Goal: Task Accomplishment & Management: Manage account settings

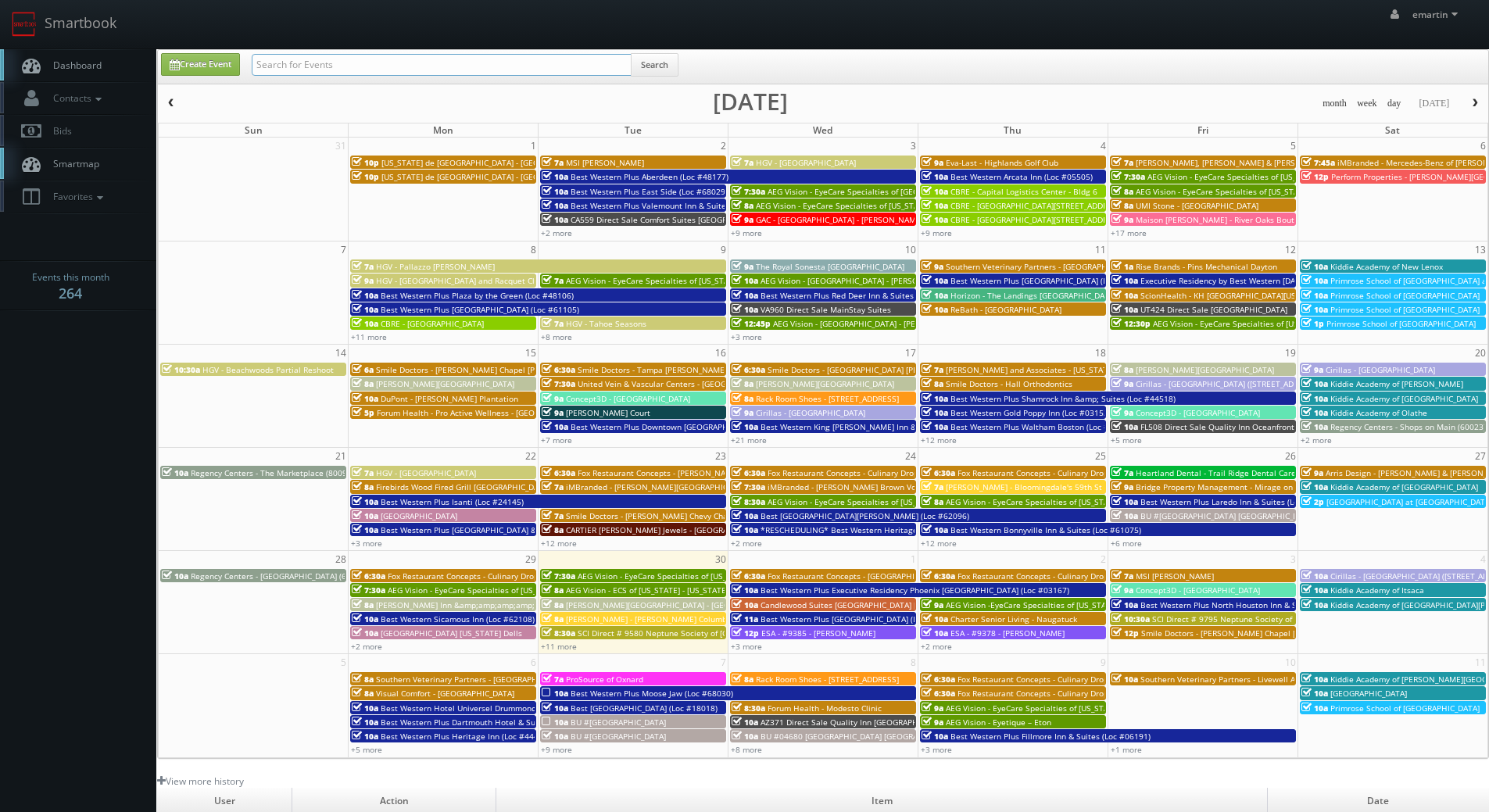
drag, startPoint x: 370, startPoint y: 66, endPoint x: 382, endPoint y: 38, distance: 30.5
click at [373, 55] on input "text" at bounding box center [441, 65] width 379 height 22
type input "rheis"
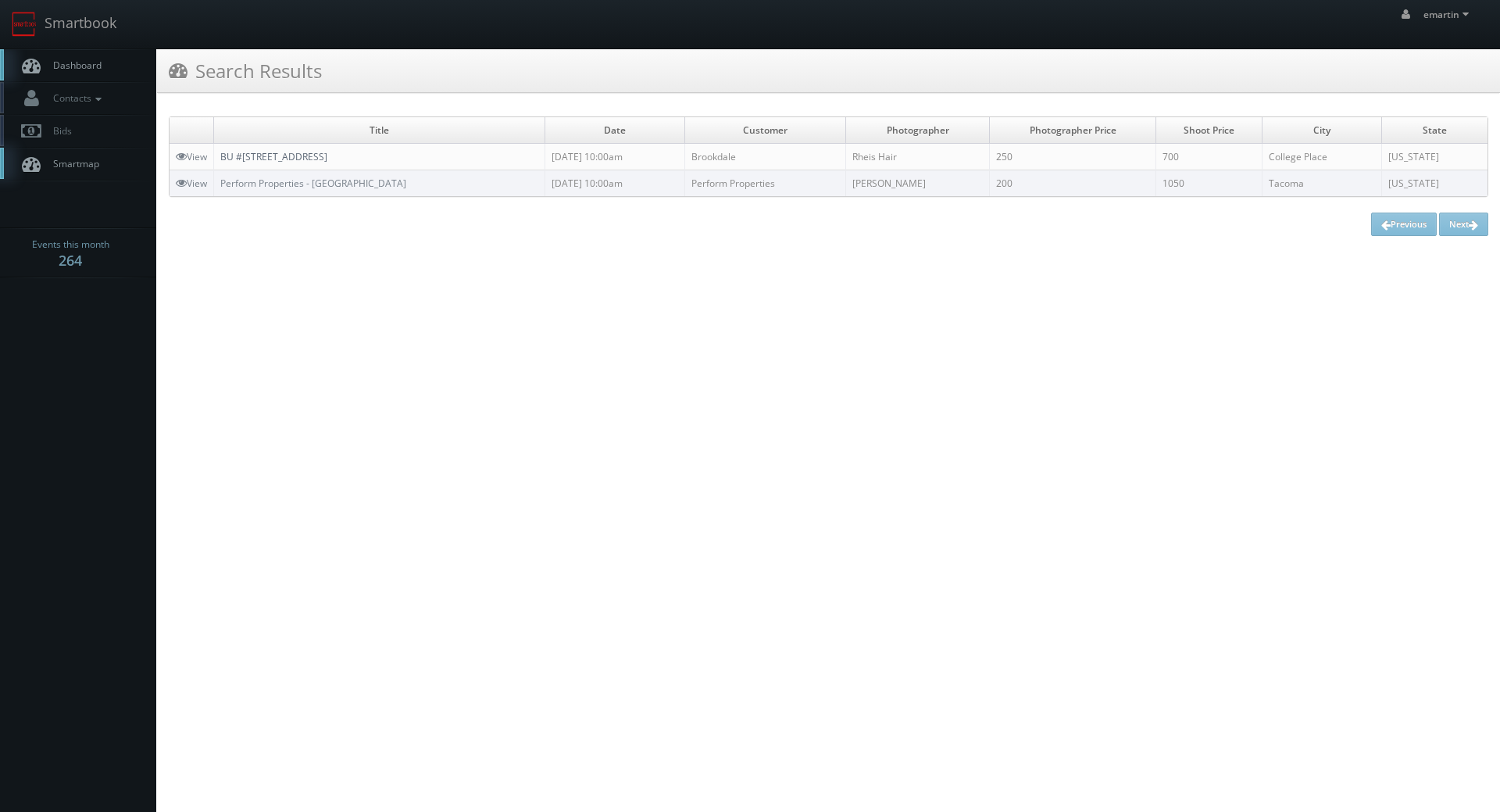
click at [318, 154] on link "BU #[STREET_ADDRESS]" at bounding box center [273, 157] width 107 height 13
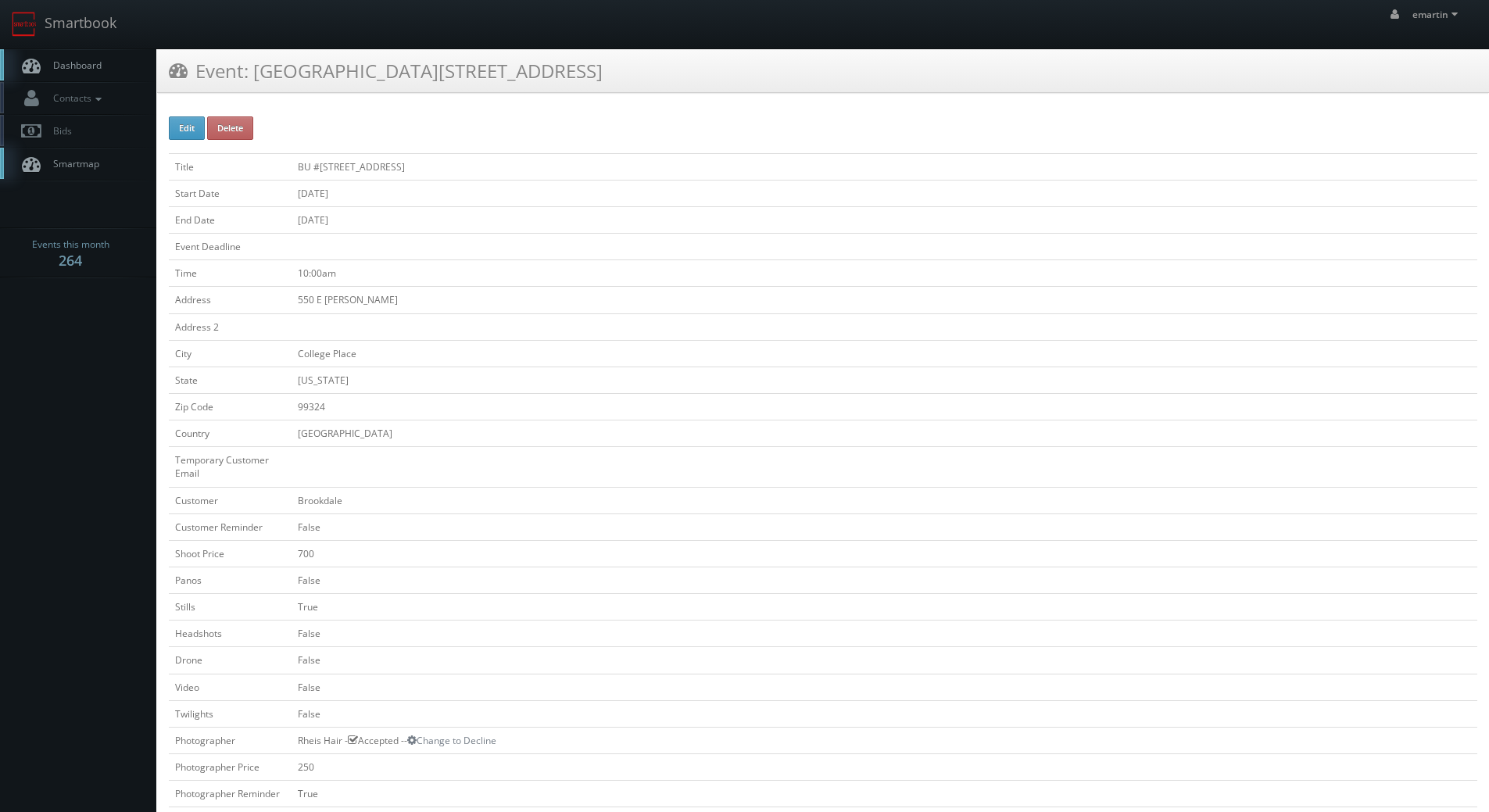
click at [654, 260] on td "10:00am" at bounding box center [885, 273] width 1186 height 26
click at [80, 76] on link "Dashboard" at bounding box center [78, 65] width 156 height 32
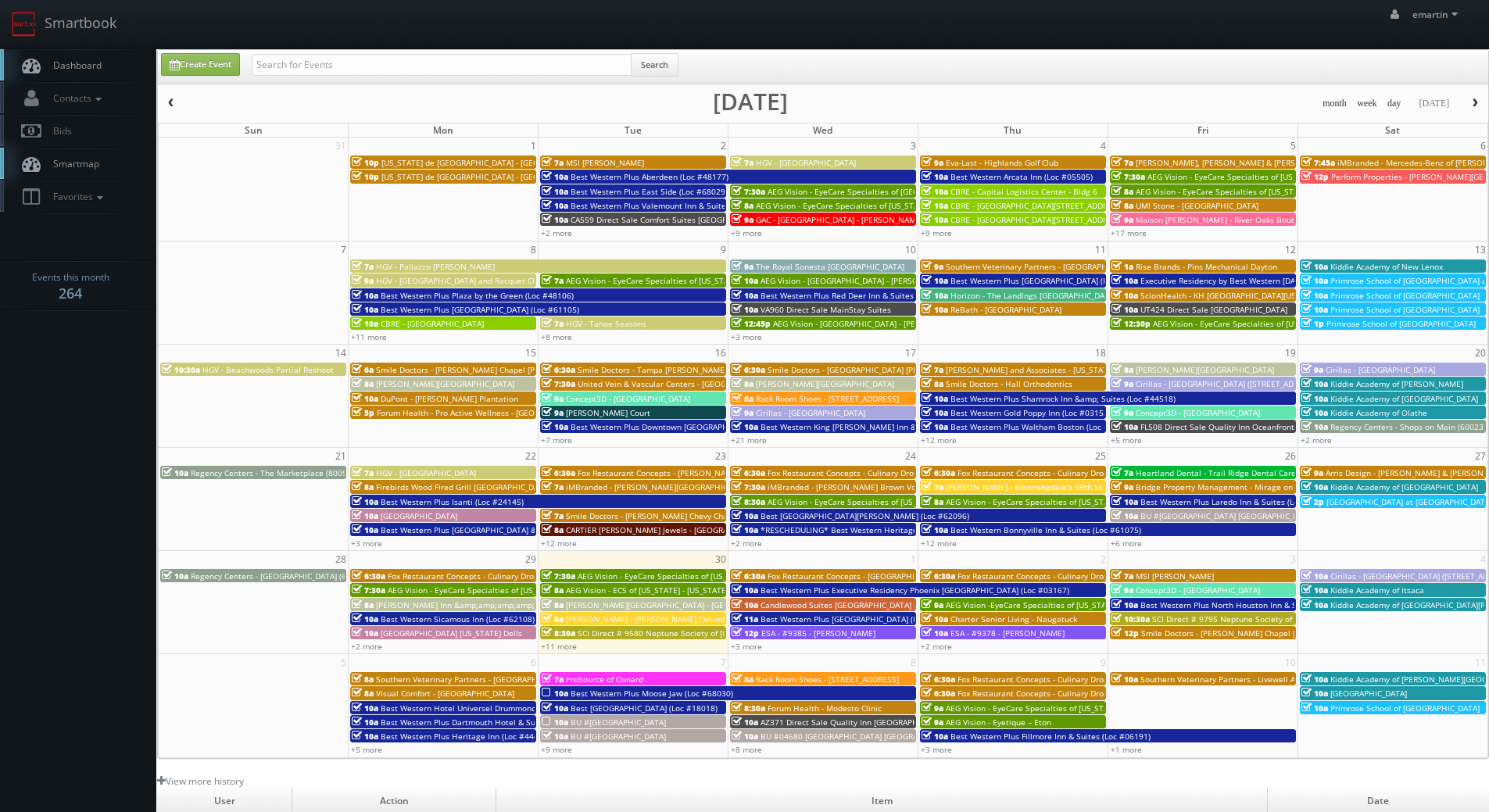
click at [122, 73] on link "Dashboard" at bounding box center [78, 65] width 156 height 32
click at [331, 62] on input "text" at bounding box center [441, 65] width 379 height 22
type input "05785"
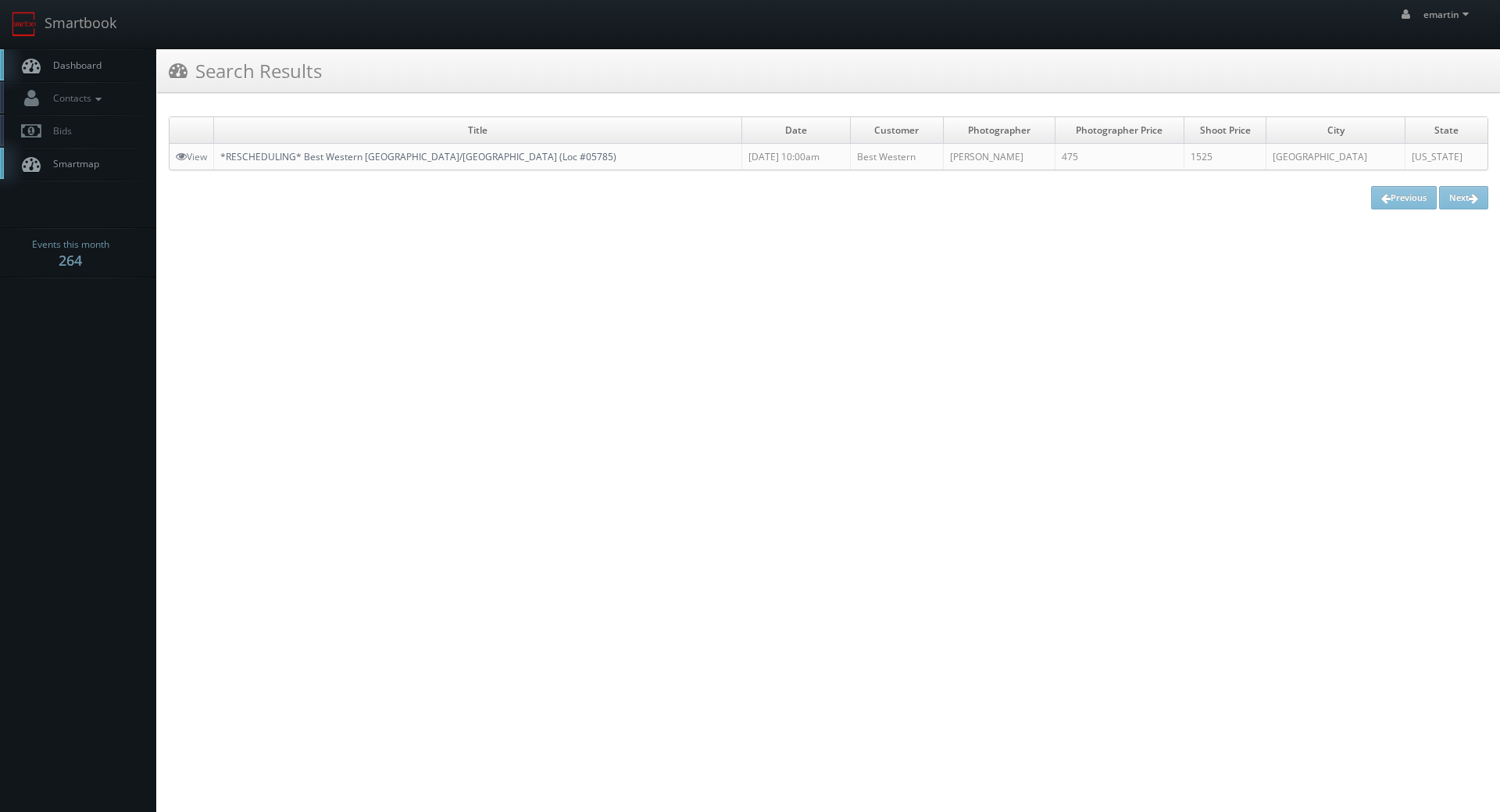
click at [286, 163] on link "*RESCHEDULING* Best Western [GEOGRAPHIC_DATA]/[GEOGRAPHIC_DATA] (Loc #05785)" at bounding box center [418, 157] width 396 height 13
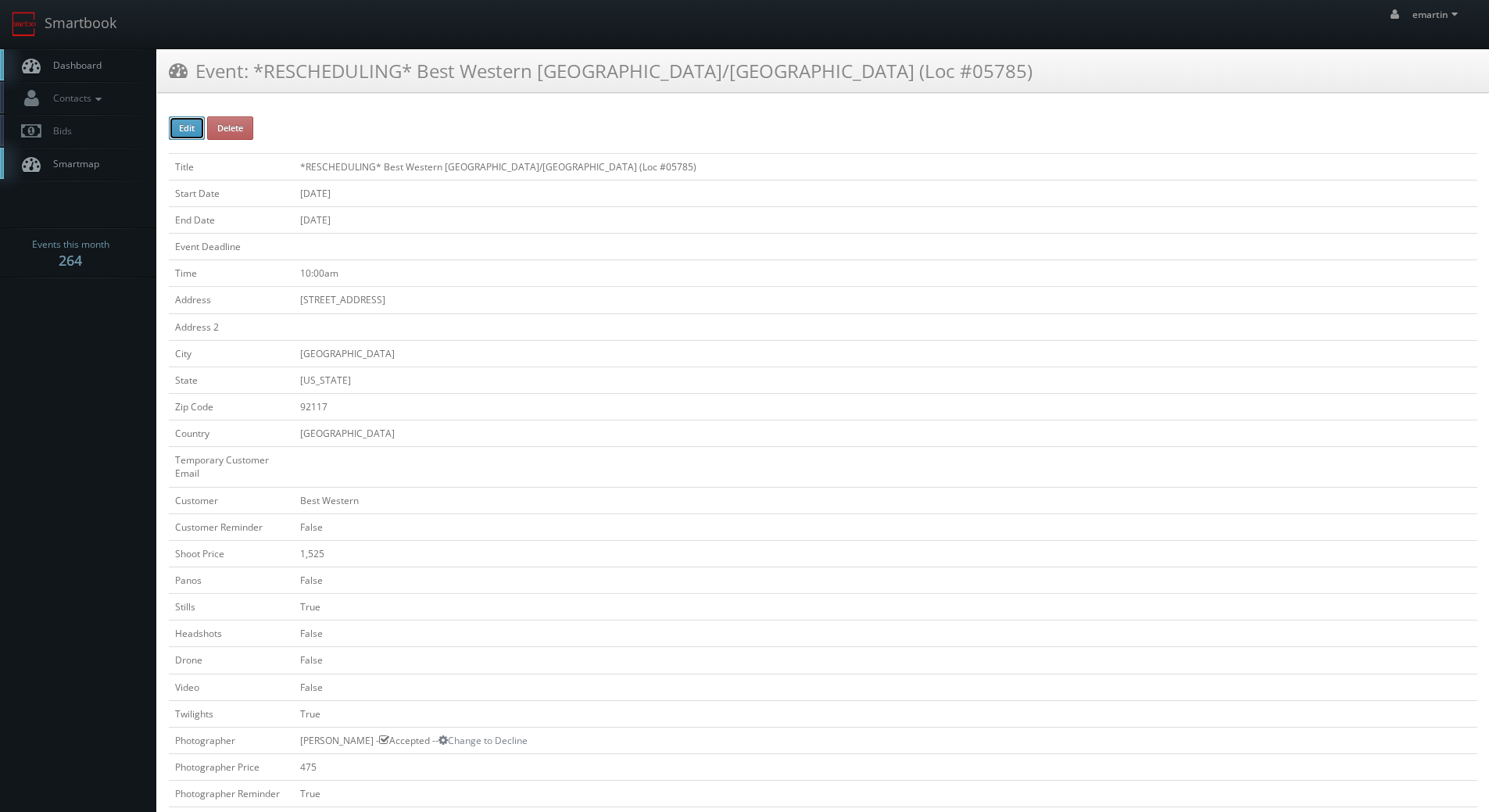
click at [192, 131] on button "Edit" at bounding box center [187, 128] width 36 height 24
type input "*RESCHEDULING* Best Western San Diego Pacific Beach/Mission Bay (Loc #05785)"
type input "2575 Clairemont Dr"
type input "San Diego"
type input "92117"
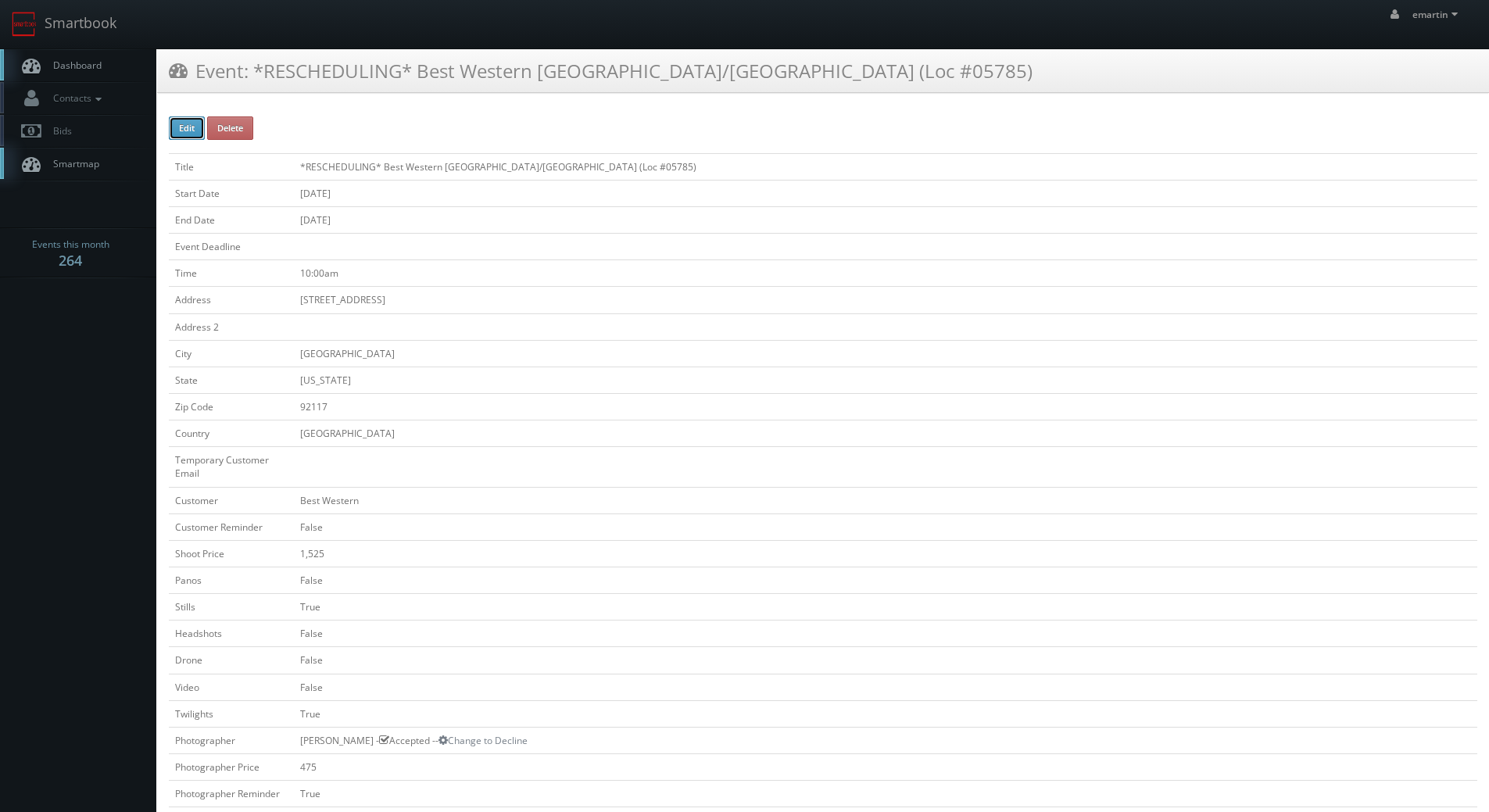
checkbox input "false"
type input "1,525"
checkbox input "false"
checkbox input "true"
checkbox input "false"
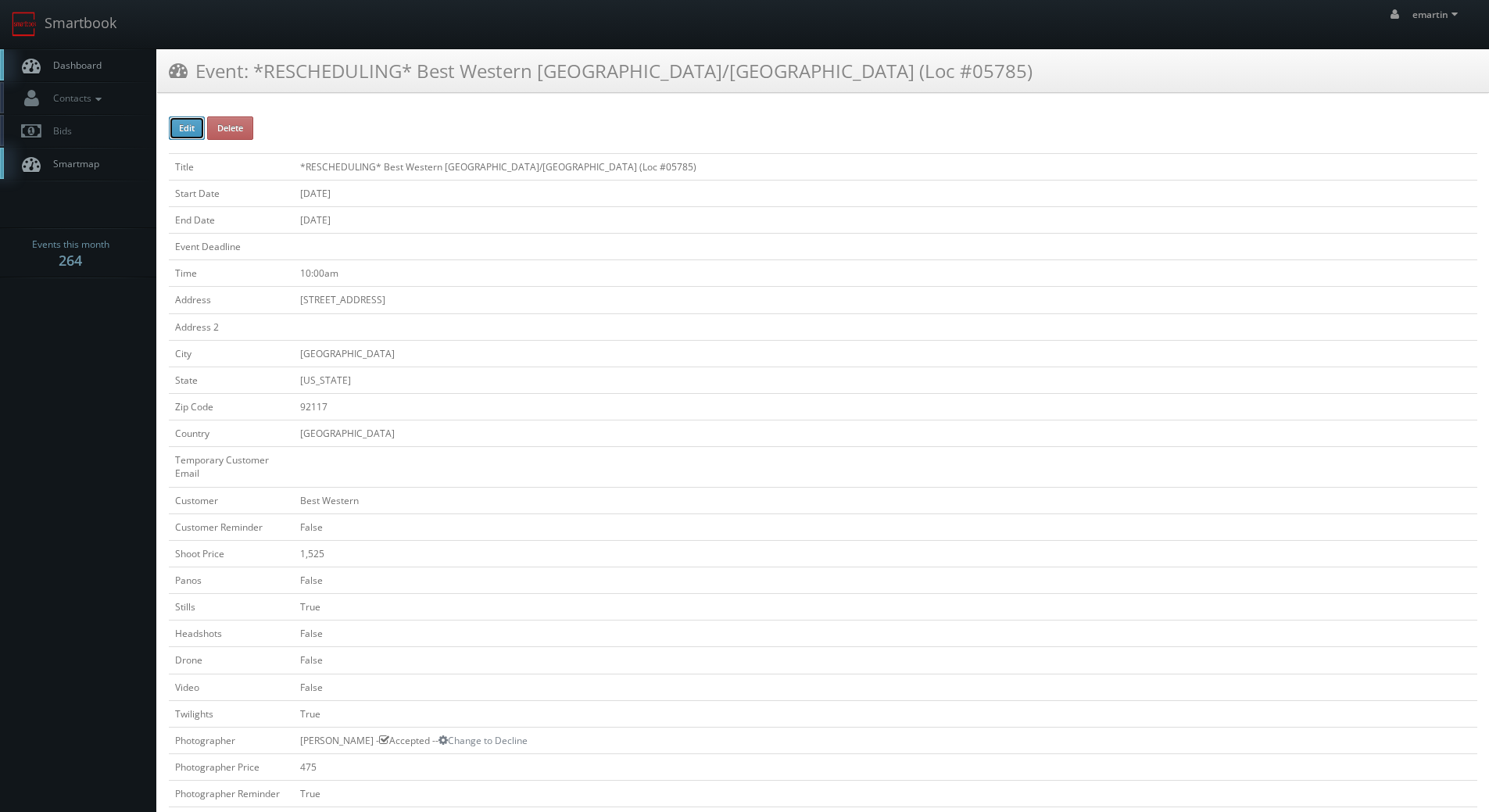
checkbox input "false"
checkbox input "true"
checkbox input "false"
type input "10/09/2025"
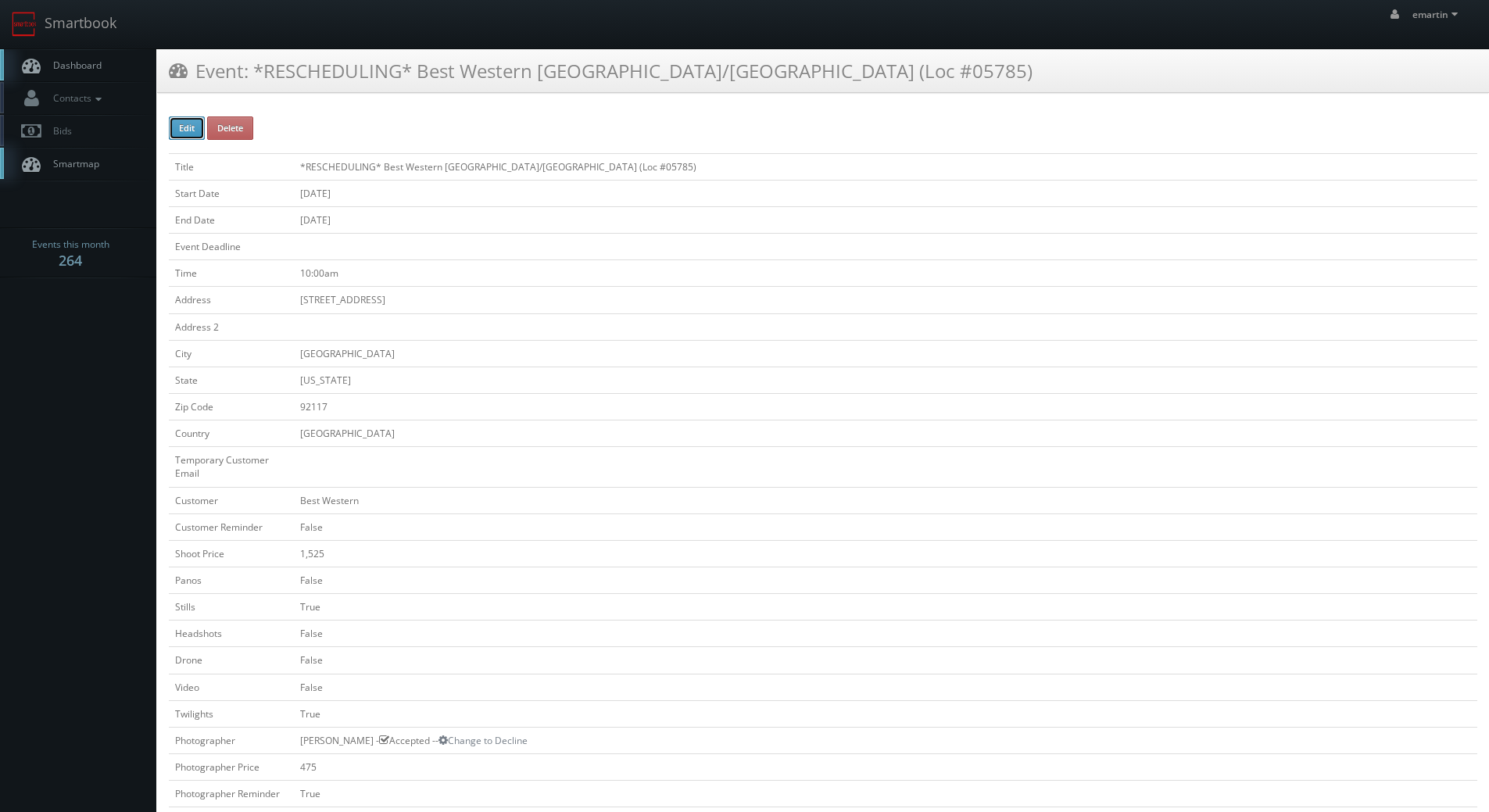
type input "10/09/2025"
type input "10:00am"
checkbox input "true"
checkbox input "false"
type input "1,525"
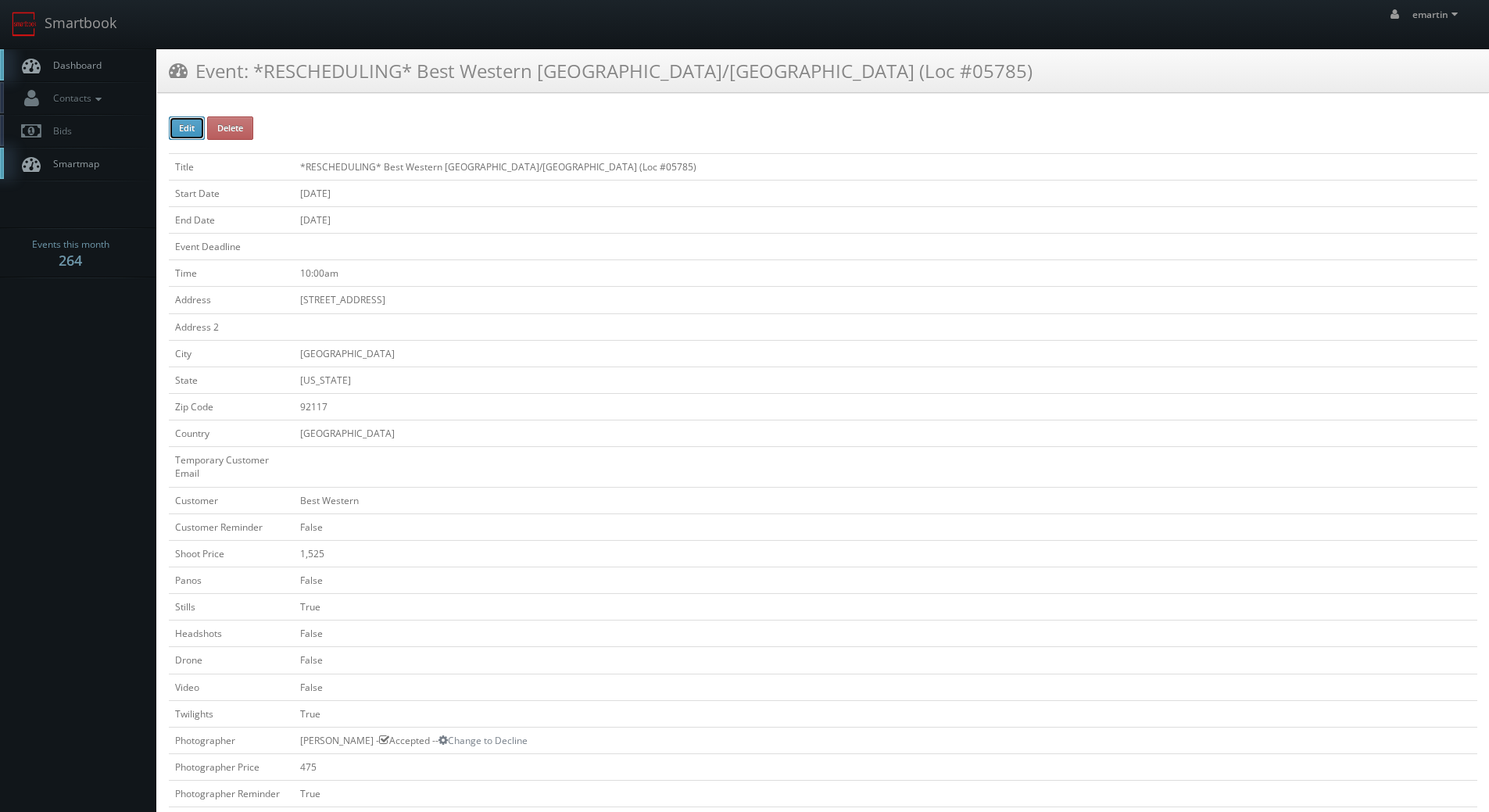
type input "475"
select select "[US_STATE]"
select select "fake55@mg.cs3calendar.com"
select select "keith@inthebarrelphoto.com"
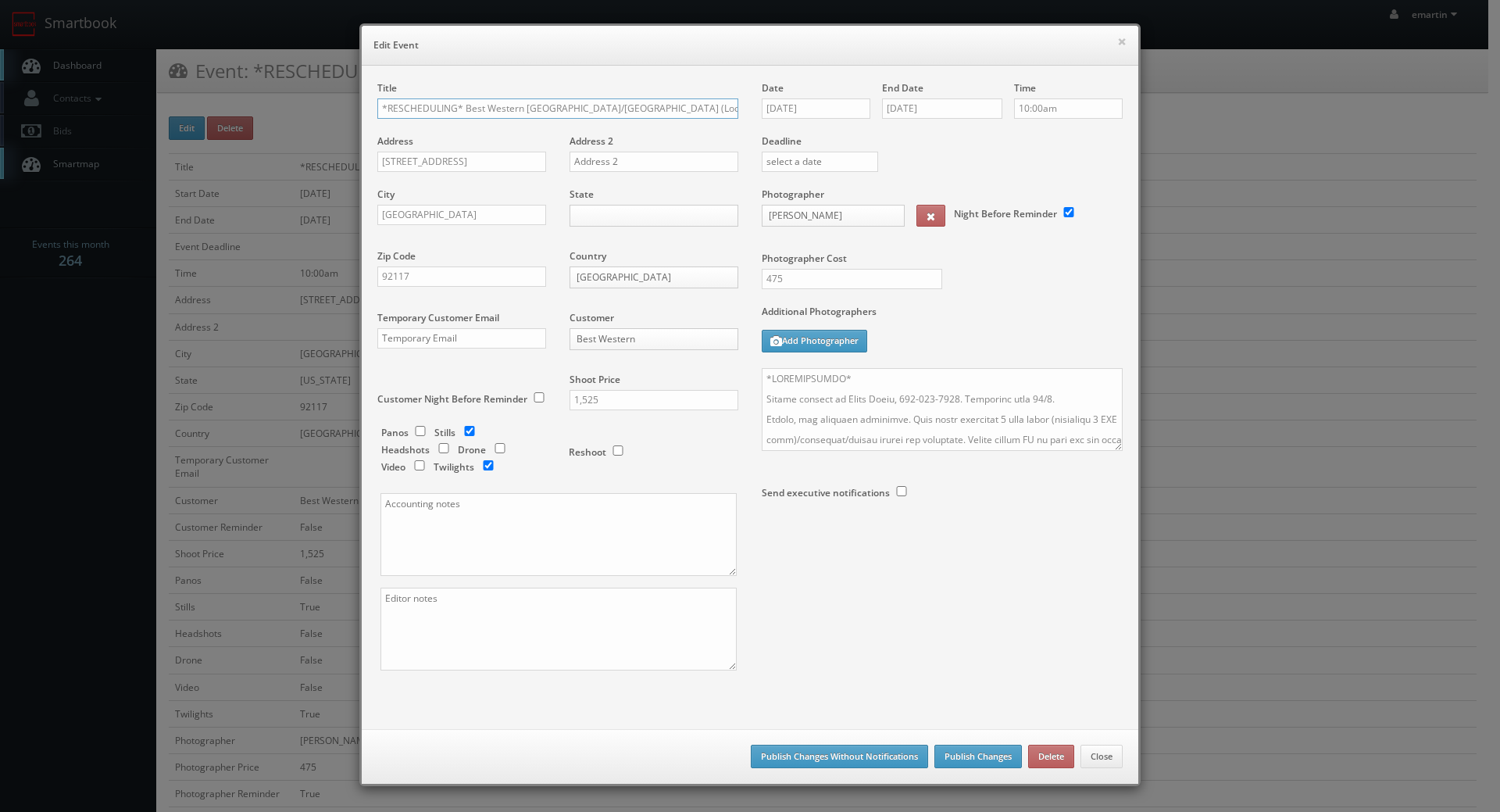
scroll to position [0, 4]
drag, startPoint x: 814, startPoint y: 123, endPoint x: 817, endPoint y: 103, distance: 20.2
click at [814, 117] on div "Date 10/09/2025" at bounding box center [822, 108] width 121 height 53
click at [817, 103] on input "10/09/2025" at bounding box center [816, 108] width 108 height 21
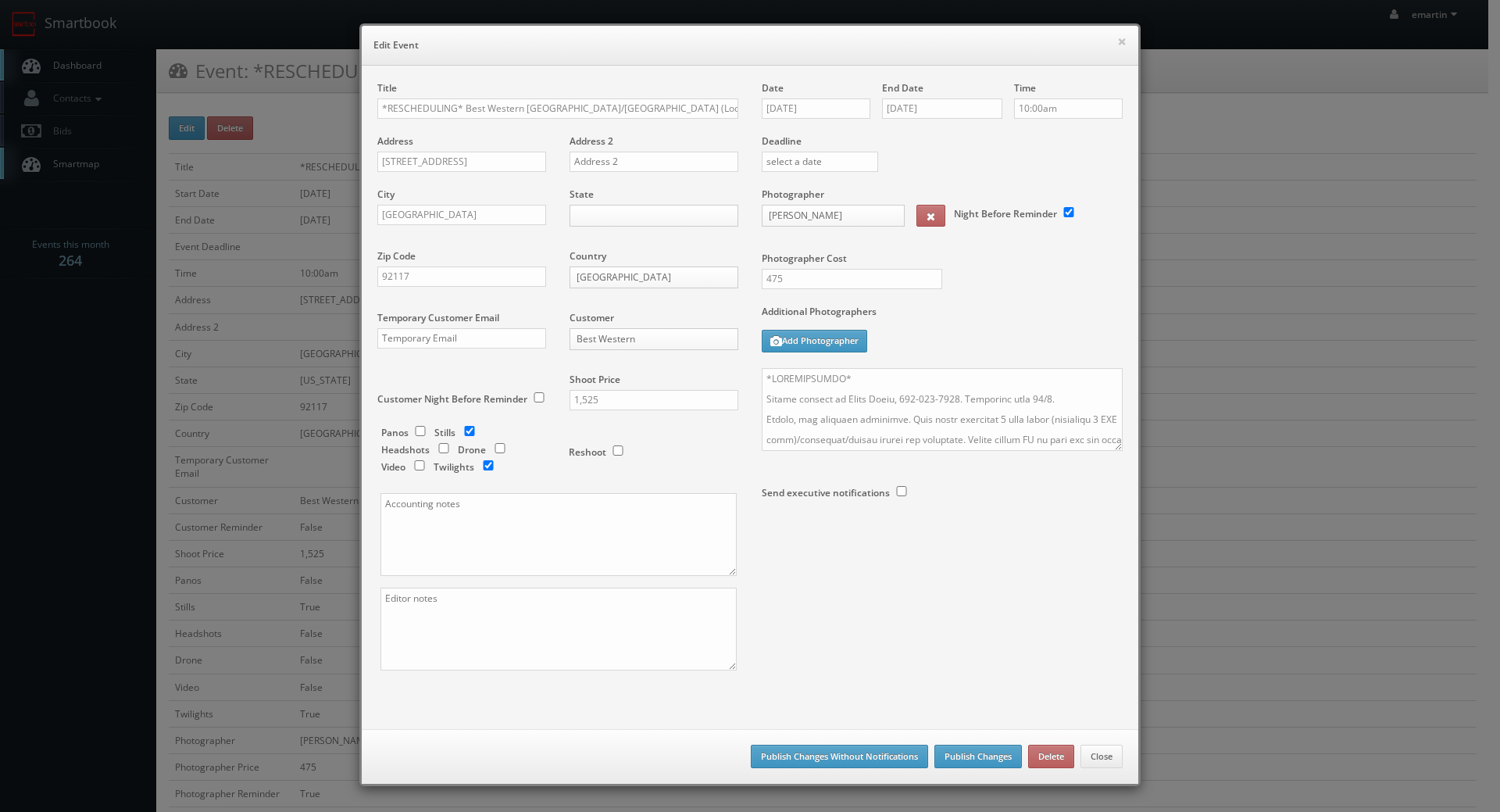
click at [924, 133] on div "End Date 10/09/2025" at bounding box center [942, 108] width 121 height 53
click at [820, 114] on input "[DATE]" at bounding box center [816, 108] width 108 height 21
click at [901, 132] on icon at bounding box center [905, 136] width 9 height 11
click at [912, 137] on th at bounding box center [906, 136] width 21 height 24
click at [845, 198] on td "5" at bounding box center [840, 205] width 24 height 23
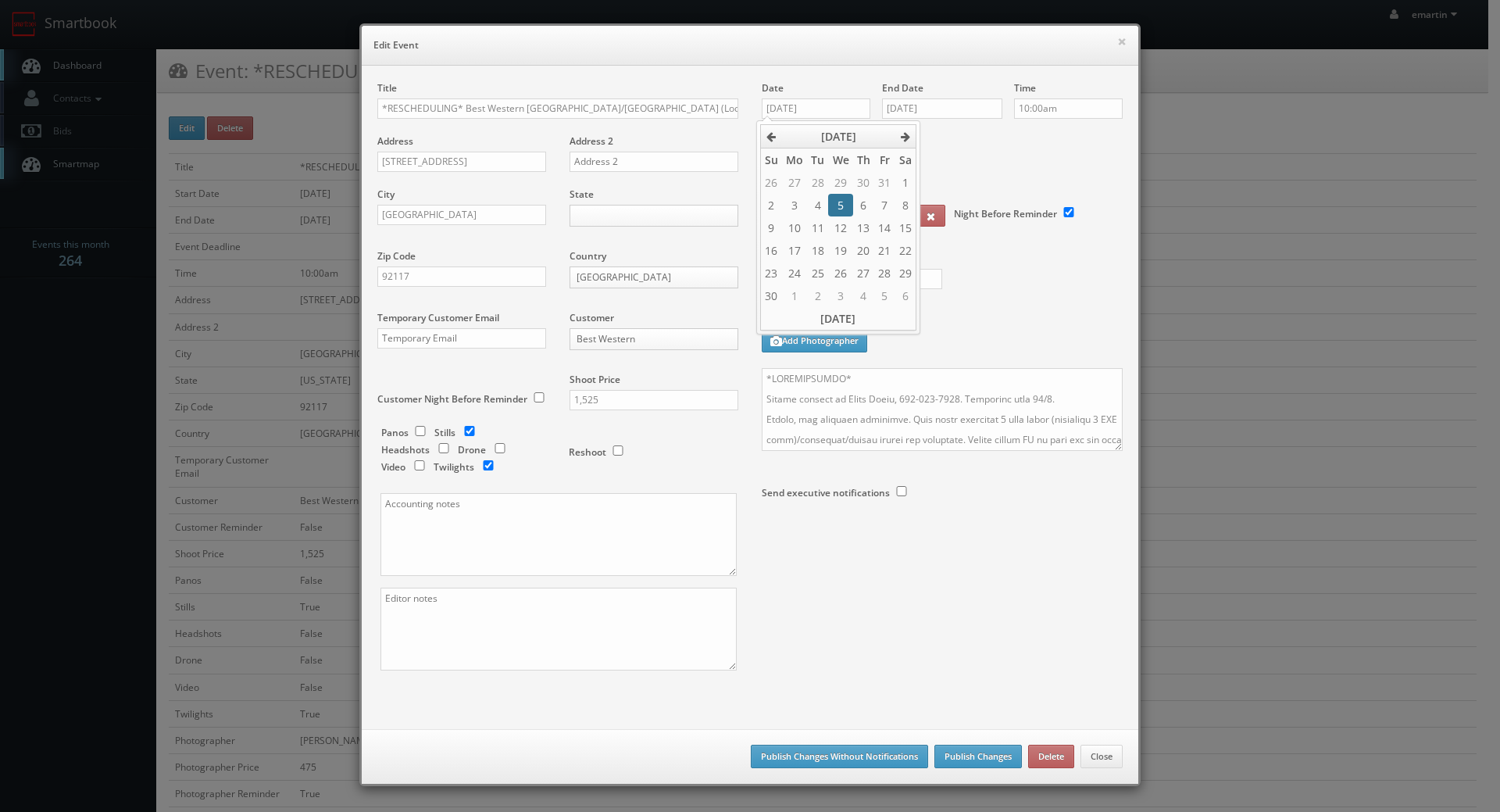
type input "11/05/2025"
click at [971, 136] on label "Deadline" at bounding box center [943, 141] width 384 height 13
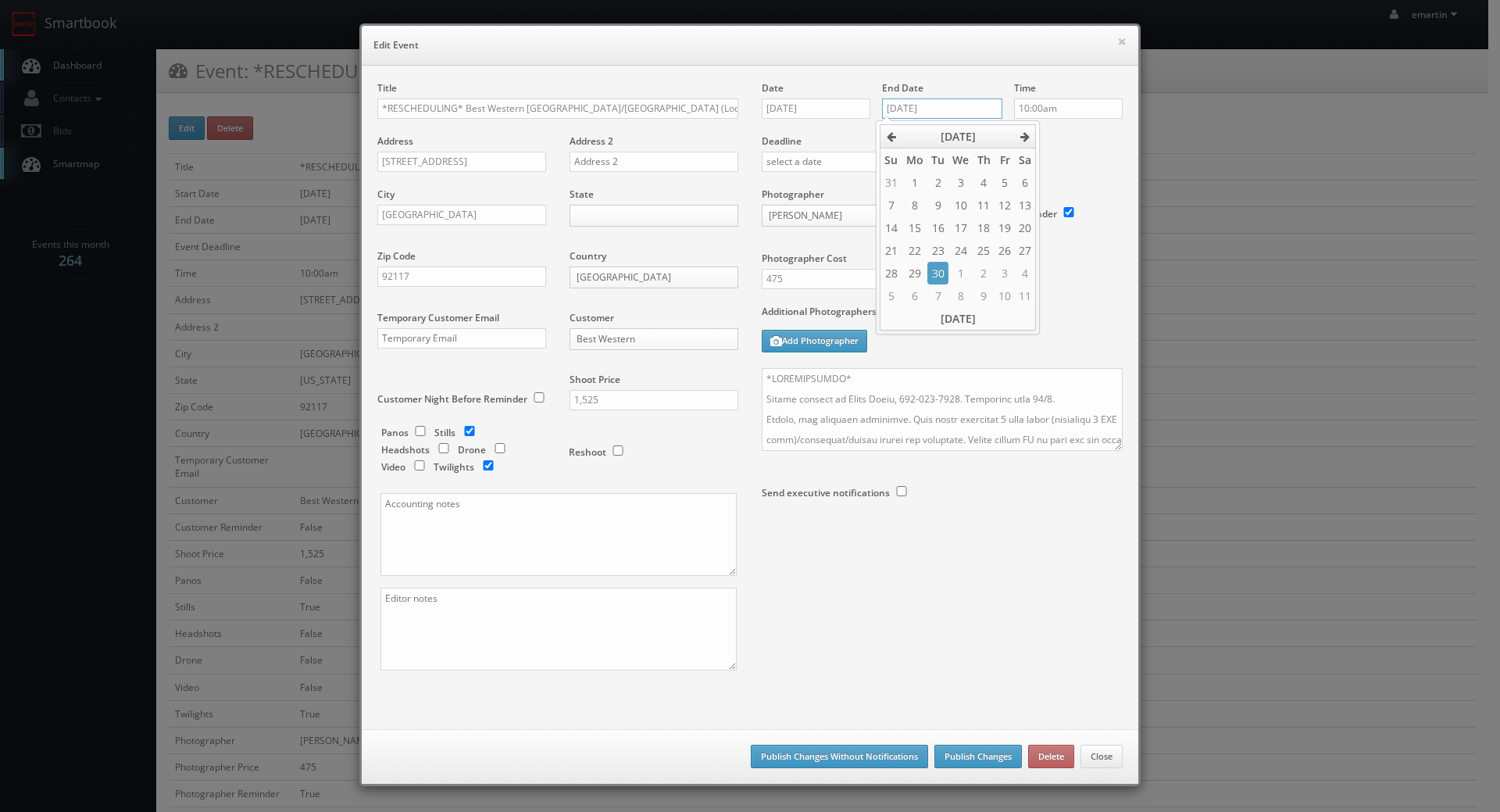
drag, startPoint x: 957, startPoint y: 101, endPoint x: 1016, endPoint y: 124, distance: 63.3
click at [957, 102] on input "10/09/2025" at bounding box center [942, 108] width 121 height 21
click at [1016, 133] on th at bounding box center [1025, 136] width 21 height 24
click at [1020, 134] on th at bounding box center [1025, 136] width 21 height 24
click at [965, 200] on td "5" at bounding box center [960, 205] width 24 height 23
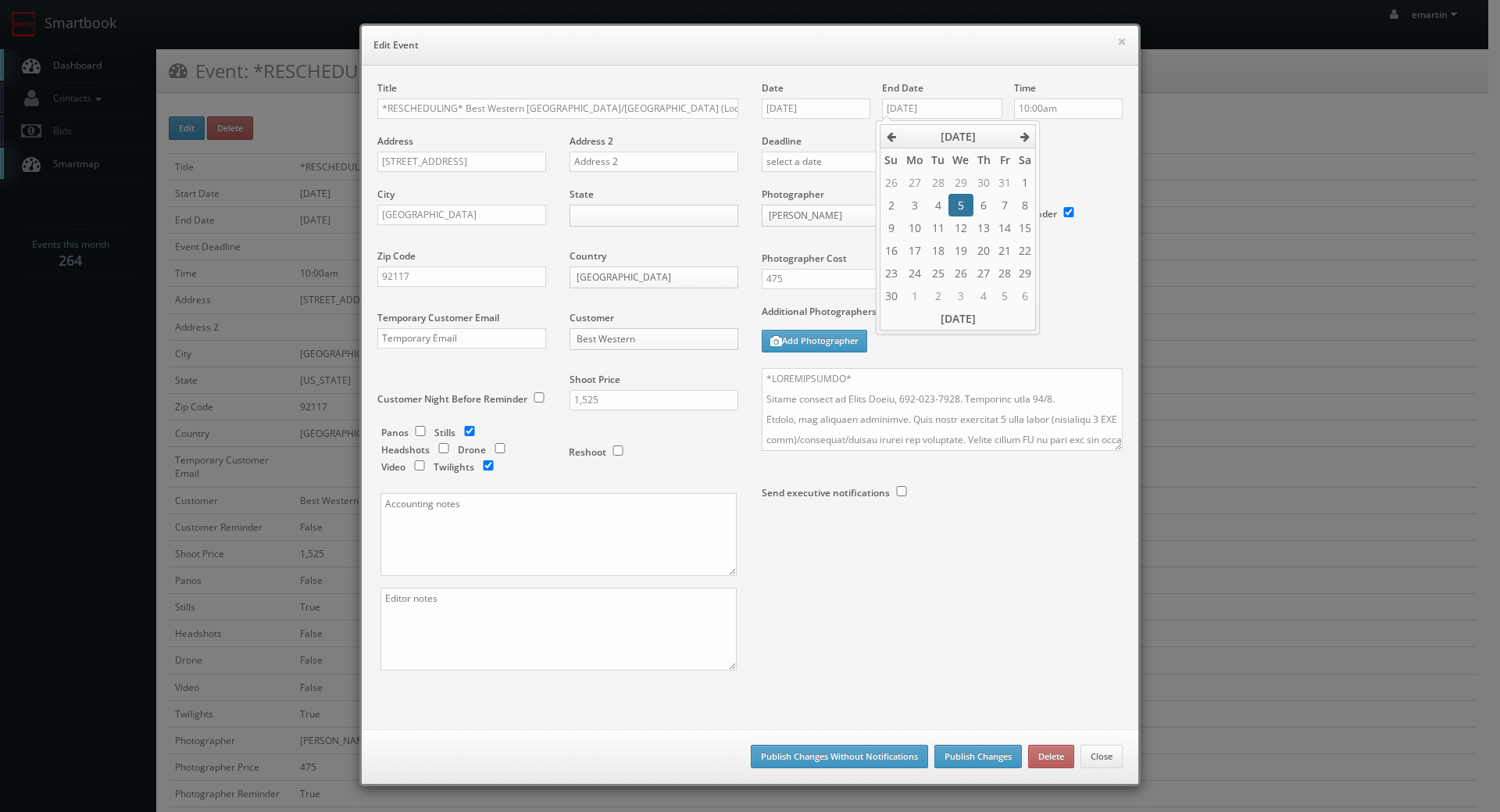
type input "11/05/2025"
click at [1073, 144] on label "Deadline" at bounding box center [943, 141] width 384 height 13
drag, startPoint x: 460, startPoint y: 105, endPoint x: 451, endPoint y: 132, distance: 28.5
click at [281, 94] on div "× Edit Event Title *RESCHEDULING* Best Western San Diego Pacific Beach/Mission …" at bounding box center [750, 406] width 1500 height 812
type input "Best Western [GEOGRAPHIC_DATA]/[GEOGRAPHIC_DATA] (Loc #05785)"
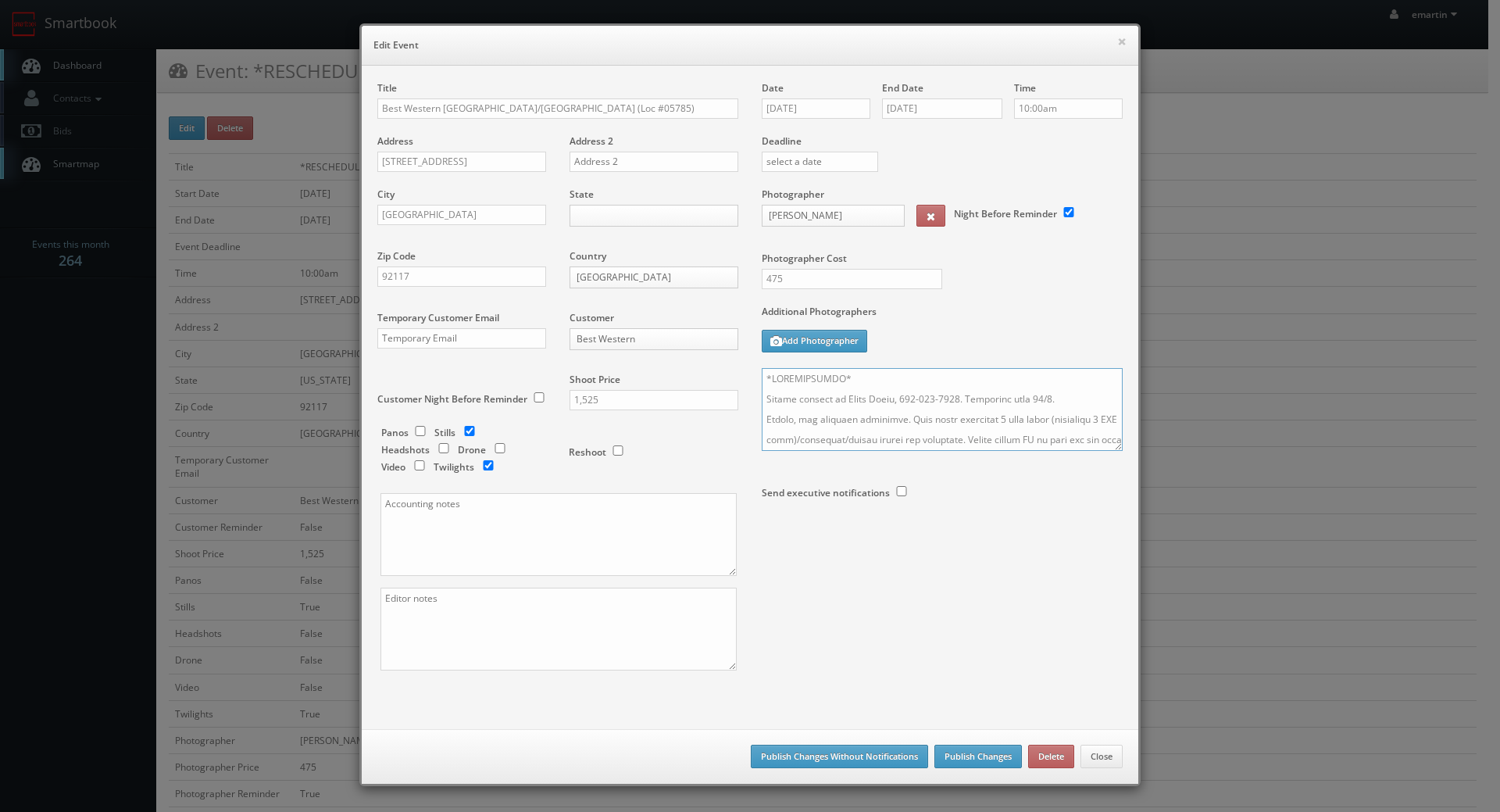
drag, startPoint x: 870, startPoint y: 380, endPoint x: 719, endPoint y: 370, distance: 151.3
click at [730, 375] on div "Title Best Western San Diego Pacific Beach/Mission Bay (Loc #05785) Address 257…" at bounding box center [750, 389] width 768 height 617
drag, startPoint x: 1055, startPoint y: 392, endPoint x: 1027, endPoint y: 394, distance: 28.1
click at [1027, 394] on textarea at bounding box center [943, 409] width 361 height 83
type textarea "UPDATE: Date changed to 11/5. Onsite contact is Mehul Patel, 858-449-8625. Over…"
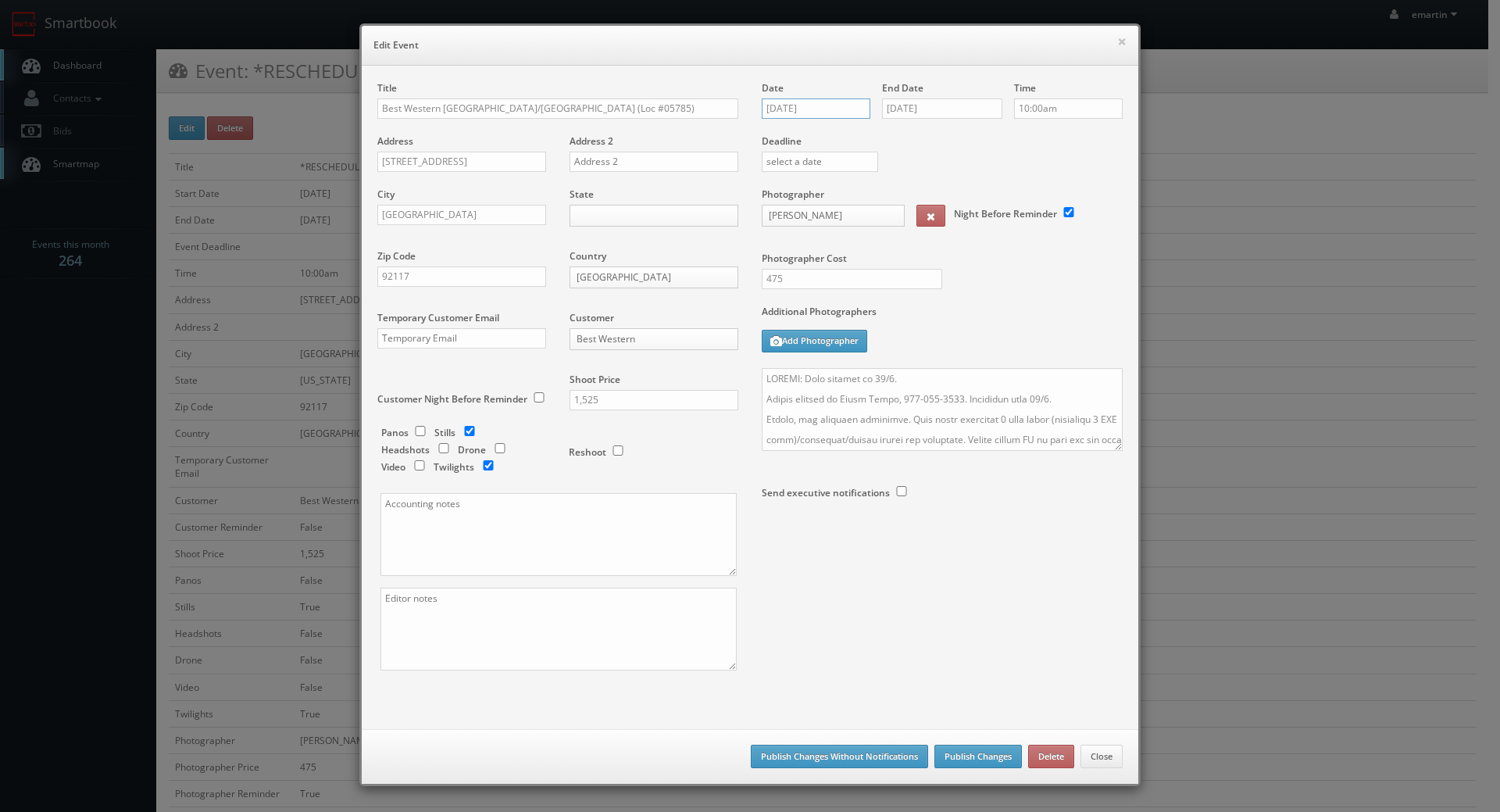
click at [798, 107] on input "11/05/2025" at bounding box center [816, 108] width 108 height 21
click at [954, 312] on label "Additional Photographers" at bounding box center [943, 315] width 361 height 21
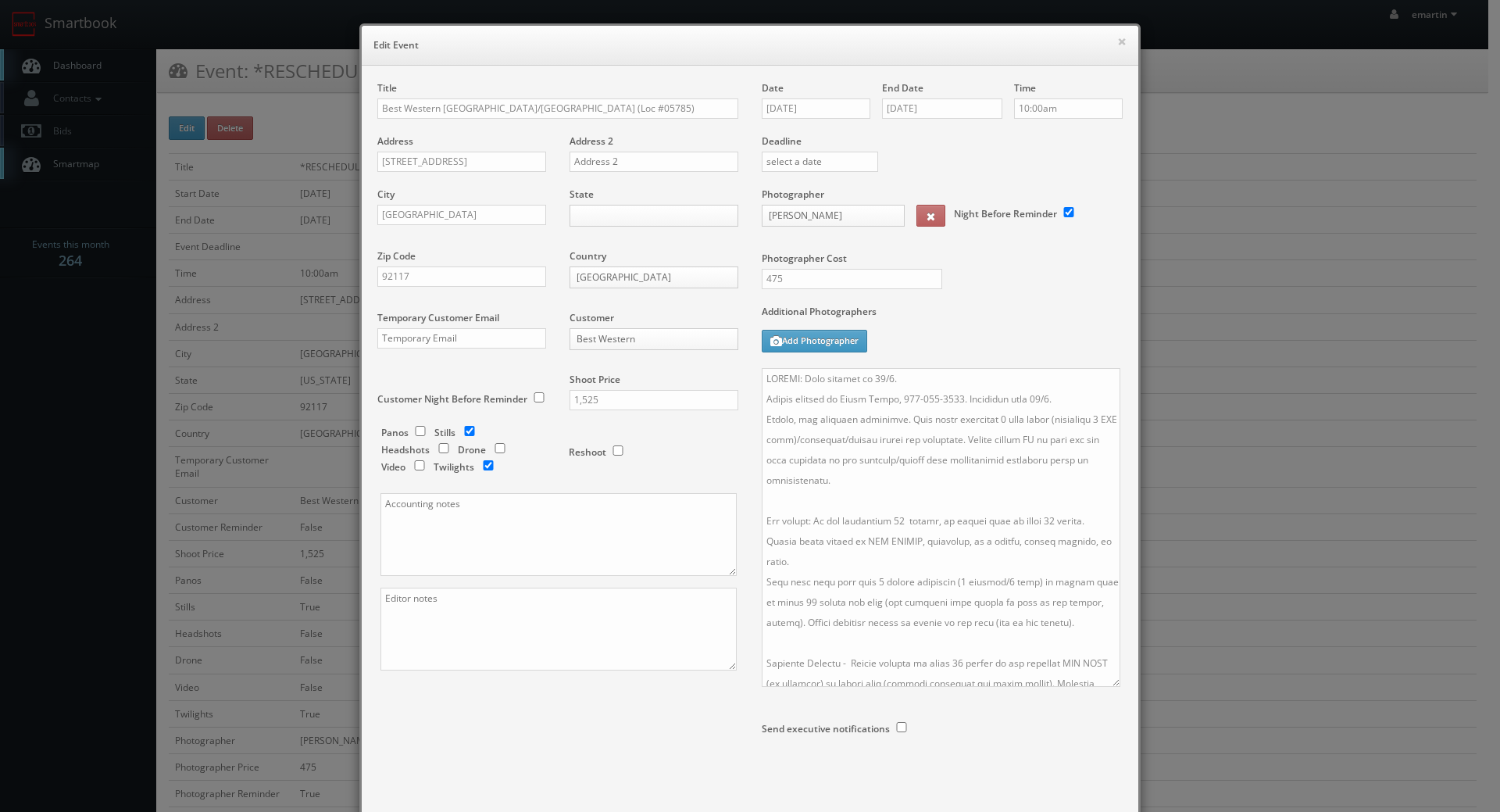
drag, startPoint x: 1115, startPoint y: 448, endPoint x: 1112, endPoint y: 685, distance: 237.0
click at [1112, 685] on textarea at bounding box center [941, 527] width 359 height 319
click at [960, 368] on textarea at bounding box center [941, 527] width 359 height 319
click at [628, 214] on body "Smartbook Toggle Side Navigation Toggle Top Navigation emartin emartin Profile …" at bounding box center [744, 759] width 1489 height 1519
click at [1041, 727] on div "Date 11/05/2025 End Date 11/05/2025 Time 10:00am Deadline Photographer Keith Za…" at bounding box center [943, 444] width 384 height 727
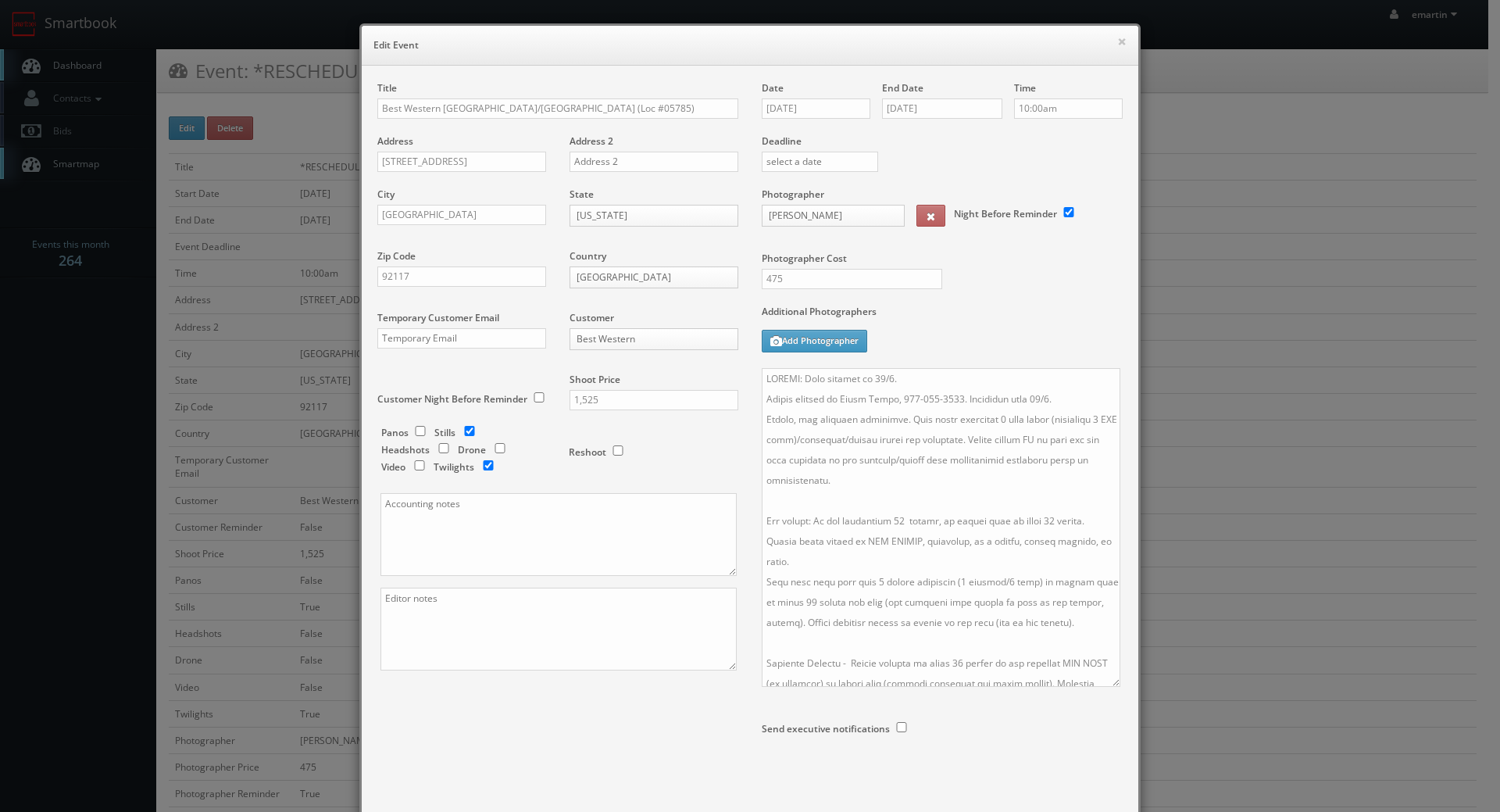
scroll to position [107, 0]
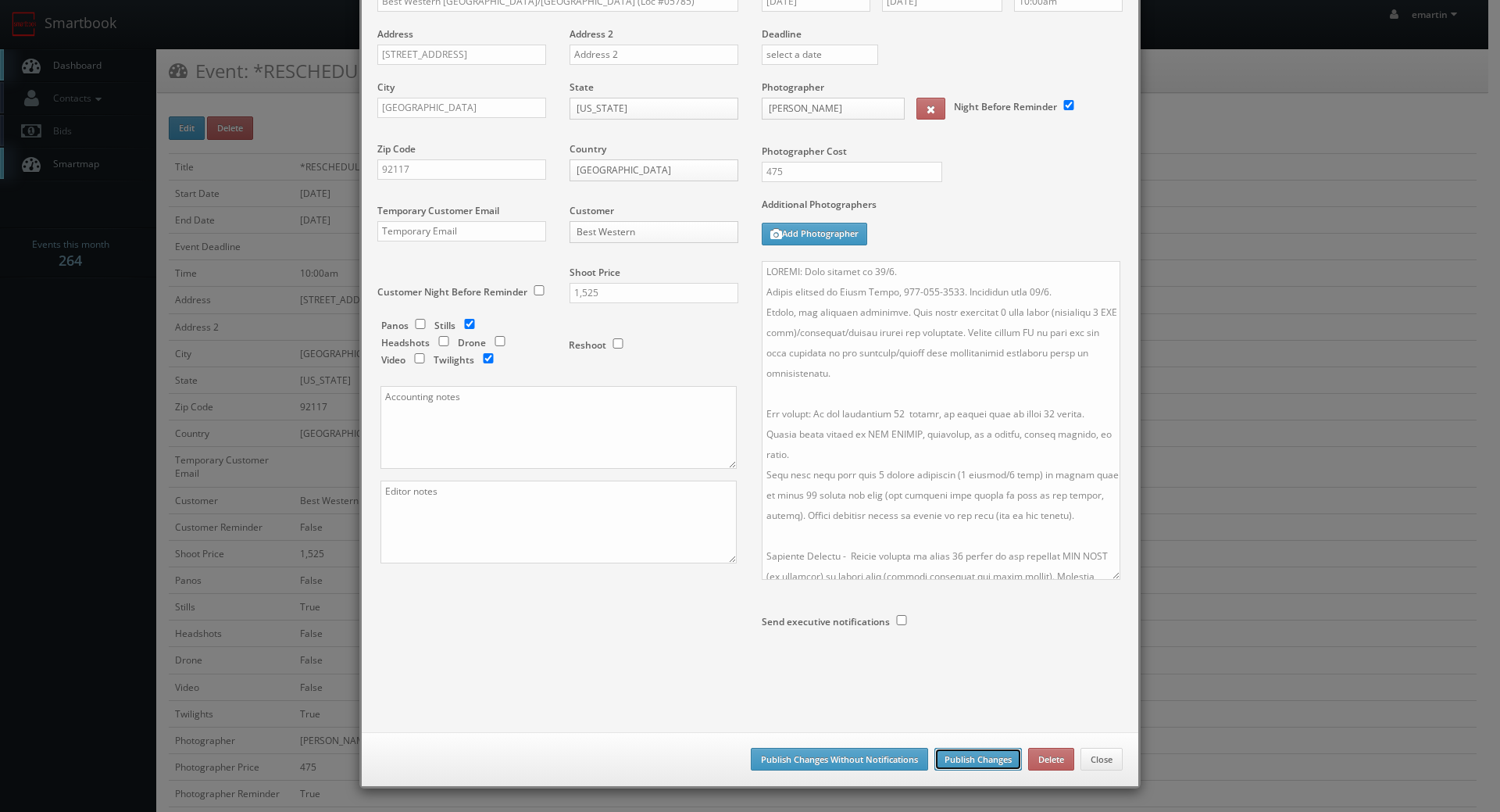
click at [982, 755] on button "Publish Changes" at bounding box center [978, 759] width 88 height 24
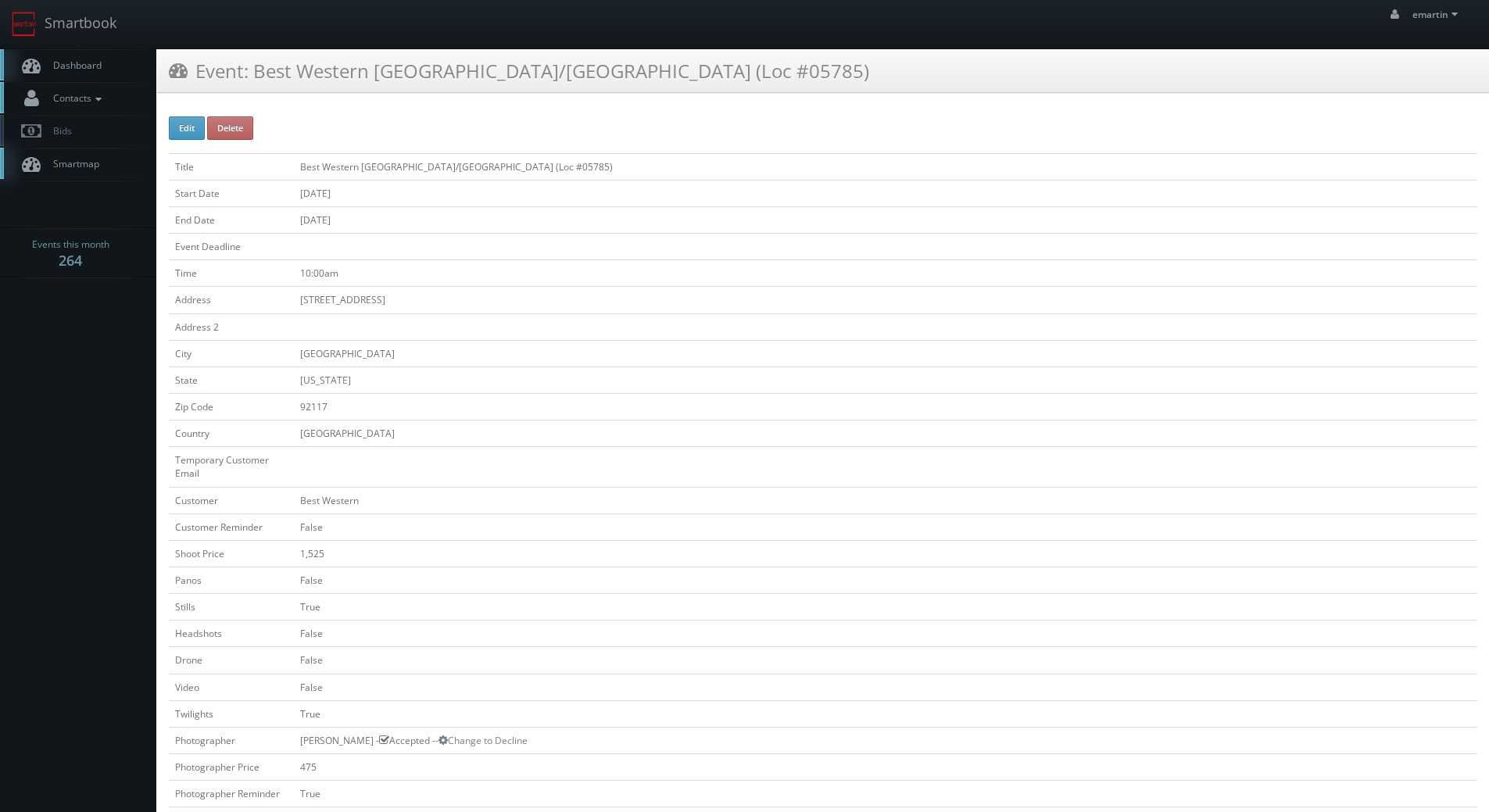
drag, startPoint x: 108, startPoint y: 50, endPoint x: 38, endPoint y: 97, distance: 84.3
click at [108, 51] on link "Dashboard" at bounding box center [78, 65] width 156 height 32
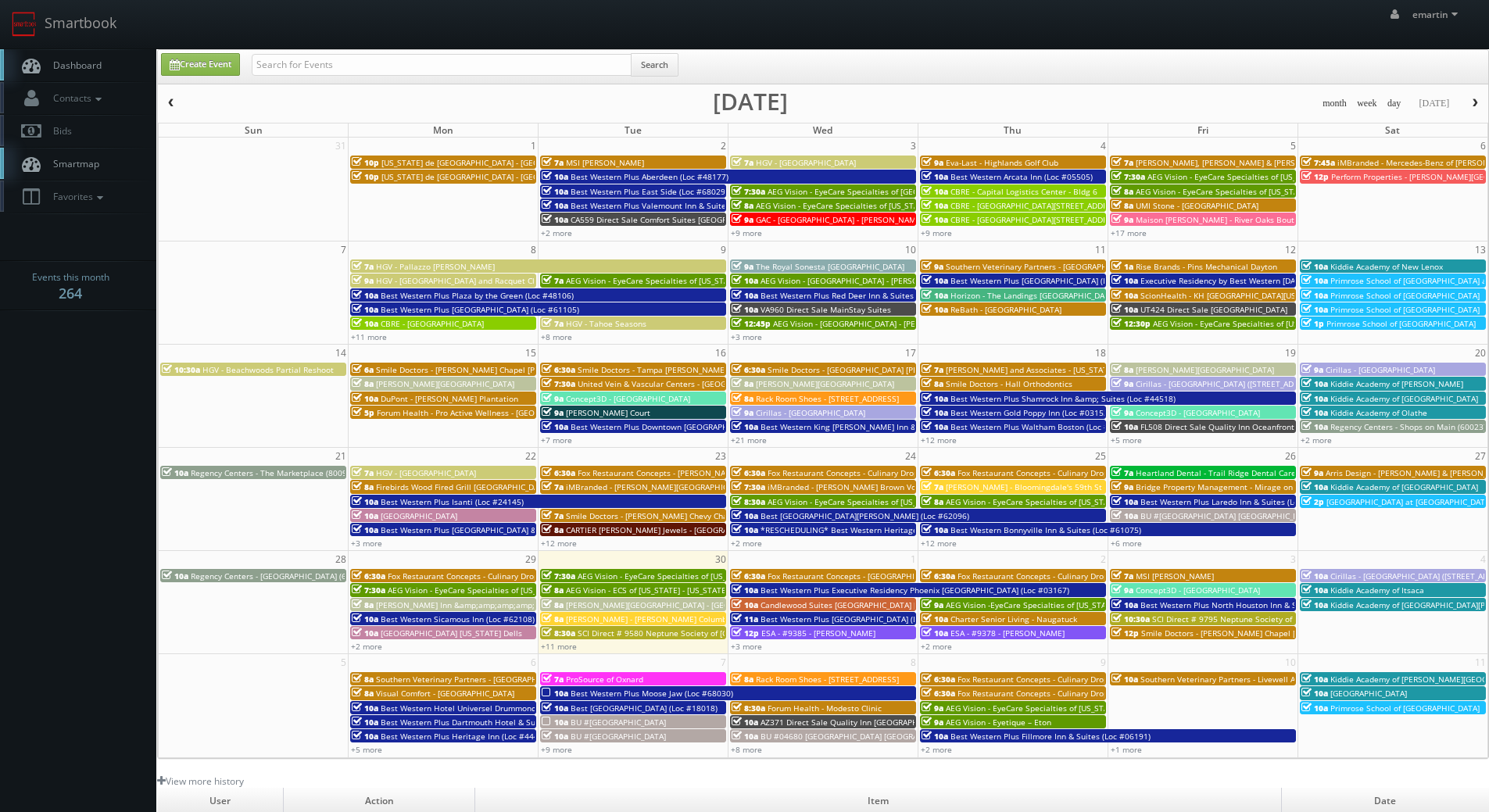
click at [101, 52] on link "Dashboard" at bounding box center [78, 65] width 156 height 32
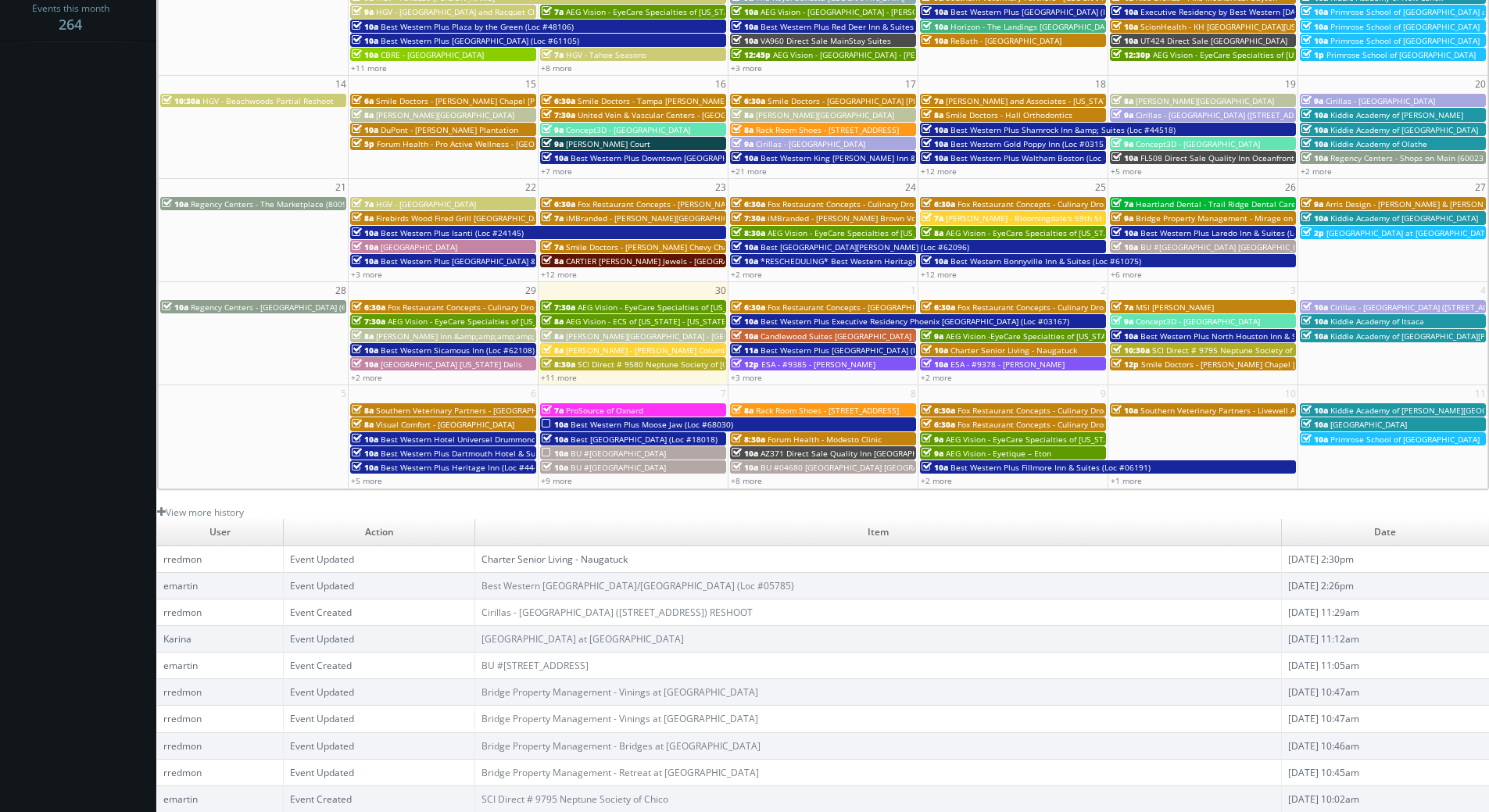
click at [539, 561] on link "Charter Senior Living - Naugatuck" at bounding box center [554, 559] width 146 height 13
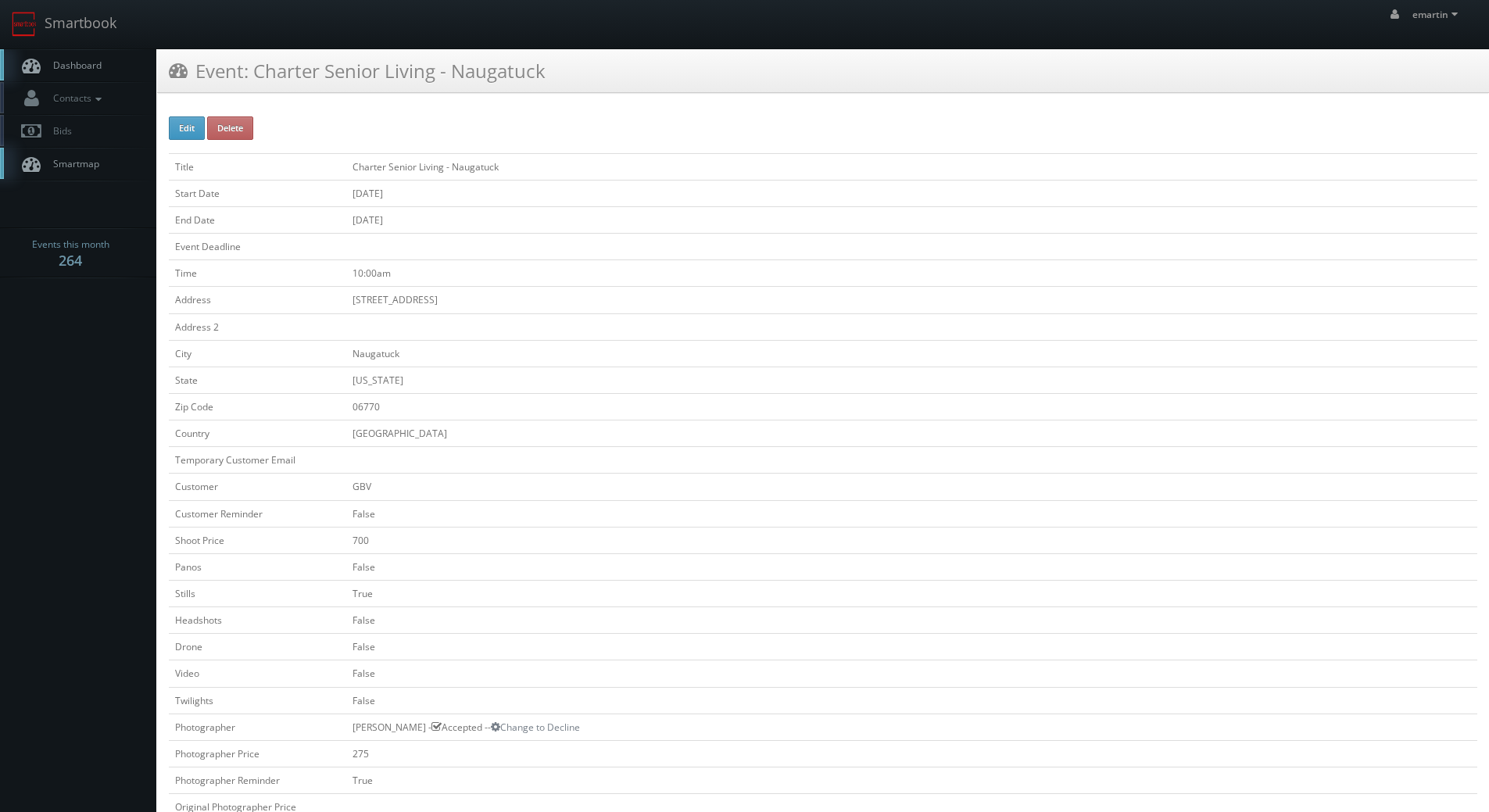
click at [72, 60] on span "Dashboard" at bounding box center [73, 65] width 57 height 13
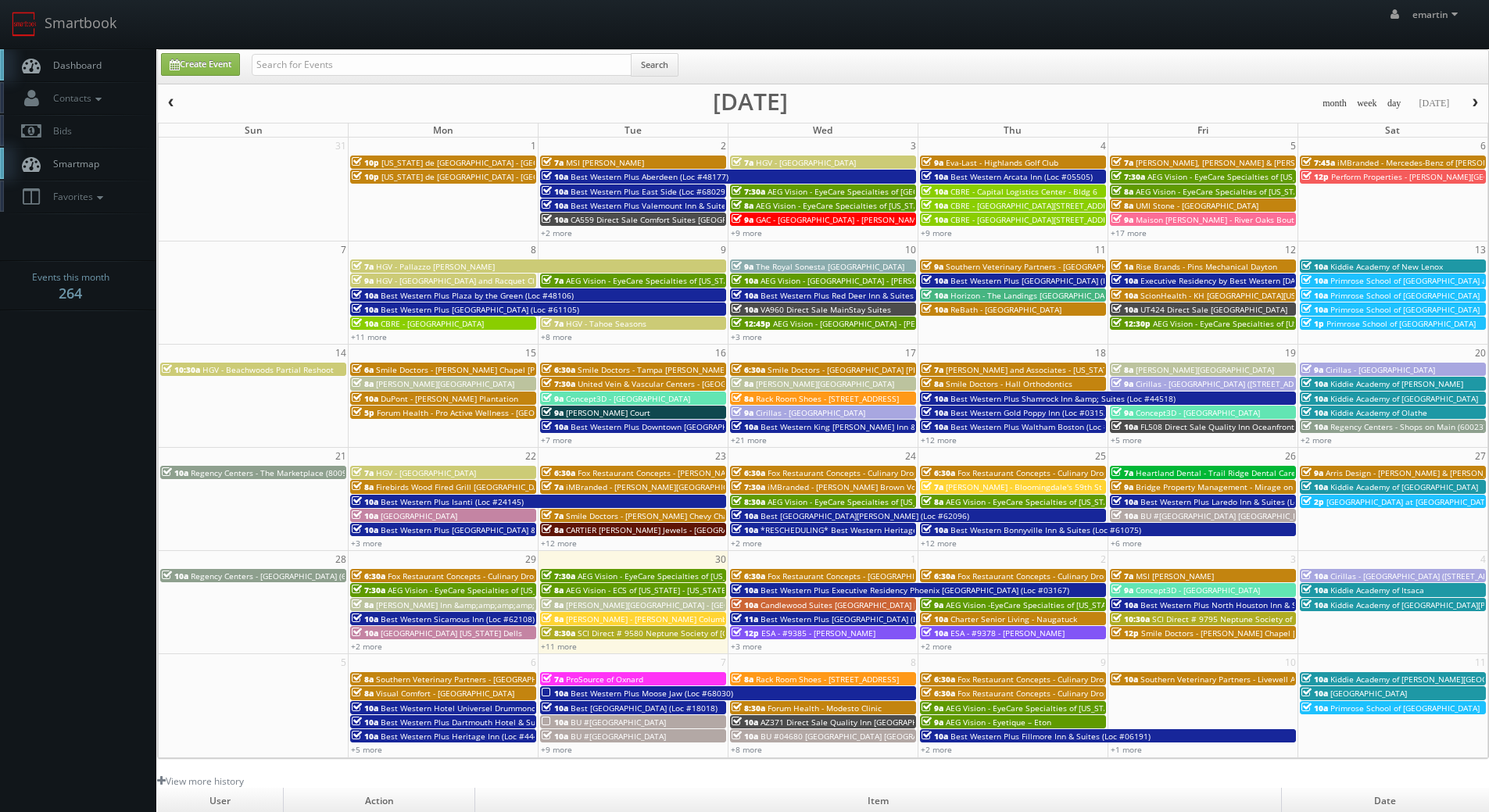
scroll to position [268, 0]
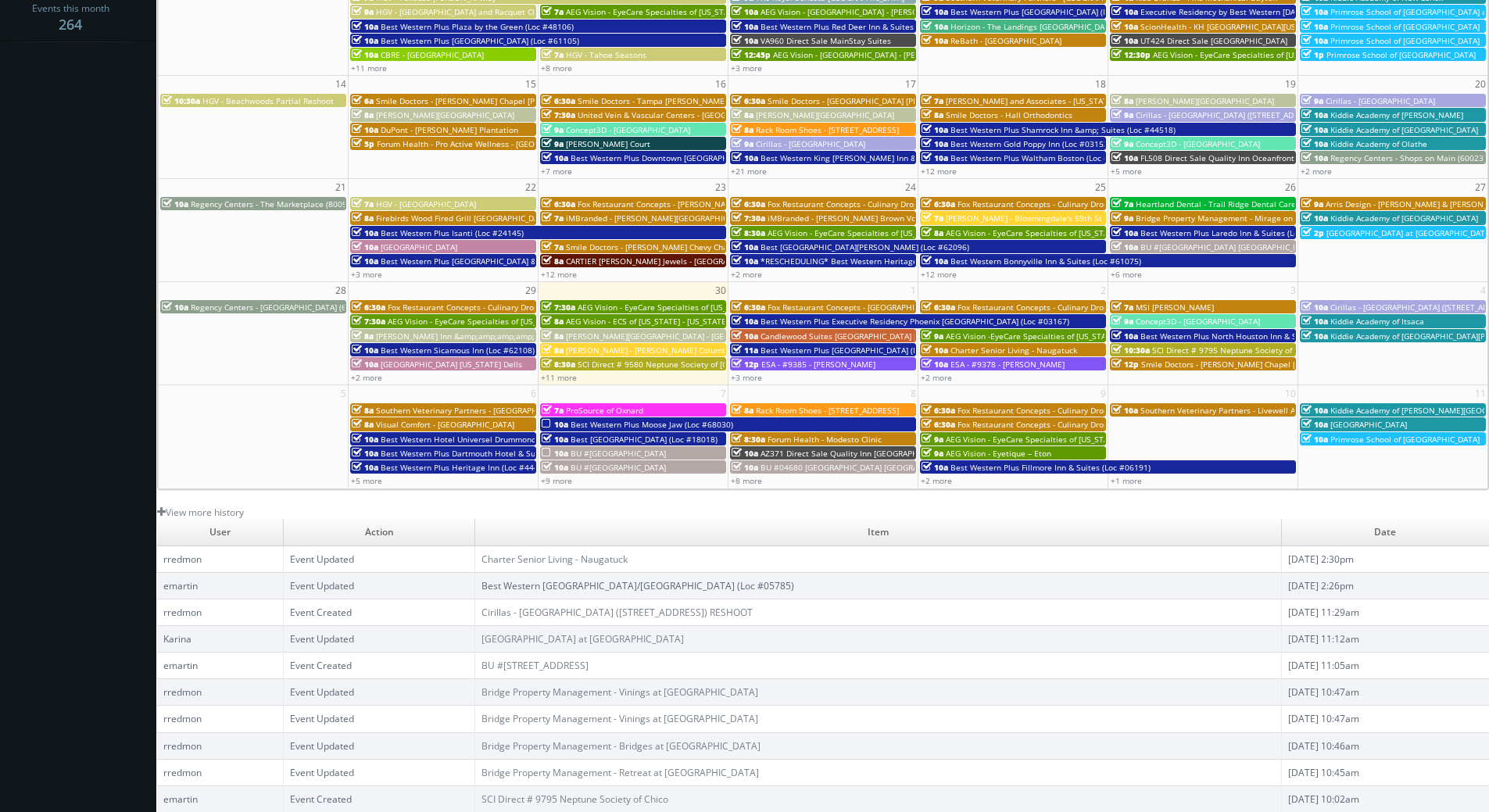
click at [550, 584] on link "Best Western [GEOGRAPHIC_DATA]/[GEOGRAPHIC_DATA] (Loc #05785)" at bounding box center [637, 585] width 313 height 13
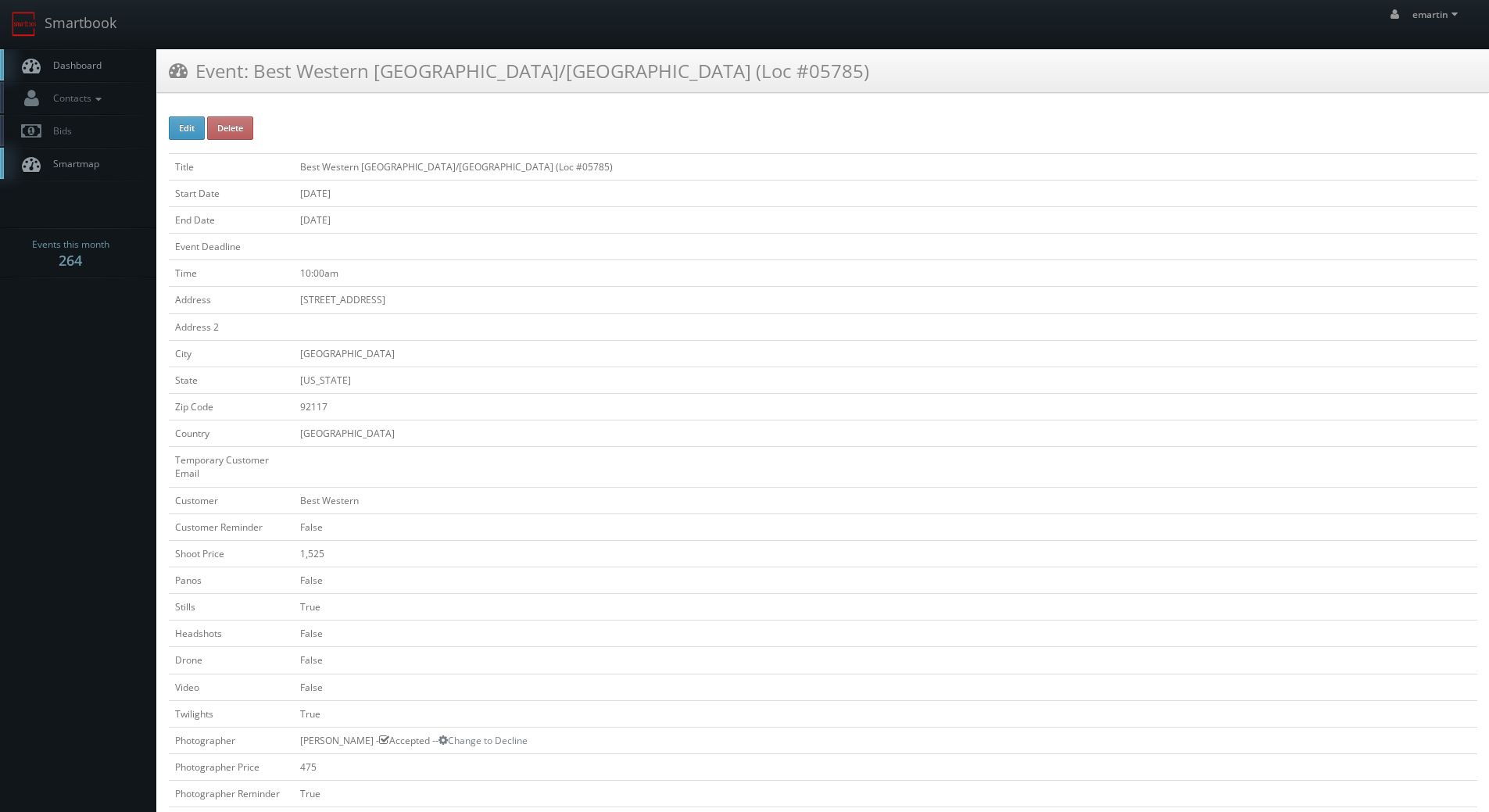
click at [80, 49] on link "Dashboard" at bounding box center [78, 65] width 156 height 32
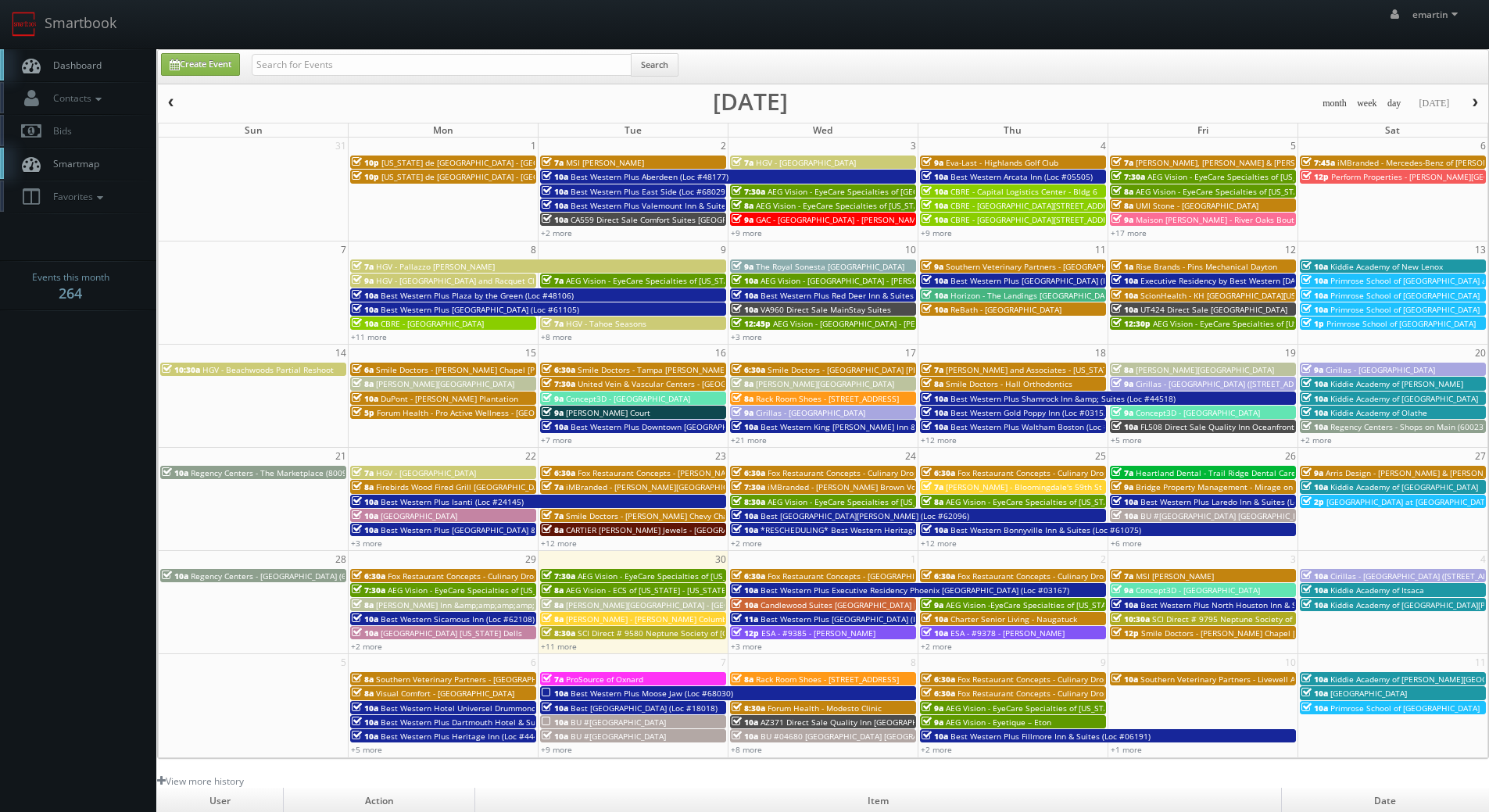
click at [86, 59] on span "Dashboard" at bounding box center [73, 65] width 57 height 13
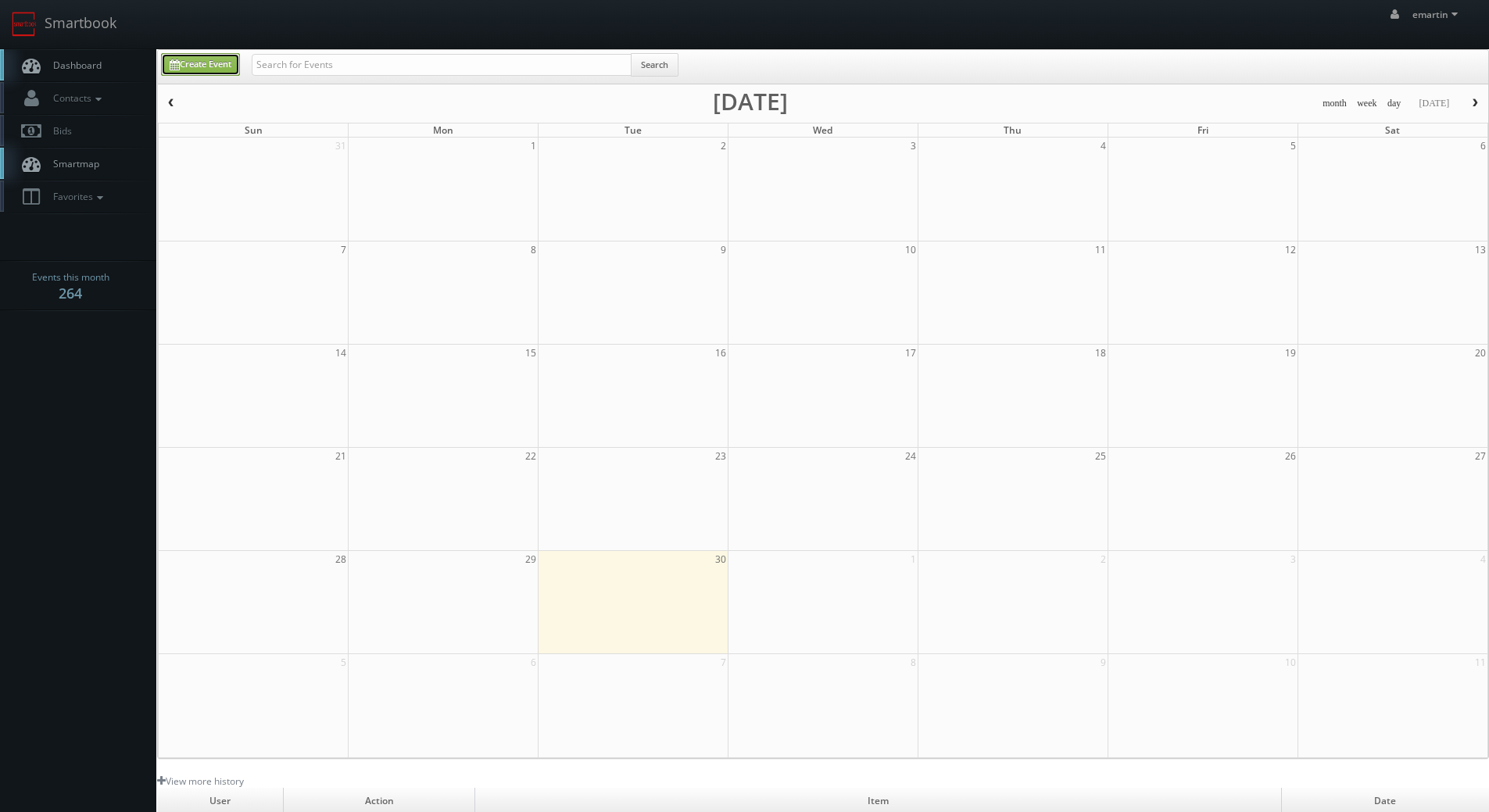
click at [216, 68] on link "Create Event" at bounding box center [200, 65] width 79 height 23
type input "09/30/2025"
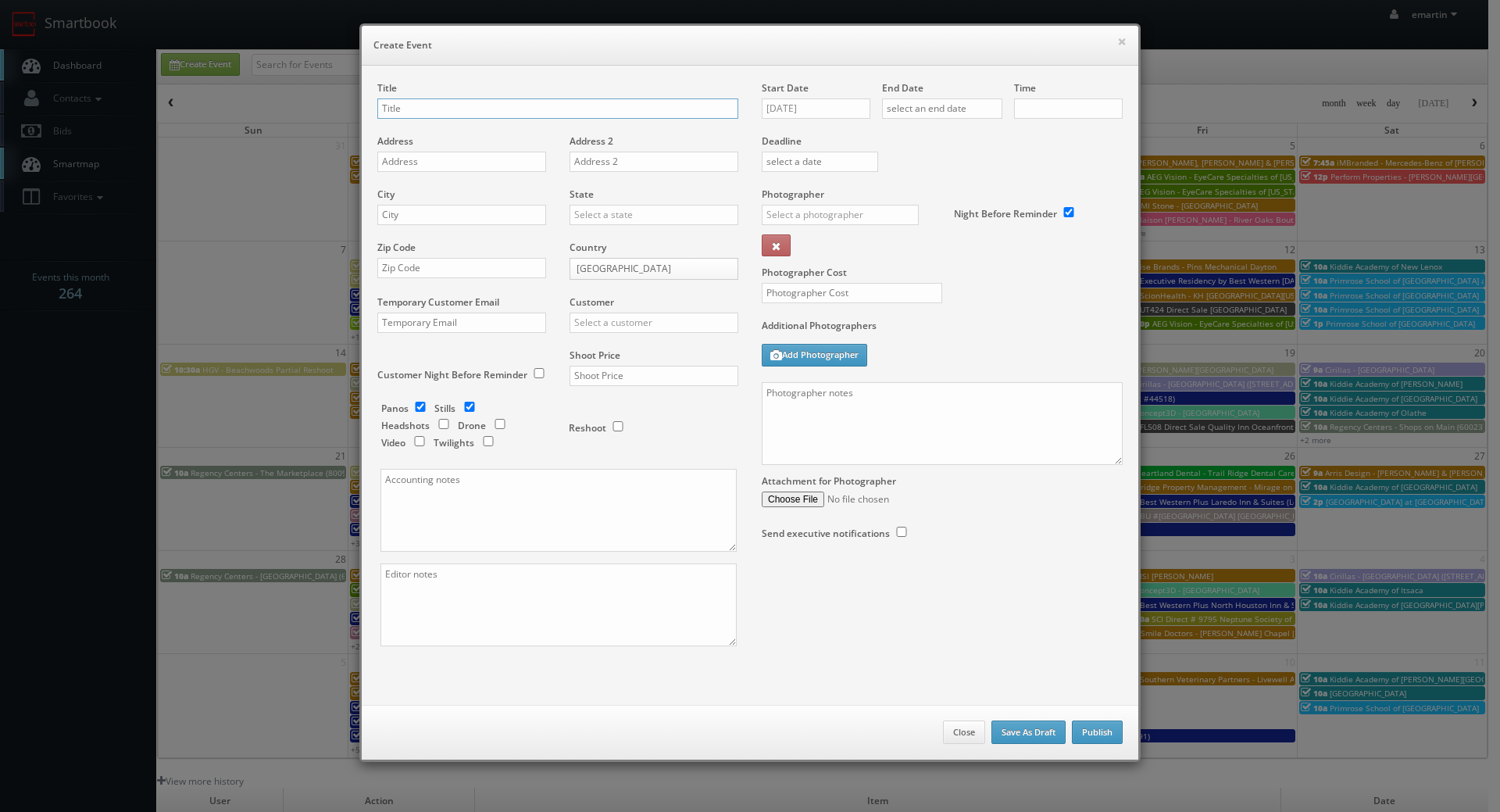
checkbox input "true"
type input "10:00am"
checkbox input "true"
click at [608, 331] on input "text" at bounding box center [654, 323] width 169 height 21
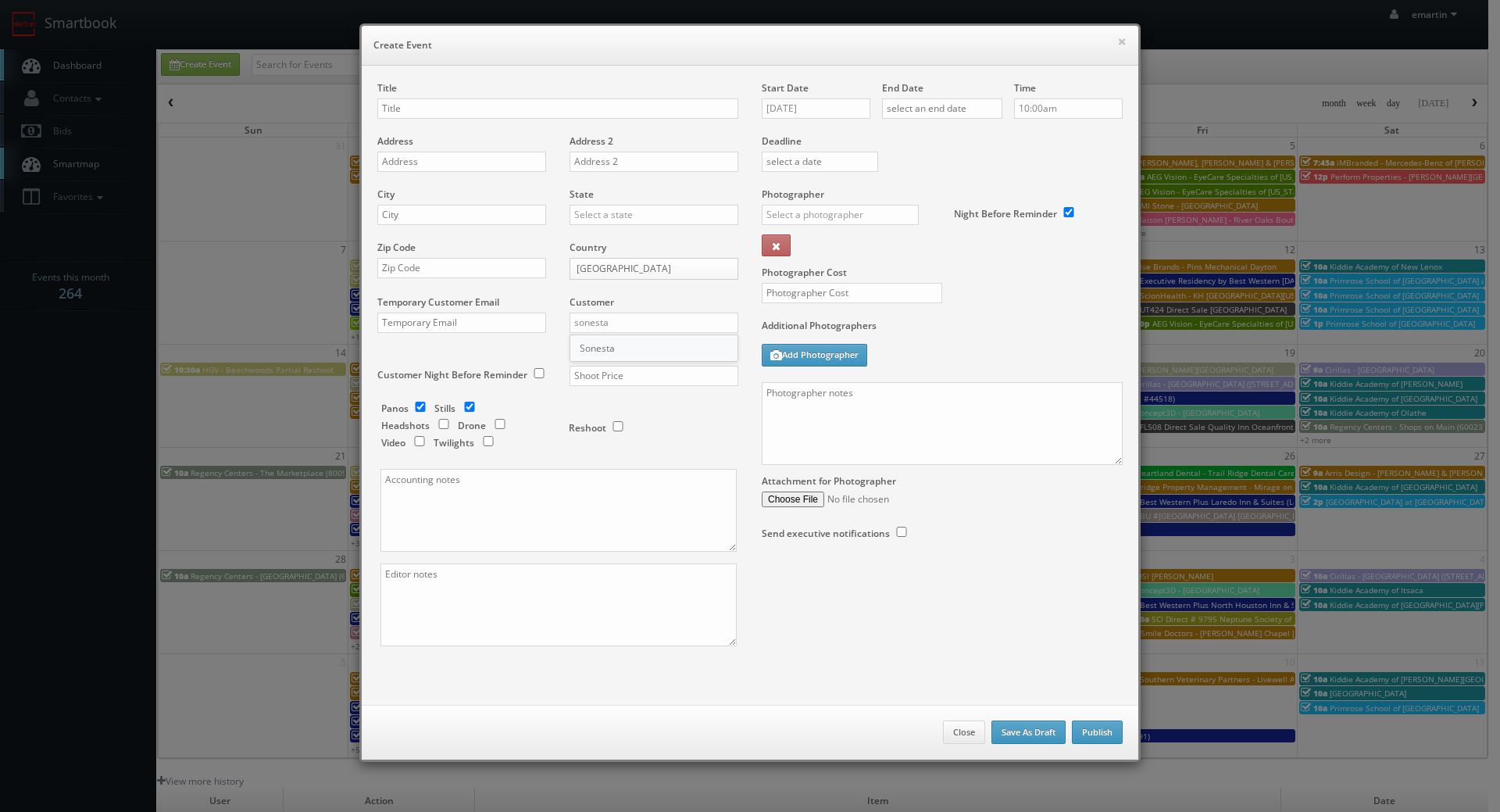
click at [601, 345] on div "Sonesta" at bounding box center [654, 347] width 167 height 25
type input "Sonesta"
click at [610, 379] on input "text" at bounding box center [654, 375] width 169 height 21
type input "1,150"
click at [624, 397] on div "Shoot Price 1,150" at bounding box center [648, 374] width 181 height 53
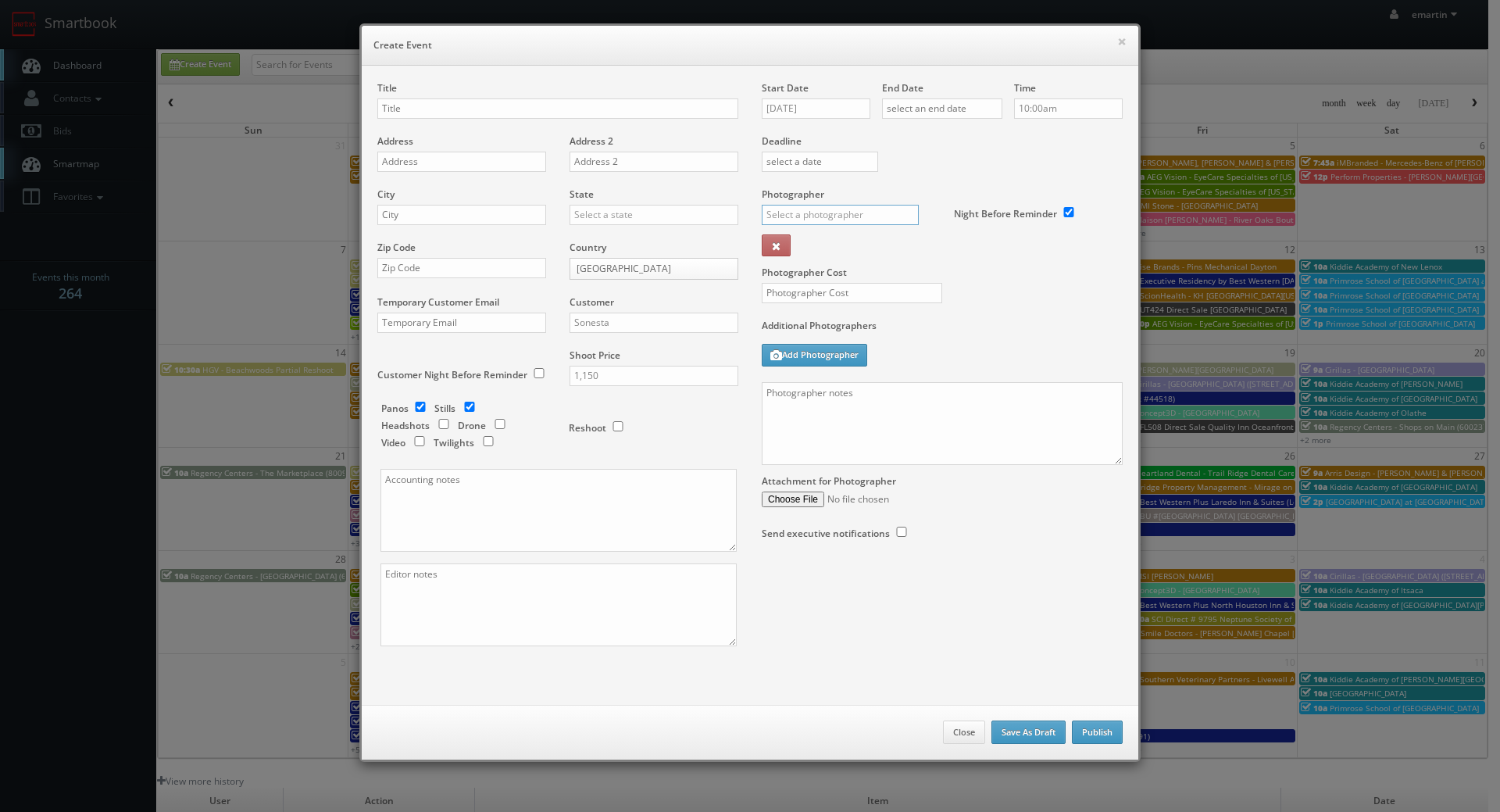
click at [819, 219] on input "text" at bounding box center [840, 214] width 157 height 21
click at [808, 242] on div "Curtis Lloyd" at bounding box center [846, 249] width 167 height 25
type input "Curtis Lloyd"
click at [807, 355] on button "Add Photographer" at bounding box center [814, 356] width 105 height 23
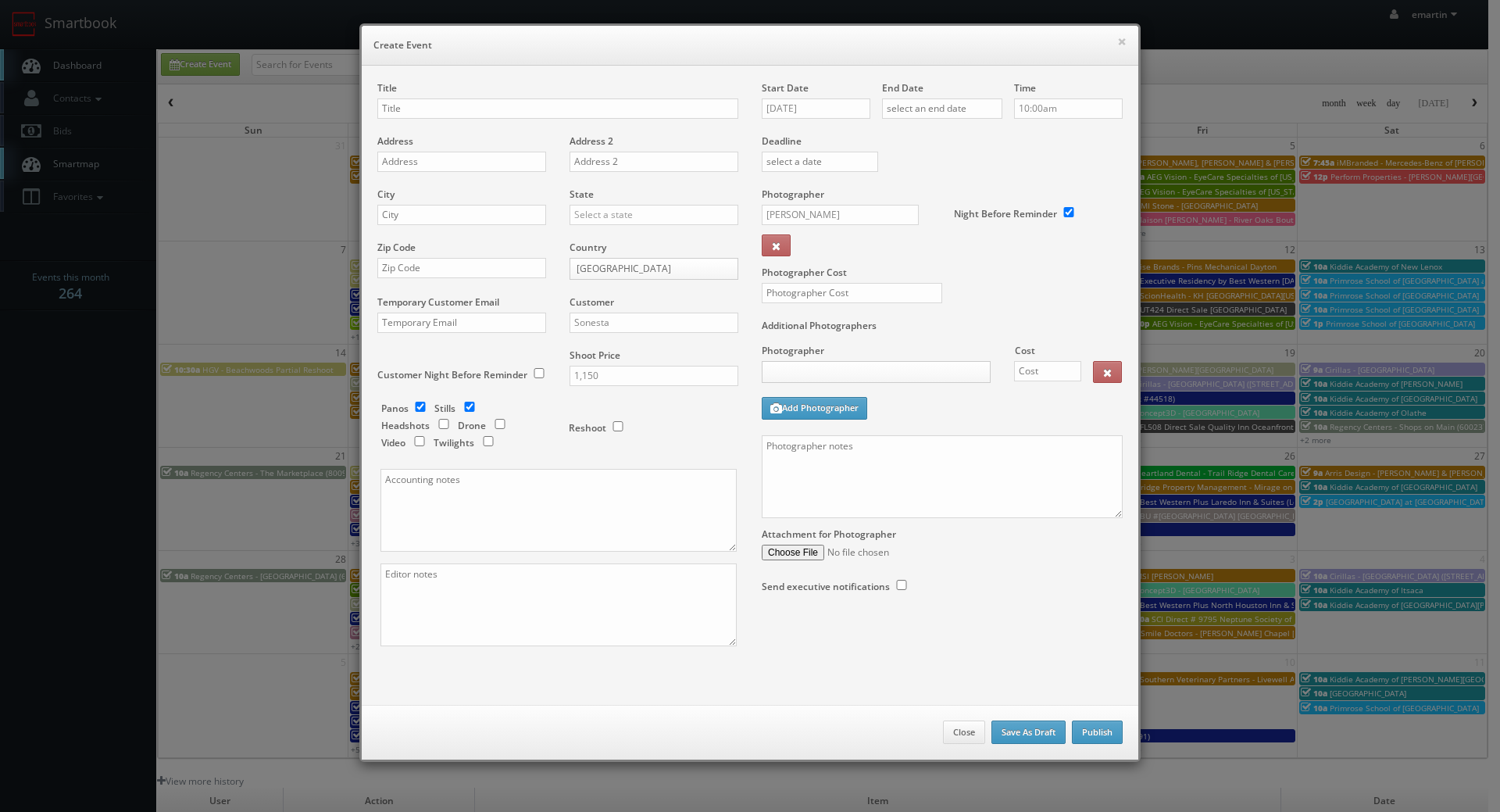
click at [815, 361] on body "Smartbook Toggle Side Navigation Toggle Top Navigation emartin emartin Profile …" at bounding box center [744, 540] width 1489 height 1080
click at [819, 369] on body "Smartbook Toggle Side Navigation Toggle Top Navigation emartin emartin Profile …" at bounding box center [744, 540] width 1489 height 1080
type input "s"
type input "stager"
select select "brookdalestager@mg.cs3calendar.com"
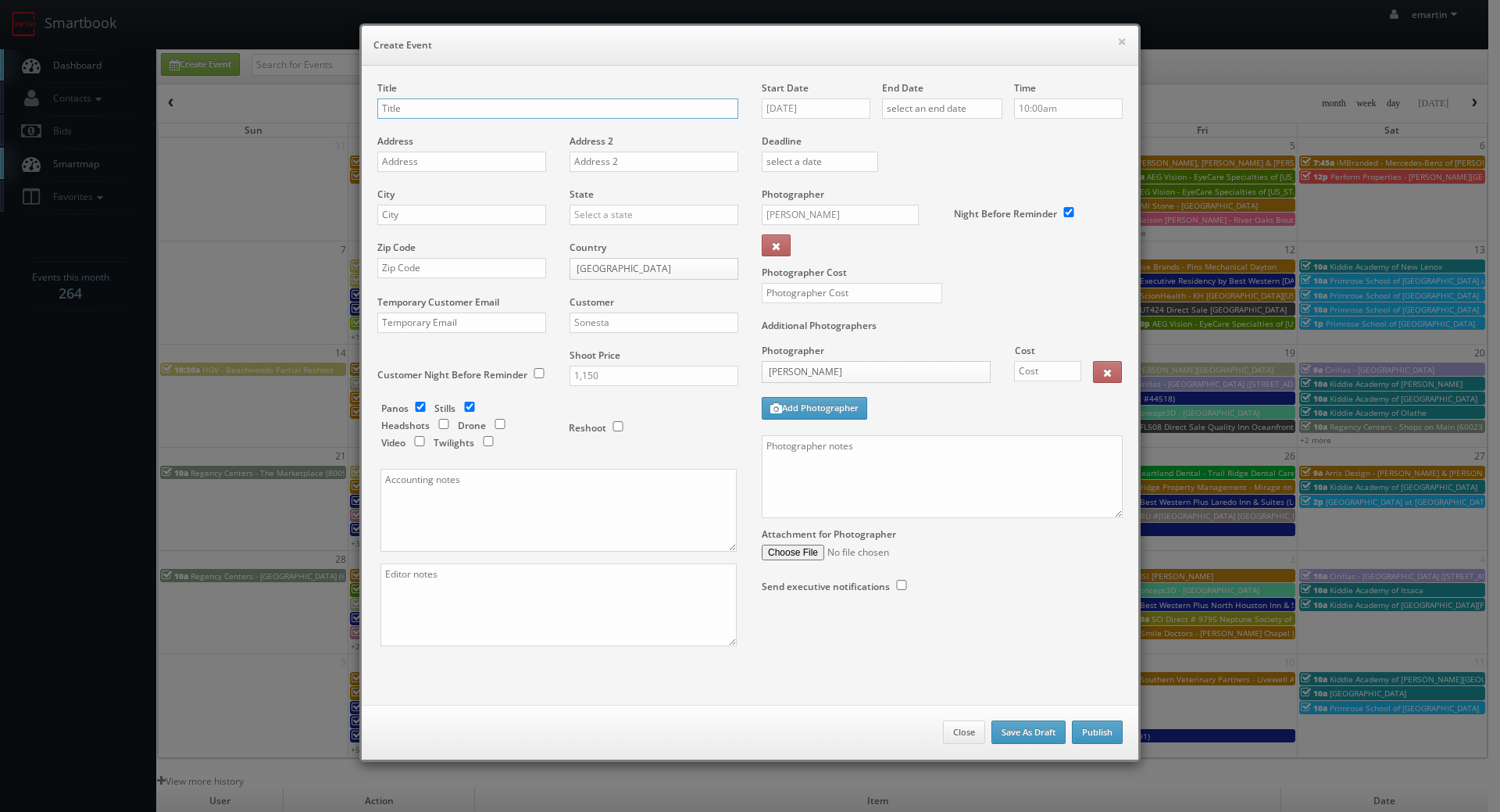
drag, startPoint x: 420, startPoint y: 116, endPoint x: 398, endPoint y: 118, distance: 22.1
click at [420, 116] on input "text" at bounding box center [558, 108] width 361 height 21
paste input "Sonesta Select [GEOGRAPHIC_DATA]"
type input "Sonesta Select [GEOGRAPHIC_DATA]"
click at [461, 158] on input "text" at bounding box center [462, 162] width 169 height 21
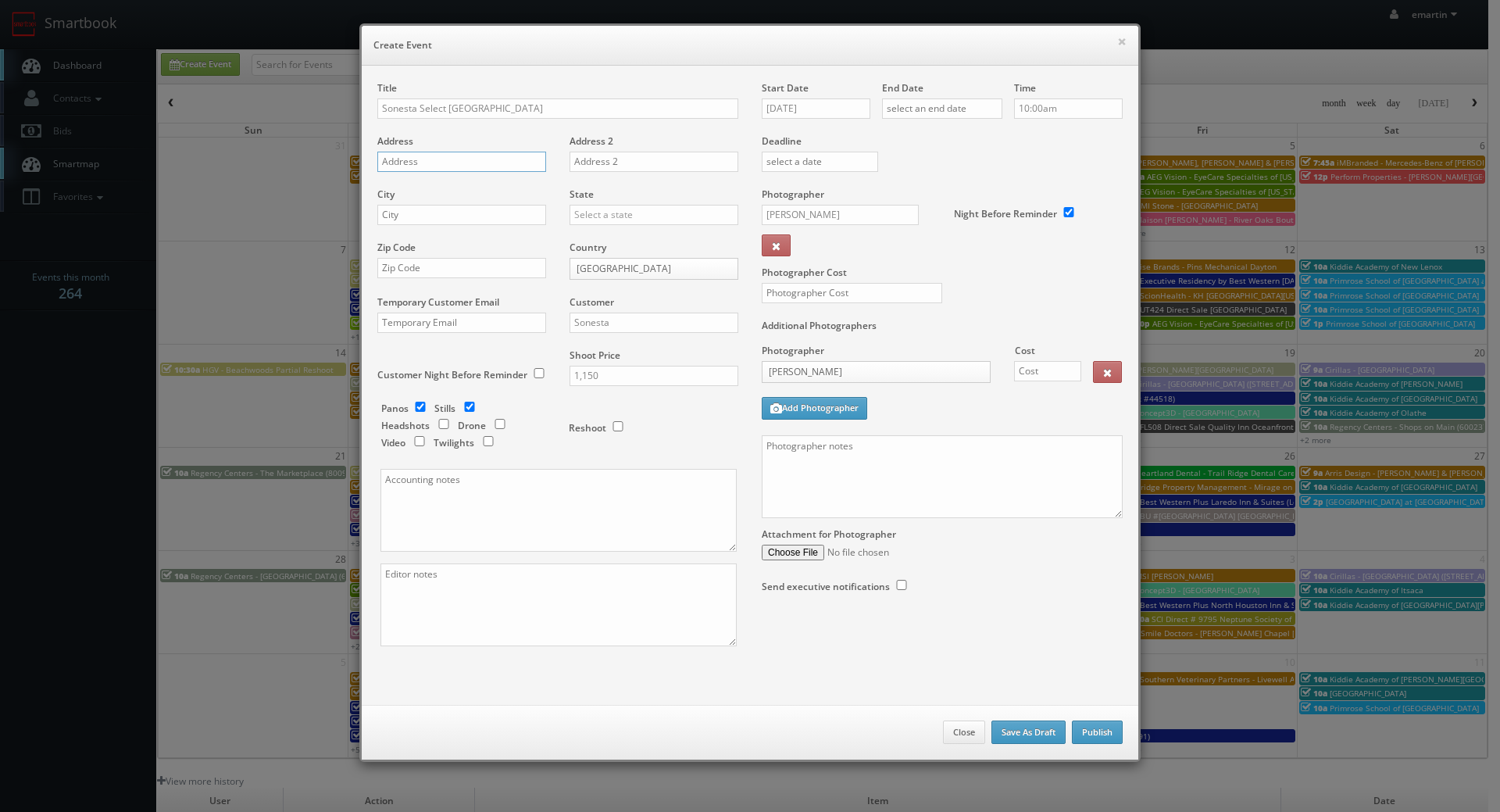
paste input "9 Commerce Drive"
type input "9 Commerce Drive"
drag, startPoint x: 492, startPoint y: 217, endPoint x: 562, endPoint y: 216, distance: 70.0
click at [492, 218] on input "text" at bounding box center [462, 214] width 169 height 21
paste input "Middletown"
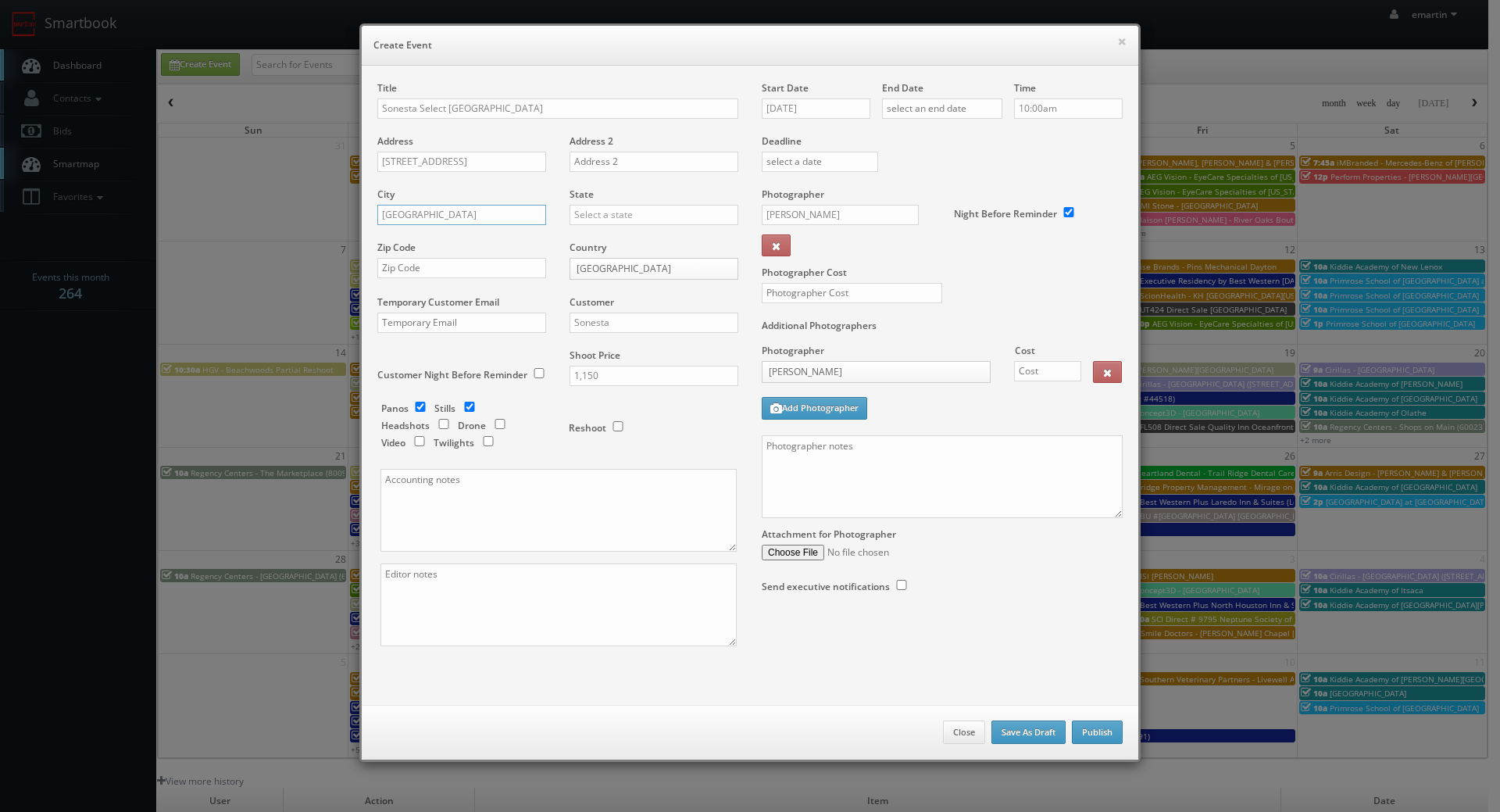
type input "Middletown"
click at [600, 219] on input "text" at bounding box center [654, 214] width 169 height 21
click at [617, 244] on div "[US_STATE]" at bounding box center [654, 240] width 167 height 25
type input "[US_STATE]"
drag, startPoint x: 366, startPoint y: 281, endPoint x: 379, endPoint y: 272, distance: 15.8
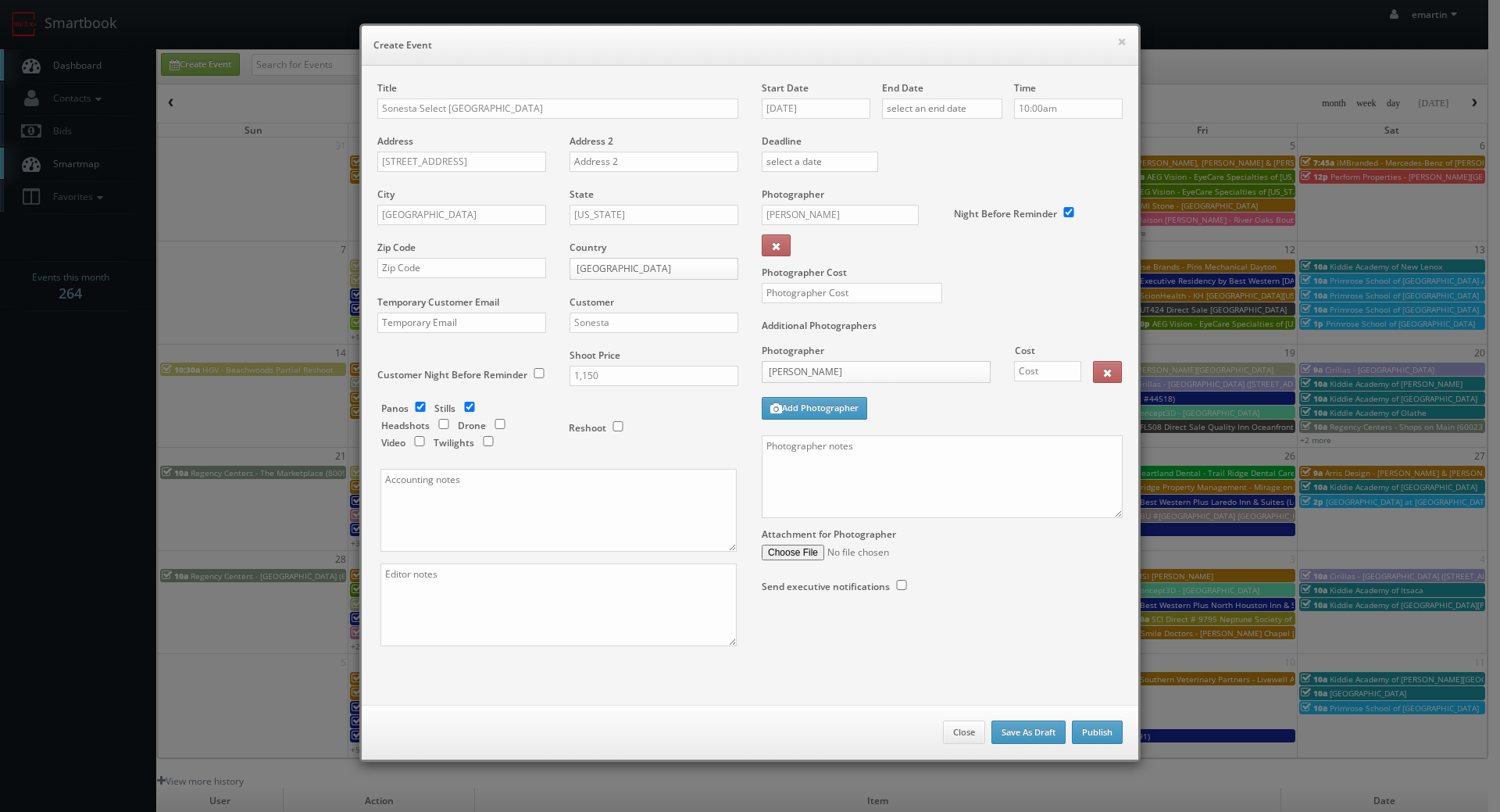
click at [369, 279] on div "Title Sonesta Select Newport Middletown Address 9 Commerce Drive Address 2 City…" at bounding box center [557, 377] width 384 height 592
click at [383, 269] on input "text" at bounding box center [462, 268] width 169 height 21
paste input "2840"
type input "02840"
click at [420, 402] on input "checkbox" at bounding box center [420, 406] width 24 height 10
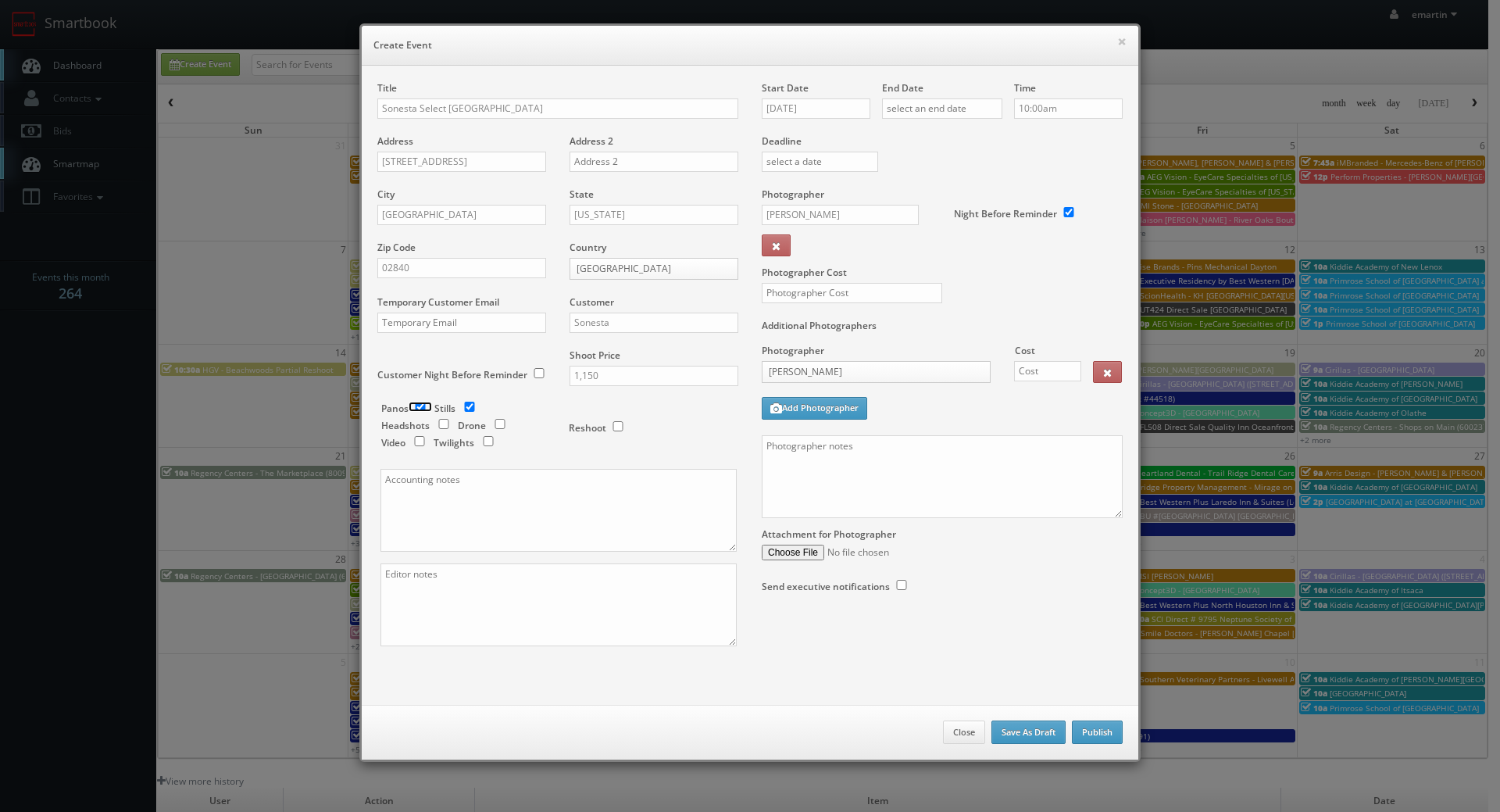
checkbox input "false"
click at [810, 106] on input "09/30/2025" at bounding box center [816, 108] width 108 height 21
click at [906, 137] on icon at bounding box center [905, 136] width 9 height 11
click at [863, 230] on td "16" at bounding box center [864, 228] width 21 height 23
type input "10/16/2025"
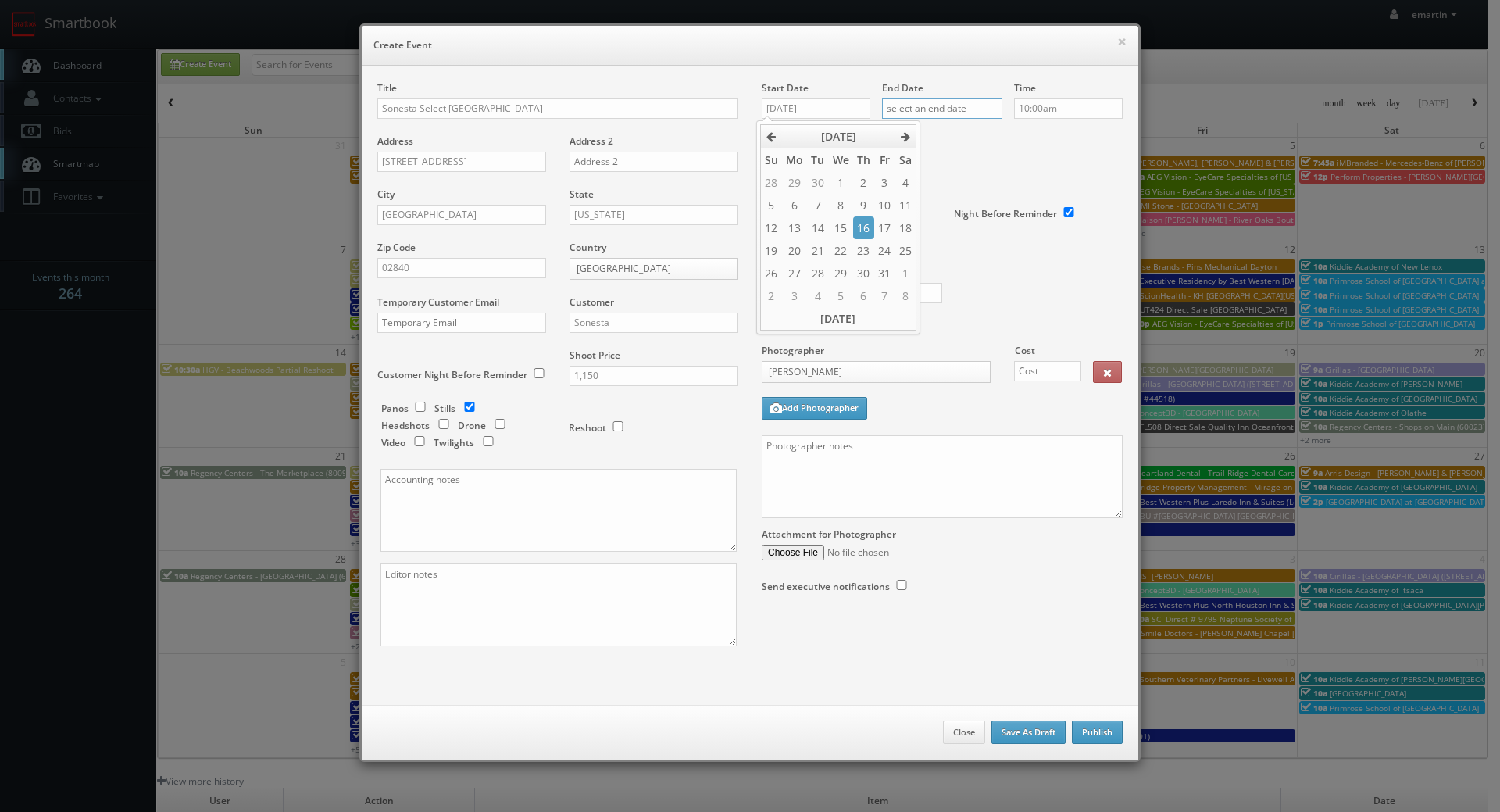
click at [929, 105] on input "text" at bounding box center [942, 108] width 121 height 21
click at [1026, 134] on icon at bounding box center [1025, 136] width 9 height 11
click at [978, 222] on td "16" at bounding box center [984, 228] width 21 height 23
type input "10/16/2025"
click at [1074, 152] on div "Deadline" at bounding box center [943, 134] width 384 height 106
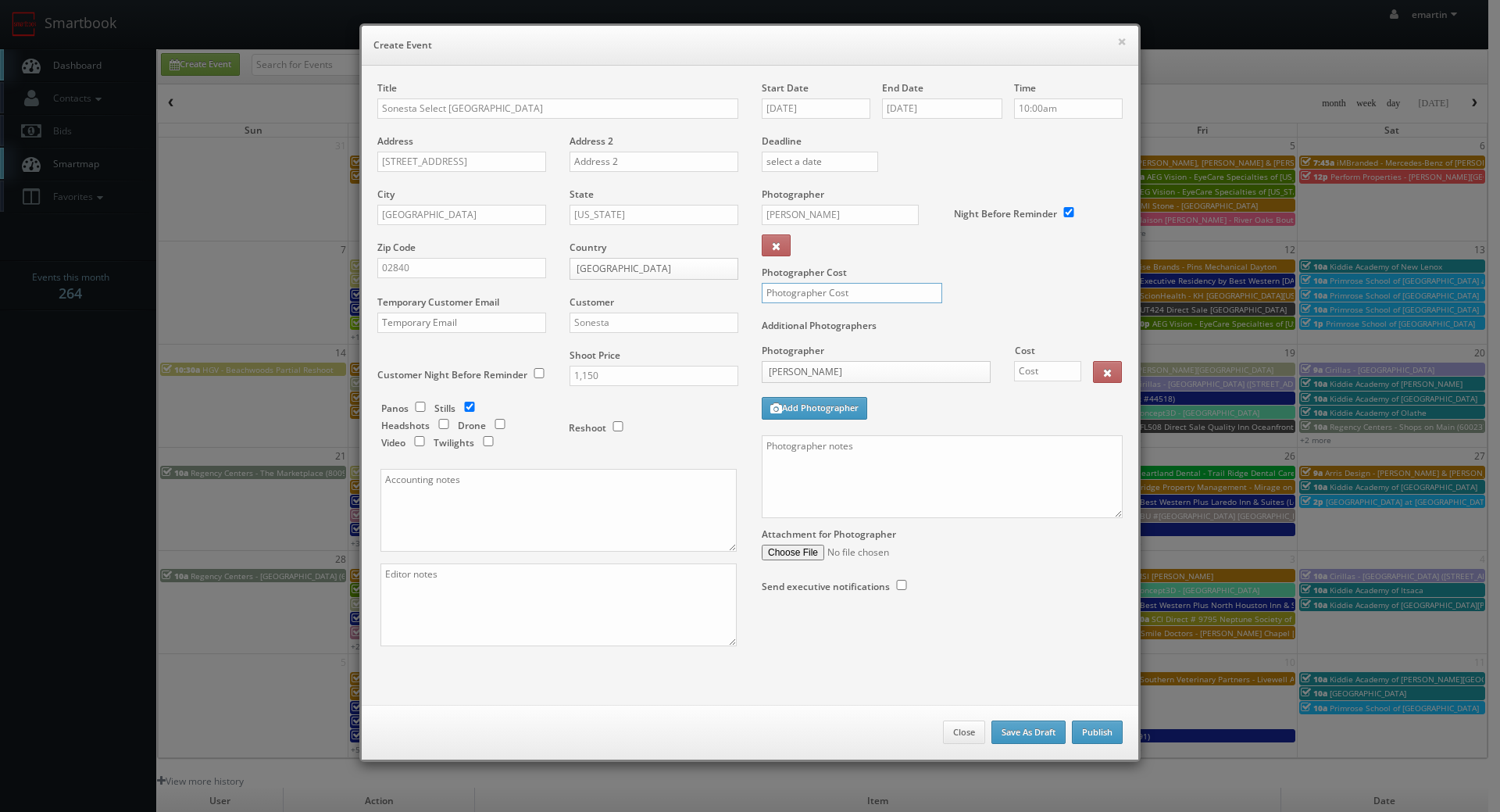
click at [857, 286] on input "text" at bounding box center [852, 292] width 181 height 21
type input "1"
type input "400"
click at [976, 282] on div "Photographer Cost 400" at bounding box center [943, 253] width 384 height 131
click at [1043, 373] on input "text" at bounding box center [1048, 371] width 67 height 21
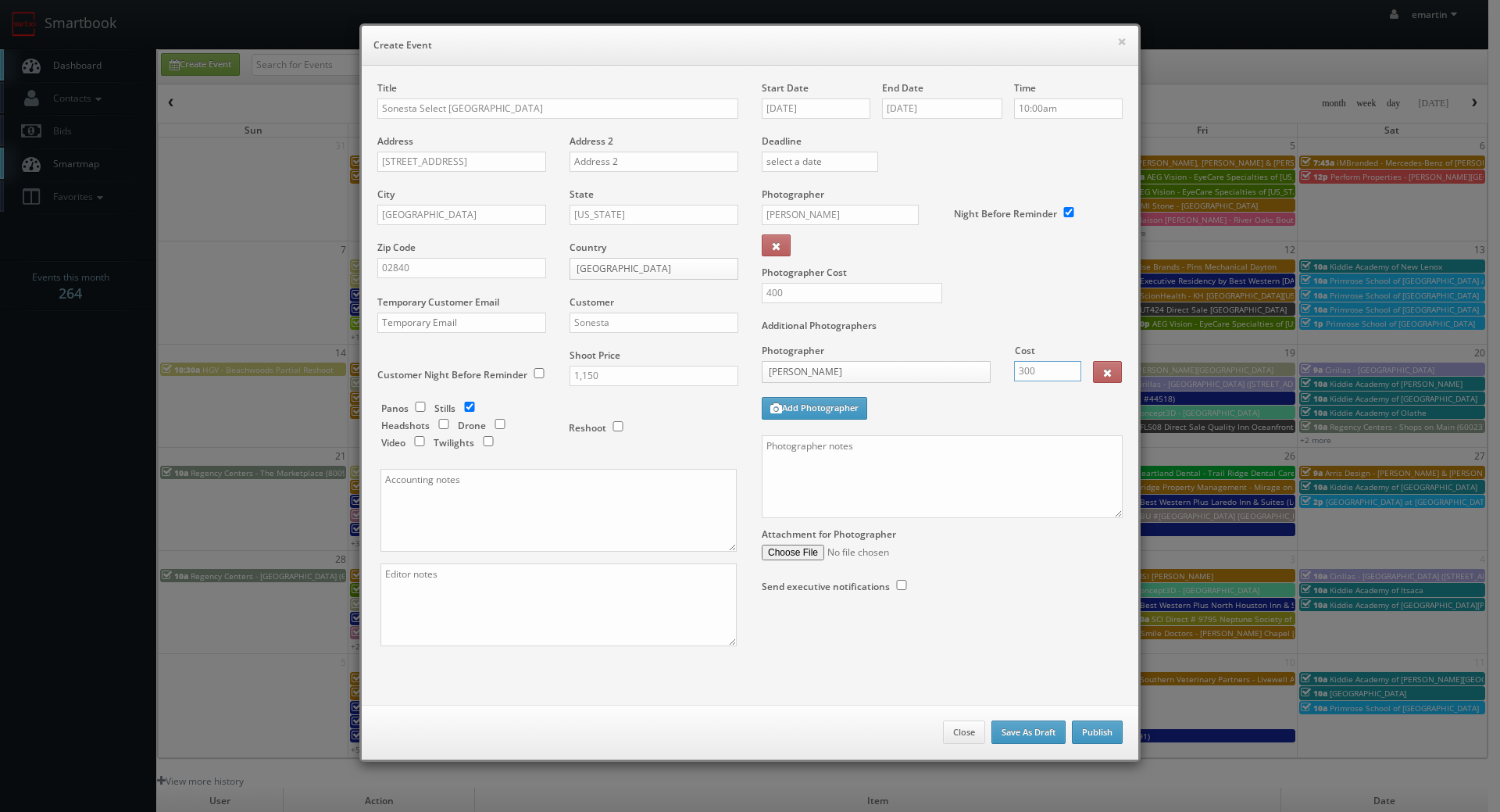
type input "300"
click at [958, 407] on div "Additional Photographers Photographer Cost Stager _justin _photog1 Glen Aronwit…" at bounding box center [943, 377] width 361 height 117
click at [846, 486] on textarea at bounding box center [943, 476] width 361 height 83
paste textarea "Onsite contact is Talia Osgood 781-775-2233. Stager will arrive at 11am to begi…"
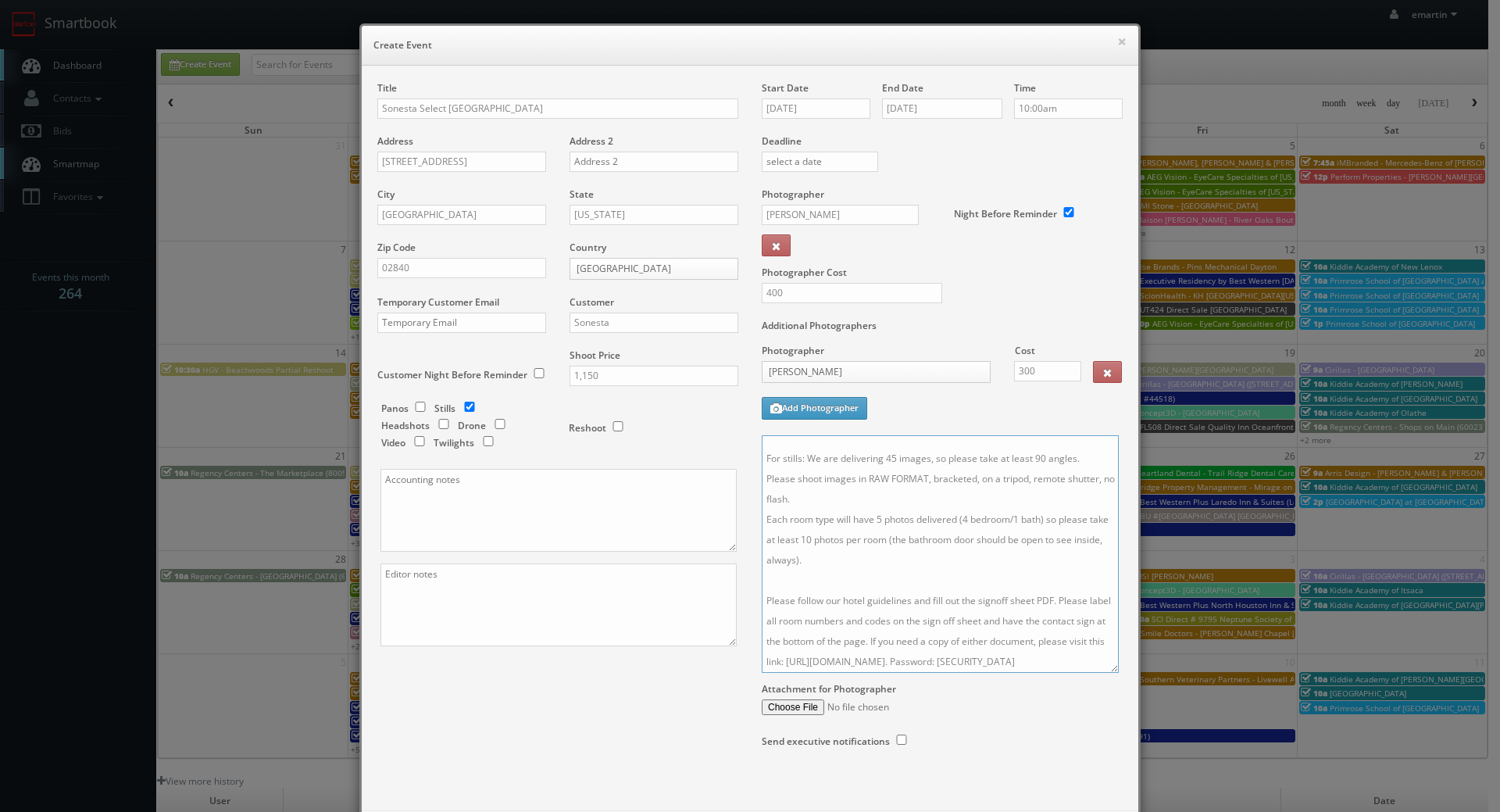
scroll to position [4, 0]
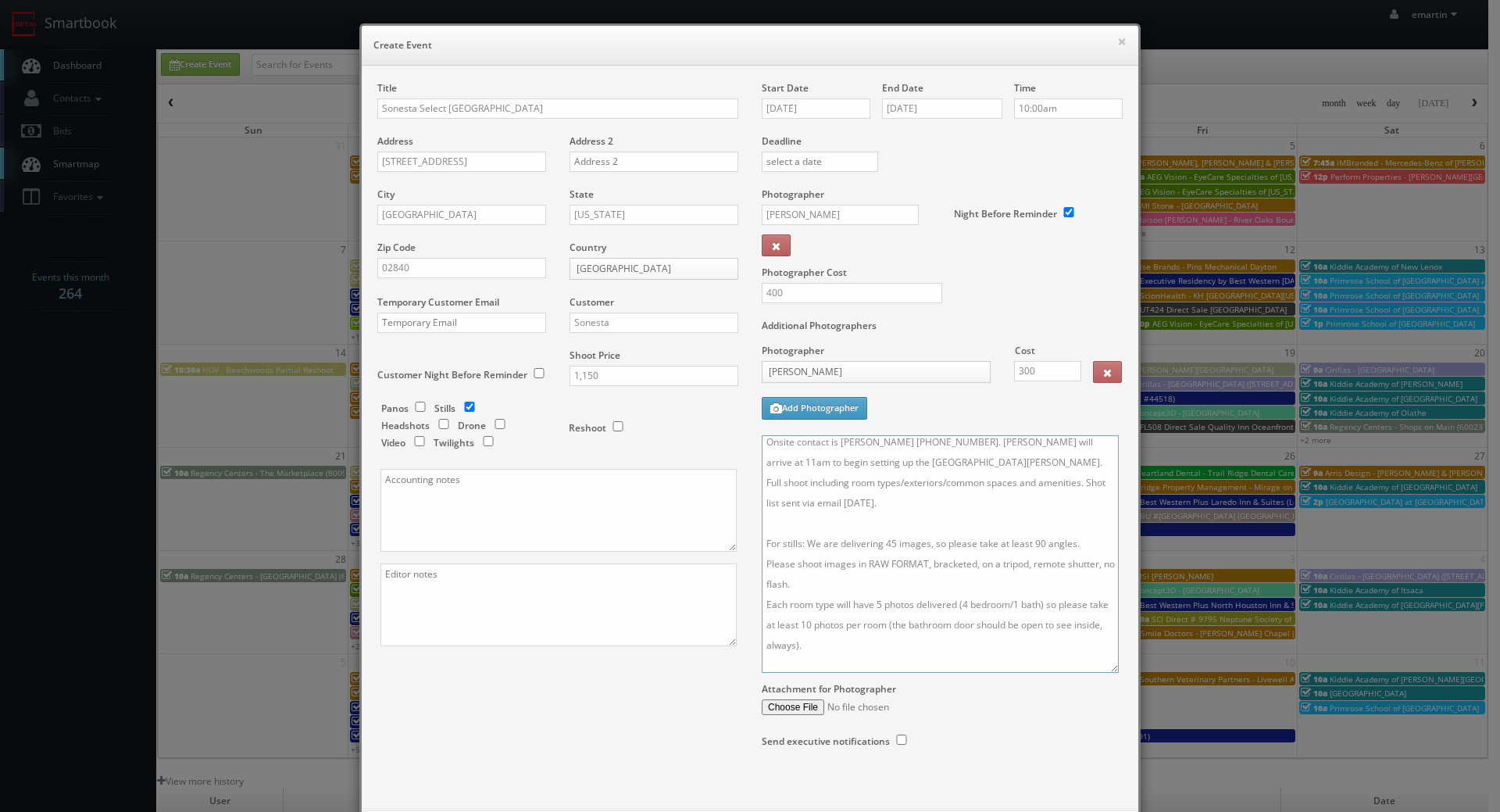
drag, startPoint x: 1109, startPoint y: 525, endPoint x: 1103, endPoint y: 773, distance: 248.1
click at [1103, 672] on textarea "Onsite contact is Talia Osgood 781-775-2233. Stager will arrive at 11am to begi…" at bounding box center [940, 553] width 357 height 237
drag, startPoint x: 1052, startPoint y: 441, endPoint x: 1065, endPoint y: 521, distance: 81.0
click at [1053, 444] on textarea "Onsite contact is Talia Osgood 781-775-2233. Stager will arrive at 11am to begi…" at bounding box center [938, 607] width 353 height 343
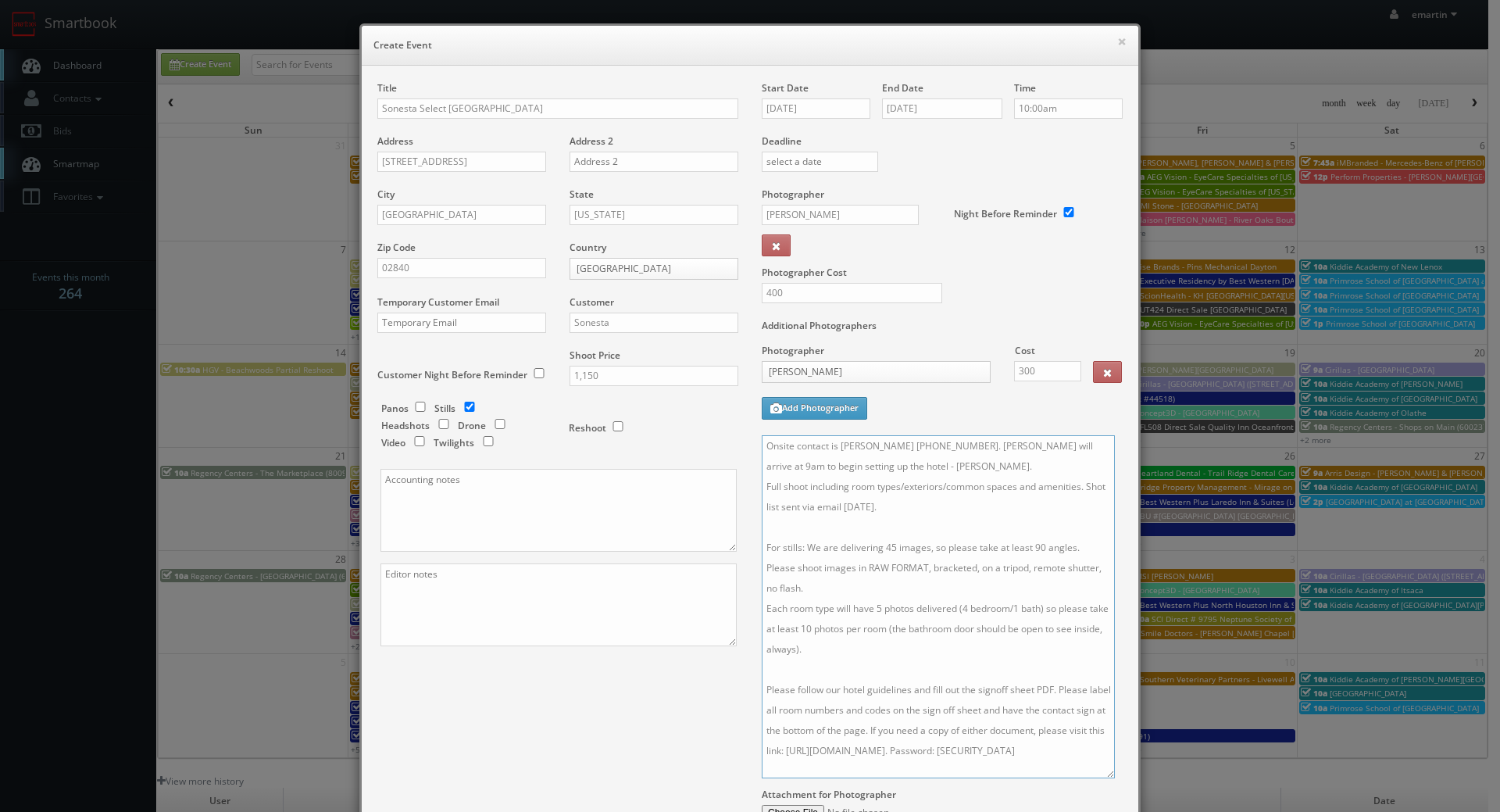
drag, startPoint x: 960, startPoint y: 462, endPoint x: 884, endPoint y: 466, distance: 76.1
click at [883, 466] on textarea "Onsite contact is Talia Osgood 781-775-2233. Stager will arrive at 9am to begin…" at bounding box center [938, 607] width 353 height 343
drag, startPoint x: 908, startPoint y: 508, endPoint x: 865, endPoint y: 508, distance: 43.0
click at [865, 508] on textarea "Onsite contact is Talia Osgood 781-775-2233. Stager will arrive at 9am to begin…" at bounding box center [938, 607] width 353 height 343
drag, startPoint x: 408, startPoint y: 733, endPoint x: 433, endPoint y: 723, distance: 26.9
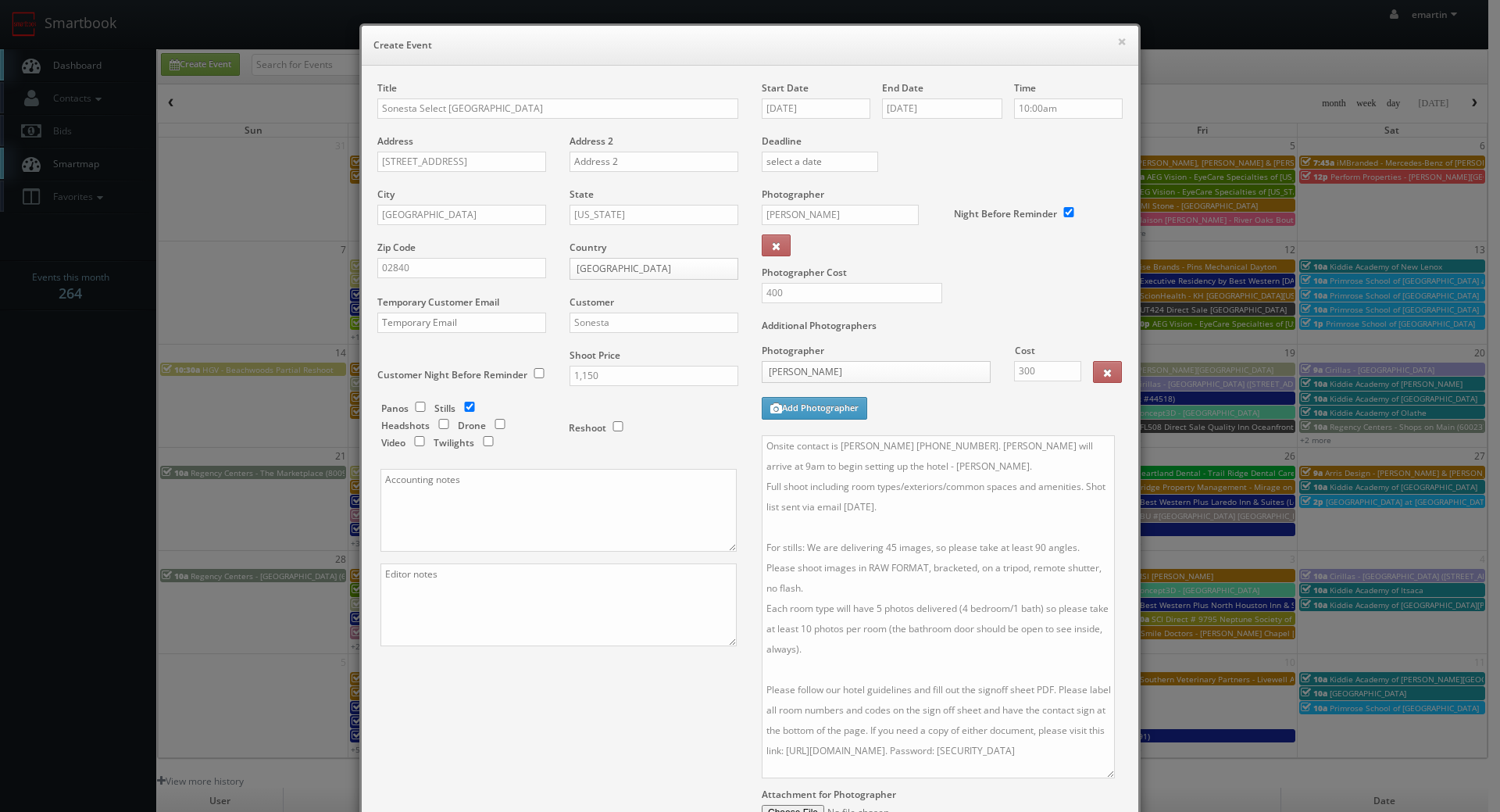
click at [408, 732] on div "Title Sonesta Select Newport Middletown Address 9 Commerce Drive Address 2 City…" at bounding box center [750, 483] width 768 height 803
click at [876, 502] on textarea "Onsite contact is Talia Osgood 781-775-2233. Stager will arrive at 9am to begin…" at bounding box center [938, 607] width 353 height 343
click at [915, 519] on textarea "Onsite contact is Talia Osgood 781-775-2233. Stager will arrive at 9am to begin…" at bounding box center [938, 607] width 353 height 343
click at [888, 545] on textarea "Onsite contact is Talia Osgood 781-775-2233. Stager will arrive at 9am to begin…" at bounding box center [938, 607] width 353 height 343
click at [1034, 552] on textarea "Onsite contact is Talia Osgood 781-775-2233. Stager will arrive at 9am to begin…" at bounding box center [938, 607] width 353 height 343
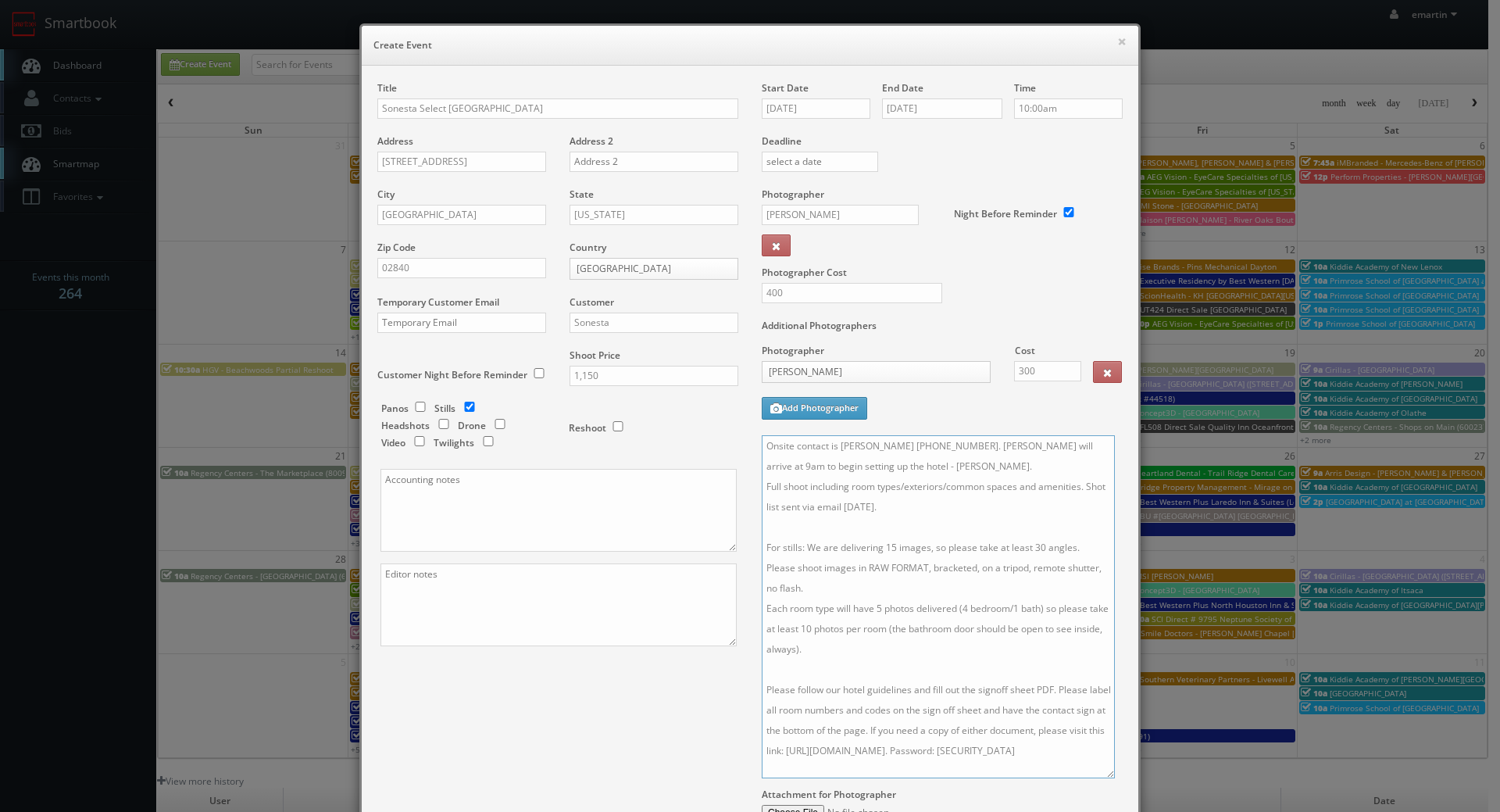
type textarea "Onsite contact is Talia Osgood 781-775-2233. Stager will arrive at 9am to begin…"
click at [993, 330] on label "Additional Photographers" at bounding box center [943, 329] width 361 height 21
click at [544, 598] on textarea at bounding box center [558, 604] width 356 height 83
type textarea "digital twilights"
click at [961, 415] on div "Additional Photographers Photographer Cost Stager _justin _photog1 Glen Aronwit…" at bounding box center [943, 377] width 361 height 117
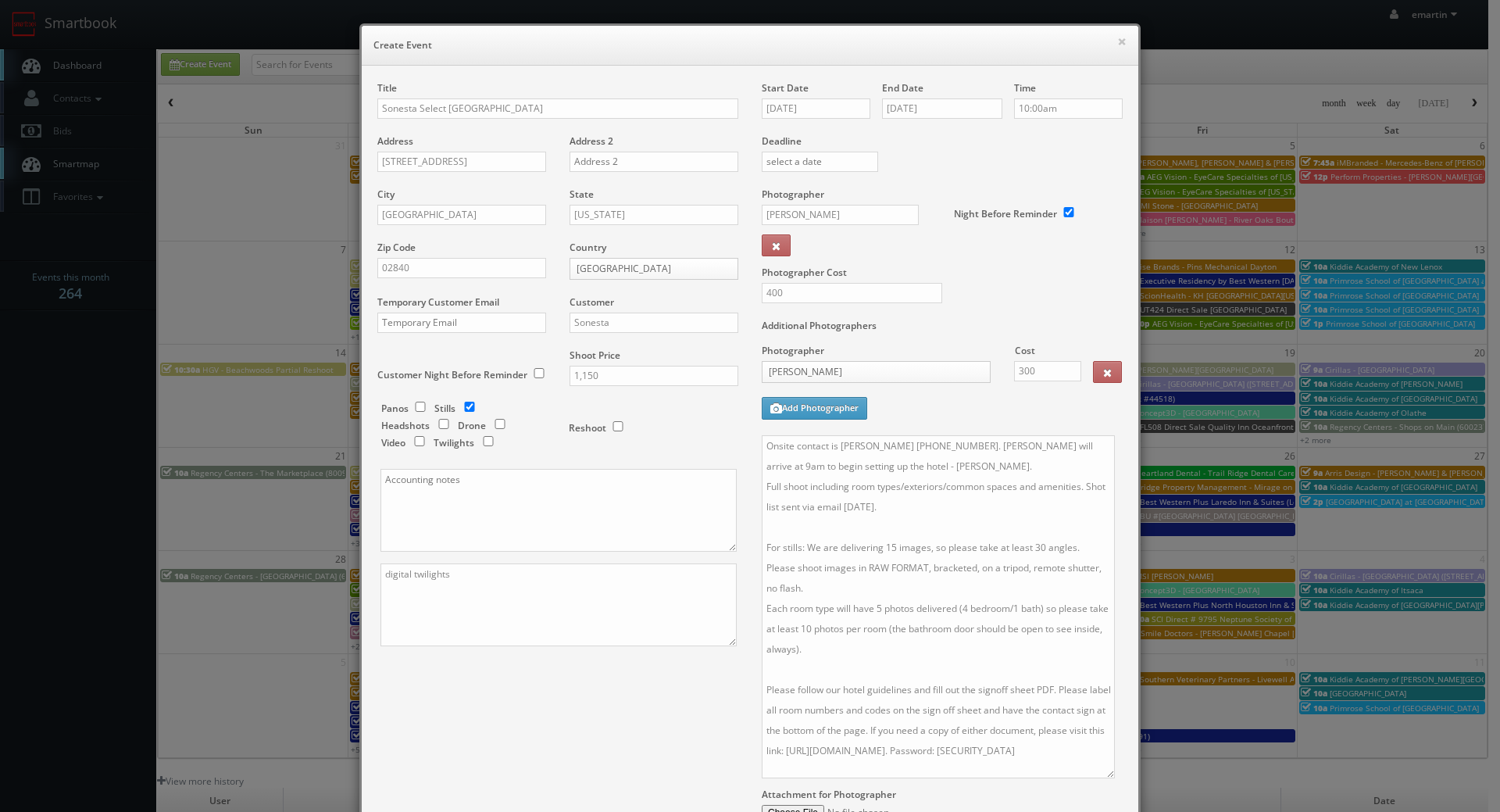
click at [608, 738] on div "Title Sonesta Select Newport Middletown Address 9 Commerce Drive Address 2 City…" at bounding box center [750, 483] width 768 height 803
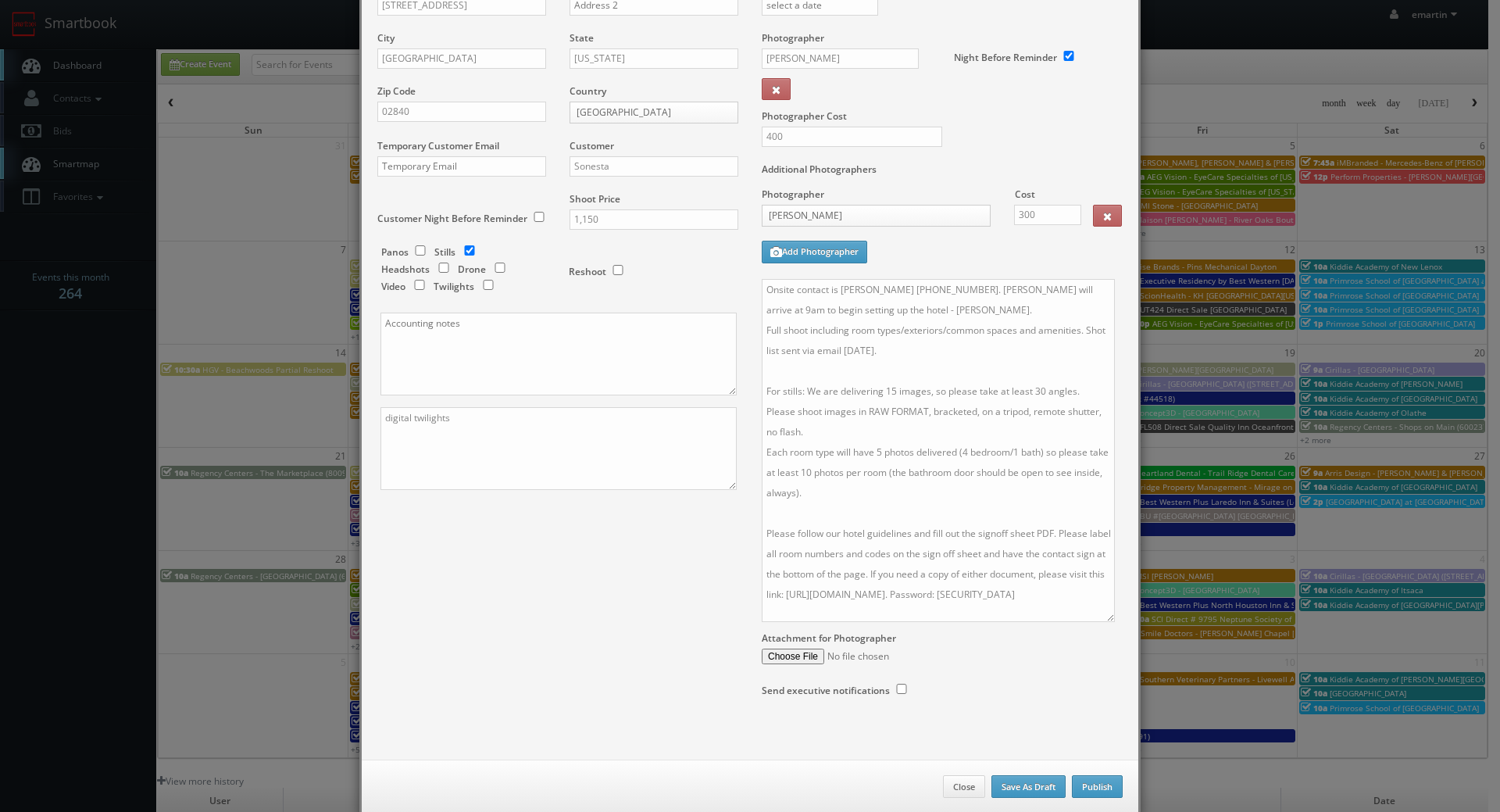
click at [598, 622] on div "Title Sonesta Select Newport Middletown Address 9 Commerce Drive Address 2 City…" at bounding box center [750, 327] width 768 height 803
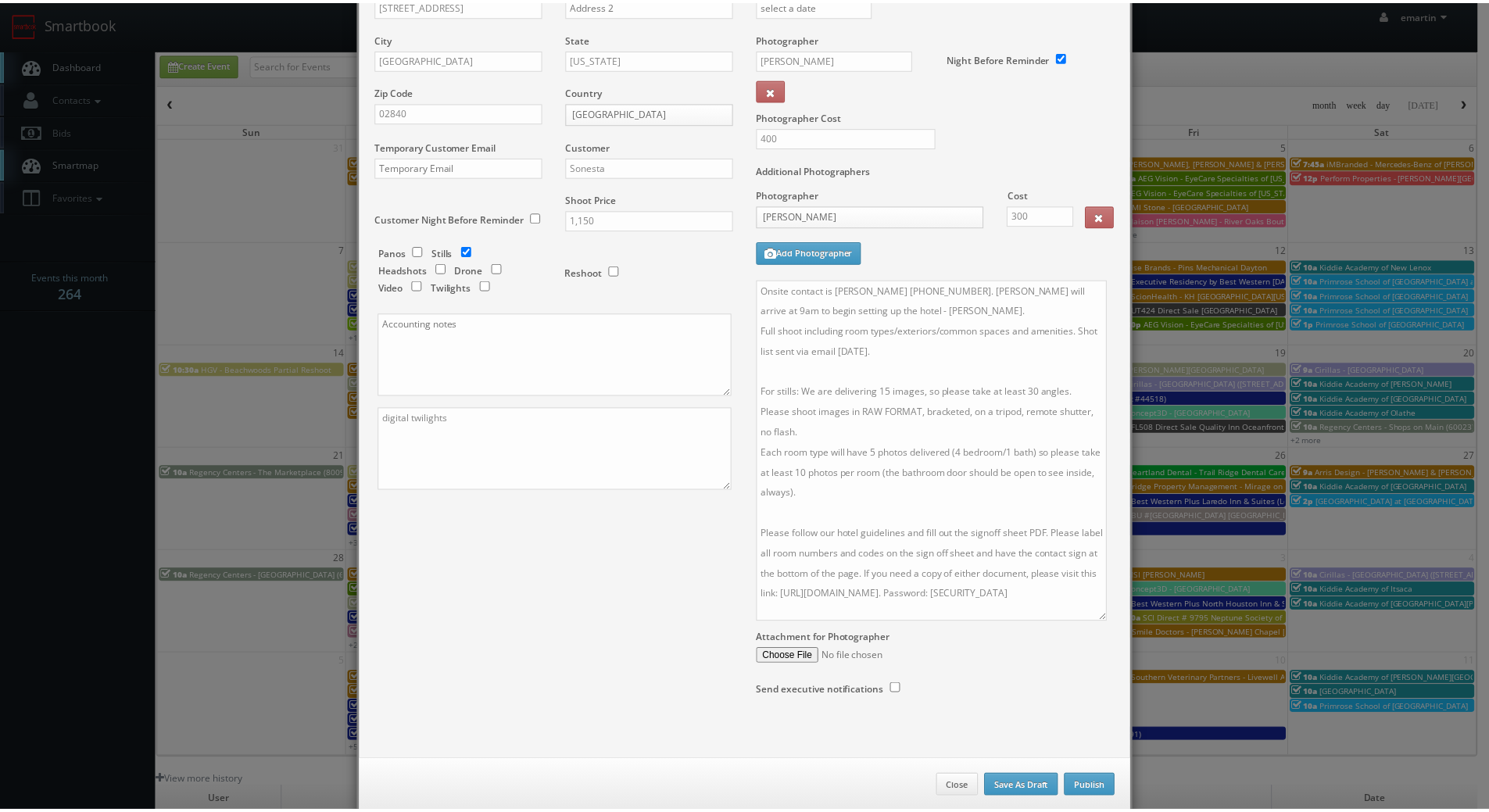
scroll to position [0, 0]
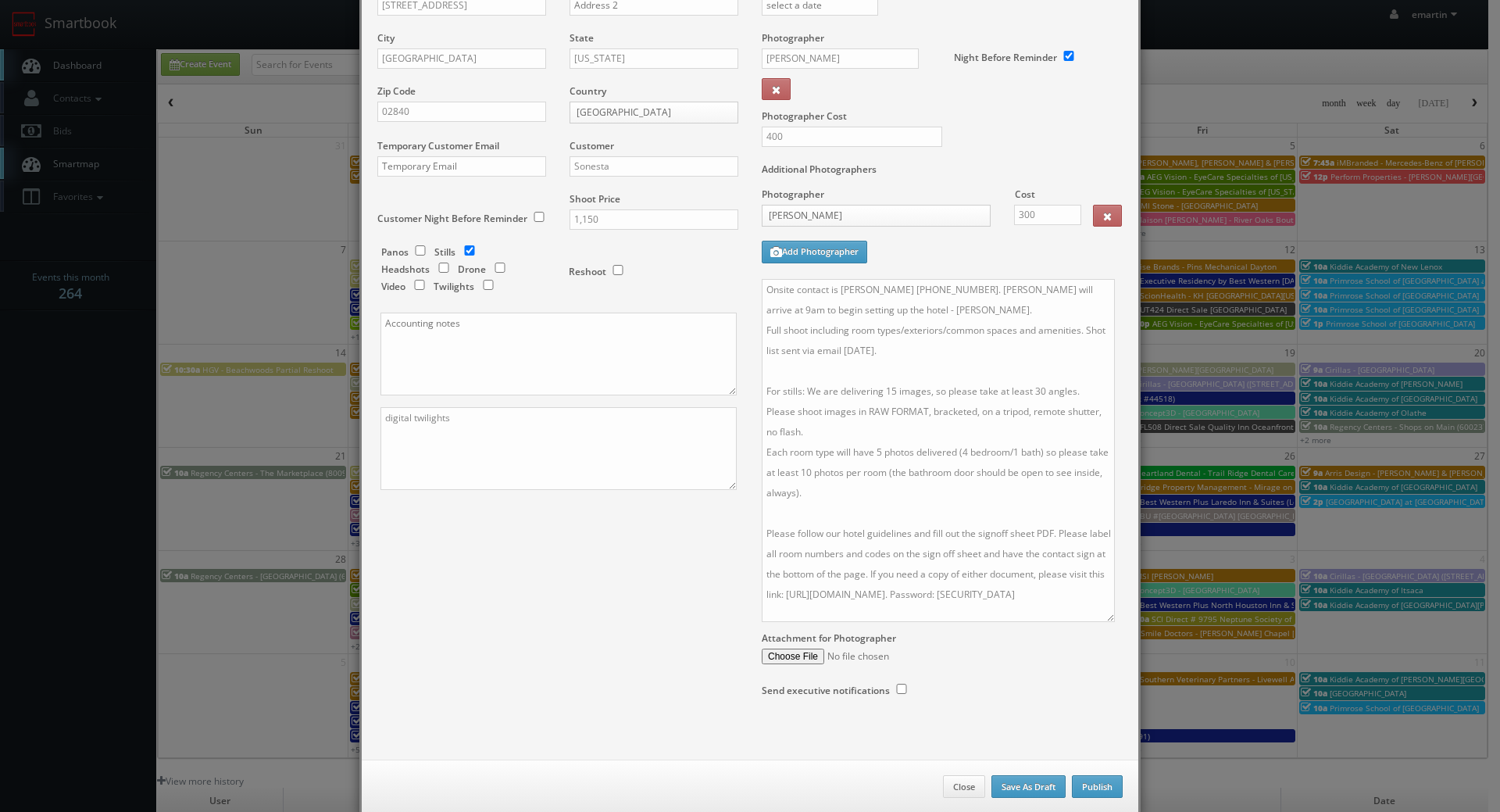
click at [552, 619] on div "Title Sonesta Select Newport Middletown Address 9 Commerce Drive Address 2 City…" at bounding box center [750, 327] width 768 height 803
click at [1100, 788] on button "Publish" at bounding box center [1098, 787] width 51 height 24
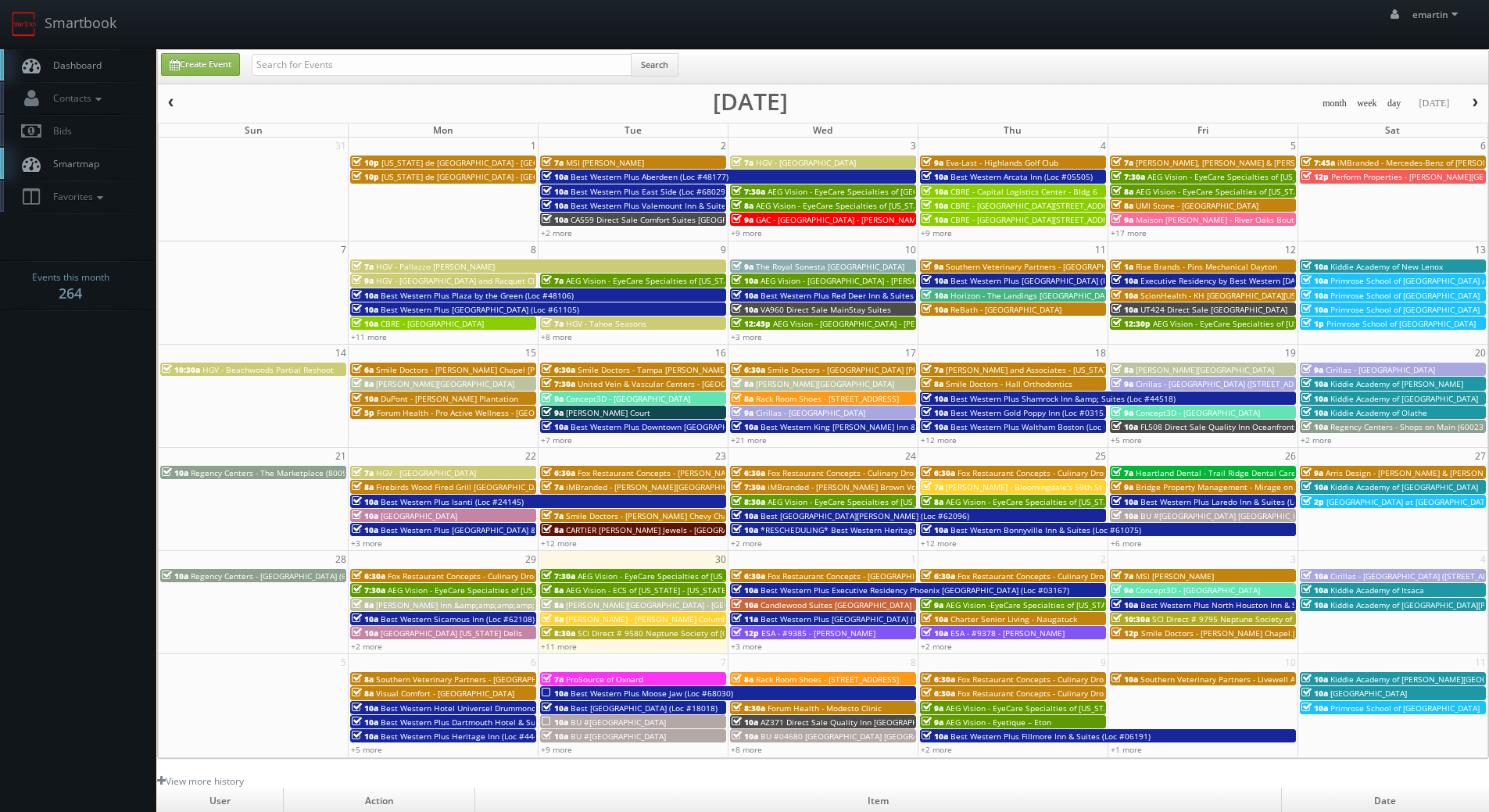
click at [103, 72] on link "Dashboard" at bounding box center [78, 65] width 156 height 32
click at [591, 59] on input "text" at bounding box center [441, 65] width 379 height 22
type input "sonesta"
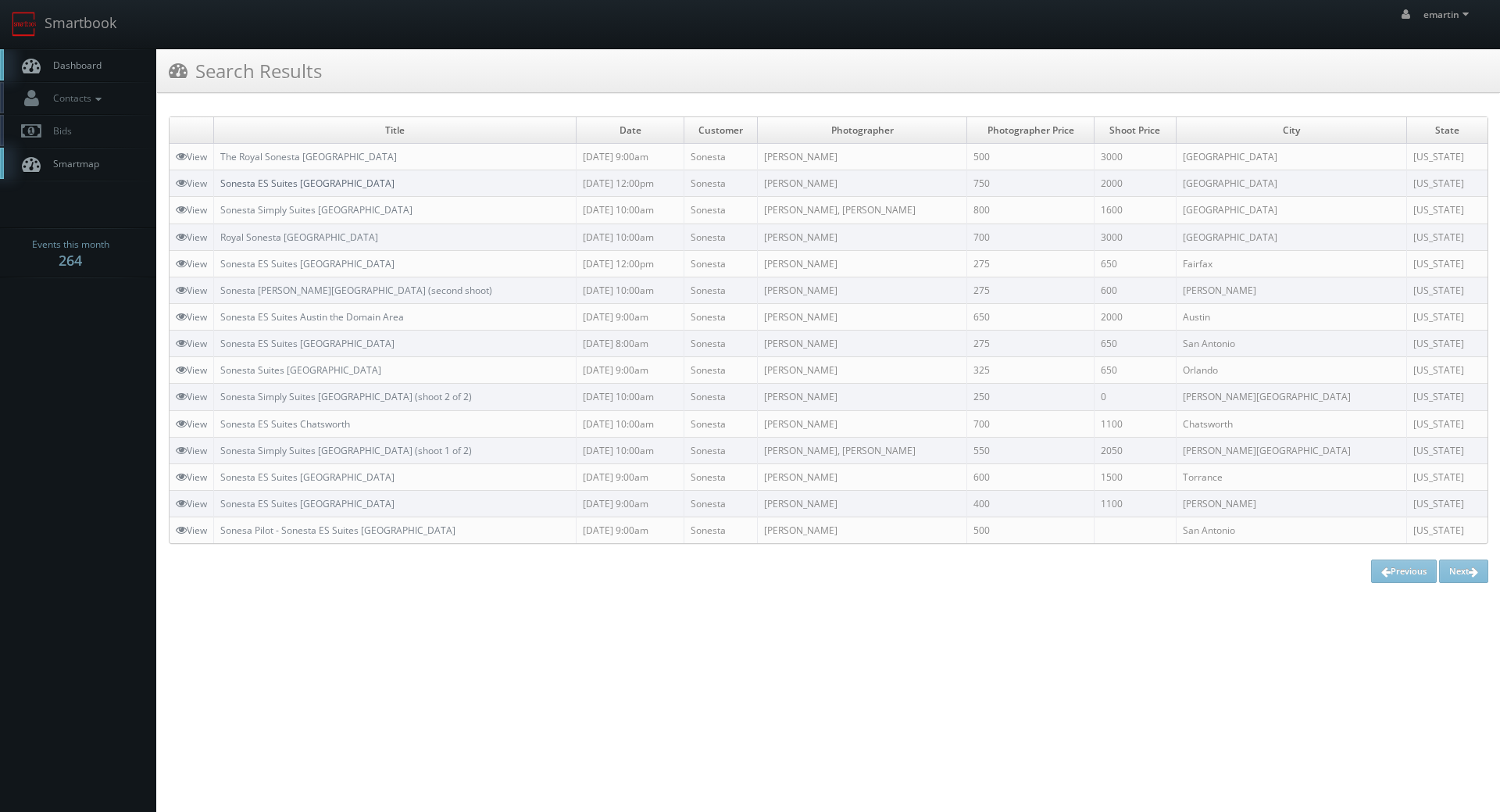
click at [354, 186] on link "Sonesta ES Suites [GEOGRAPHIC_DATA]" at bounding box center [307, 183] width 174 height 13
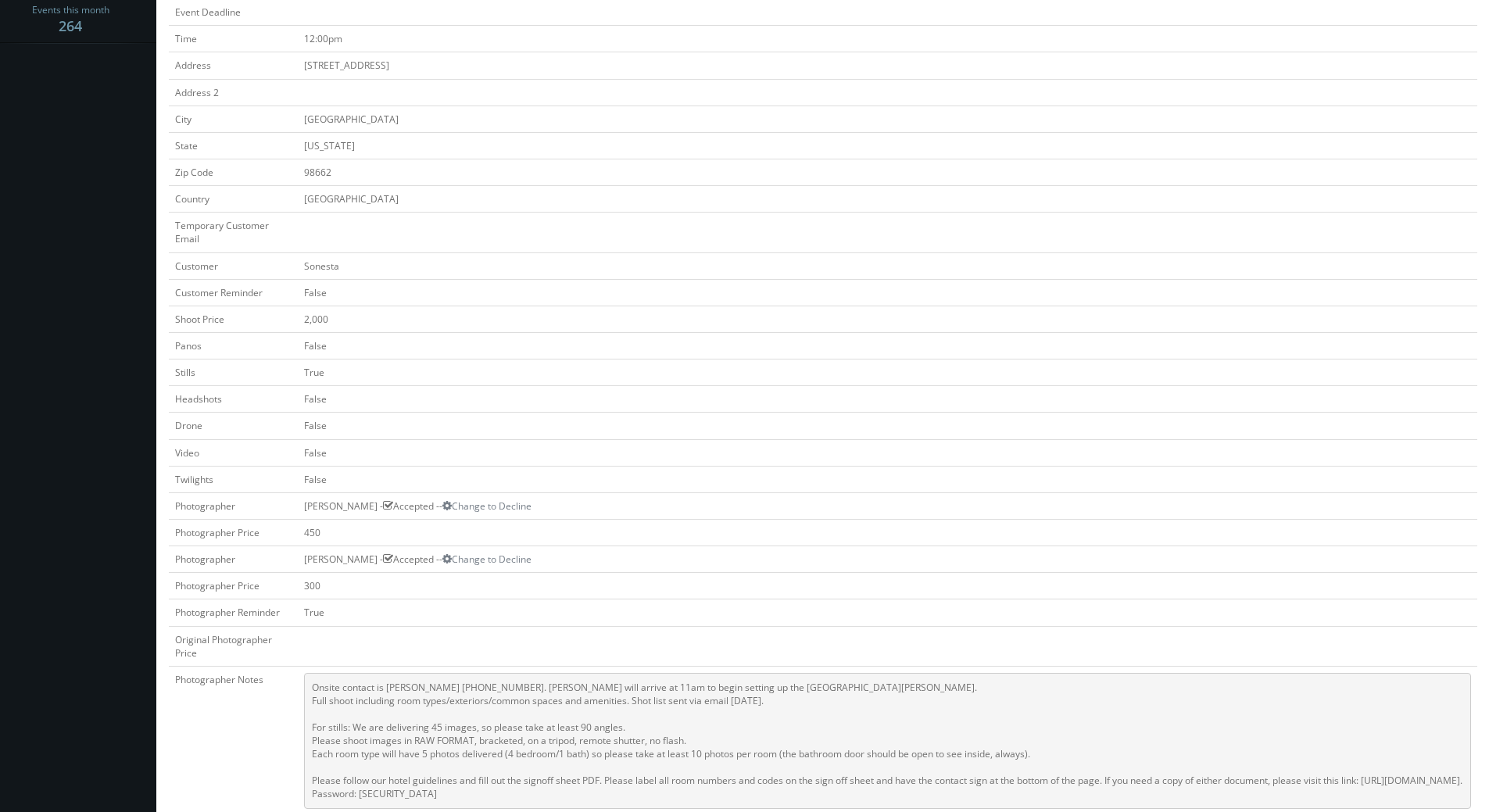
scroll to position [391, 0]
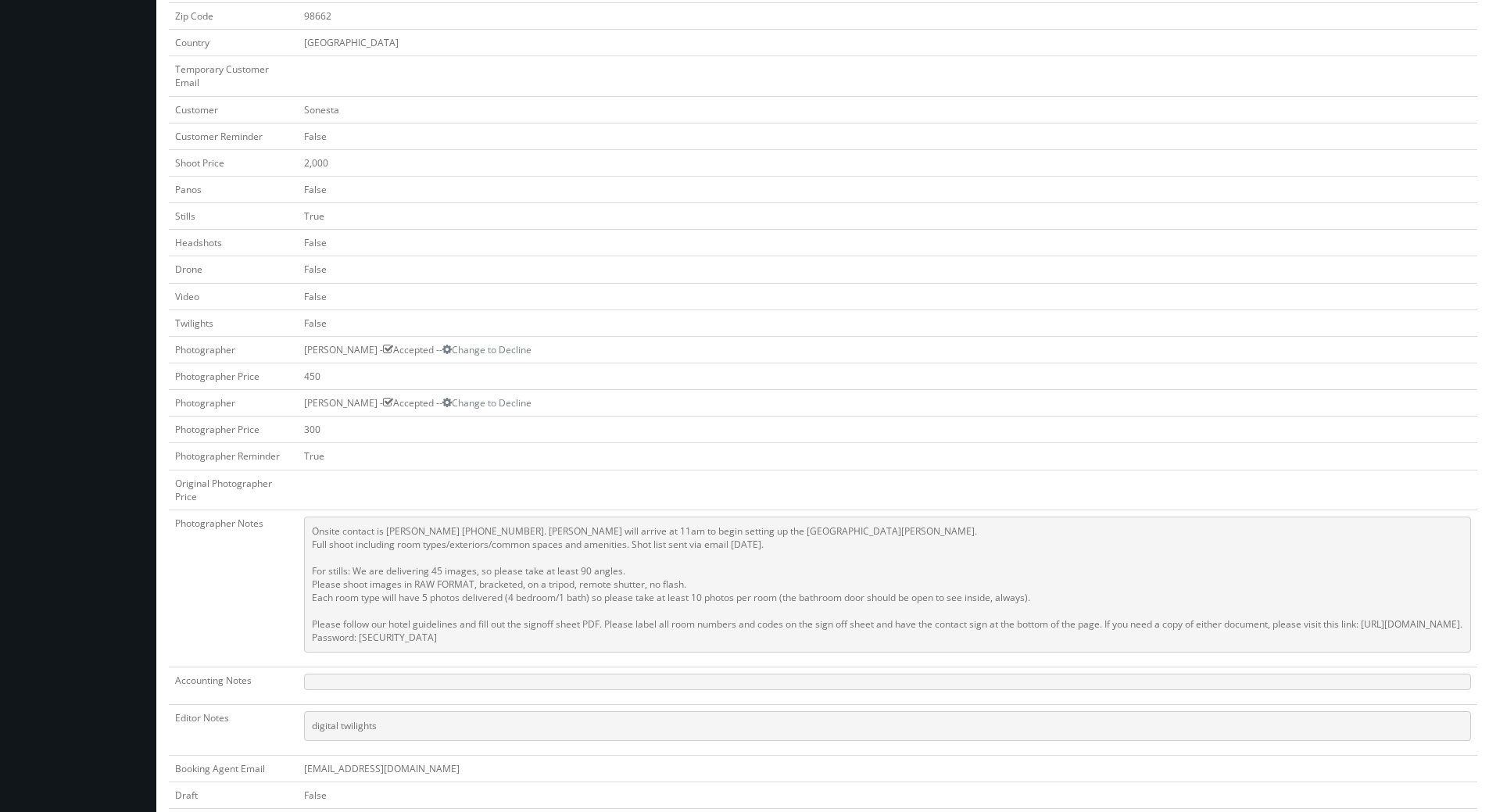
drag, startPoint x: 567, startPoint y: 637, endPoint x: 310, endPoint y: 529, distance: 278.8
click at [309, 529] on pre "Onsite contact is [PERSON_NAME] [PHONE_NUMBER]. [PERSON_NAME] will arrive at 11…" at bounding box center [887, 585] width 1167 height 136
copy pre "Onsite contact is [PERSON_NAME] [PHONE_NUMBER]. [PERSON_NAME] will arrive at 11…"
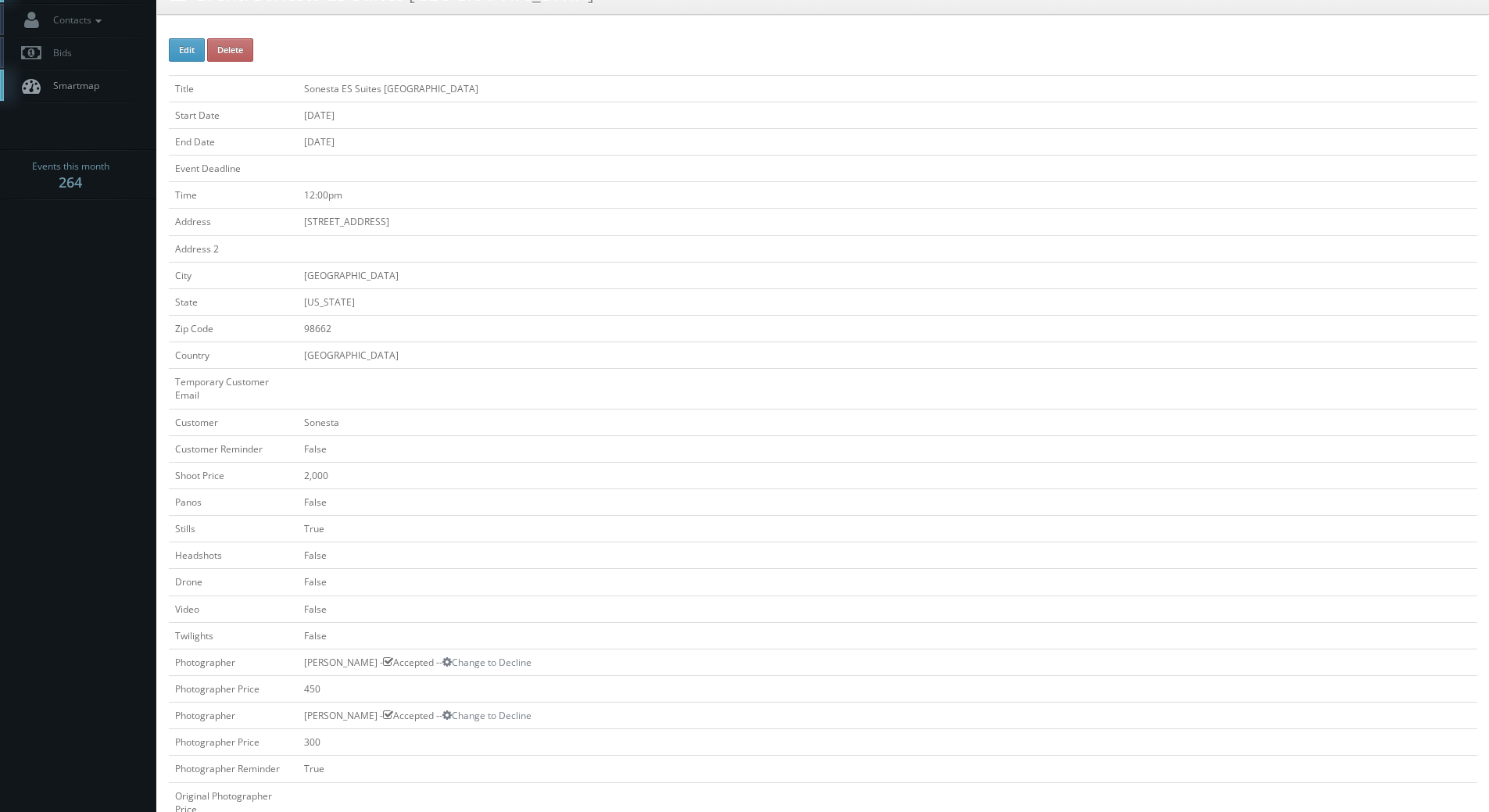
scroll to position [0, 0]
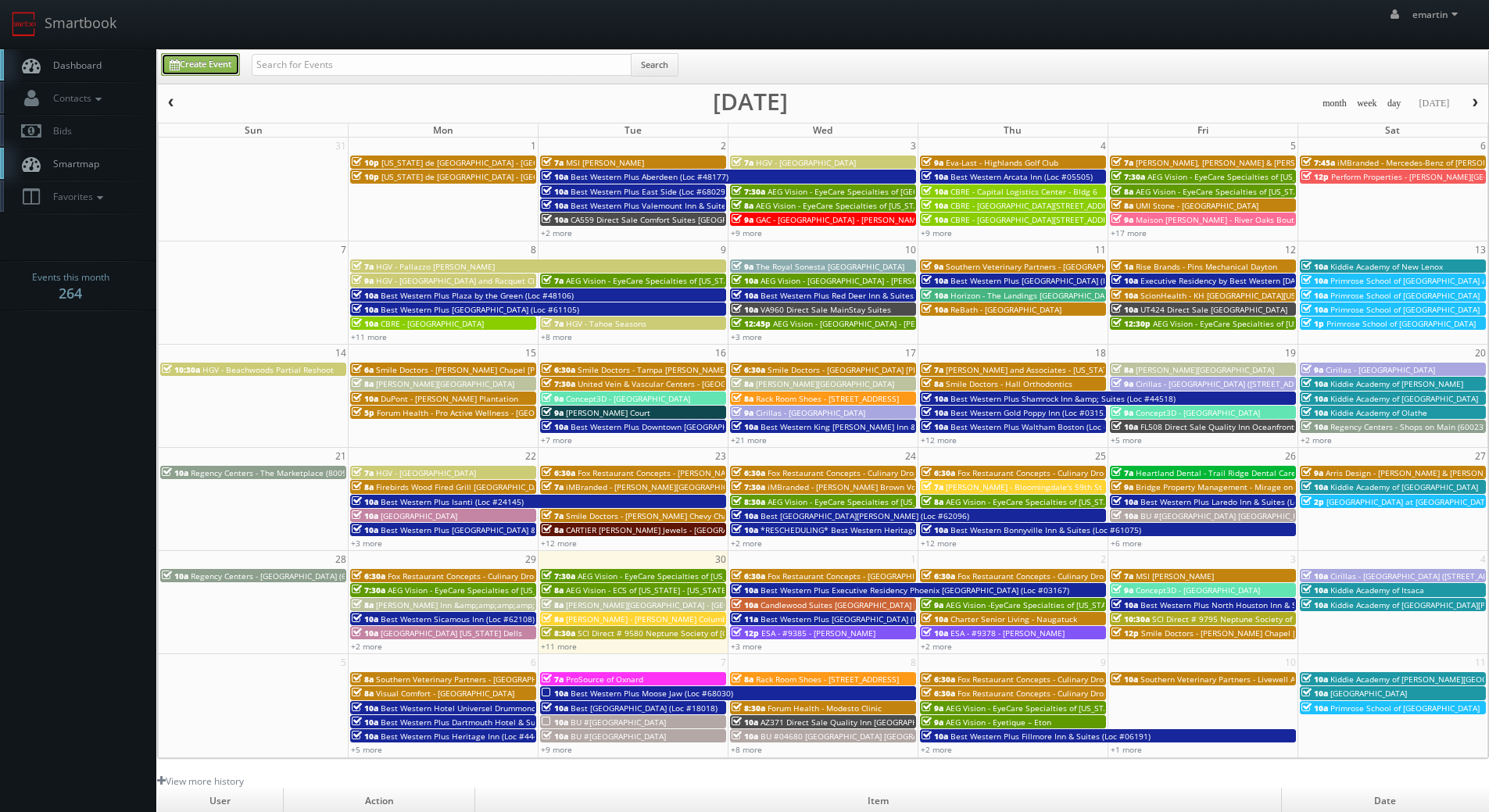
click at [207, 59] on link "Create Event" at bounding box center [200, 65] width 79 height 23
type input "[DATE]"
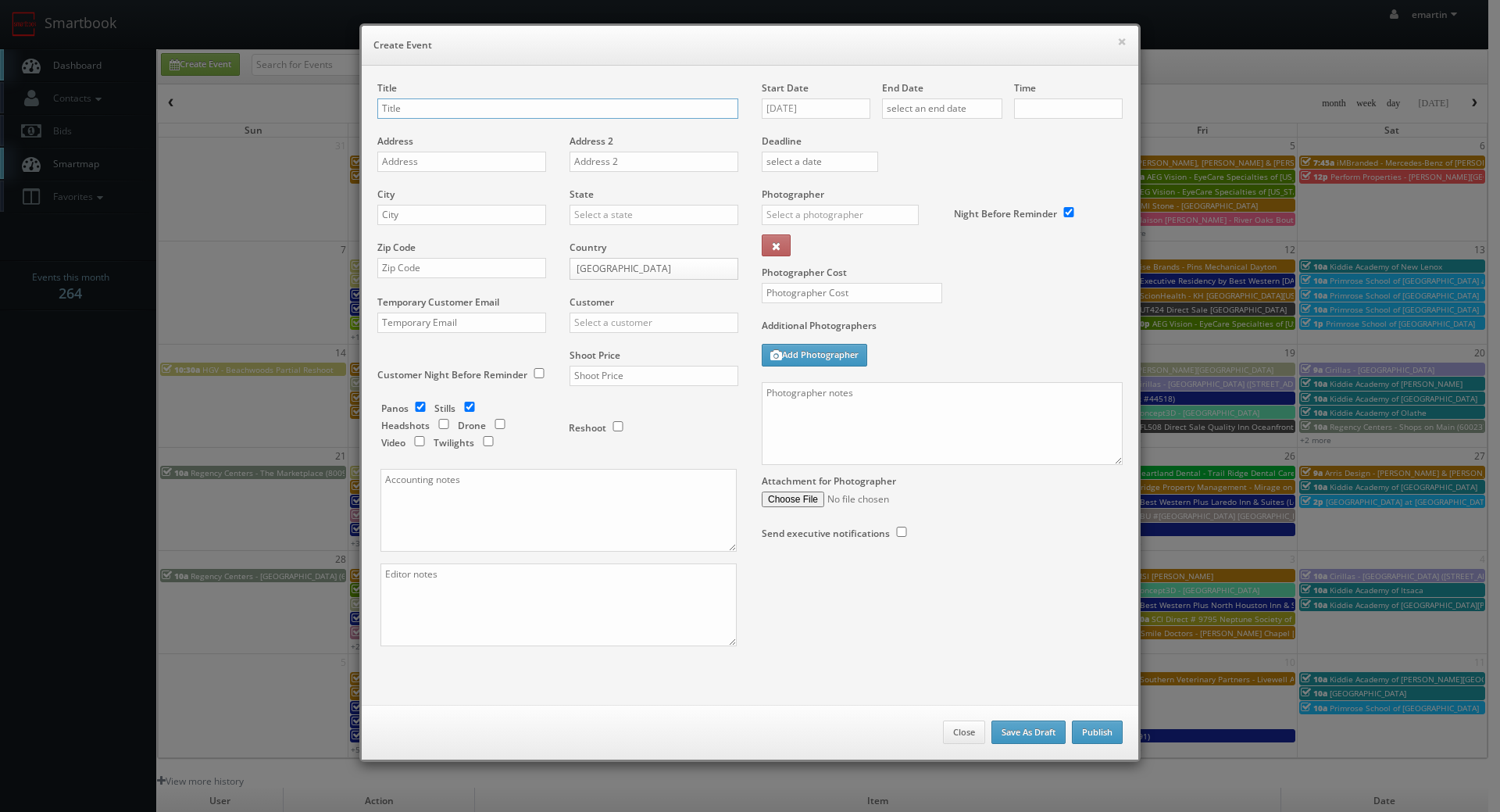
checkbox input "true"
type input "10:00am"
checkbox input "true"
click at [790, 97] on div "Start Date [DATE]" at bounding box center [822, 108] width 121 height 53
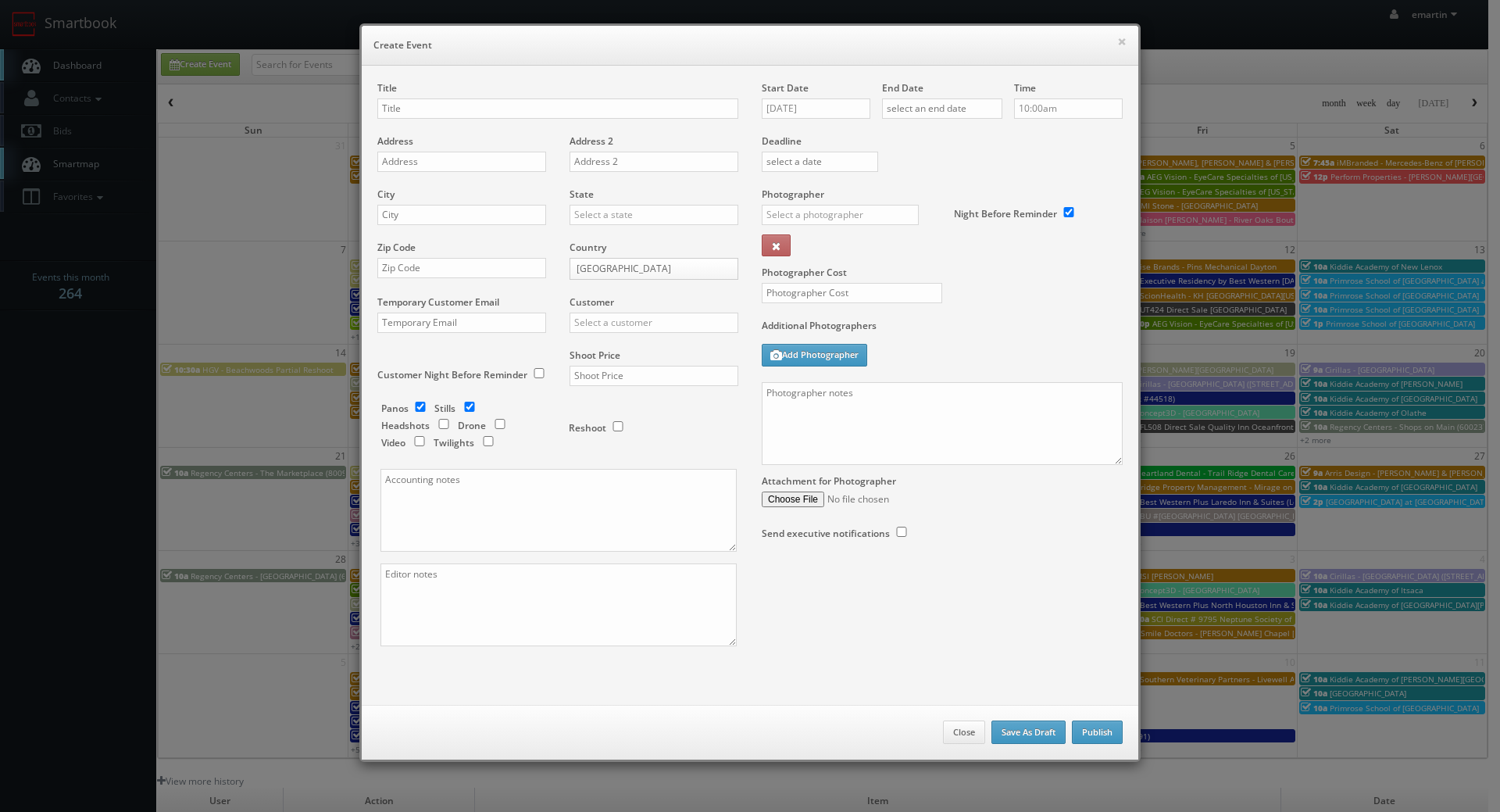
click at [814, 120] on div "Start Date 09/30/2025" at bounding box center [822, 108] width 121 height 53
click at [807, 101] on input "09/30/2025" at bounding box center [816, 108] width 108 height 21
click at [836, 266] on td "1" at bounding box center [840, 273] width 24 height 23
type input "10/01/2025"
click at [926, 102] on div "End Date" at bounding box center [942, 108] width 121 height 53
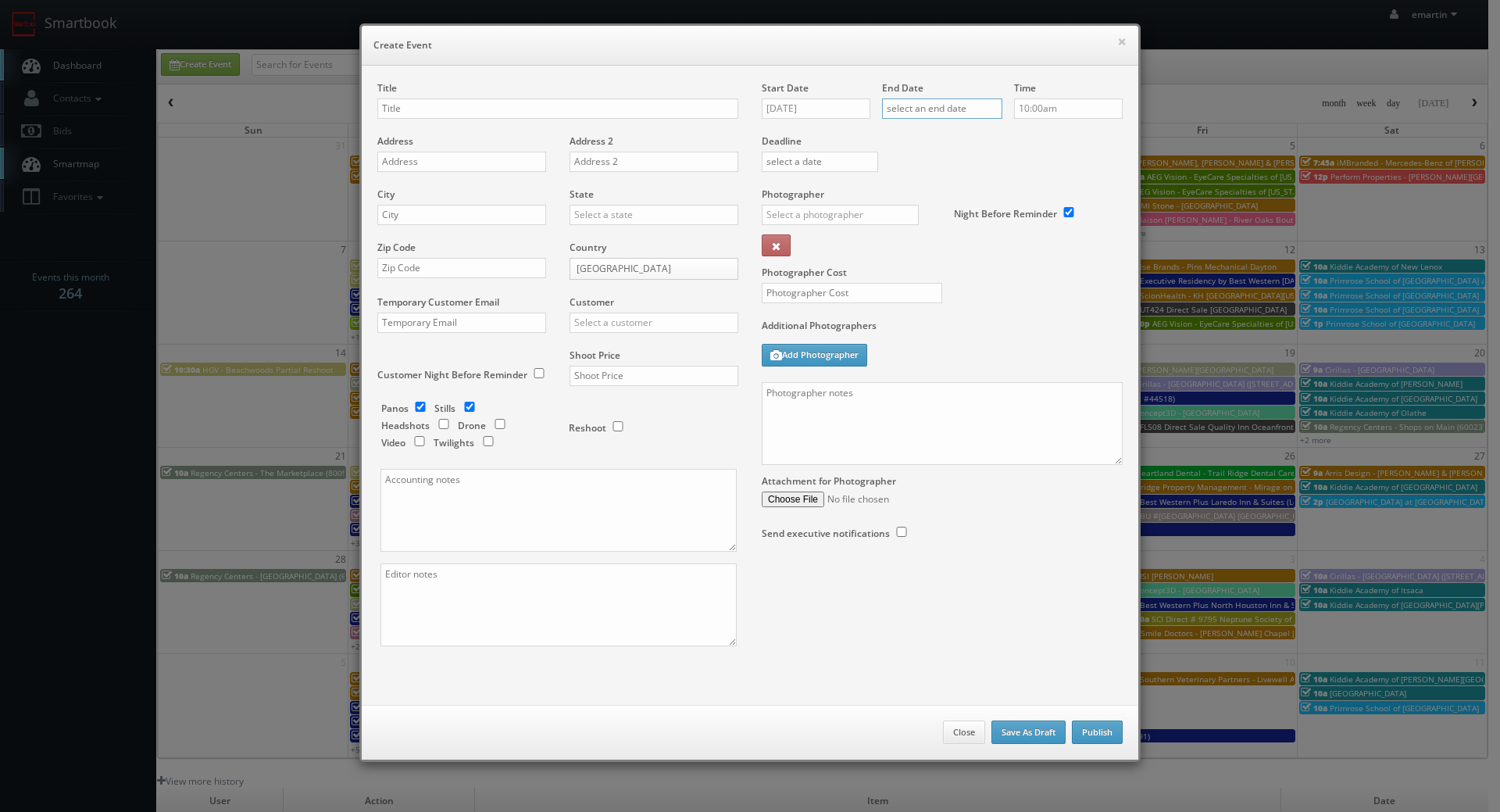
click at [926, 105] on input "text" at bounding box center [942, 108] width 121 height 21
click at [959, 270] on td "1" at bounding box center [960, 273] width 24 height 23
type input "10/01/2025"
click at [1093, 154] on div "Deadline" at bounding box center [943, 134] width 384 height 106
click at [1039, 121] on div "Time 10:00am" at bounding box center [1062, 108] width 121 height 53
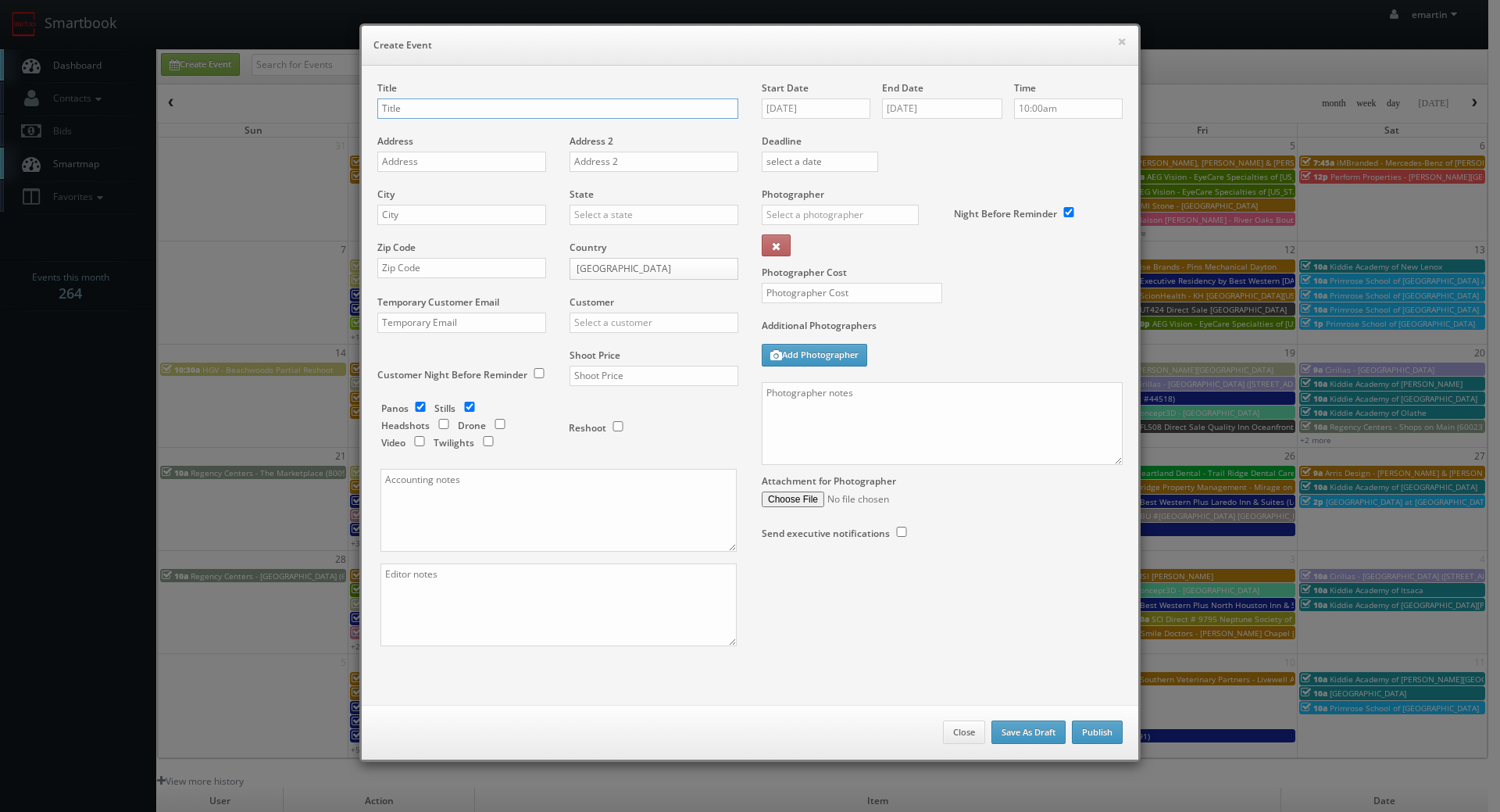
click at [411, 110] on input "text" at bounding box center [558, 108] width 361 height 21
paste input "SCI Direct"
click at [463, 97] on div "Title SCI Direct" at bounding box center [558, 108] width 361 height 53
click at [460, 103] on input "SCI Direct" at bounding box center [558, 108] width 361 height 21
click at [448, 105] on input "SCI Direct # 9580 Neptune Society of Belmont" at bounding box center [558, 108] width 361 height 21
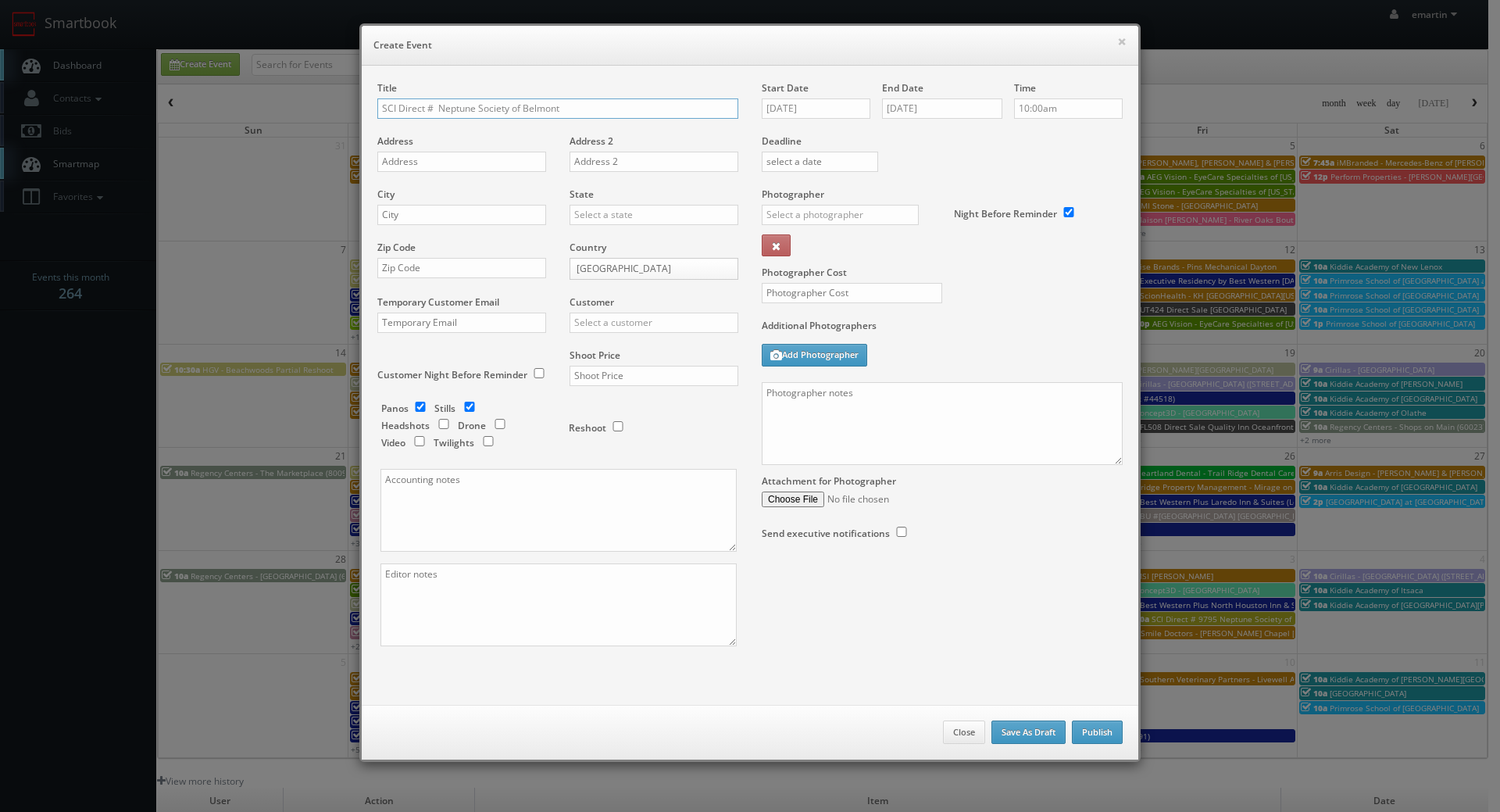
paste input "9584"
drag, startPoint x: 593, startPoint y: 108, endPoint x: 548, endPoint y: 116, distance: 45.7
click at [530, 116] on input "SCI Direct # 9584 Neptune Society of Belmont" at bounding box center [558, 108] width 361 height 21
click at [548, 115] on input "SCI Direct # 9584 Neptune Society of Belmont" at bounding box center [558, 108] width 361 height 21
click at [575, 111] on input "SCI Direct # 9584 Neptune Society of Belmont" at bounding box center [558, 108] width 361 height 21
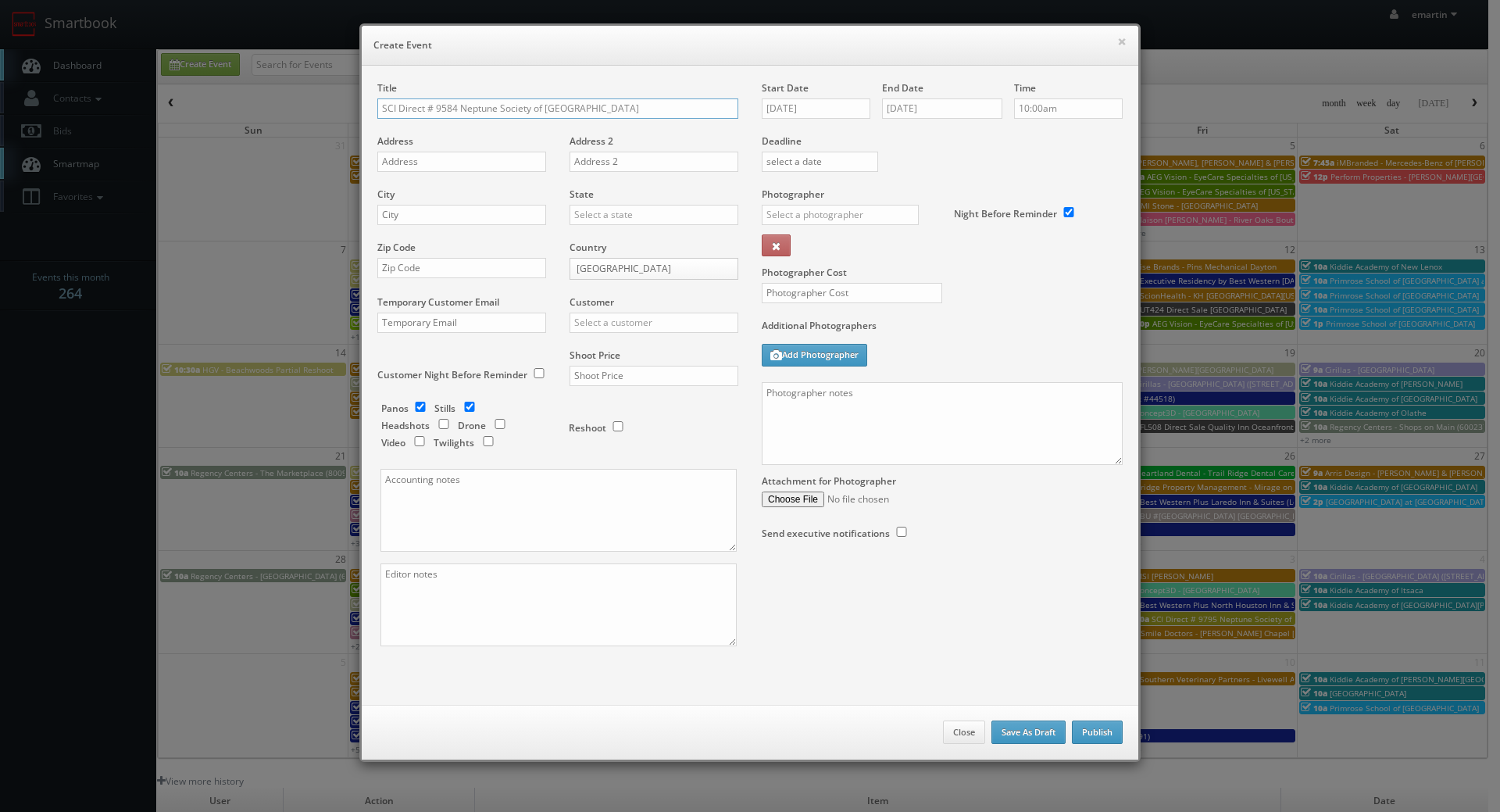
drag, startPoint x: 581, startPoint y: 111, endPoint x: 544, endPoint y: 113, distance: 37.1
click at [544, 114] on input "SCI Direct # 9584 Neptune Society of Belmont" at bounding box center [558, 108] width 361 height 21
click at [608, 114] on input "SCI Direct # 9584 Neptune Society of B" at bounding box center [558, 108] width 361 height 21
type input "SCI Direct # 9584 Neptune Society of [GEOGRAPHIC_DATA]"
click at [441, 170] on input "text" at bounding box center [462, 162] width 169 height 21
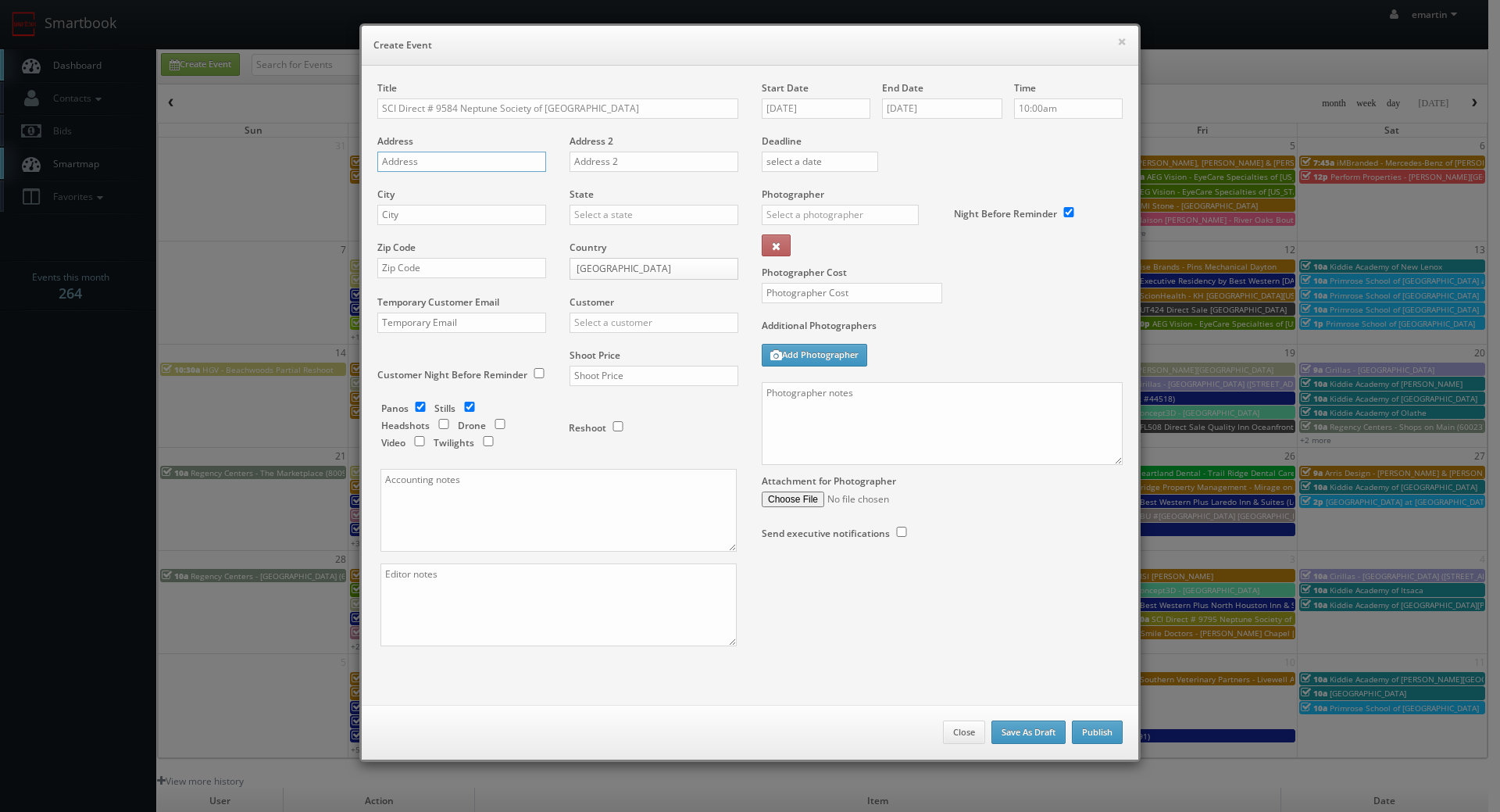
paste input "1855 Olympic Blvd. #110"
type input "1855 Olympic Blvd. #110"
drag, startPoint x: 424, startPoint y: 213, endPoint x: 434, endPoint y: 212, distance: 10.0
click at [424, 213] on input "text" at bounding box center [462, 214] width 169 height 21
paste input "Walnut Creek"
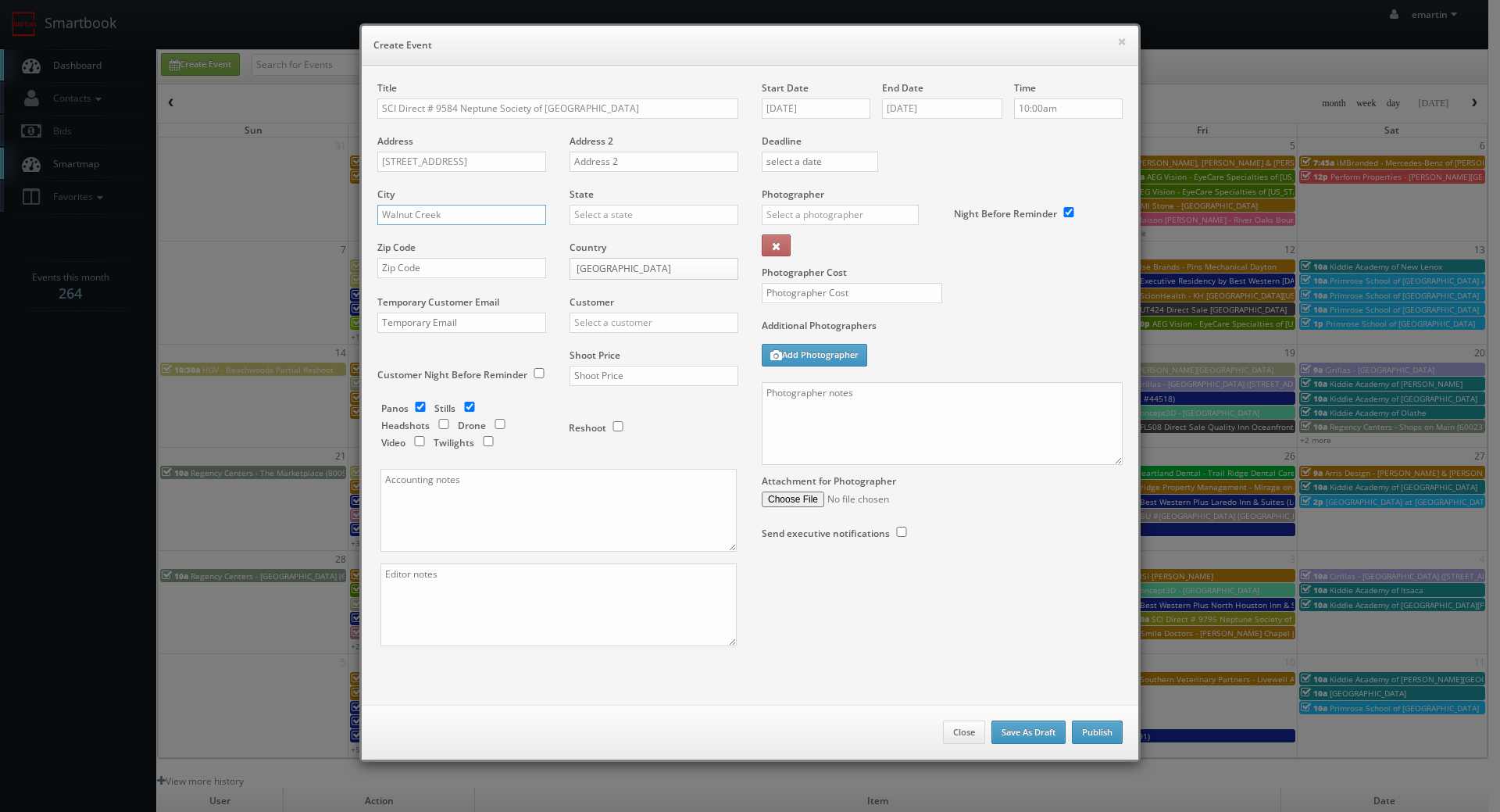
type input "Walnut Creek"
click at [626, 218] on input "text" at bounding box center [654, 214] width 169 height 21
click at [605, 249] on div "California" at bounding box center [654, 240] width 167 height 25
type input "California"
click at [479, 258] on input "text" at bounding box center [462, 268] width 169 height 21
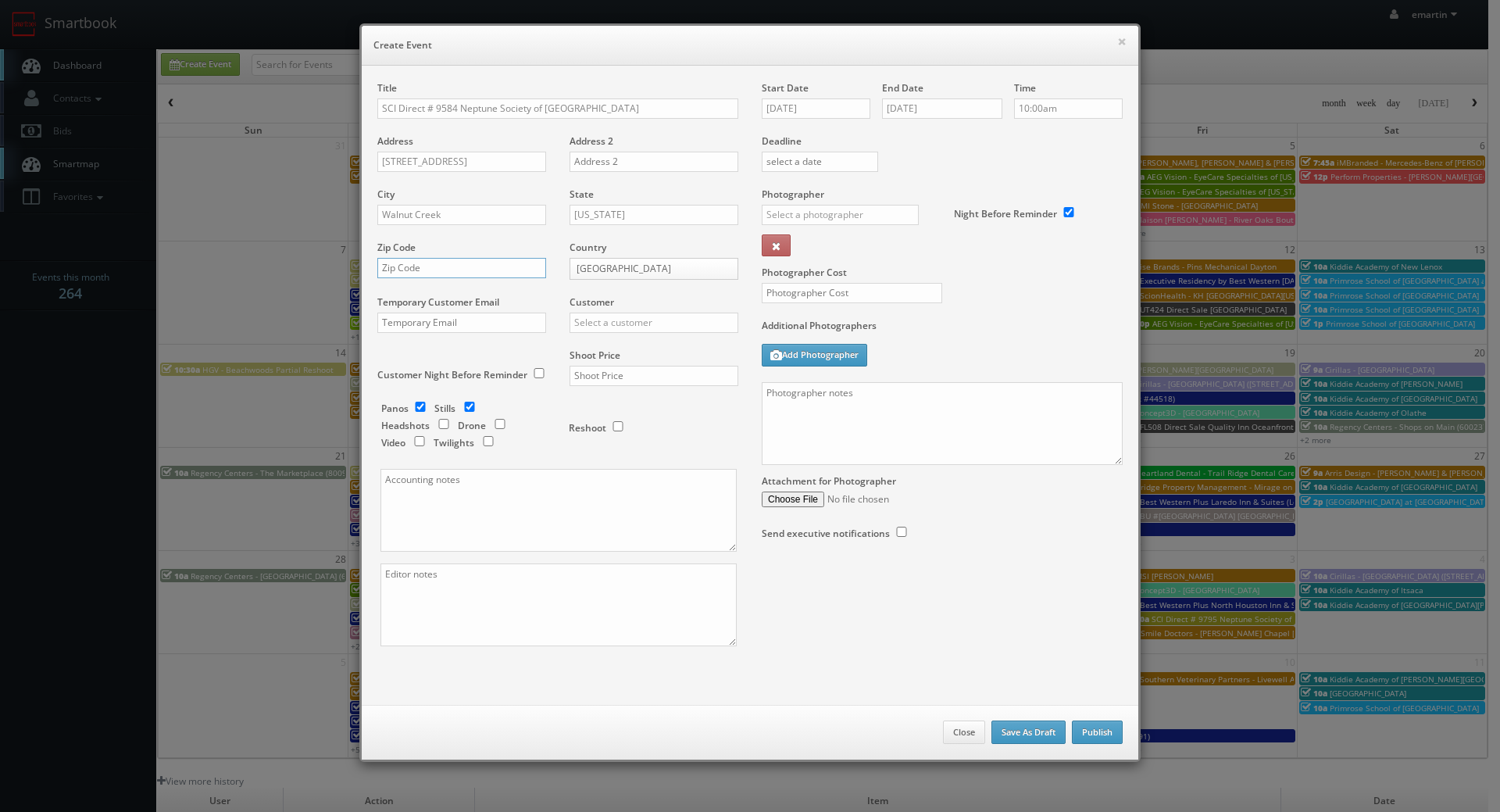
paste input "94596"
type input "94596"
click at [617, 323] on input "text" at bounding box center [654, 323] width 169 height 21
click at [614, 346] on div "SCI Direct Inc" at bounding box center [654, 347] width 167 height 25
type input "SCI Direct Inc"
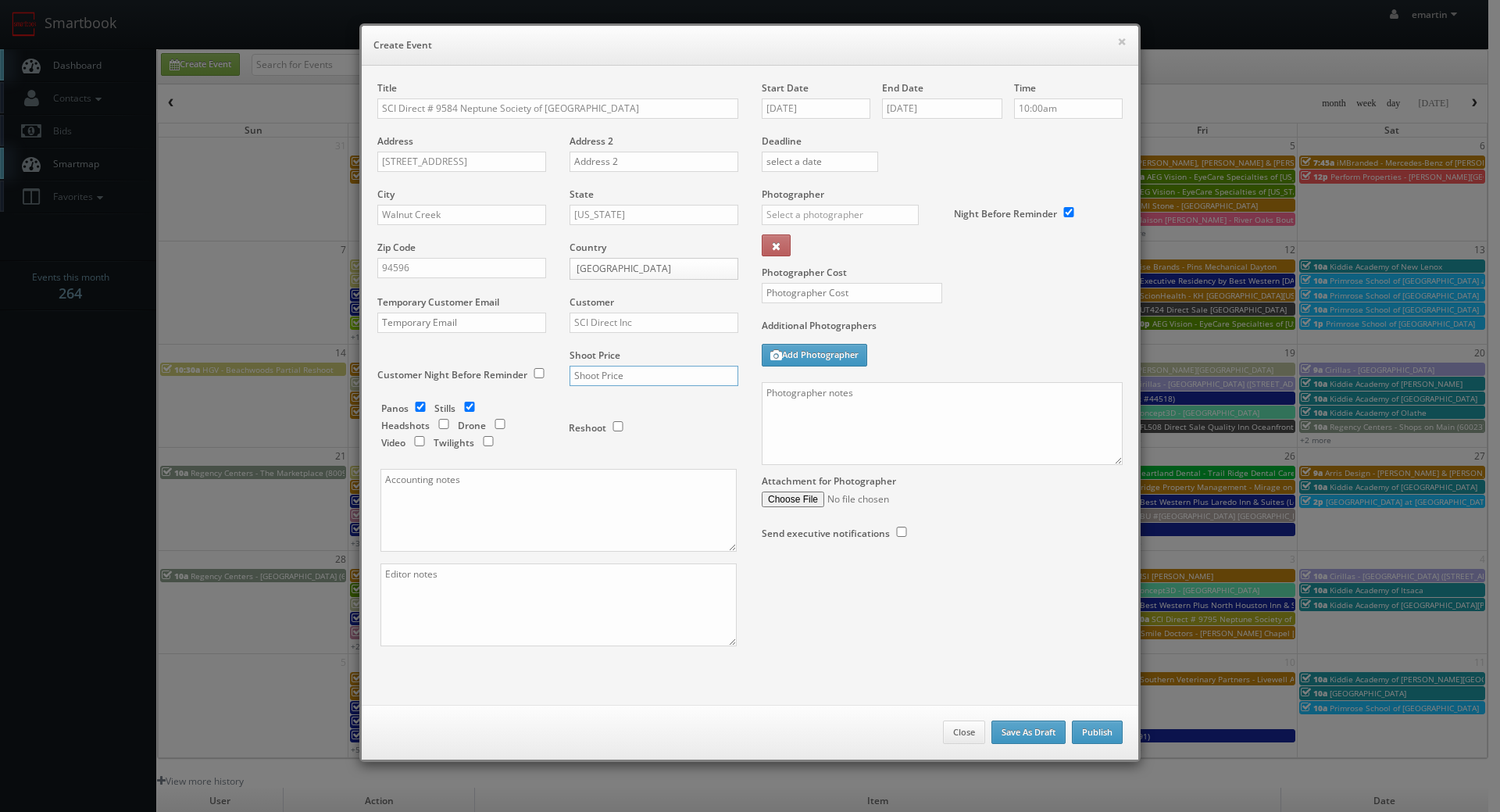
click at [596, 374] on input "text" at bounding box center [654, 375] width 169 height 21
type input "900"
click at [846, 218] on input "text" at bounding box center [840, 214] width 157 height 21
click at [853, 268] on div "Jesus McLean" at bounding box center [846, 282] width 167 height 39
type input "Jesus McLean"
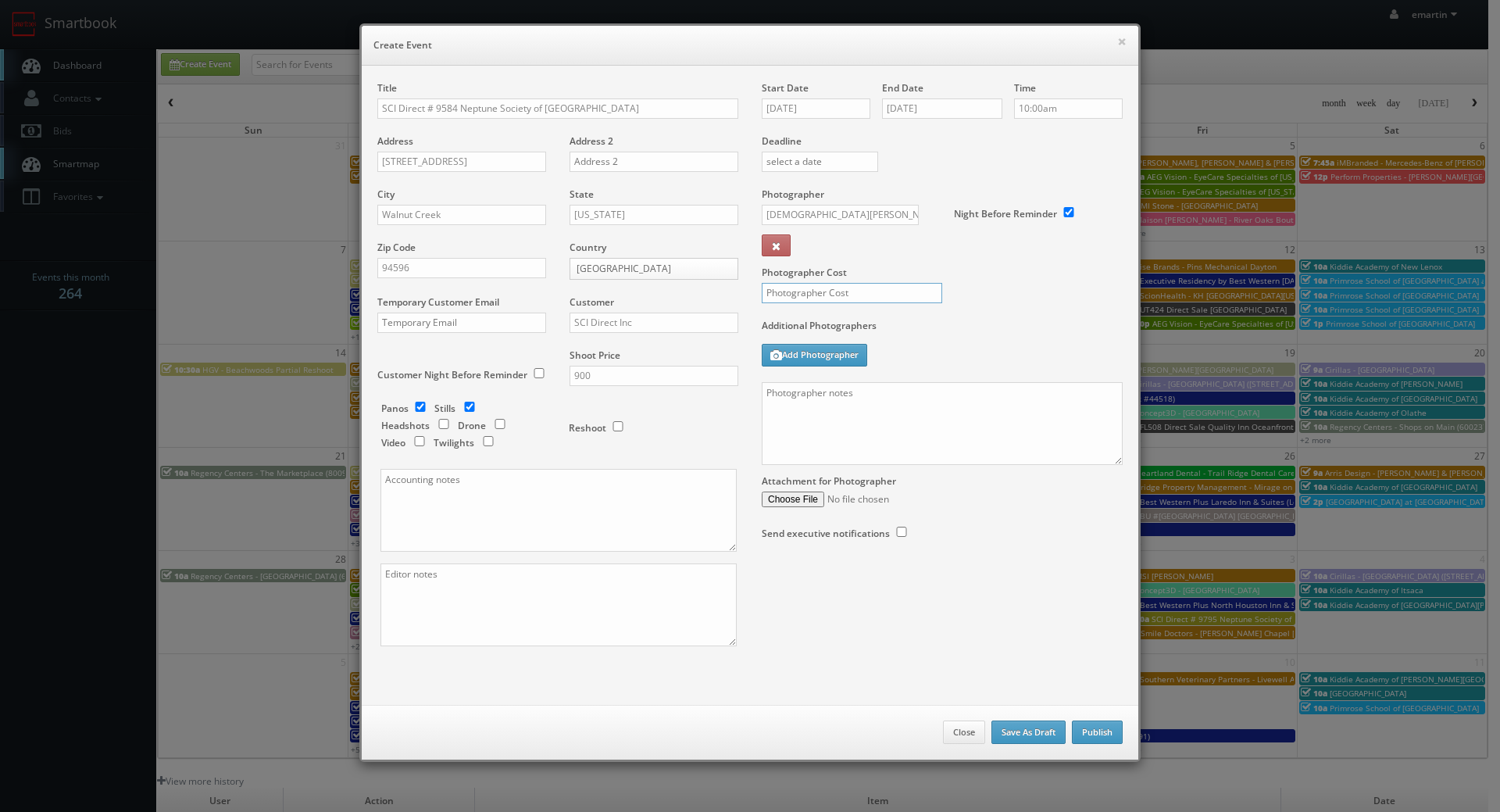
click at [852, 285] on input "text" at bounding box center [852, 292] width 181 height 21
click at [833, 285] on input "text" at bounding box center [852, 292] width 181 height 21
click at [904, 296] on input "300" at bounding box center [852, 292] width 181 height 21
type input "300"
click at [976, 357] on div "Additional Photographers Add Photographer" at bounding box center [943, 350] width 361 height 63
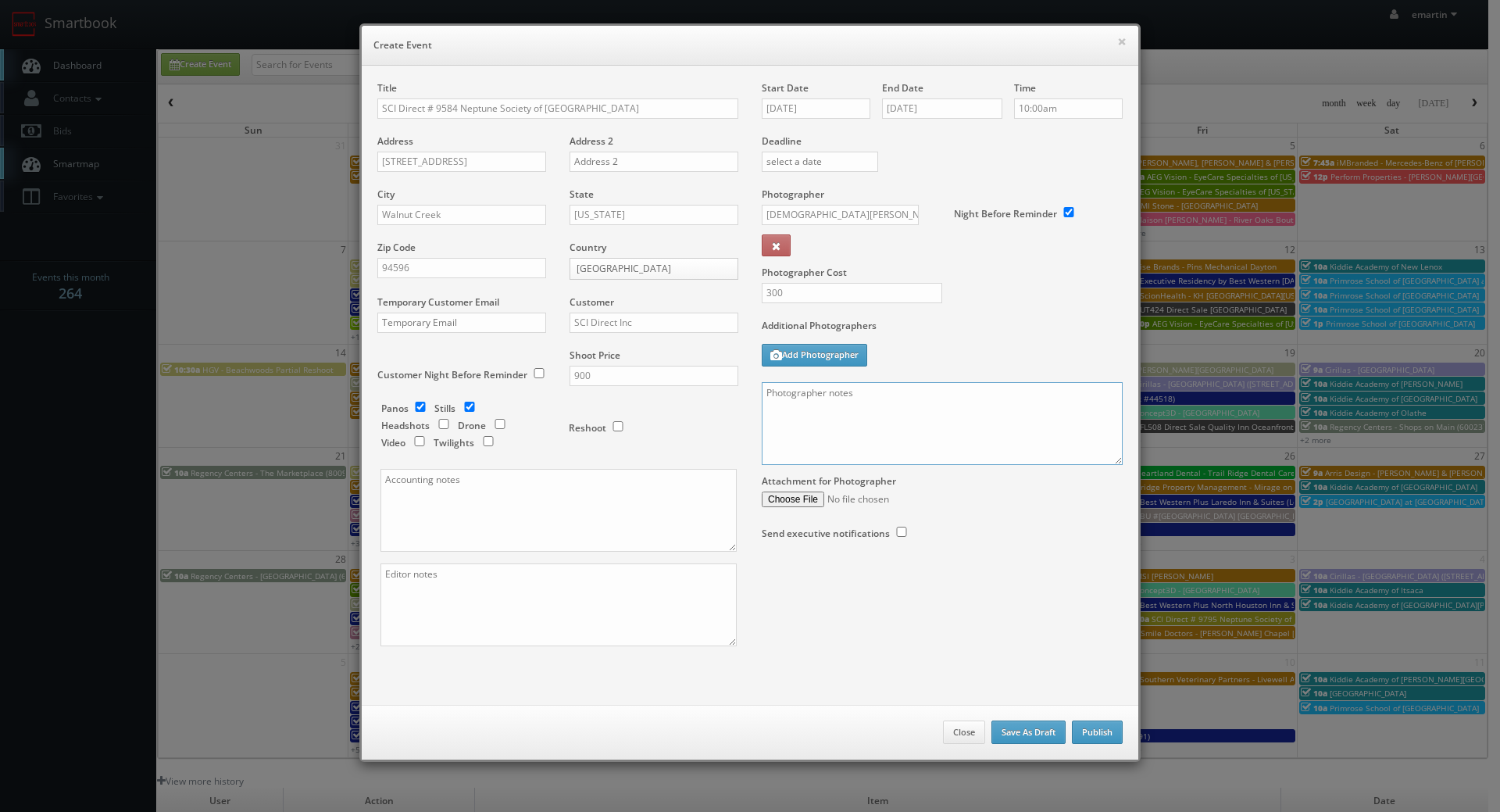
click at [848, 424] on textarea at bounding box center [943, 423] width 361 height 83
paste textarea "On-site contact is Noel Hanna 415-794-7058. For stills: We need to deliver 10 s…"
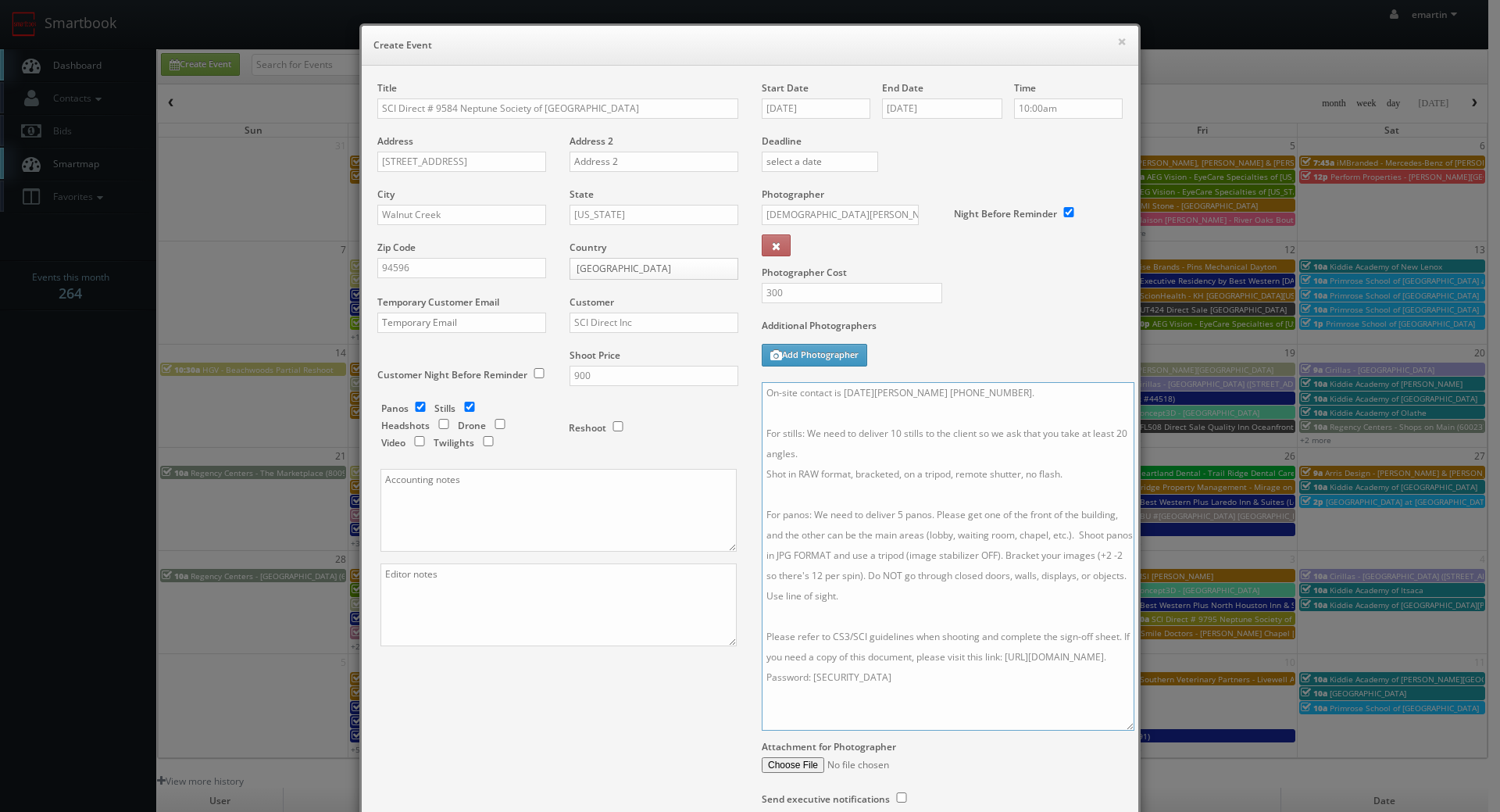
drag, startPoint x: 1108, startPoint y: 458, endPoint x: 1120, endPoint y: 723, distance: 265.3
click at [1120, 723] on textarea "On-site contact is Noel Hanna 415-794-7058. For stills: We need to deliver 10 s…" at bounding box center [948, 556] width 373 height 348
drag, startPoint x: 998, startPoint y: 396, endPoint x: 841, endPoint y: 391, distance: 157.1
click at [841, 391] on textarea "On-site contact is Noel Hanna 415-794-7058. For stills: We need to deliver 10 s…" at bounding box center [948, 556] width 373 height 348
click at [944, 392] on textarea "On-site contact is Kelly Wylie For stills: We need to deliver 10 stills to the …" at bounding box center [948, 556] width 373 height 348
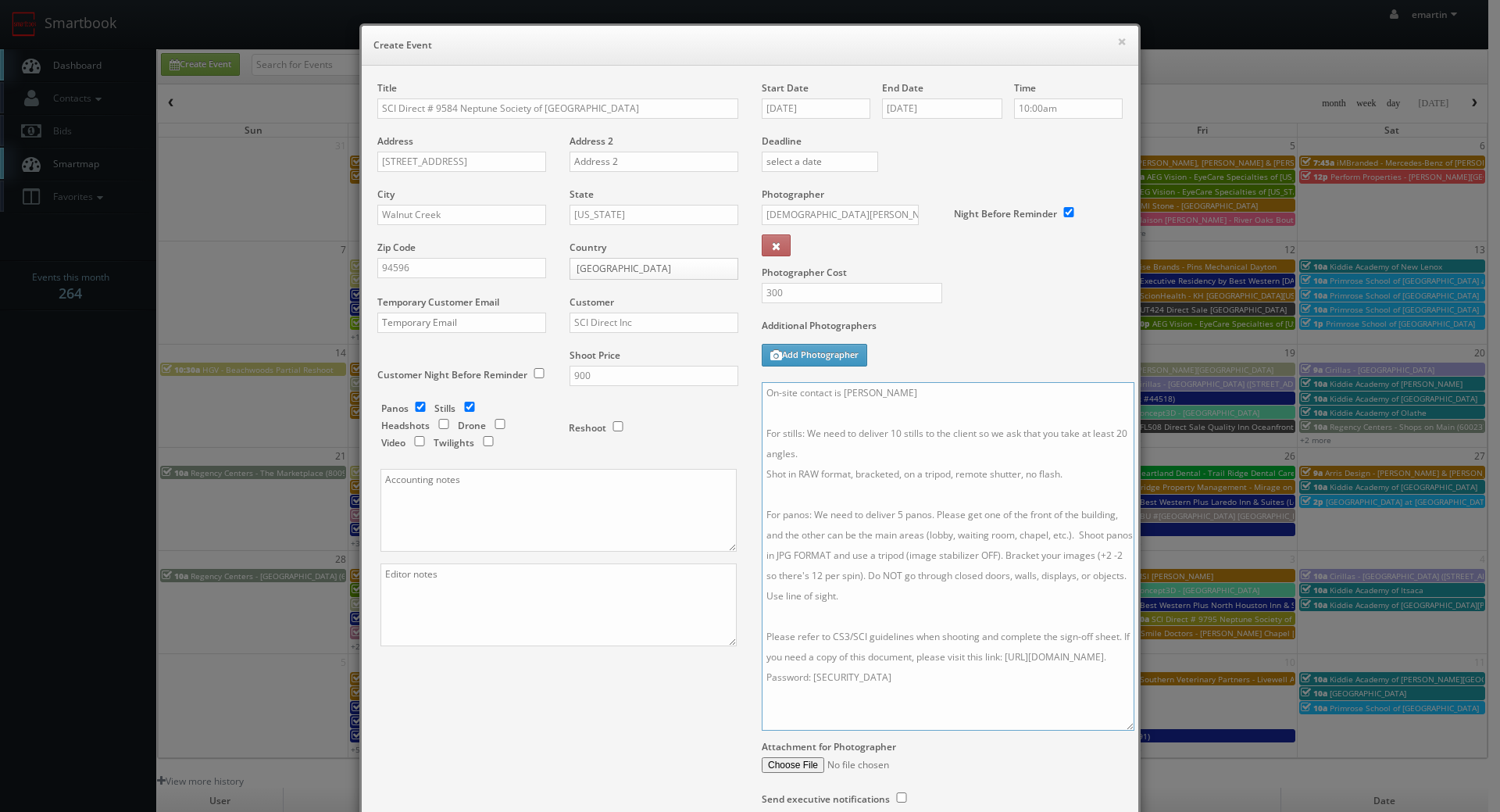
paste textarea "925.944.5100"
type textarea "On-site contact is Kelly Wylie 925.944.5100 . For stills: We need to deliver 10…"
click at [960, 365] on div "Additional Photographers Add Photographer" at bounding box center [943, 350] width 361 height 63
click at [1047, 112] on input "10:00am" at bounding box center [1068, 108] width 108 height 21
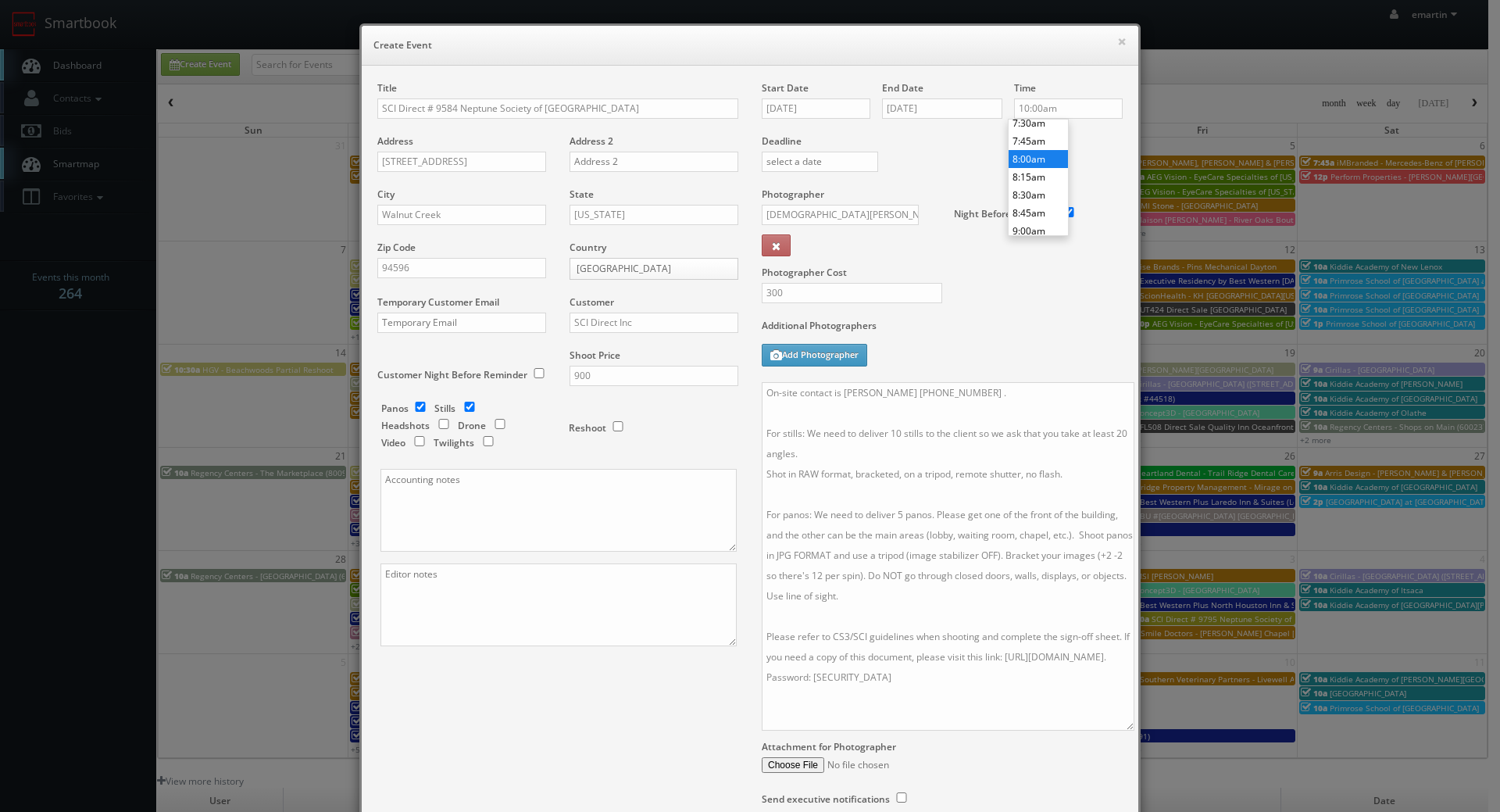
type input "8:00am"
click at [1038, 160] on li "8:00am" at bounding box center [1038, 159] width 59 height 18
click at [920, 163] on div "Deadline" at bounding box center [943, 134] width 384 height 106
click at [620, 769] on div "Title SCI Direct # 9584 Neptune Society of Walnut Creek Address 1855 Olympic Bl…" at bounding box center [750, 459] width 768 height 755
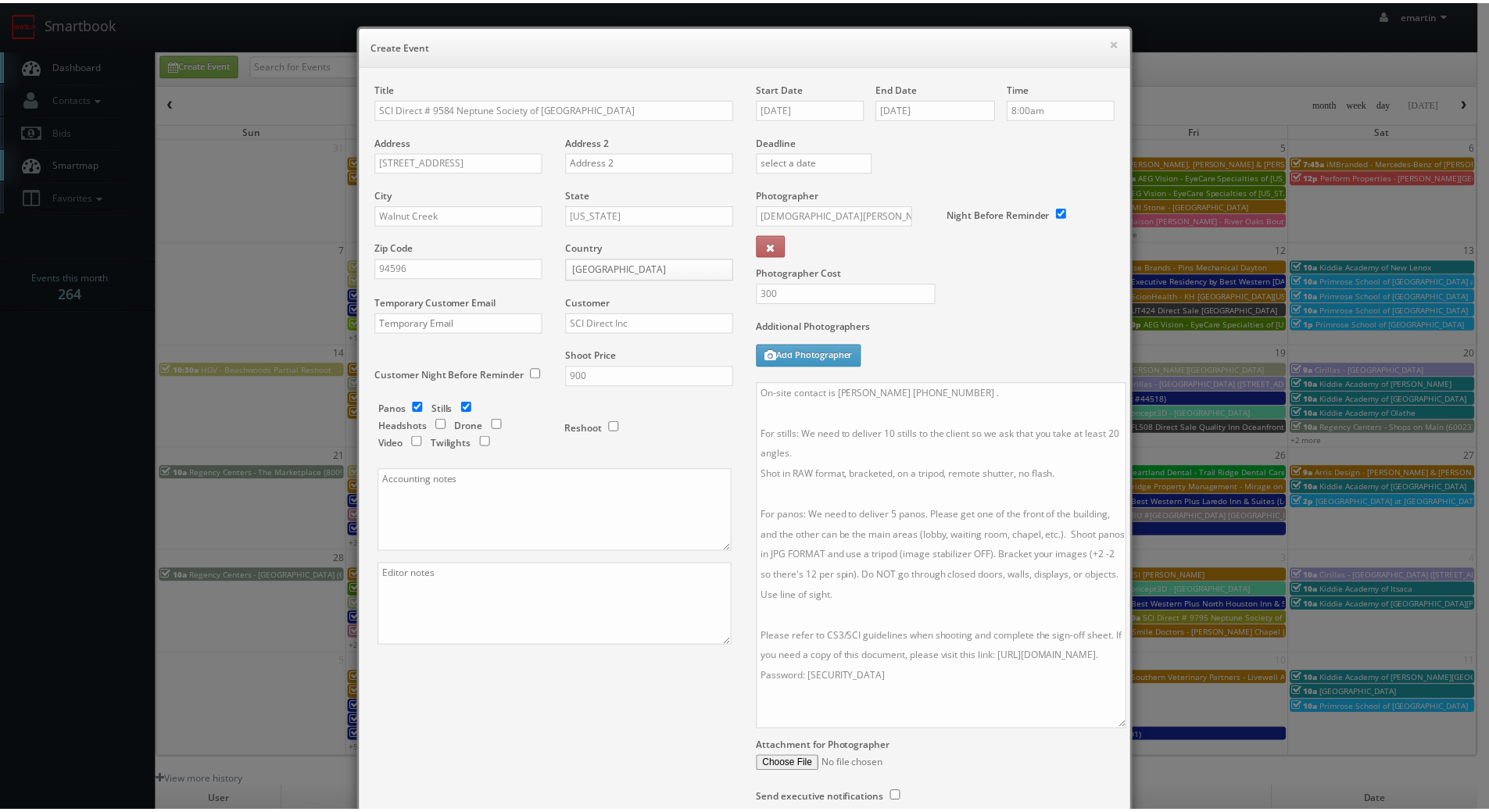
scroll to position [136, 0]
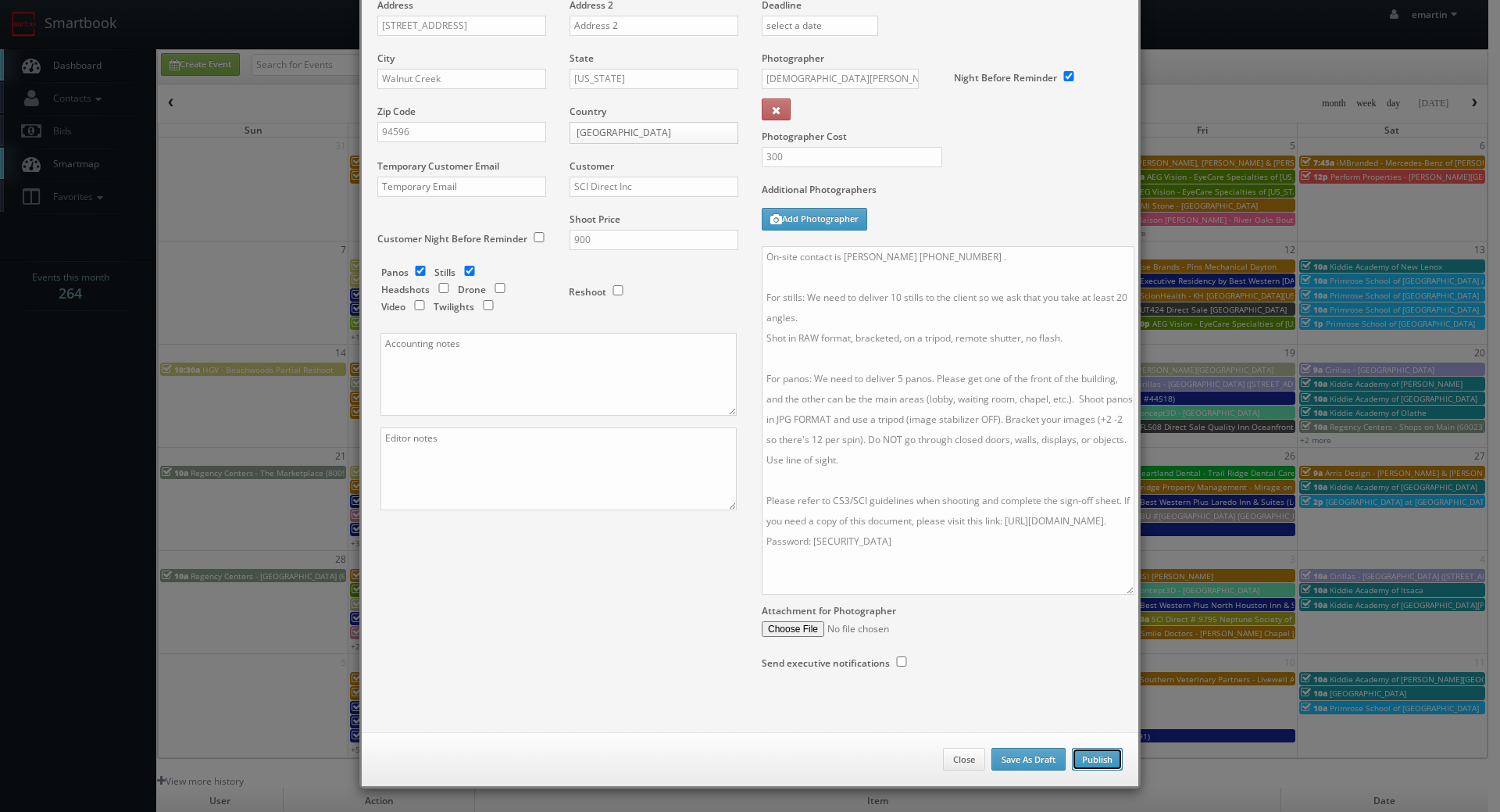
click at [1105, 762] on button "Publish" at bounding box center [1098, 759] width 51 height 24
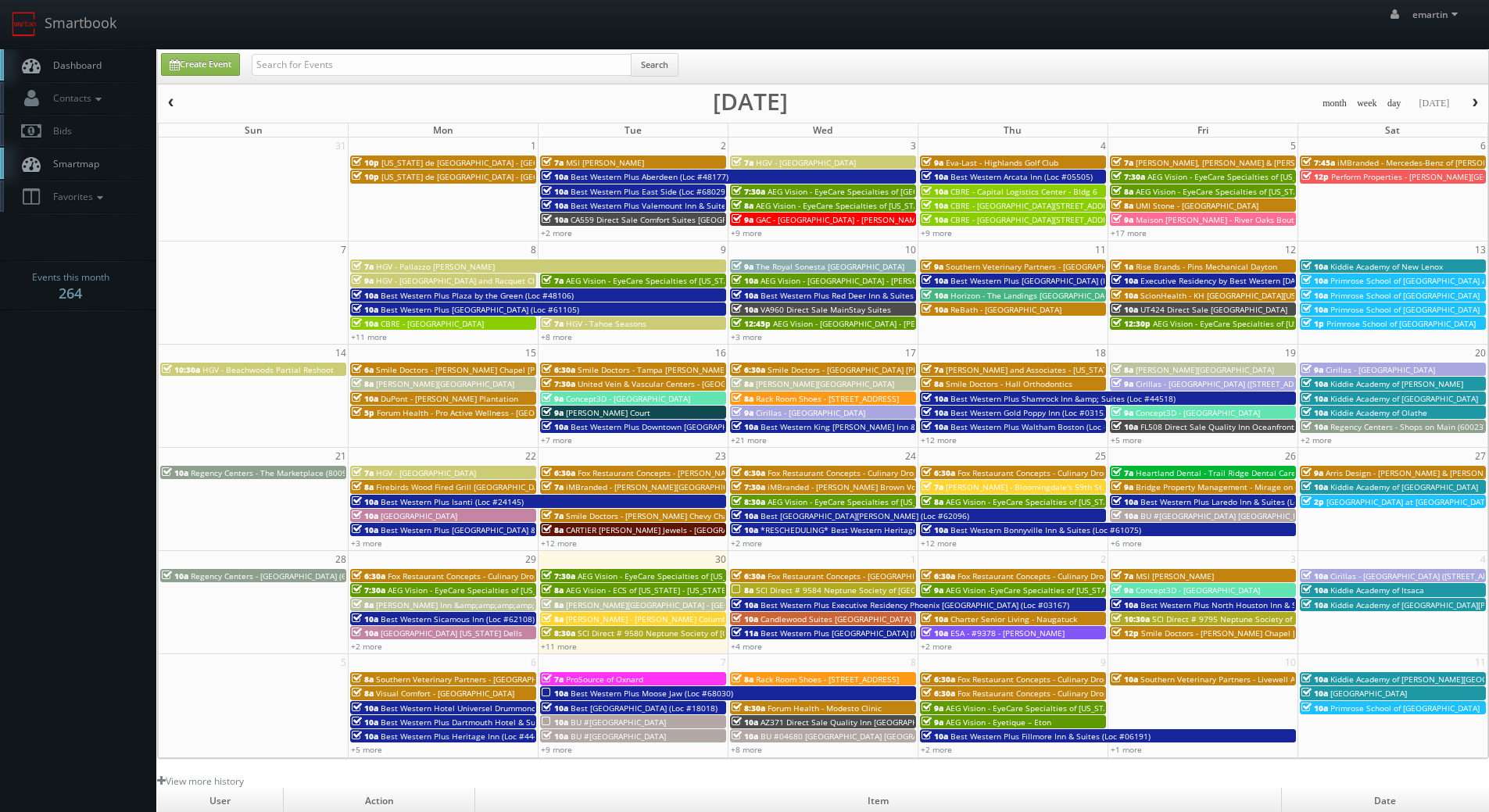
click at [58, 55] on link "Dashboard" at bounding box center [78, 65] width 156 height 32
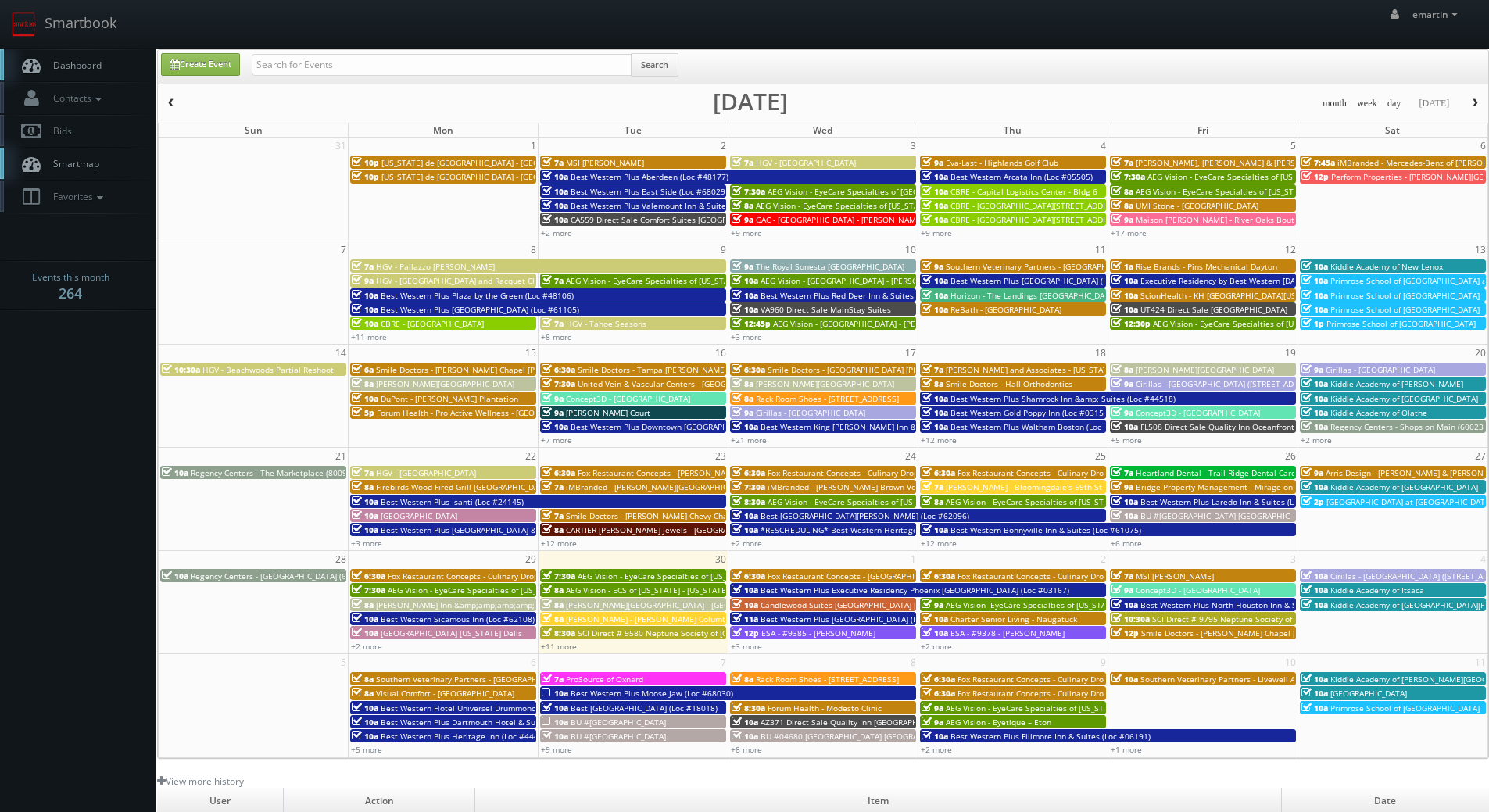
click at [612, 629] on span "SCI Direct # 9580 Neptune Society of [GEOGRAPHIC_DATA]" at bounding box center [687, 632] width 218 height 11
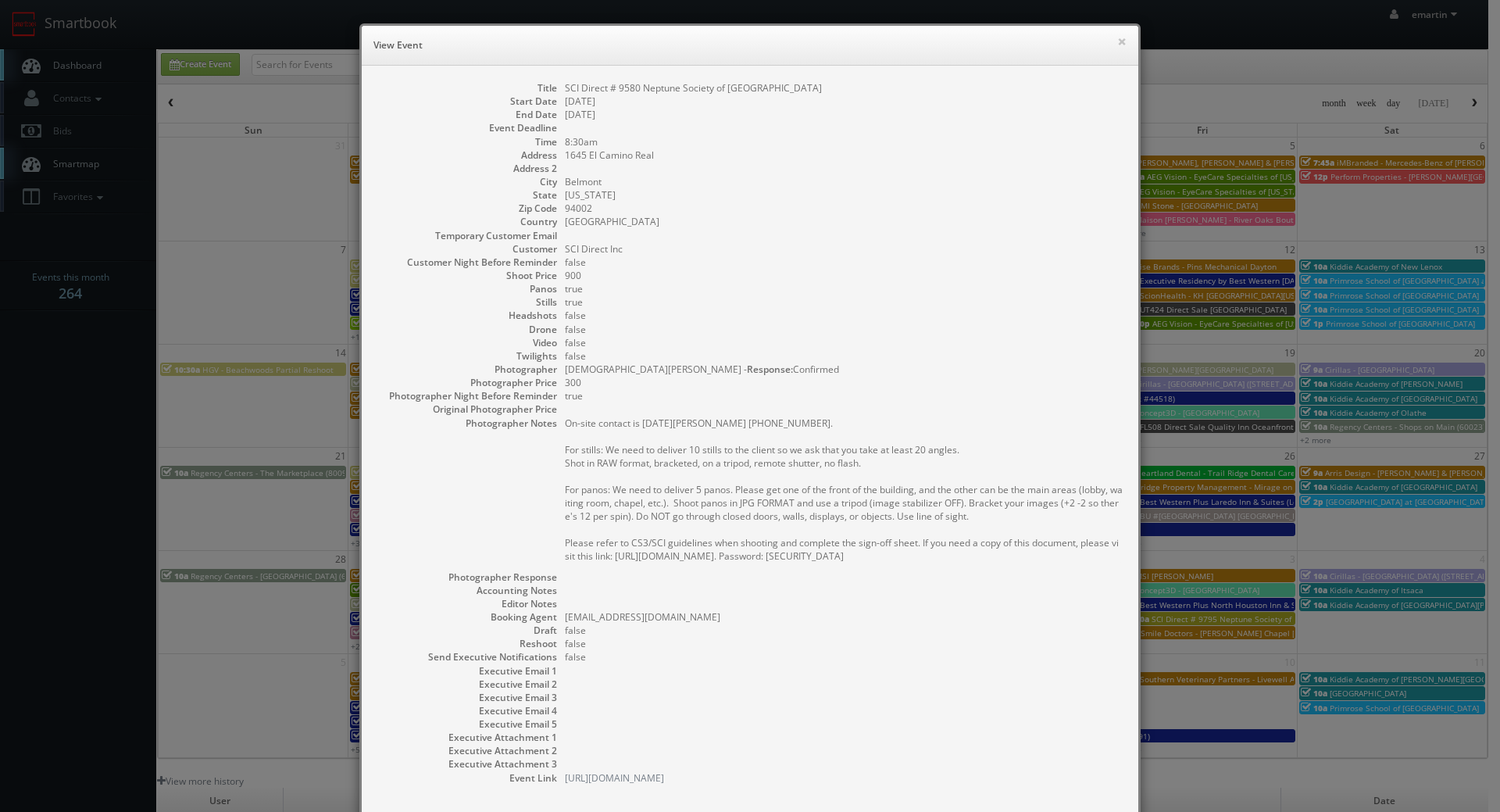
drag, startPoint x: 947, startPoint y: 562, endPoint x: 560, endPoint y: 421, distance: 411.9
click at [565, 421] on pre "On-site contact is Noel Hanna 415-794-7058. For stills: We need to deliver 10 s…" at bounding box center [843, 489] width 557 height 146
copy pre "On-site contact is Noel Hanna 415-794-7058. For stills: We need to deliver 10 s…"
click at [823, 310] on dd "false" at bounding box center [843, 315] width 557 height 13
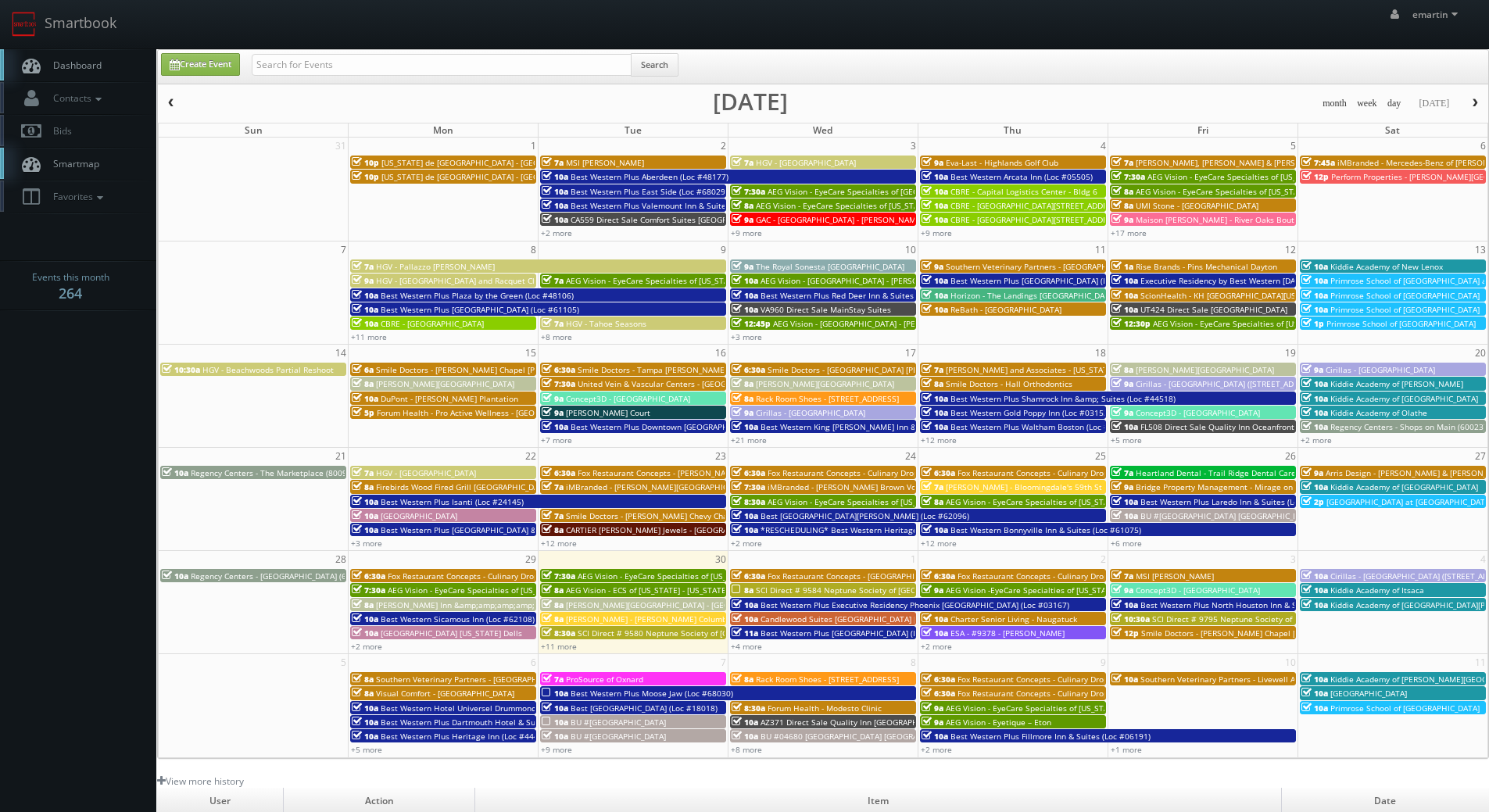
click at [57, 77] on link "Dashboard" at bounding box center [78, 65] width 156 height 32
click at [99, 63] on span "Dashboard" at bounding box center [73, 65] width 57 height 13
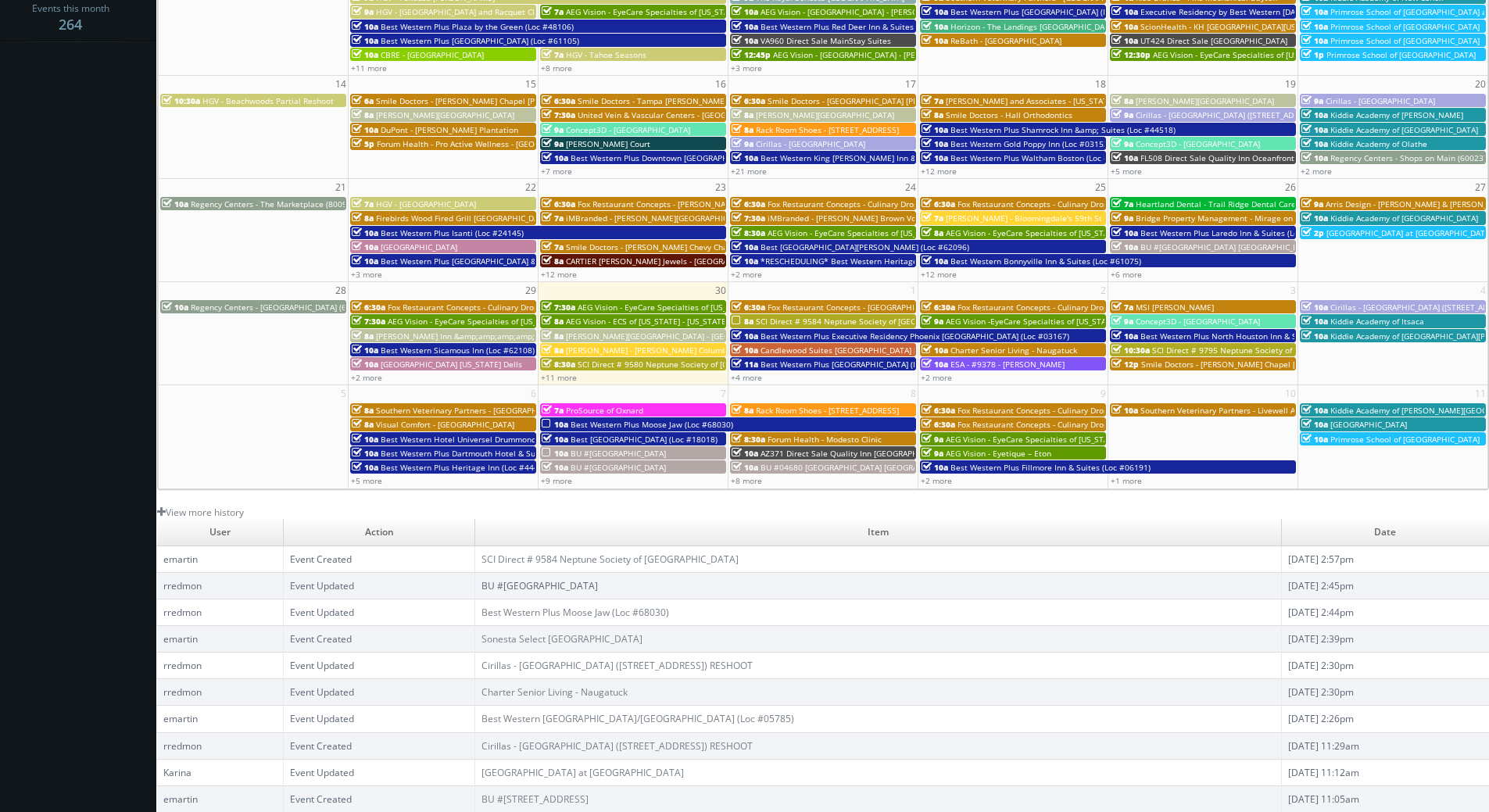
scroll to position [268, 0]
click at [583, 560] on link "SCI Direct # 9584 Neptune Society of [GEOGRAPHIC_DATA]" at bounding box center [609, 559] width 257 height 13
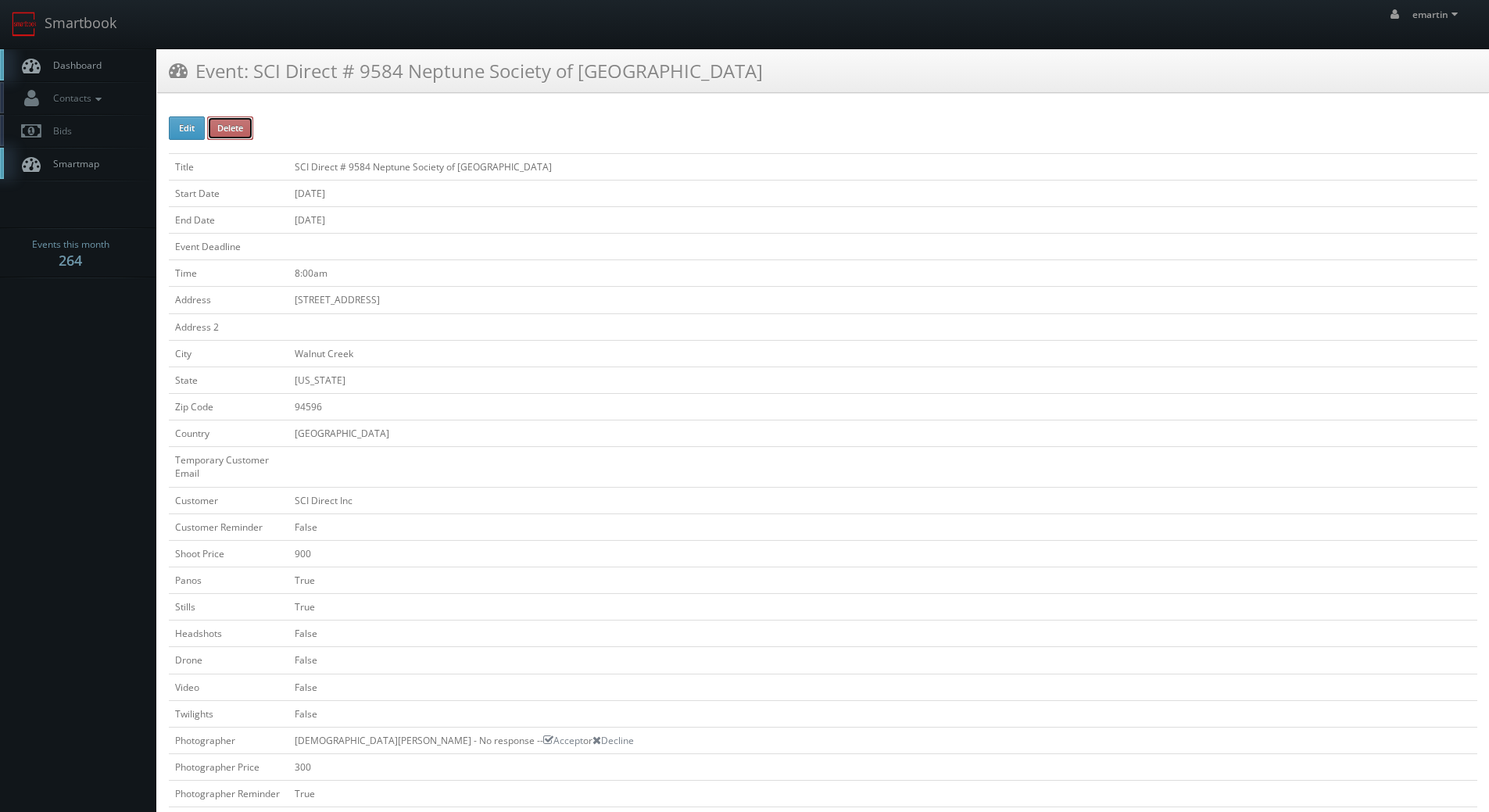
click at [237, 131] on button "Delete" at bounding box center [230, 128] width 46 height 24
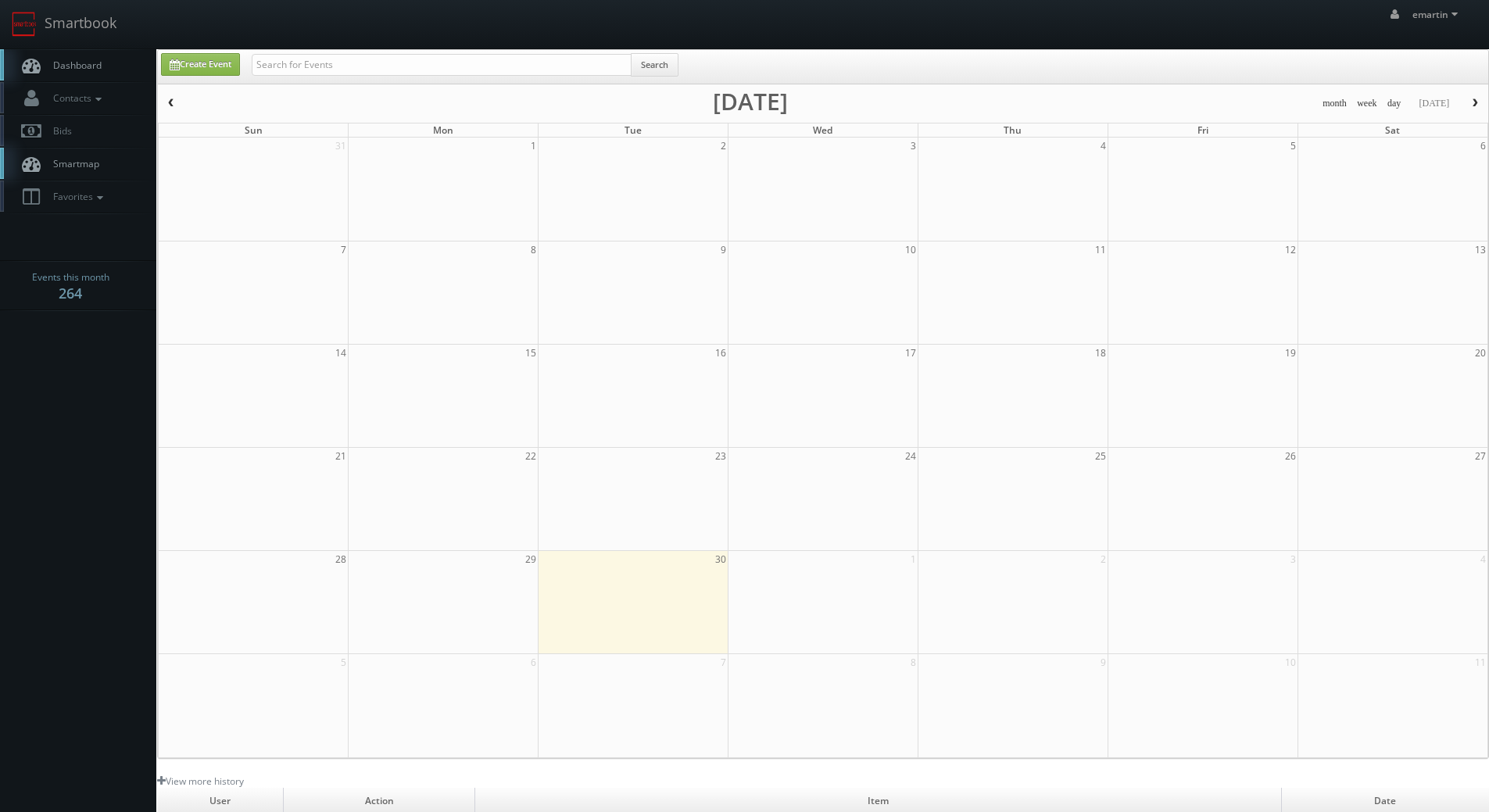
click at [44, 64] on link "Dashboard" at bounding box center [78, 65] width 156 height 32
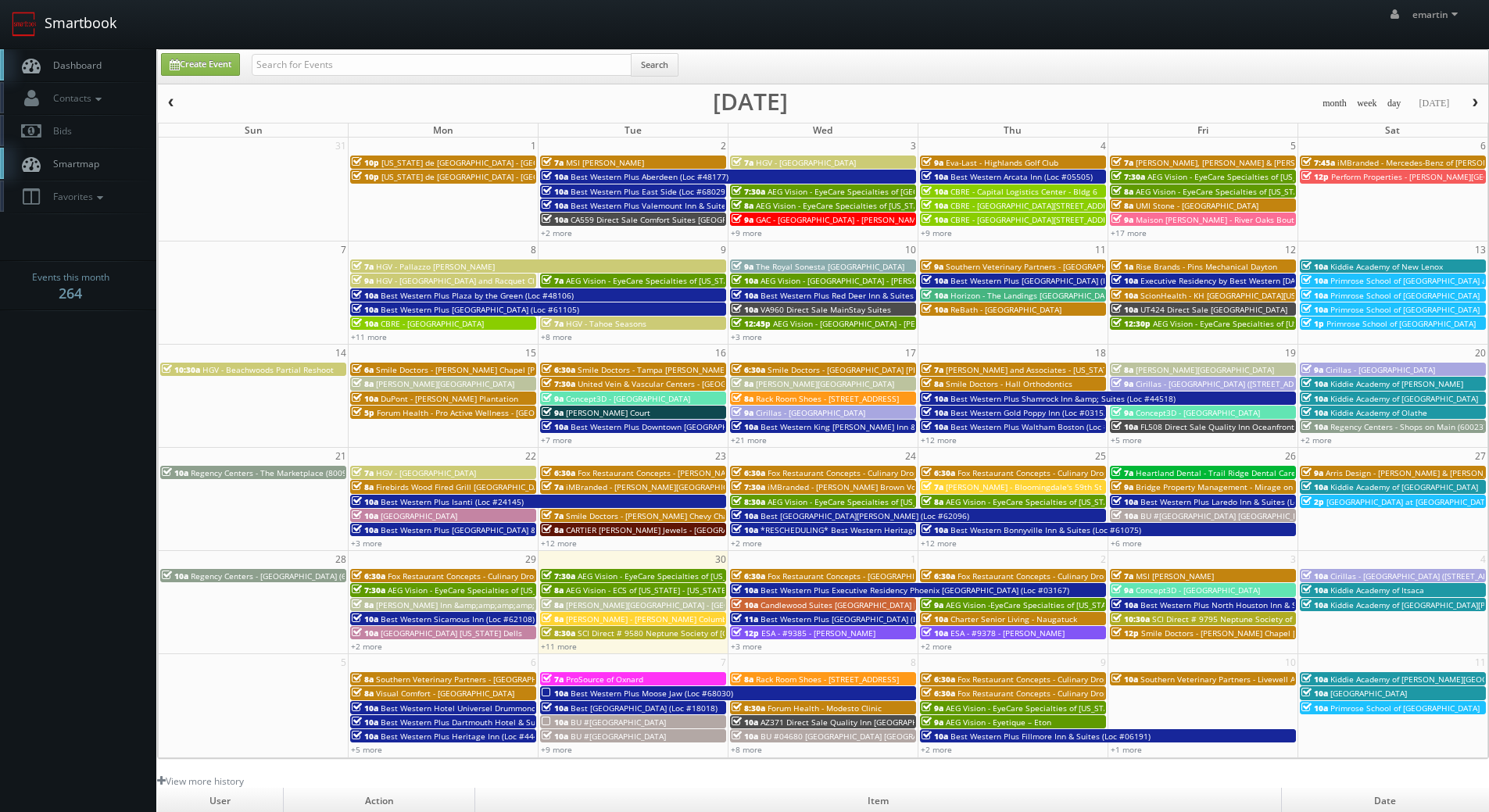
drag, startPoint x: 84, startPoint y: 56, endPoint x: 68, endPoint y: 21, distance: 38.5
click at [84, 56] on link "Dashboard" at bounding box center [78, 65] width 156 height 32
click at [397, 57] on input "text" at bounding box center [441, 65] width 379 height 22
type input ";"
type input "lasko"
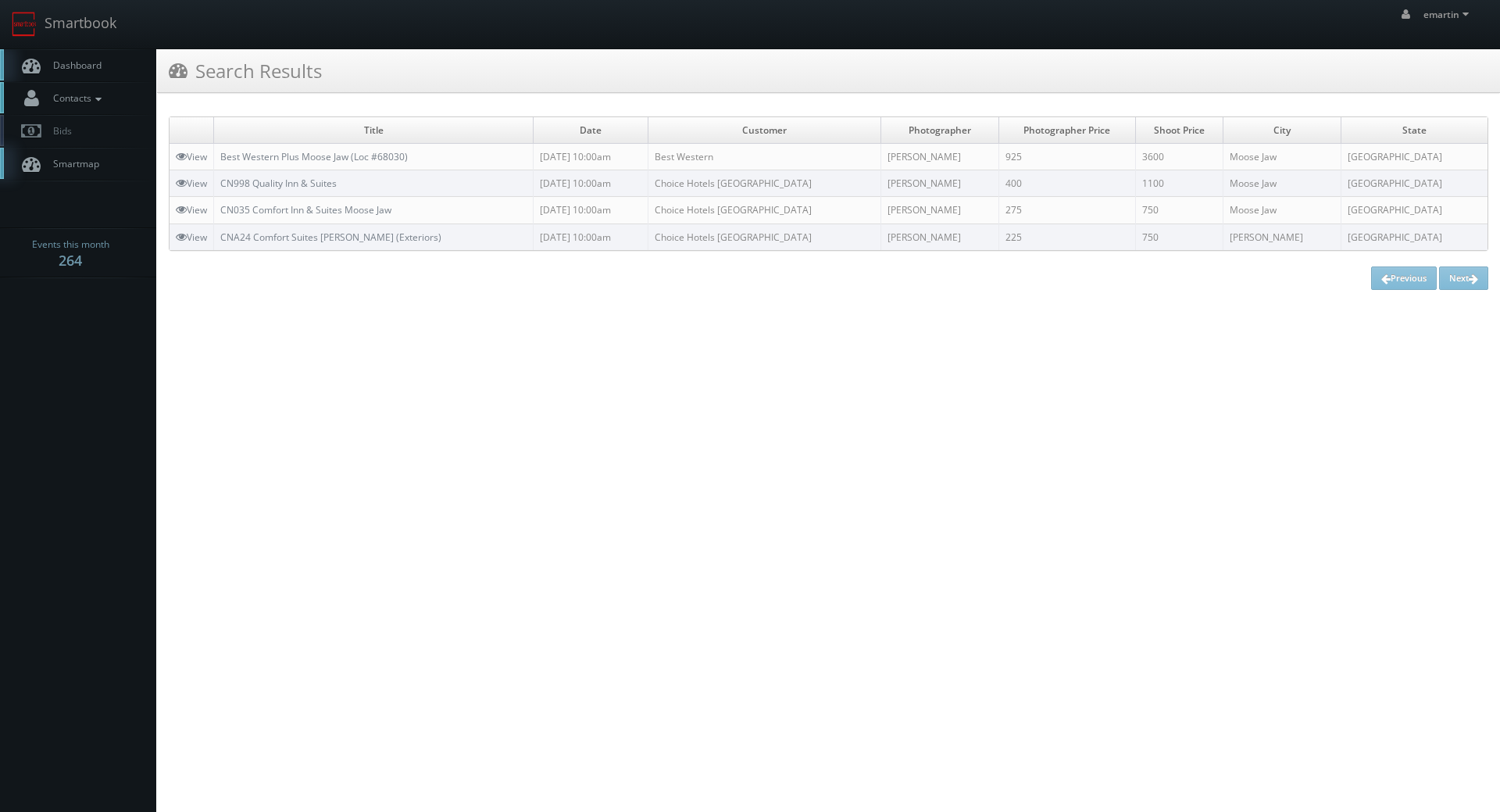
drag, startPoint x: 105, startPoint y: 79, endPoint x: 99, endPoint y: 90, distance: 12.5
click at [105, 78] on link "Dashboard" at bounding box center [78, 65] width 156 height 32
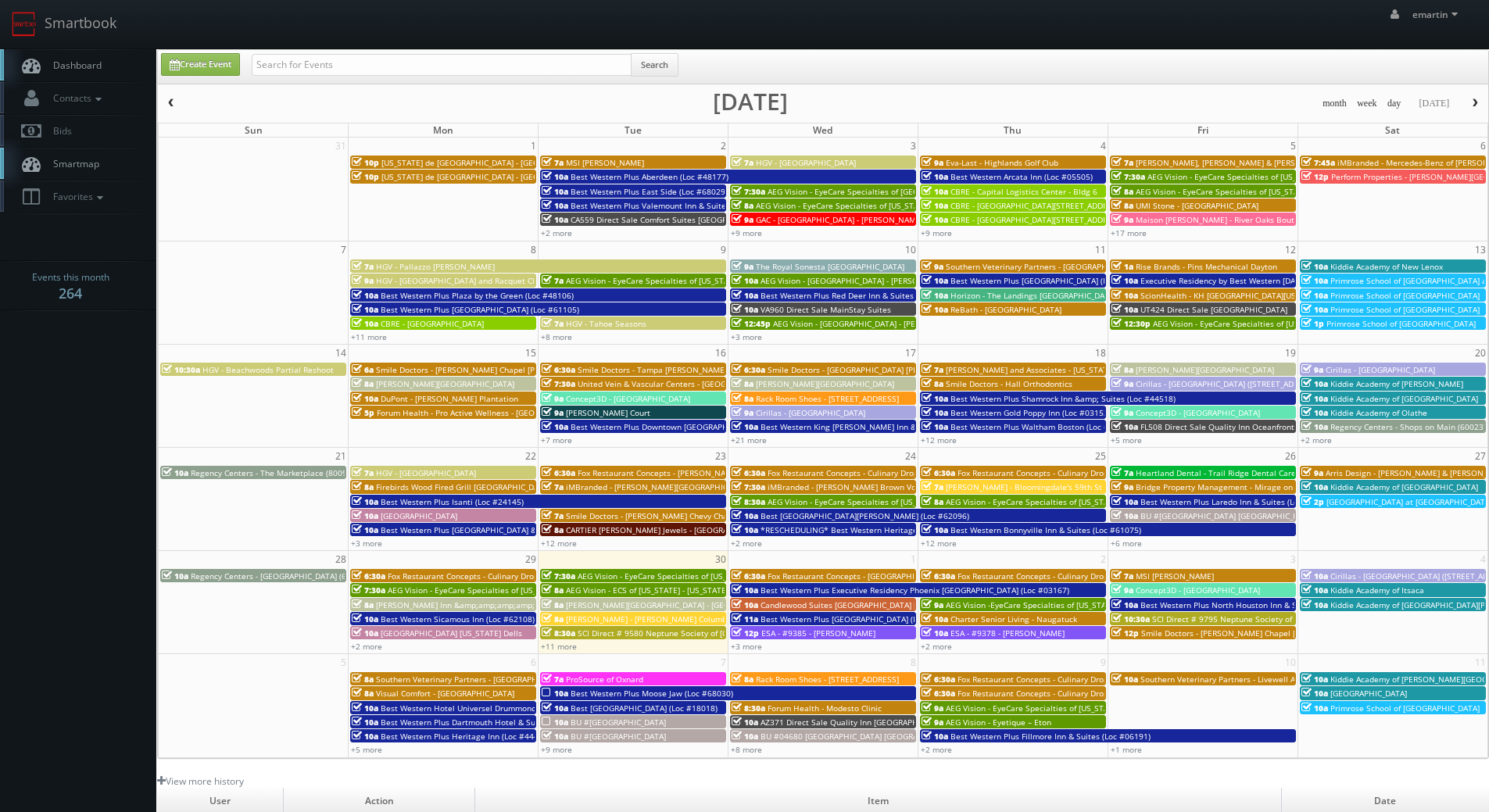
click at [1473, 99] on span "button" at bounding box center [1474, 103] width 11 height 9
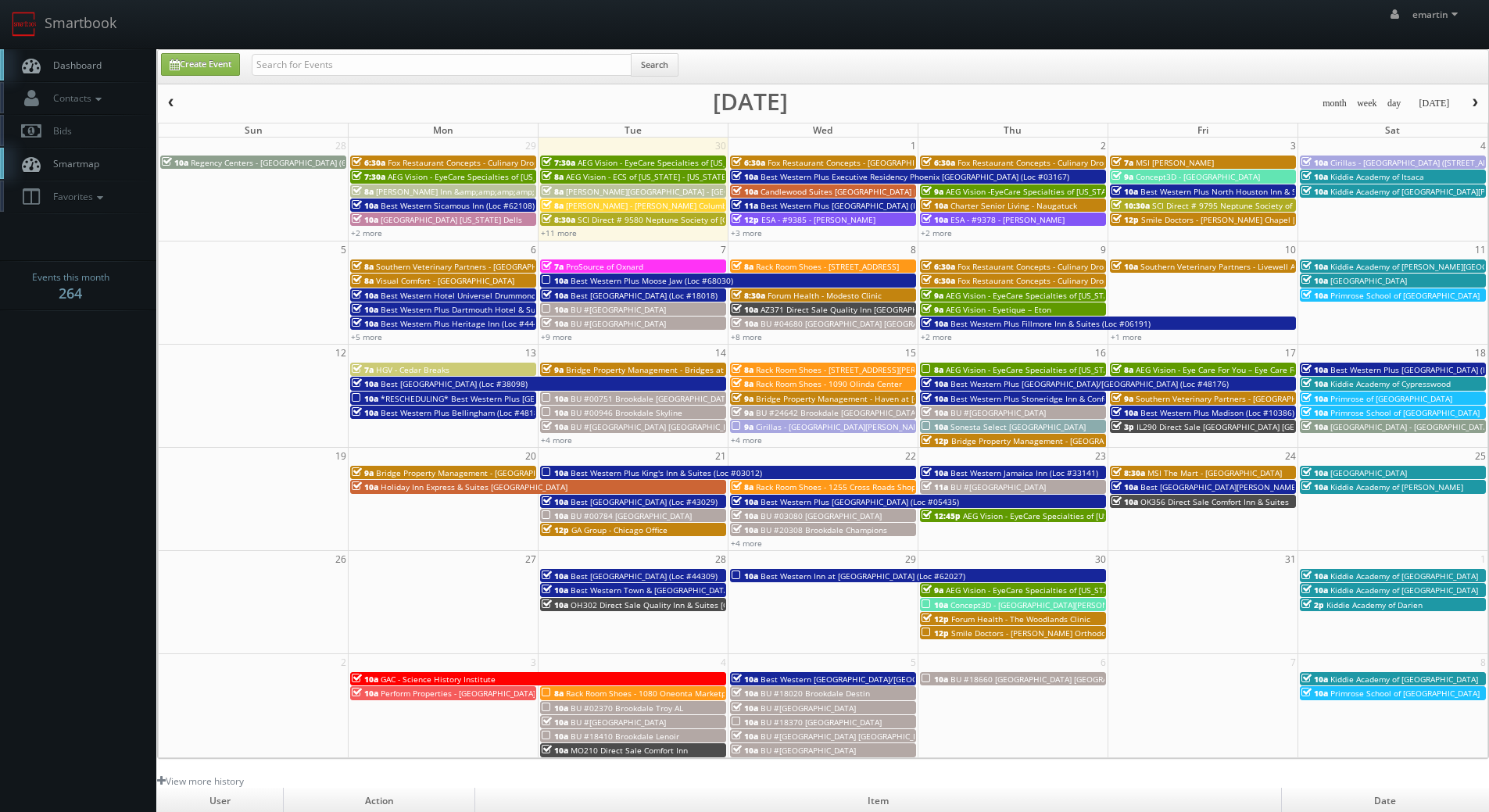
click at [589, 308] on span "BU #06100 Brookdale Summerfield" at bounding box center [618, 309] width 95 height 11
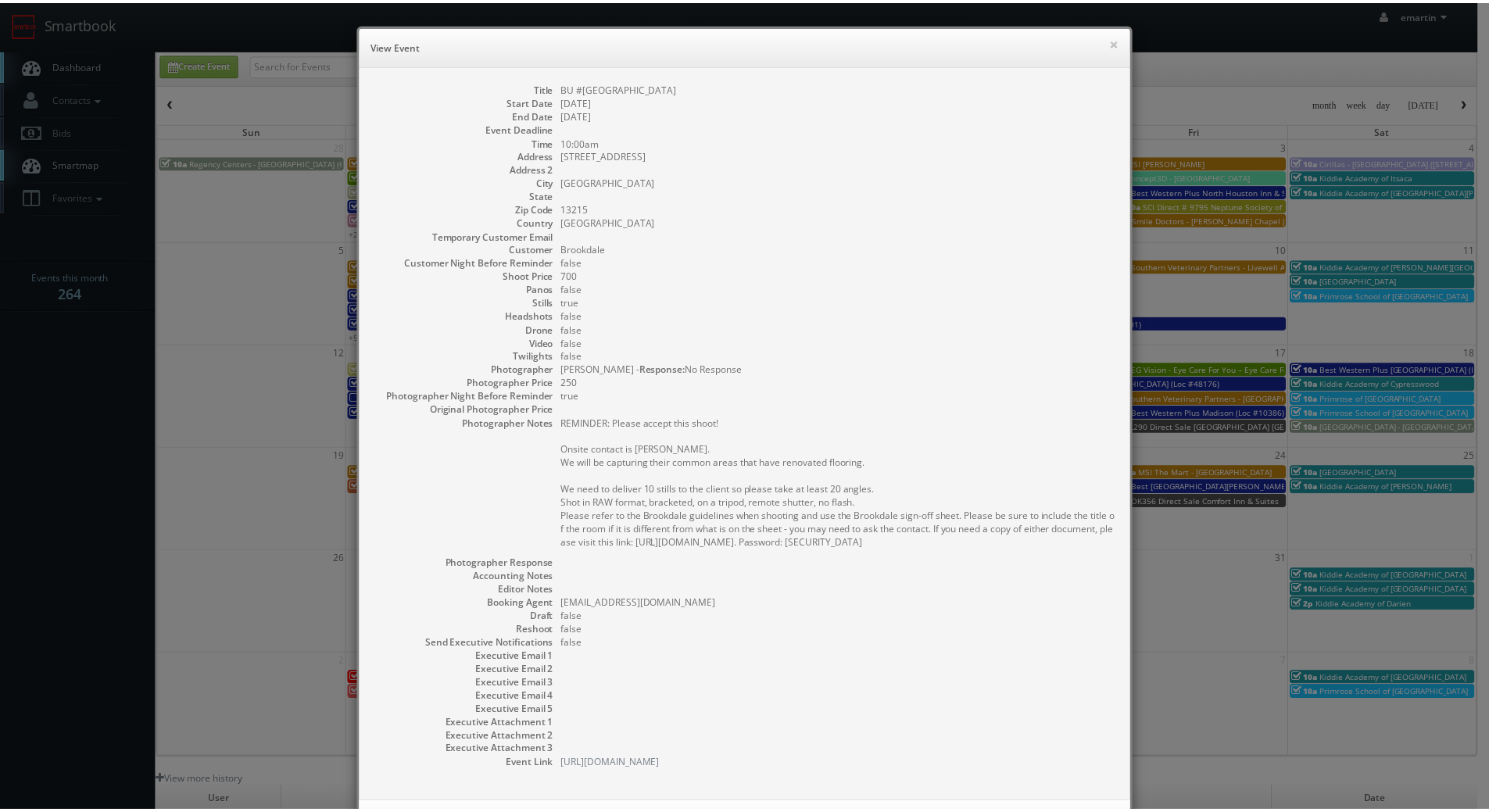
scroll to position [71, 0]
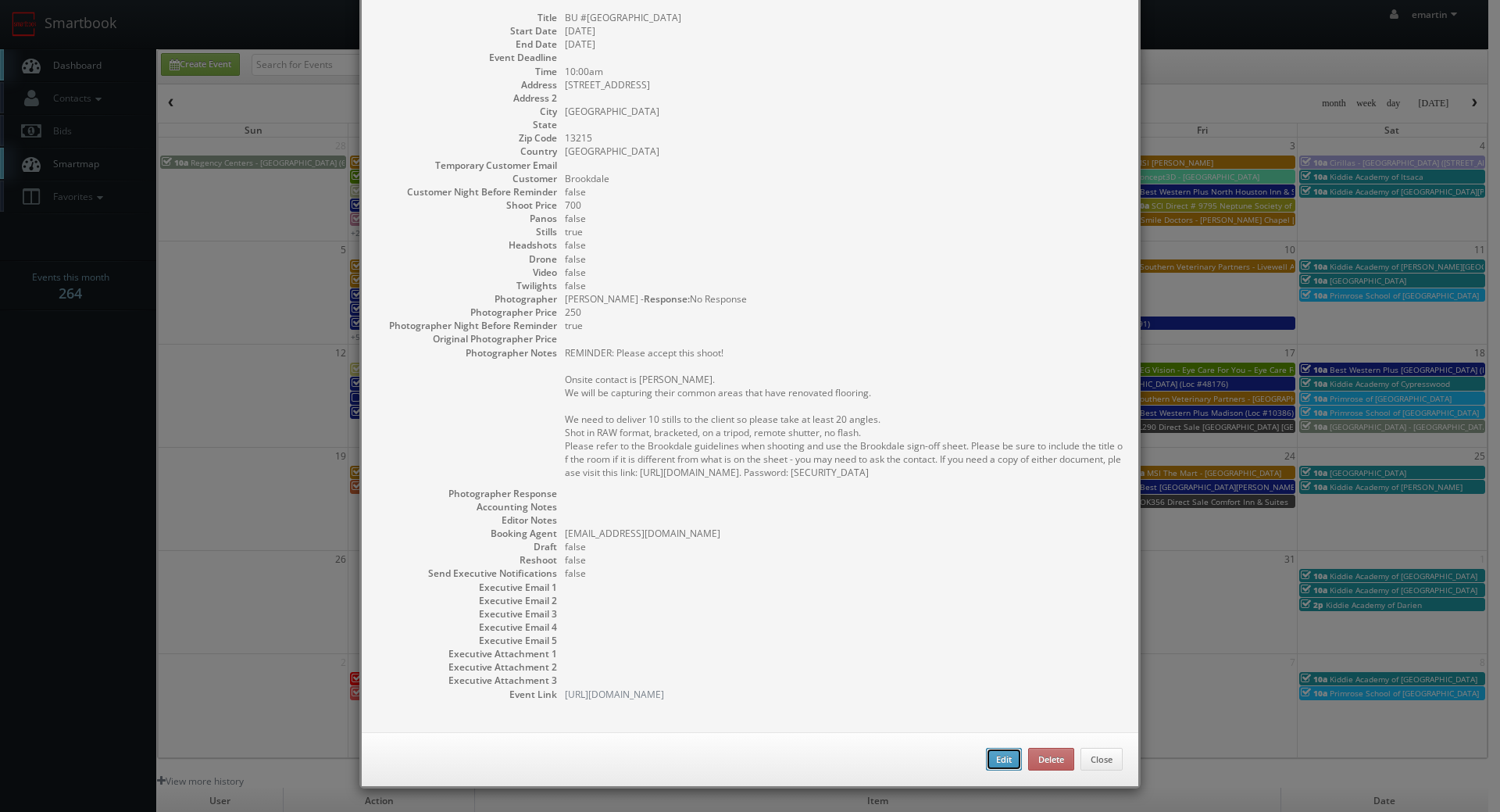
click at [995, 751] on button "Edit" at bounding box center [1004, 759] width 36 height 24
type input "BU #06100 Brookdale Summerfield"
type input "100 Summerfield Village Lane"
type input "Syracuse"
type input "13215"
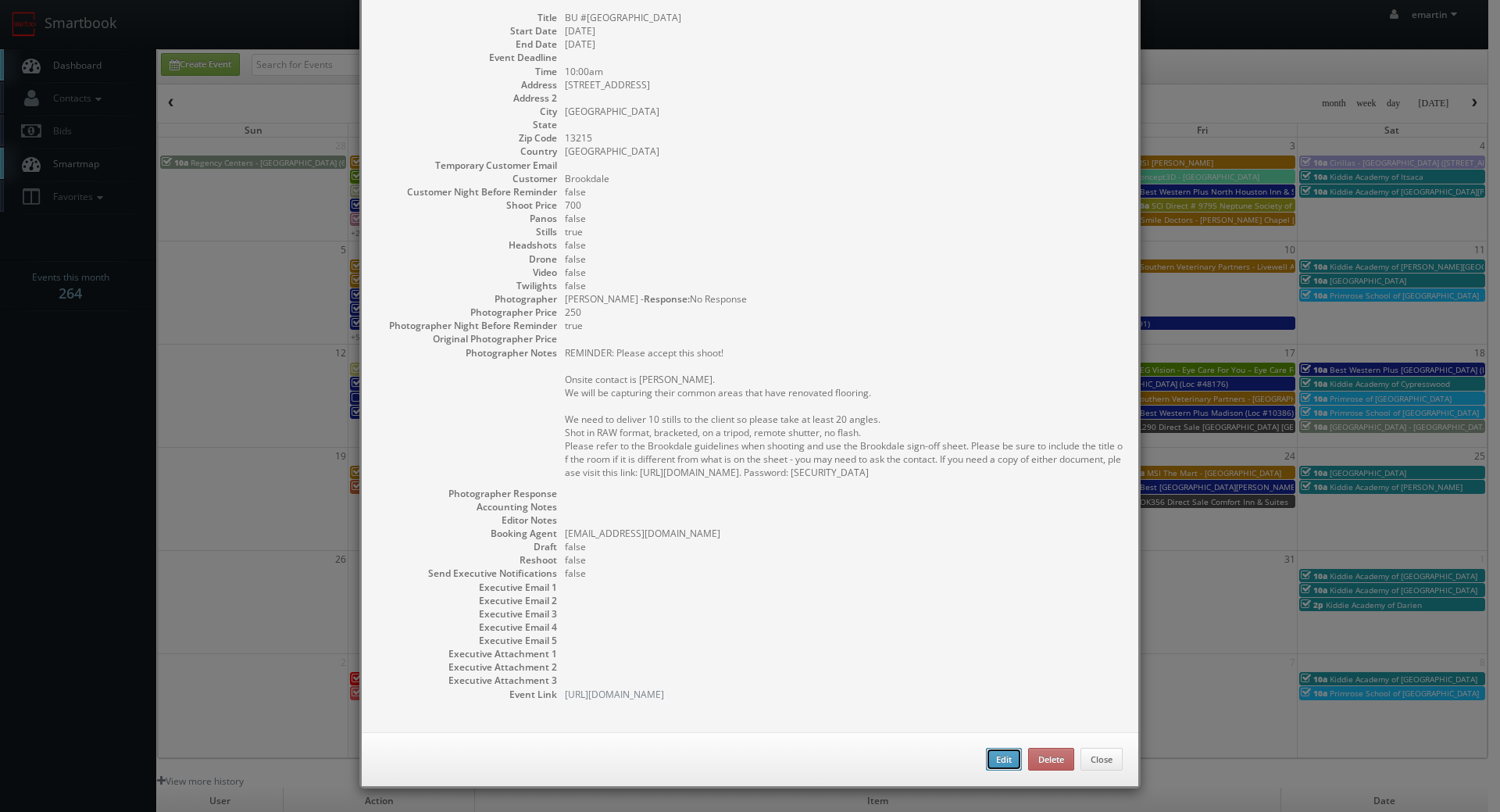
type input "700"
checkbox input "true"
type input "10/07/2025"
type input "10:00am"
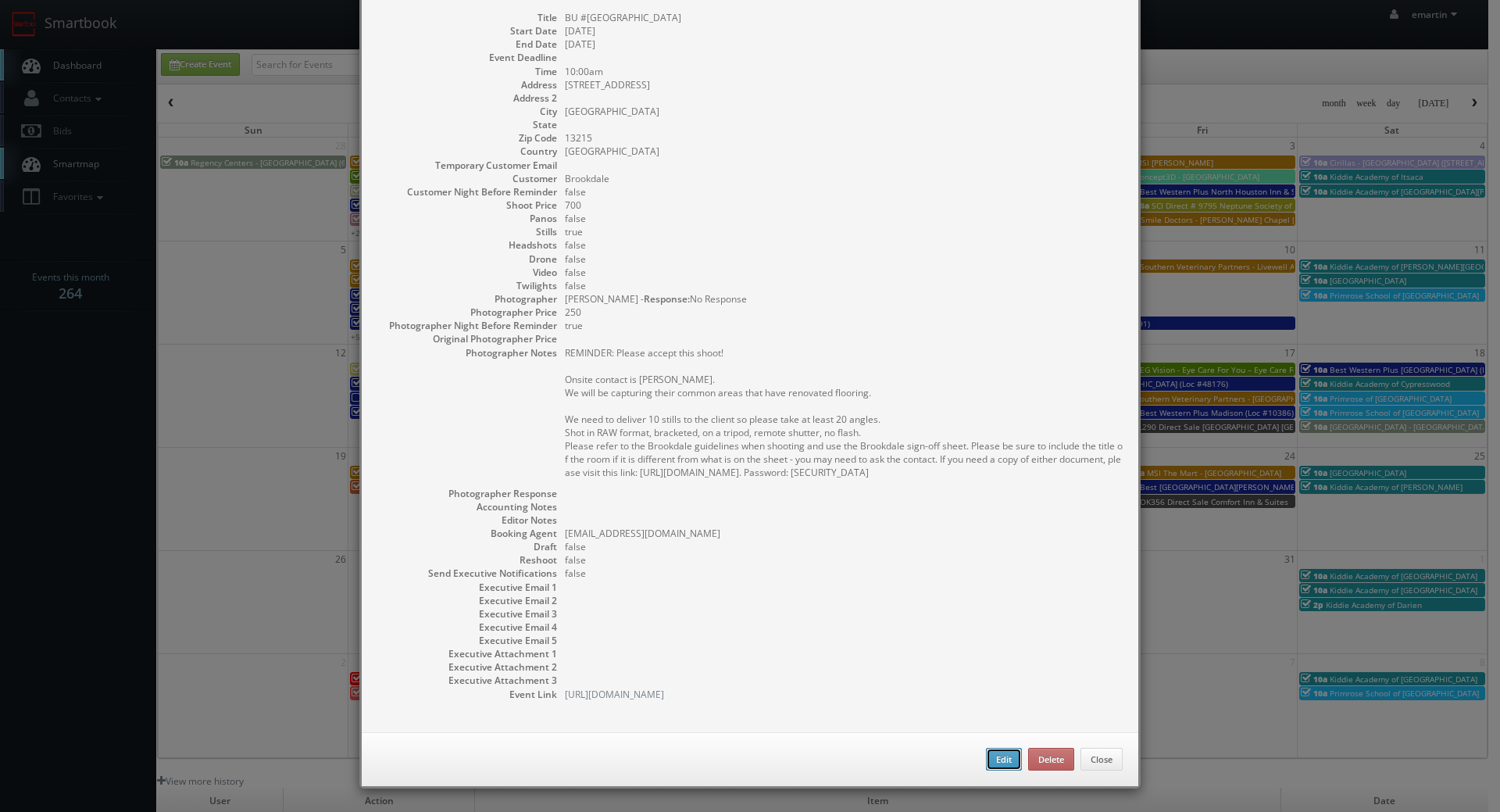
checkbox input "true"
type textarea "REMINDER: Please accept this shoot! Onsite contact is Kara Currie. We will be c…"
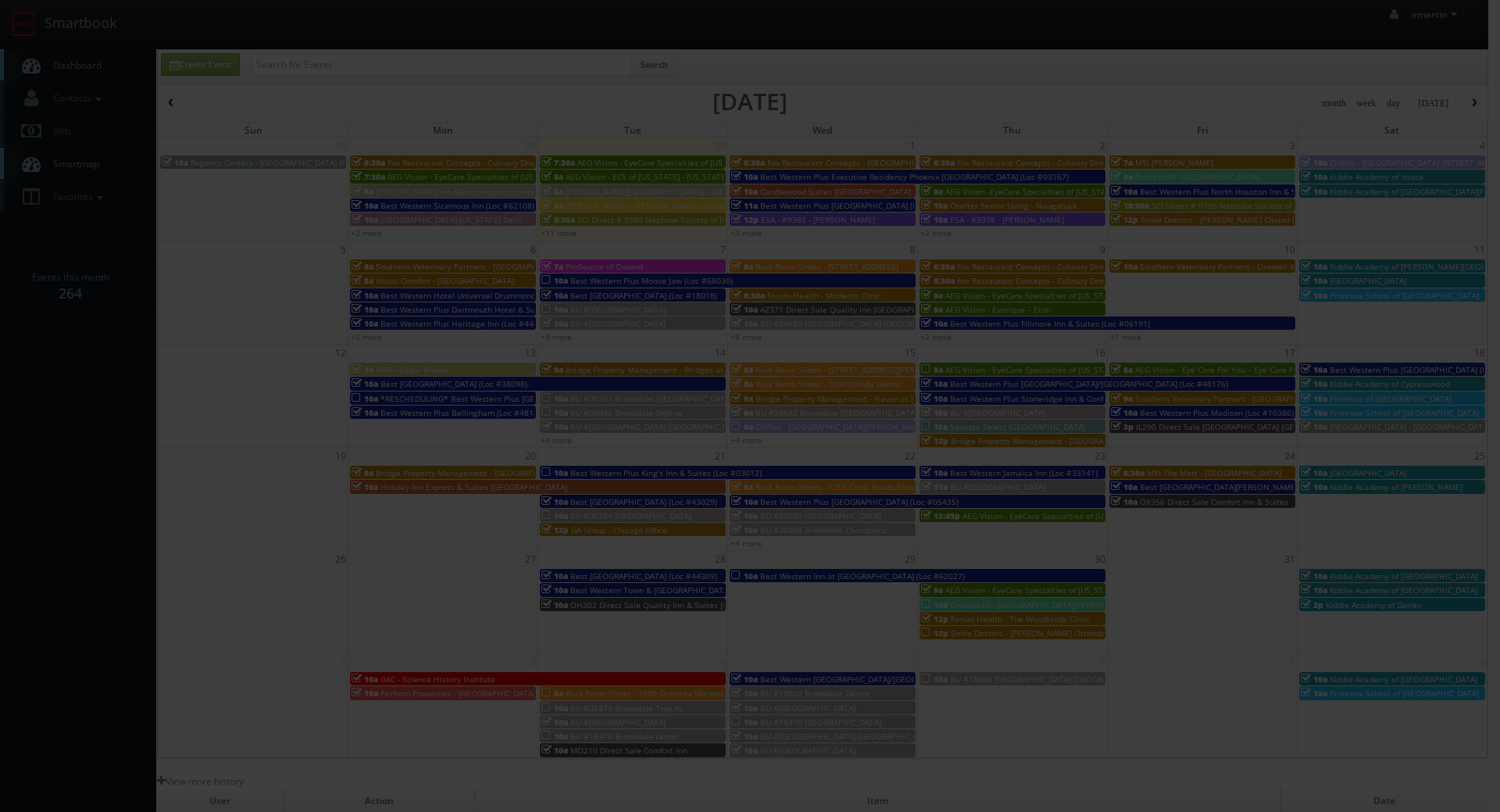
type input "700"
type input "250"
select select "fake56@mg.cs3calendar.com"
select select "2100pictures@gmail.com"
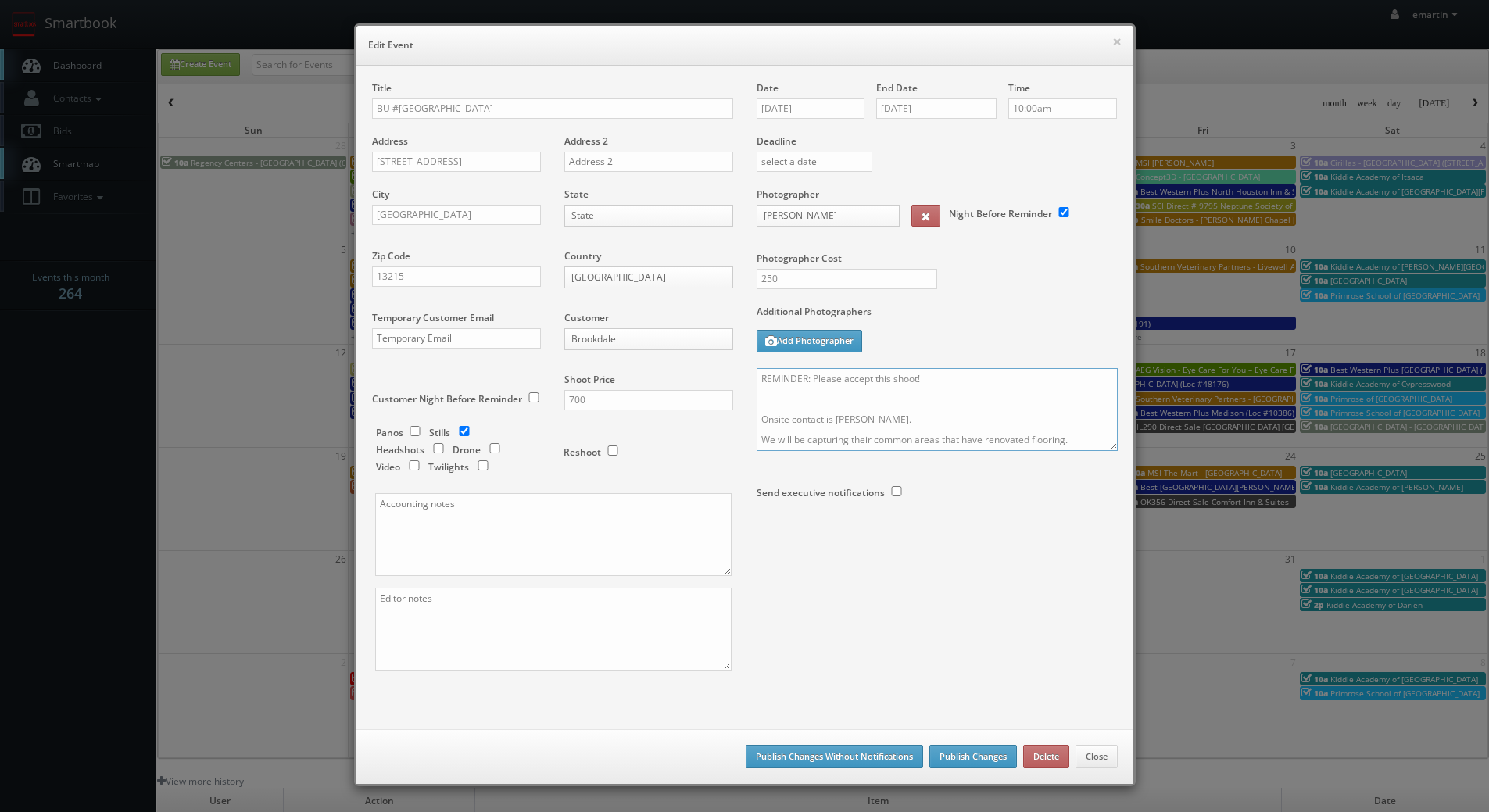
click at [958, 389] on textarea "REMINDER: Please accept this shoot! Onsite contact is Kara Currie. We will be c…" at bounding box center [937, 409] width 361 height 83
click at [957, 381] on textarea "REMINDER: Please accept this shoot! ! Onsite contact is Kara Currie. We will be…" at bounding box center [937, 409] width 361 height 83
click at [807, 402] on textarea "REMINDER: Please accept this shoot!! ! Onsite contact is Kara Currie. We will b…" at bounding box center [937, 409] width 361 height 83
type textarea "REMINDER: Please accept this shoot!! Onsite contact is Kara Currie. We will be …"
drag, startPoint x: 958, startPoint y: 782, endPoint x: 959, endPoint y: 773, distance: 9.1
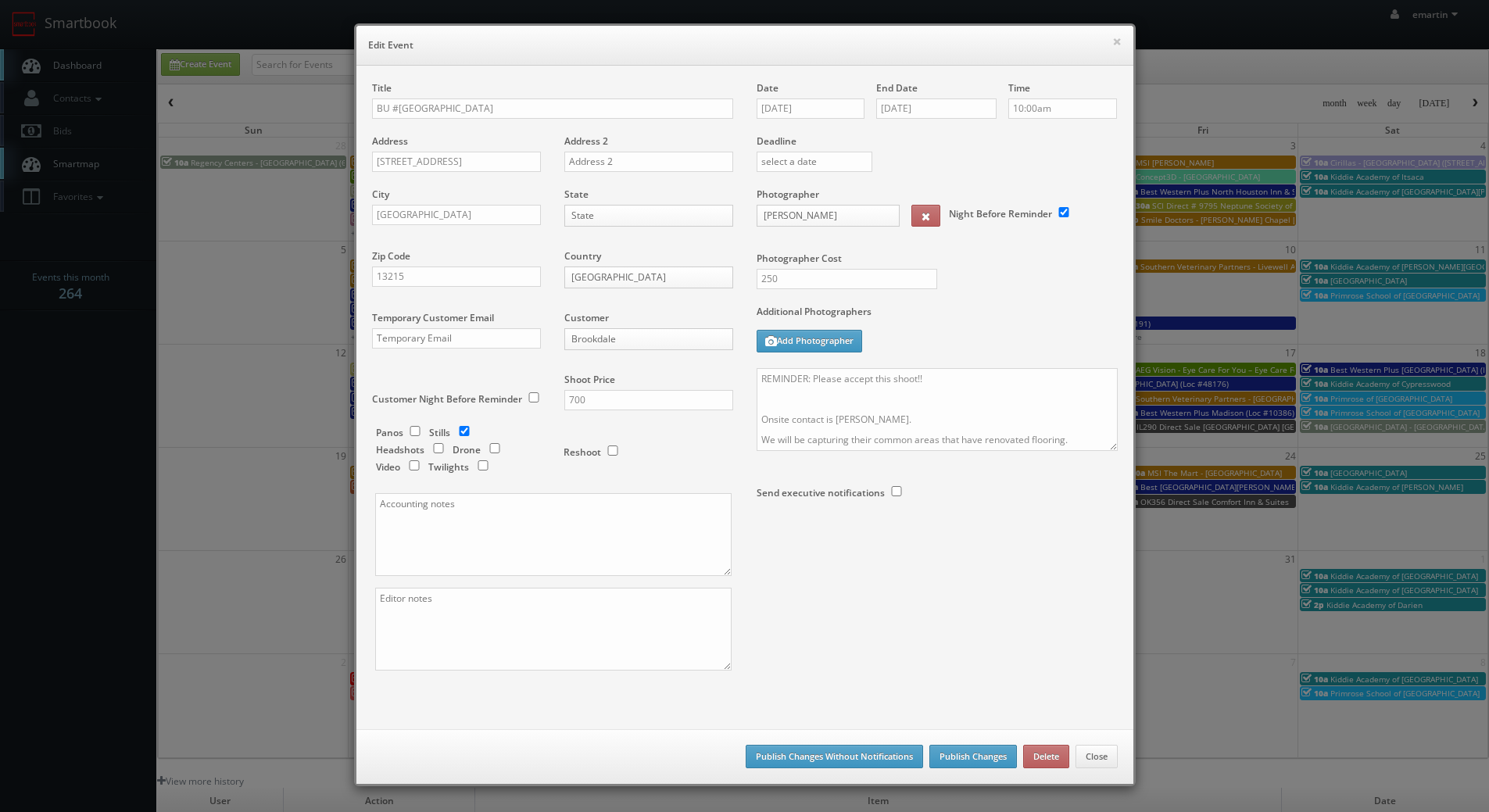
click at [959, 779] on div "Save as draft Publish Changes Without Notifications Publish Changes Delete Close" at bounding box center [745, 756] width 777 height 55
click at [959, 756] on button "Publish Changes" at bounding box center [972, 756] width 88 height 24
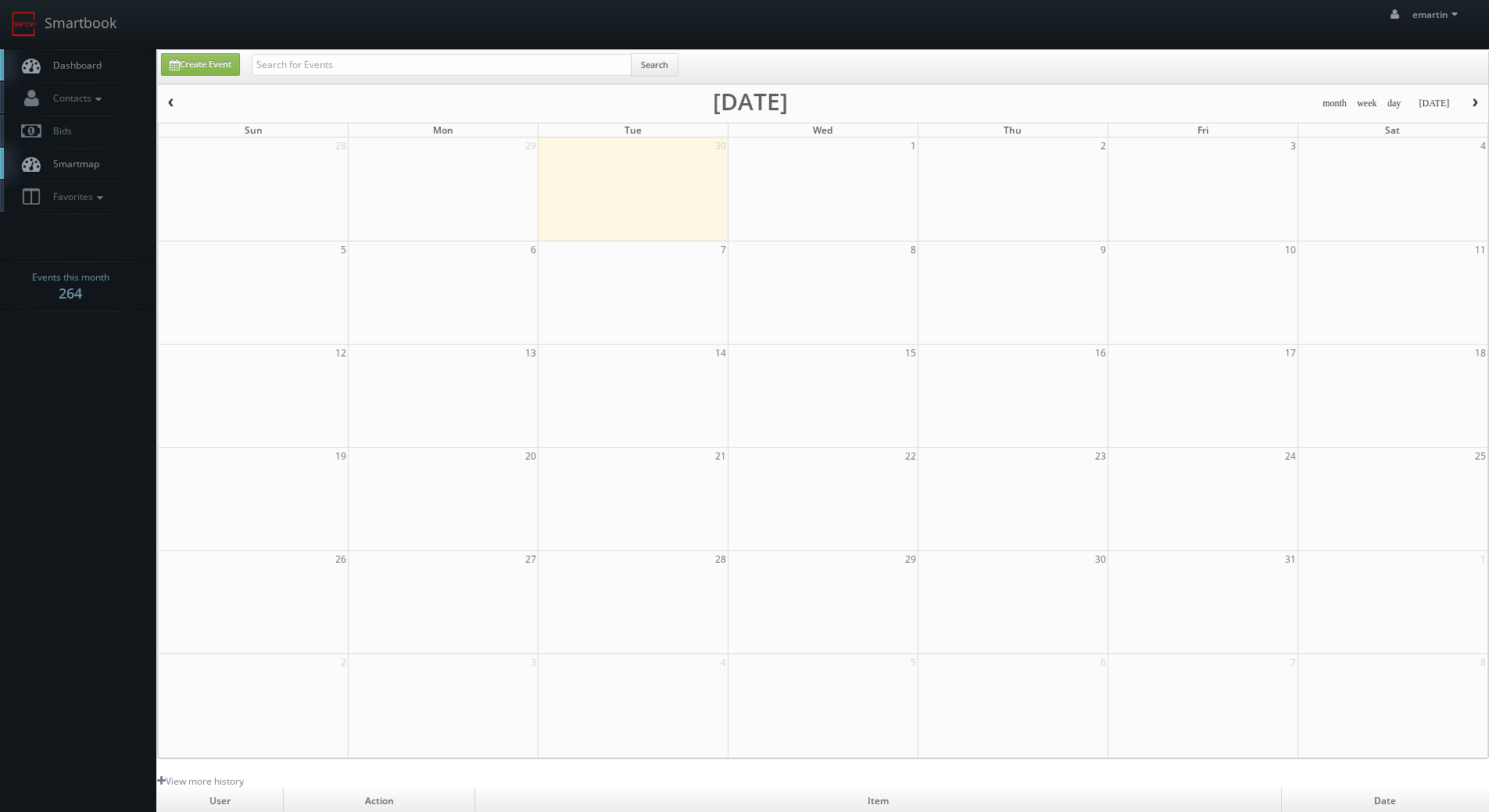
click at [80, 61] on span "Dashboard" at bounding box center [73, 65] width 57 height 13
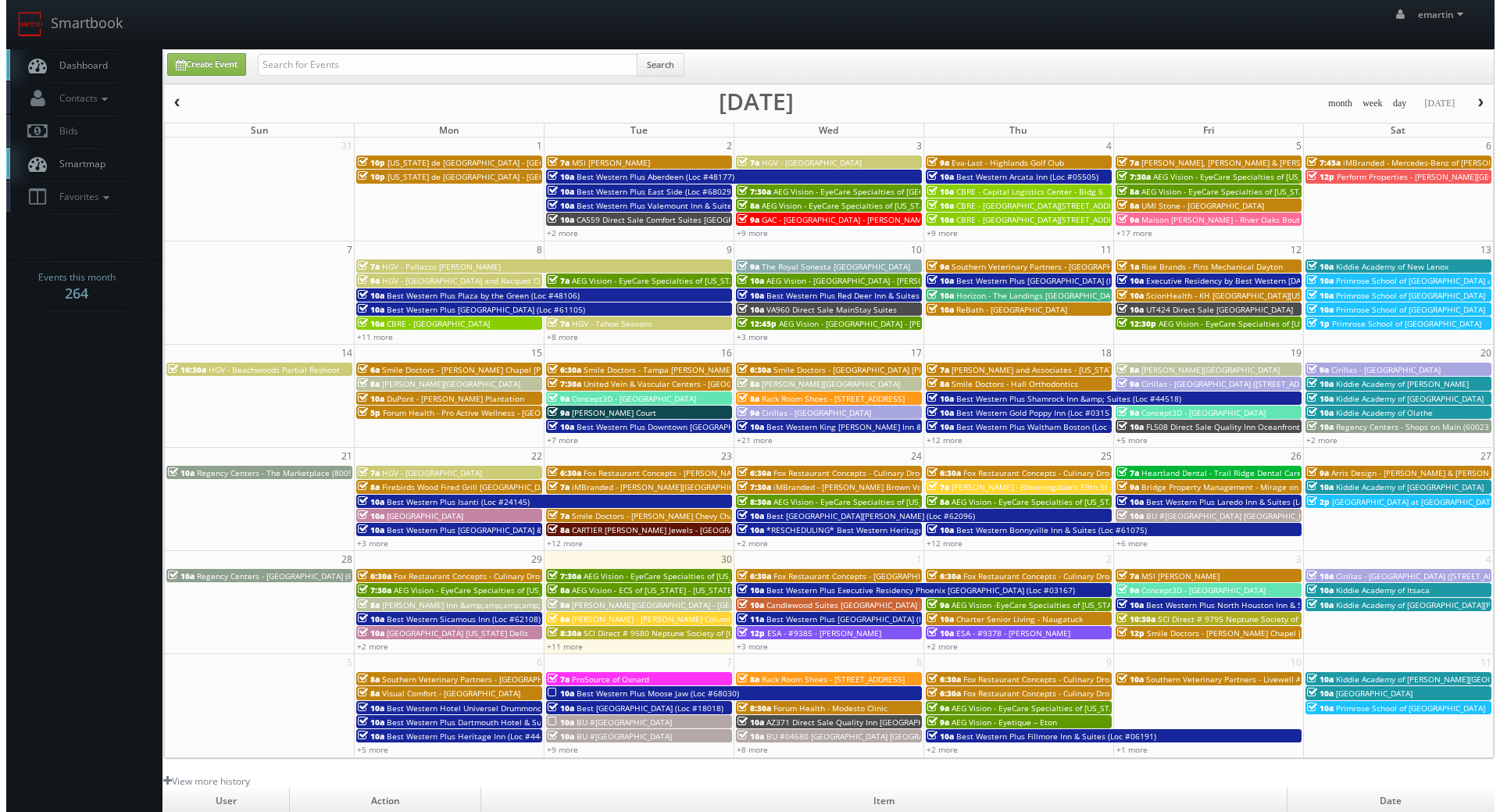
scroll to position [234, 0]
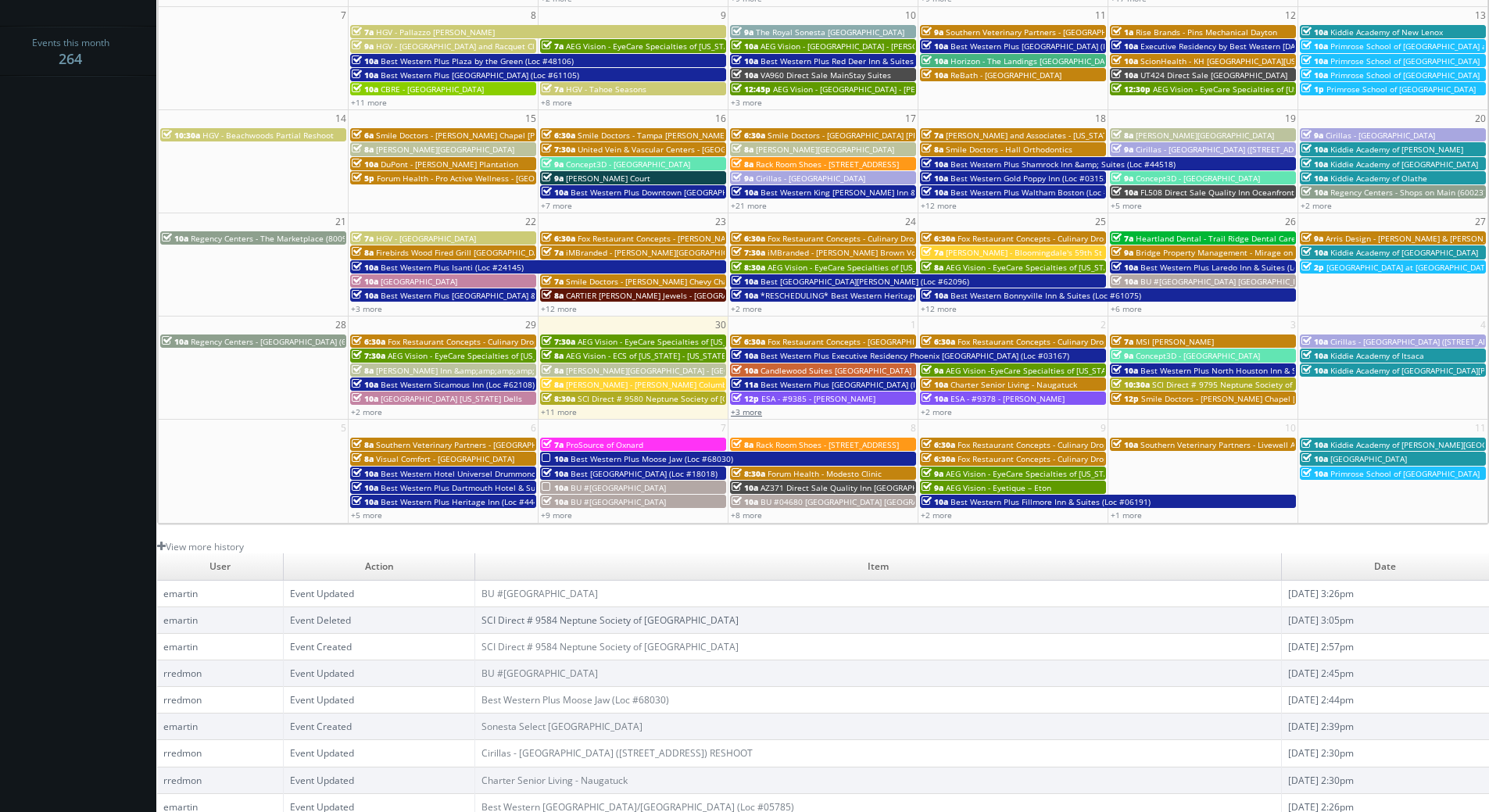
click at [750, 411] on link "+3 more" at bounding box center [747, 411] width 31 height 11
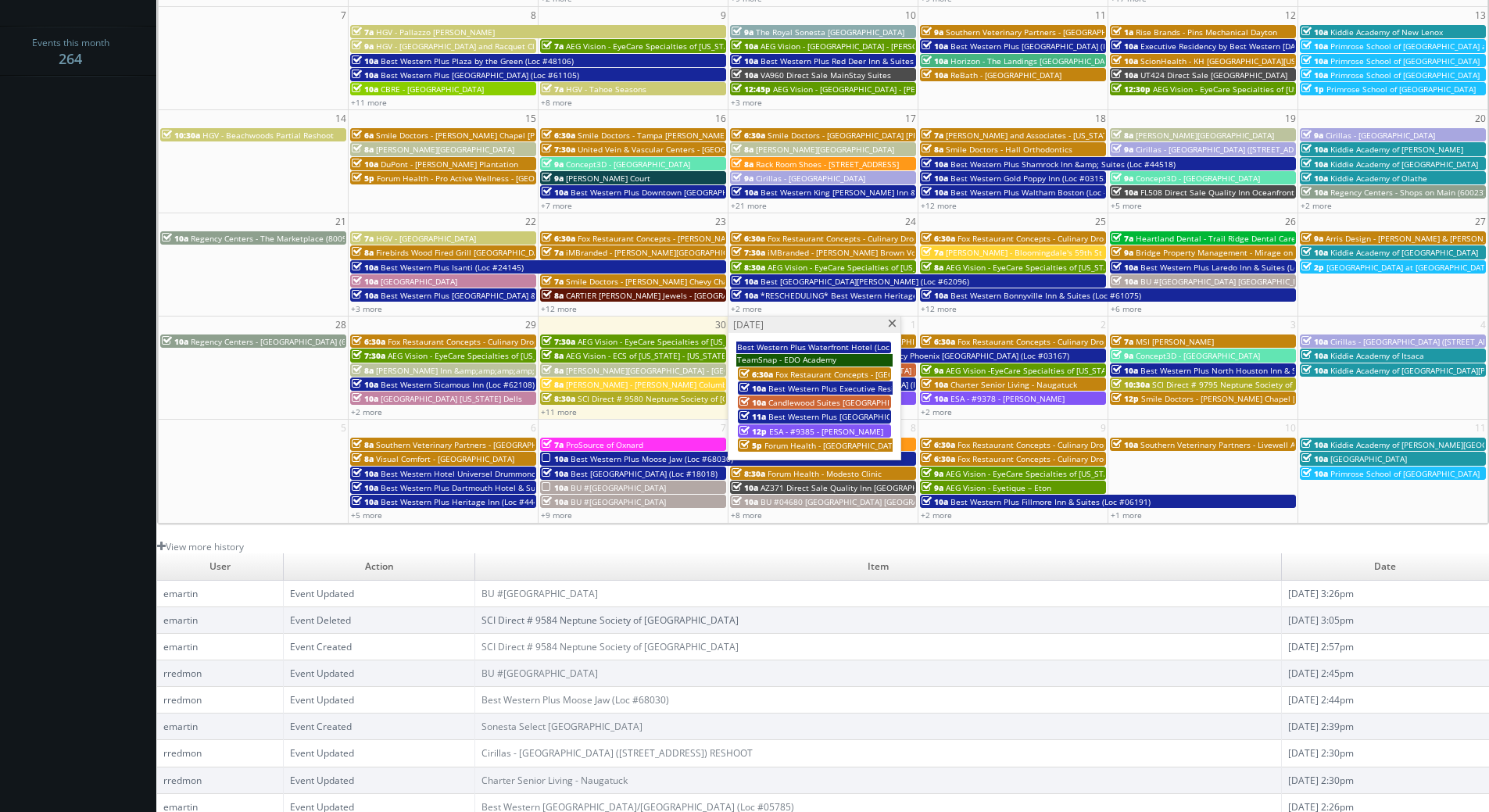
click at [793, 386] on span "Best Western Plus Executive Residency Phoenix [GEOGRAPHIC_DATA] (Loc #03167)" at bounding box center [922, 388] width 309 height 11
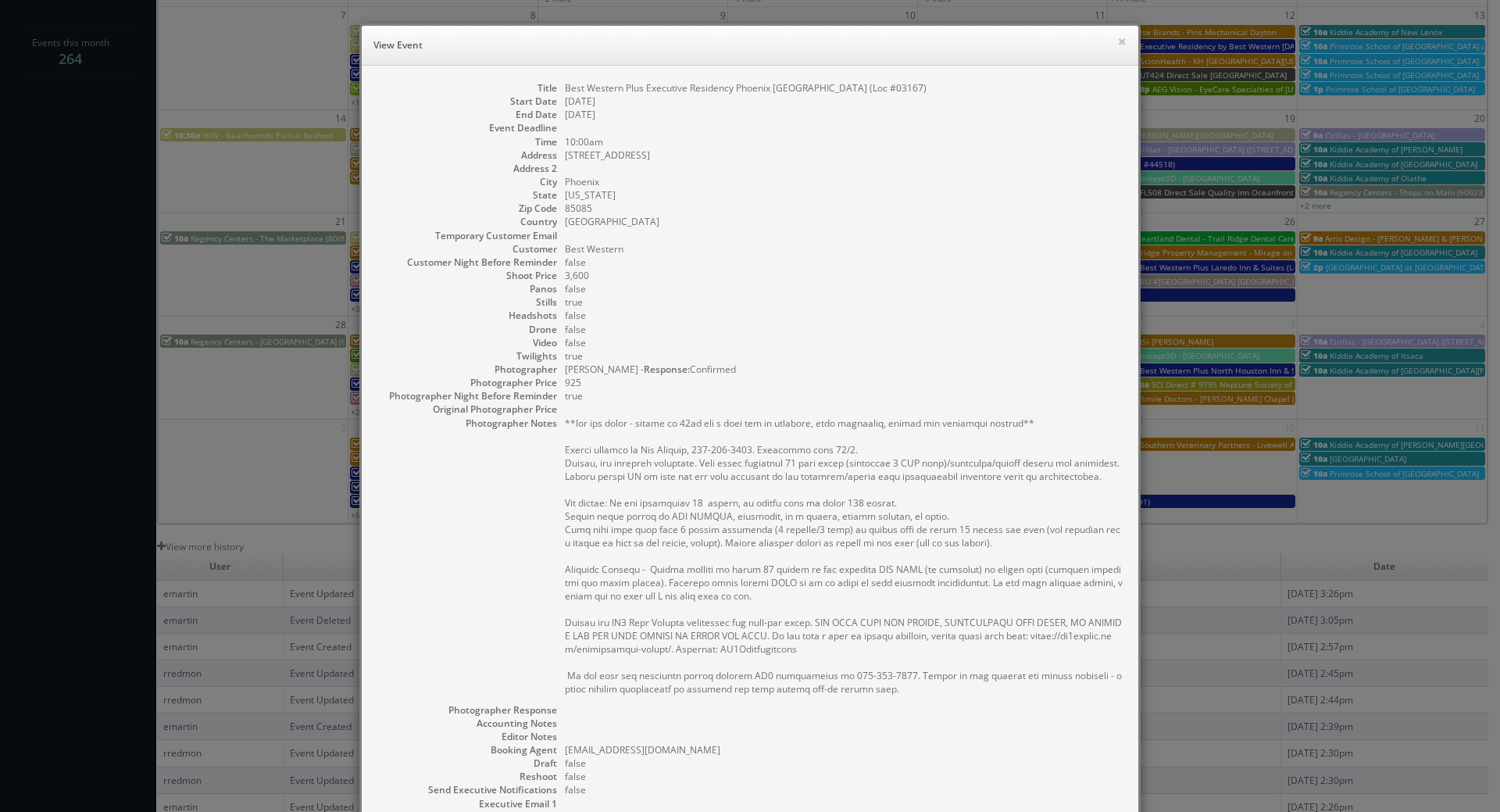
click at [1122, 40] on div "× View Event" at bounding box center [750, 45] width 777 height 40
click at [1119, 40] on button "×" at bounding box center [1122, 41] width 9 height 11
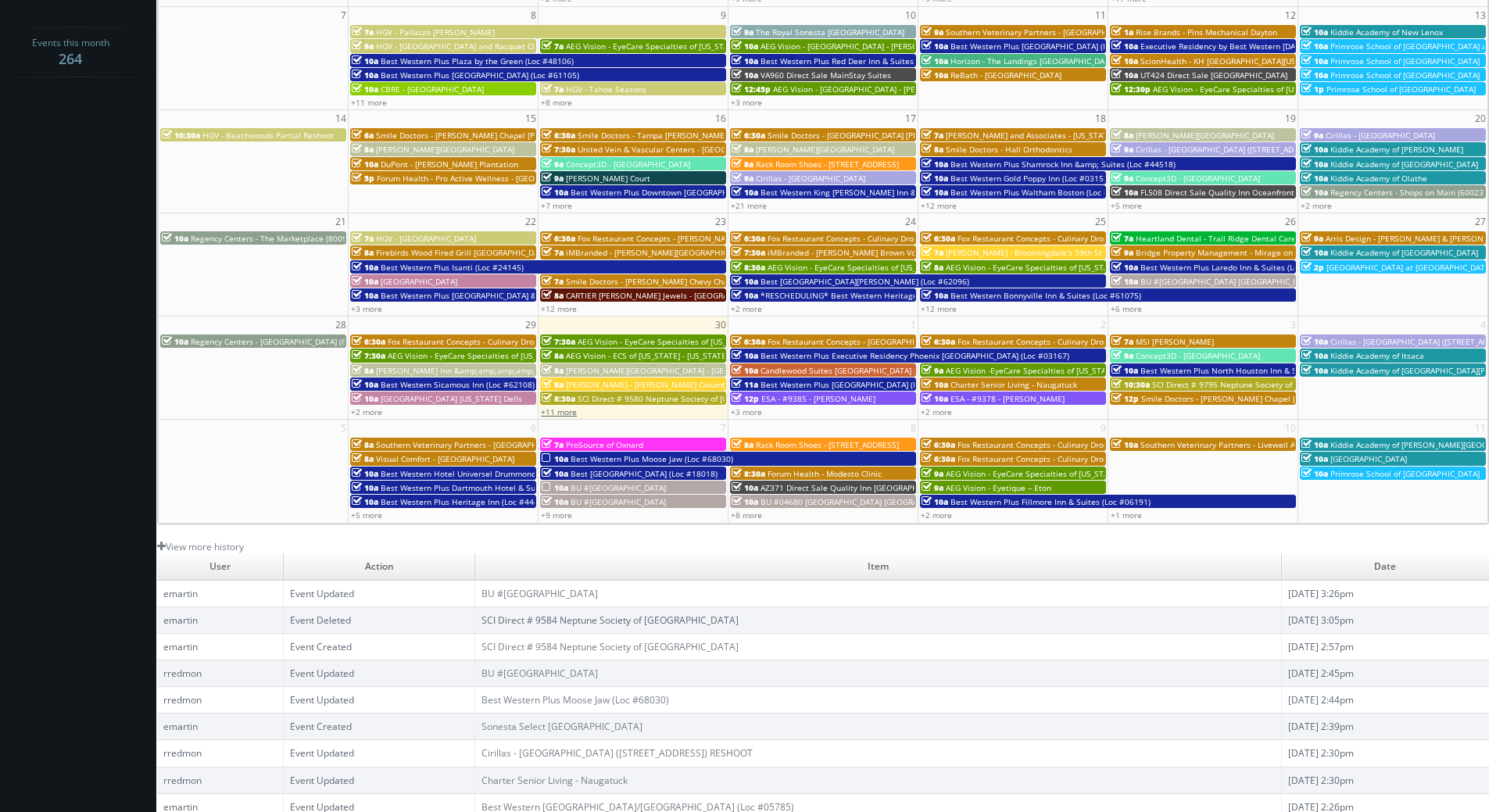
click at [563, 411] on link "+11 more" at bounding box center [558, 411] width 36 height 11
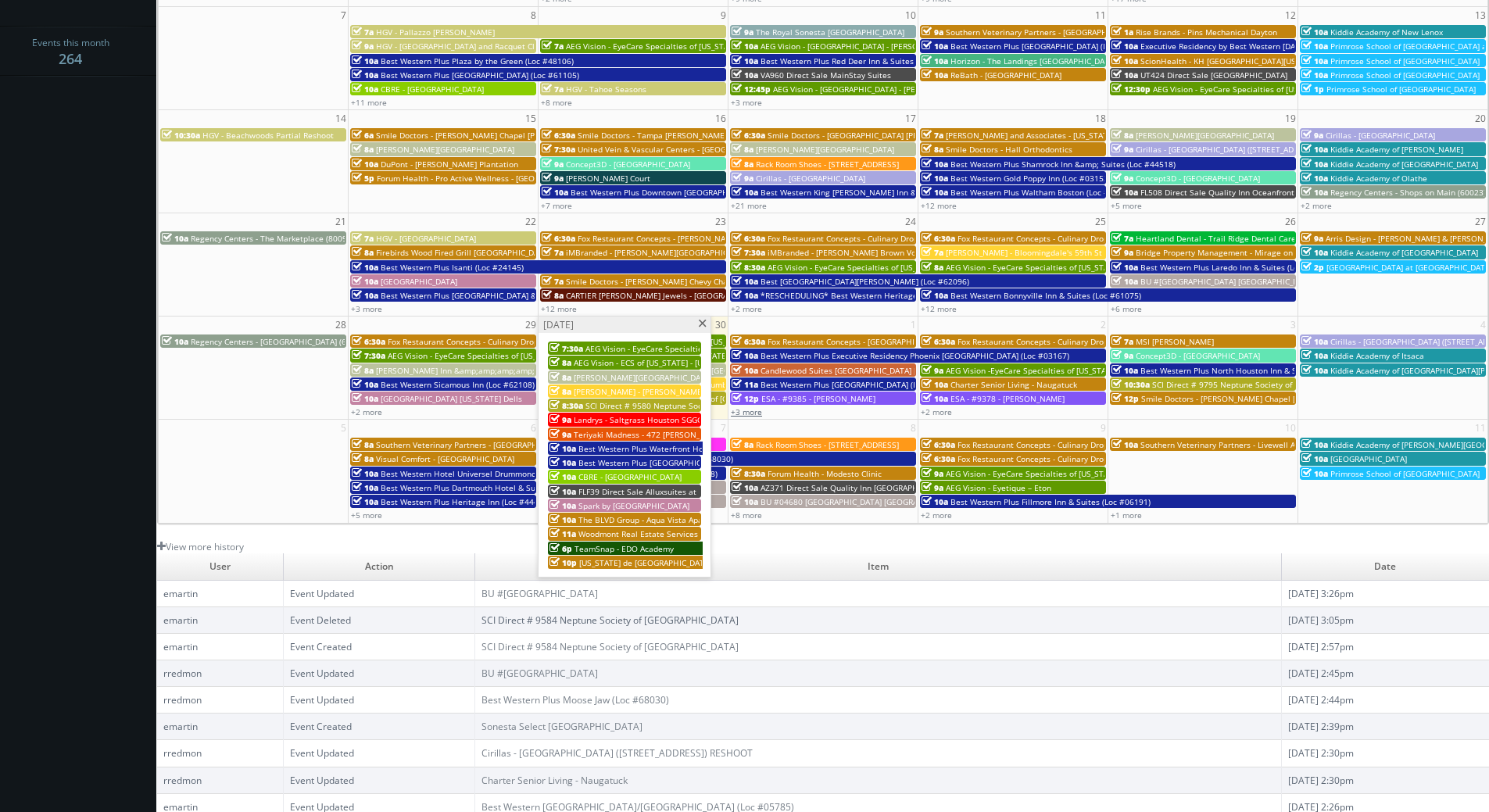
click at [747, 411] on link "+3 more" at bounding box center [747, 411] width 31 height 11
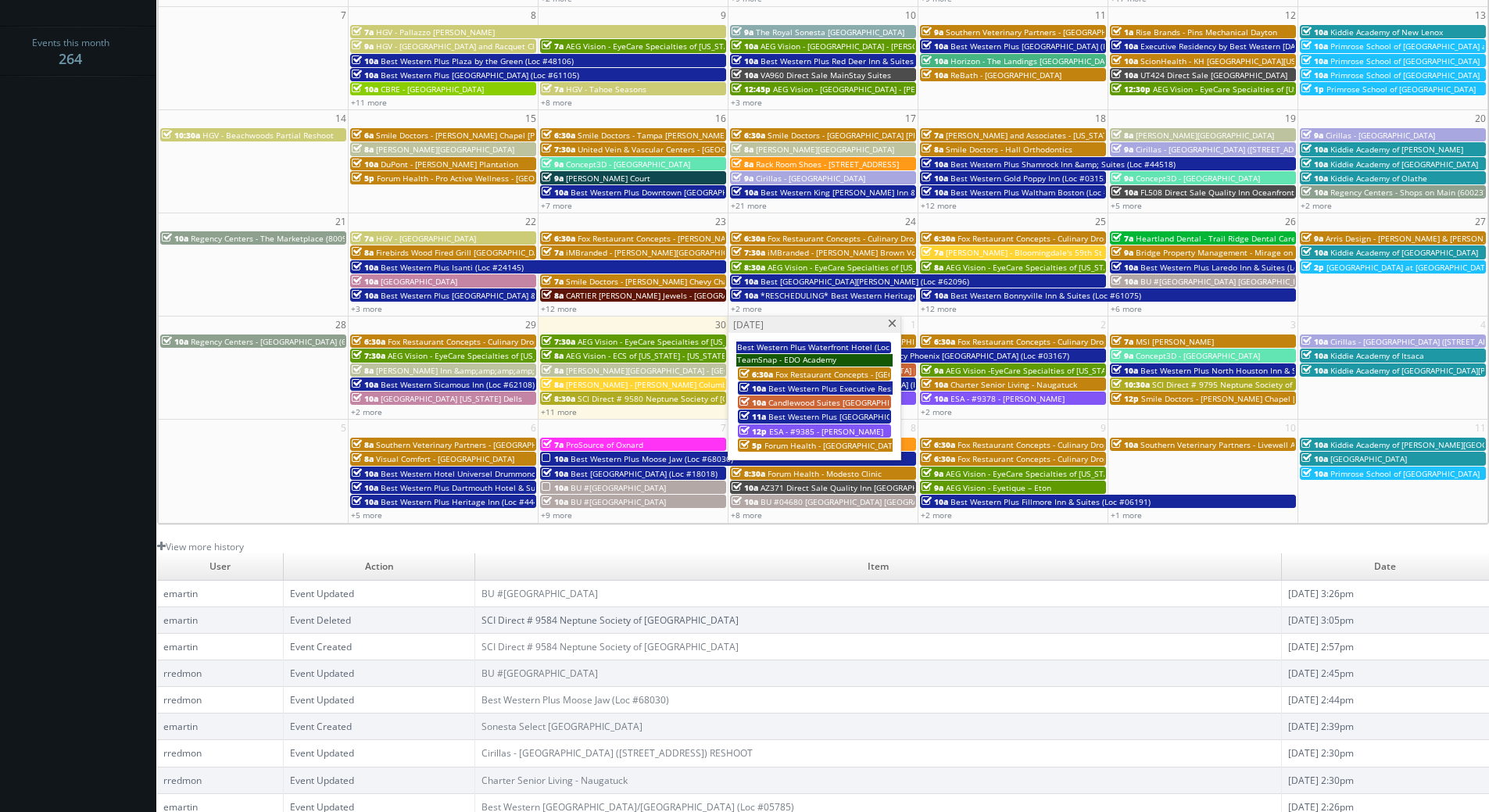
click at [786, 401] on span "Candlewood Suites [GEOGRAPHIC_DATA] [GEOGRAPHIC_DATA]" at bounding box center [883, 401] width 230 height 11
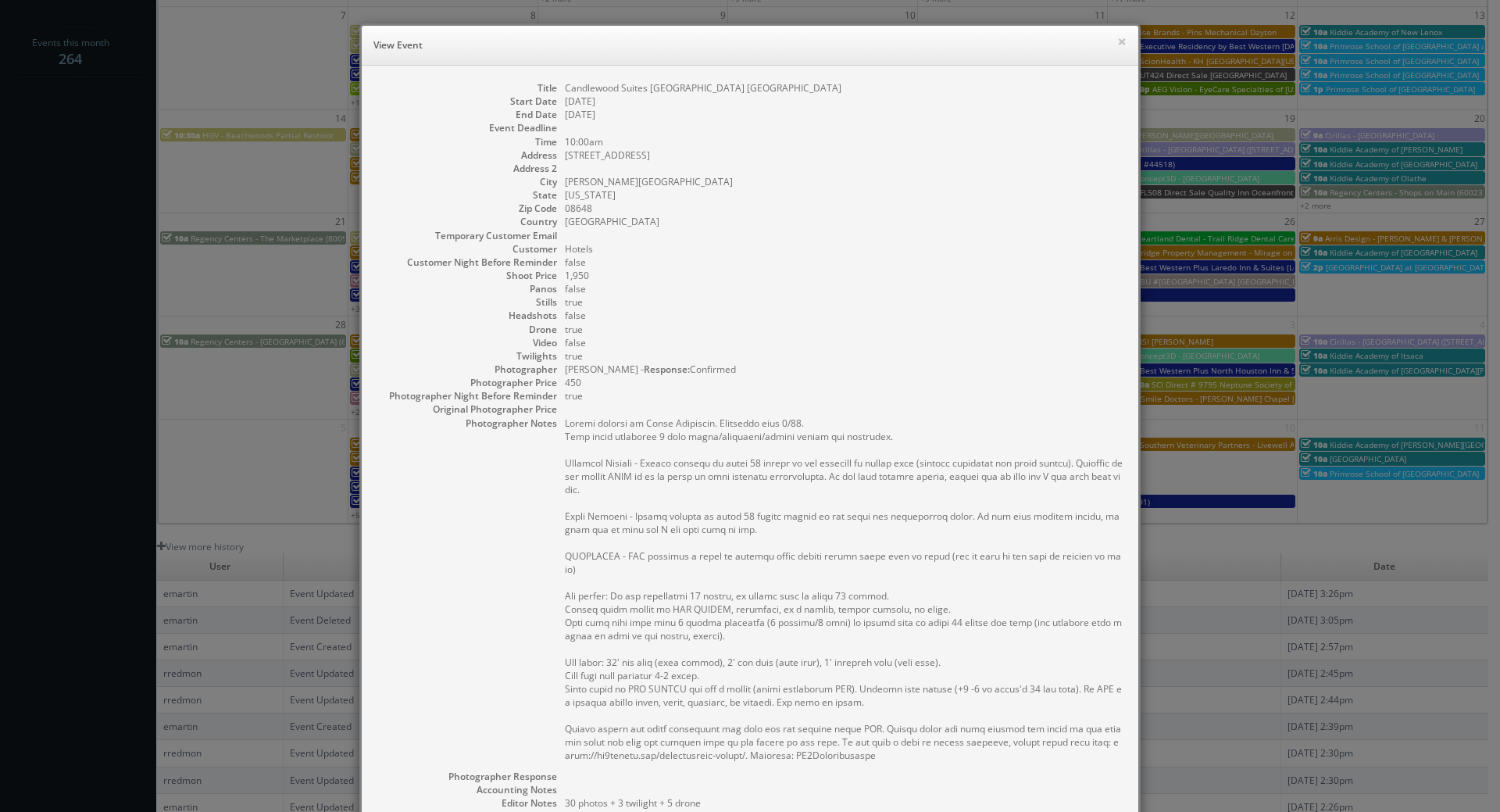
click at [644, 71] on div "Title Candlewood Suites Lawrenceville Princeton Start Date 10/01/2025 End Date …" at bounding box center [750, 544] width 777 height 957
click at [642, 79] on div "Title Candlewood Suites Lawrenceville Princeton Start Date 10/01/2025 End Date …" at bounding box center [750, 544] width 777 height 957
click at [642, 80] on div "Title Candlewood Suites Lawrenceville Princeton Start Date 10/01/2025 End Date …" at bounding box center [750, 544] width 777 height 957
copy dl "Candlewood Suites [GEOGRAPHIC_DATA] [GEOGRAPHIC_DATA]"
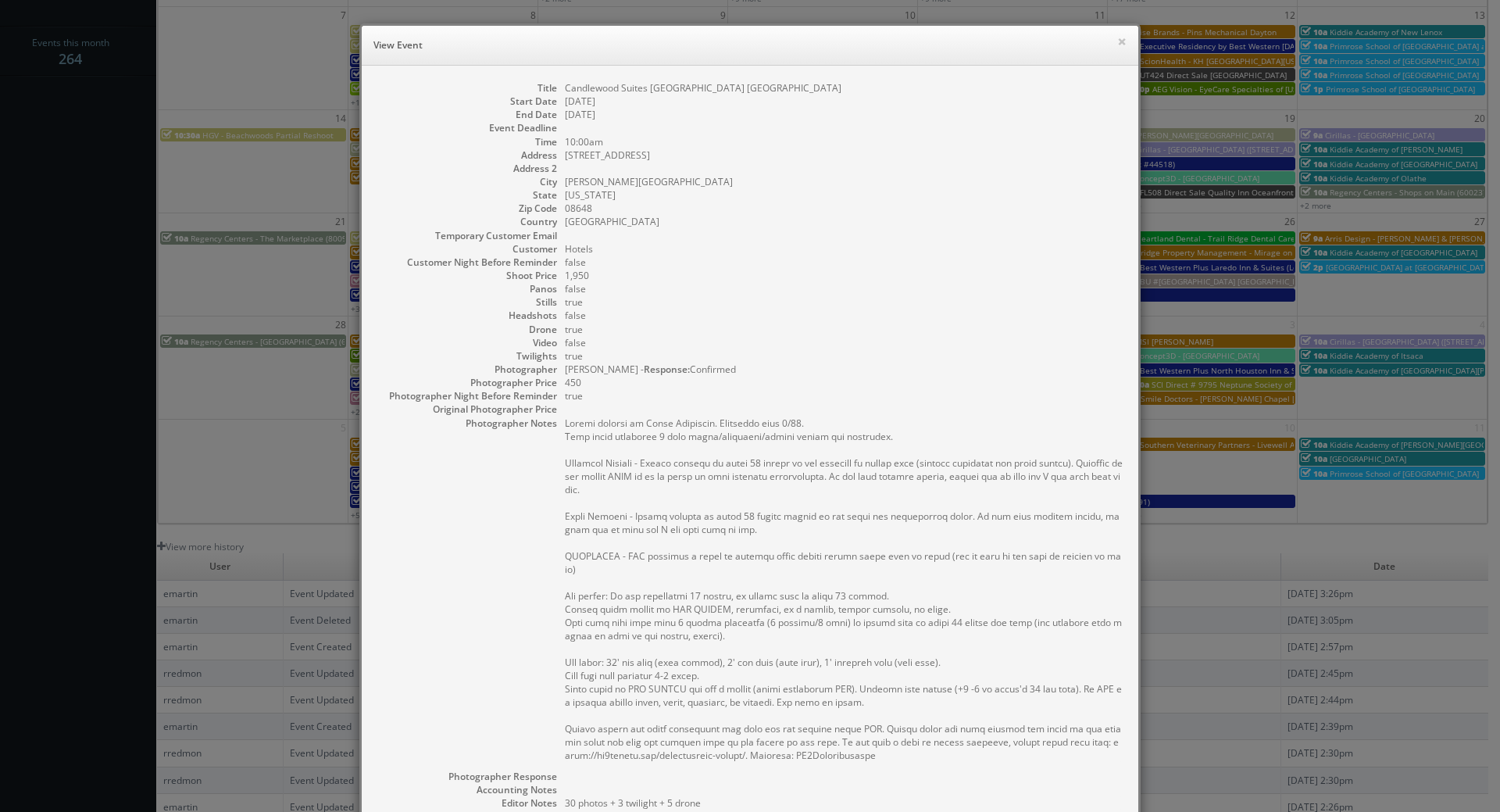
click at [720, 266] on dd "false" at bounding box center [843, 262] width 557 height 13
click at [1117, 40] on button "×" at bounding box center [1122, 41] width 9 height 11
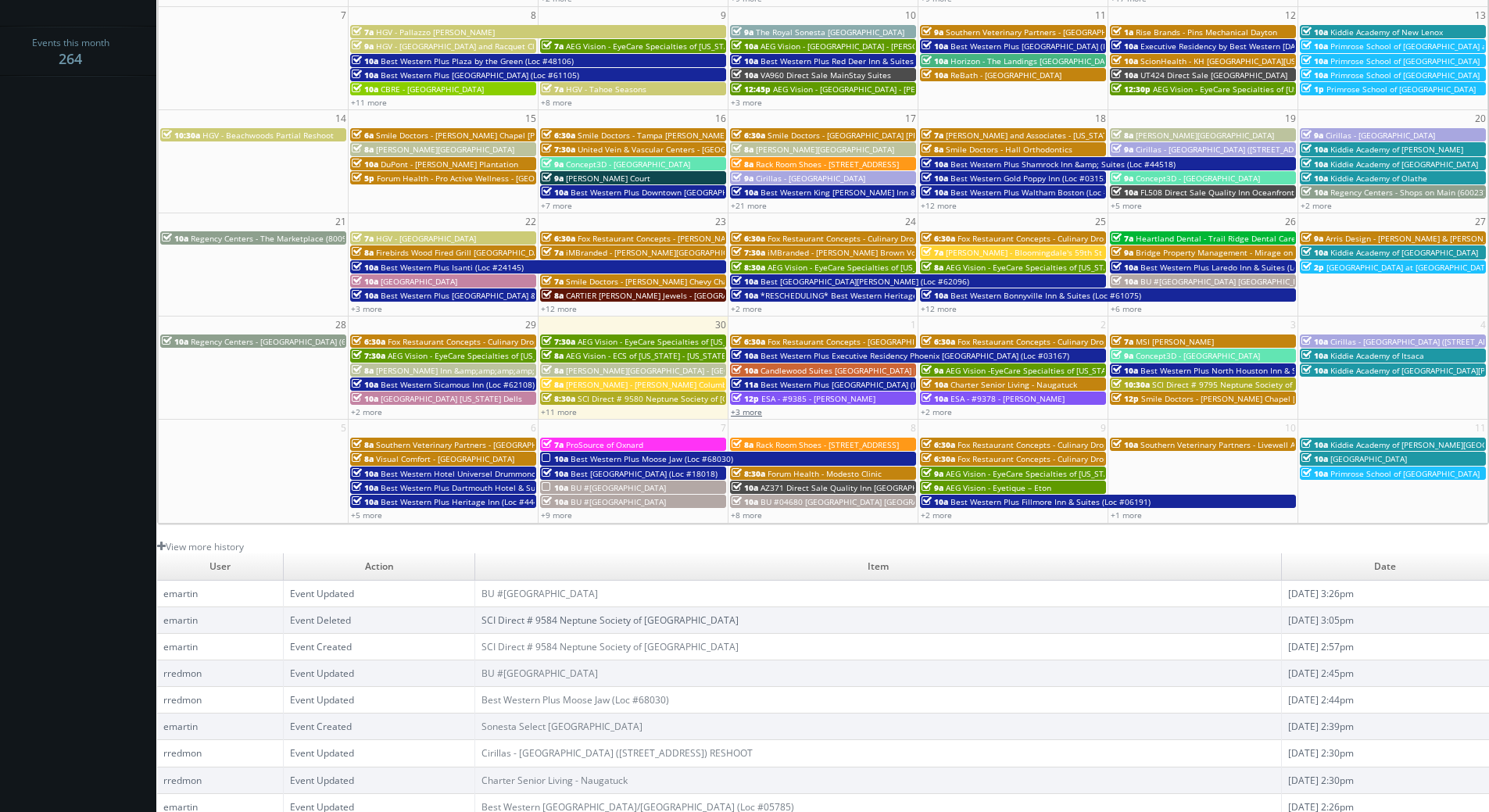
click at [758, 415] on div "+3 more" at bounding box center [823, 411] width 189 height 13
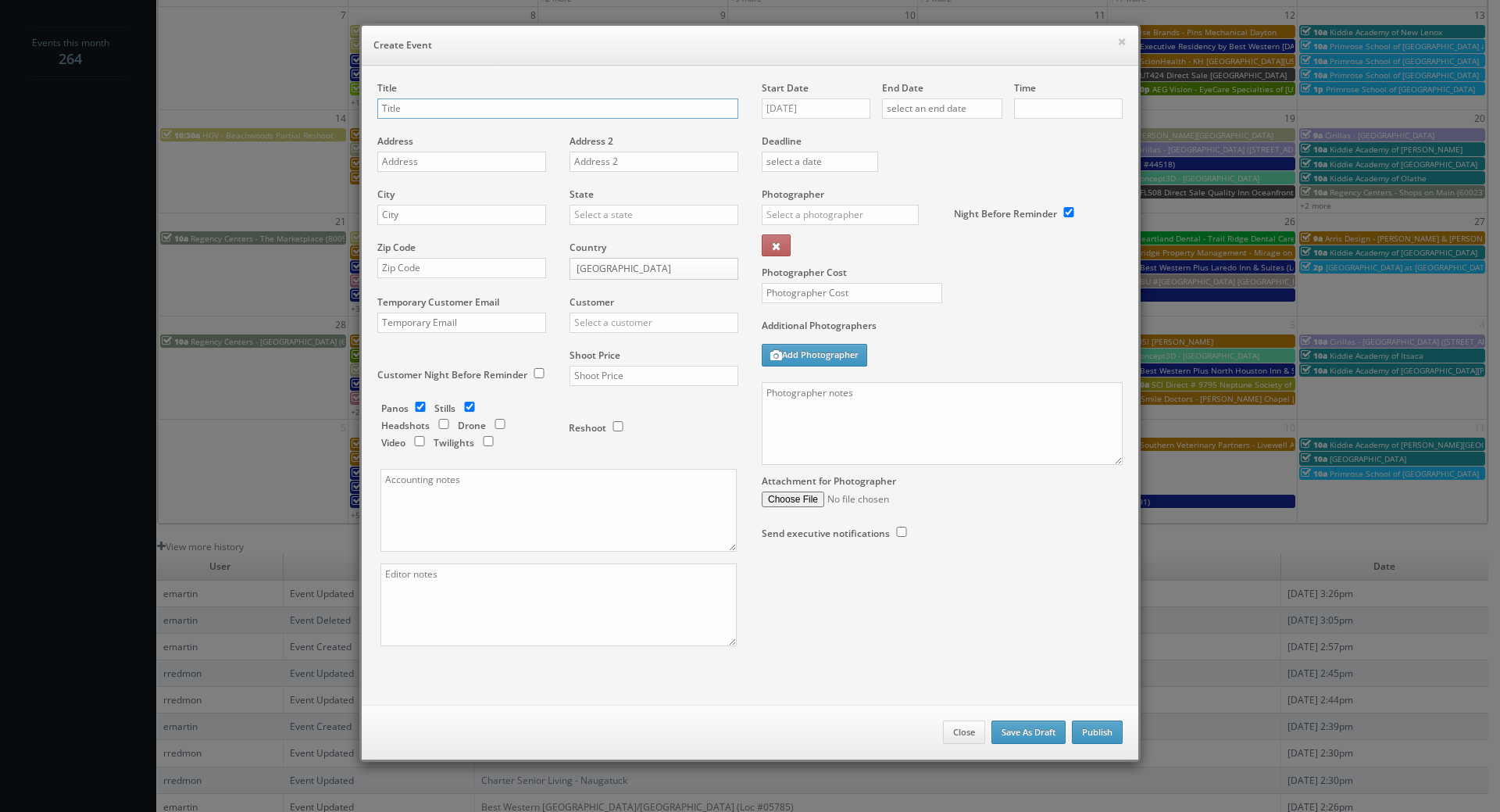
checkbox input "true"
type input "10:00am"
checkbox input "true"
click at [946, 730] on button "Close" at bounding box center [964, 732] width 42 height 24
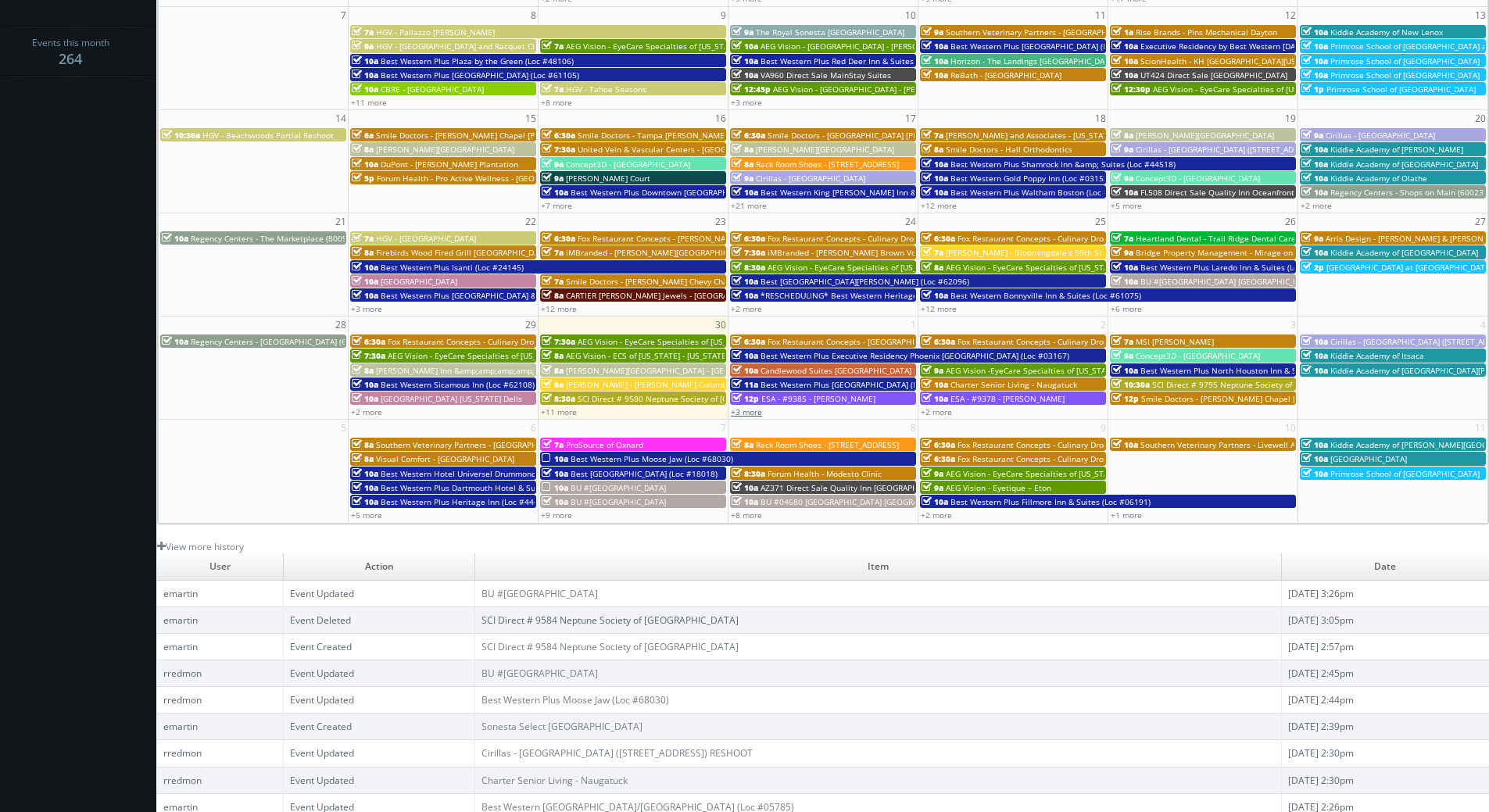
click at [749, 412] on link "+3 more" at bounding box center [747, 411] width 31 height 11
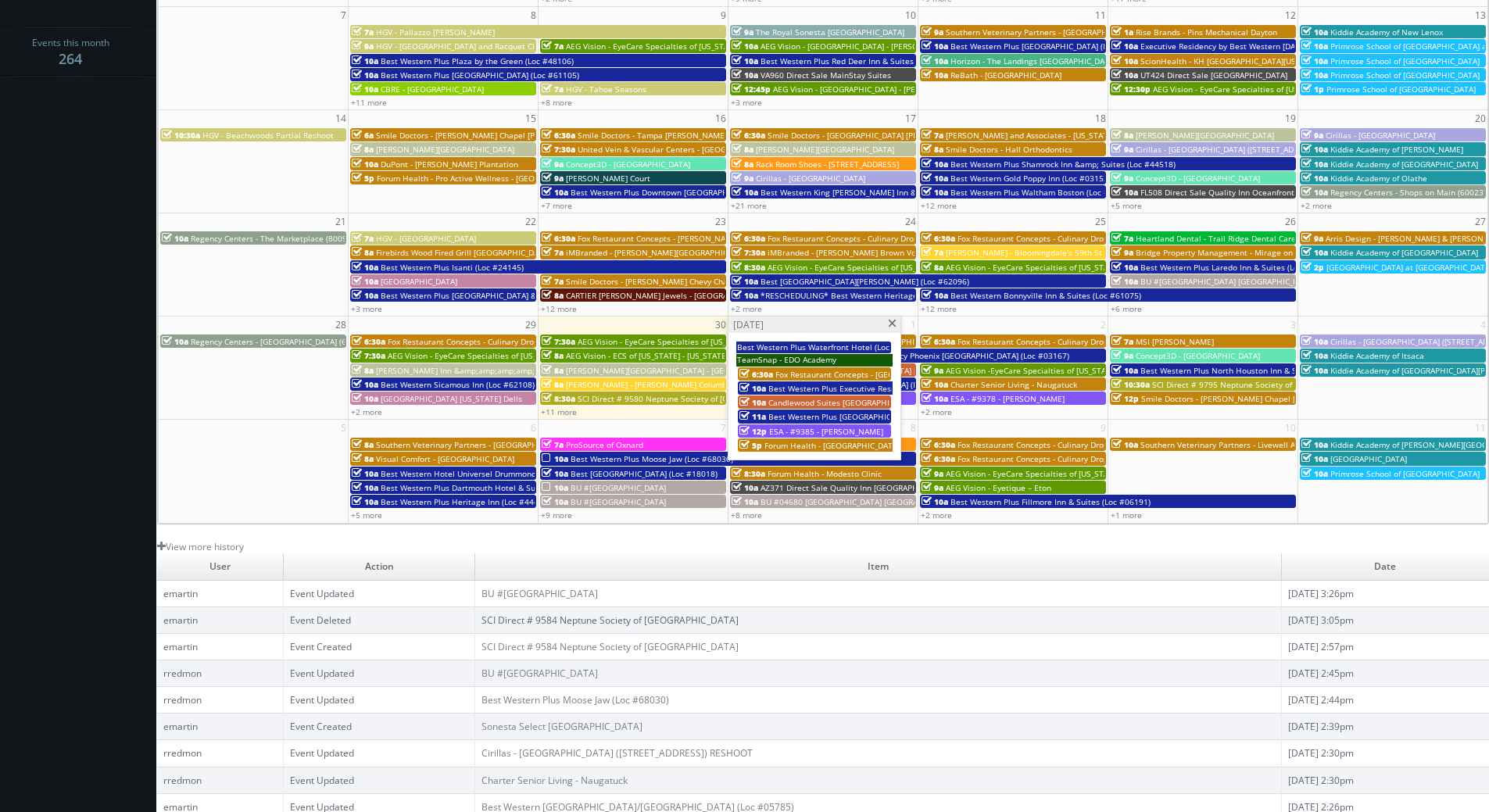
click at [779, 434] on span "ESA - #9385 - [PERSON_NAME]" at bounding box center [825, 431] width 114 height 11
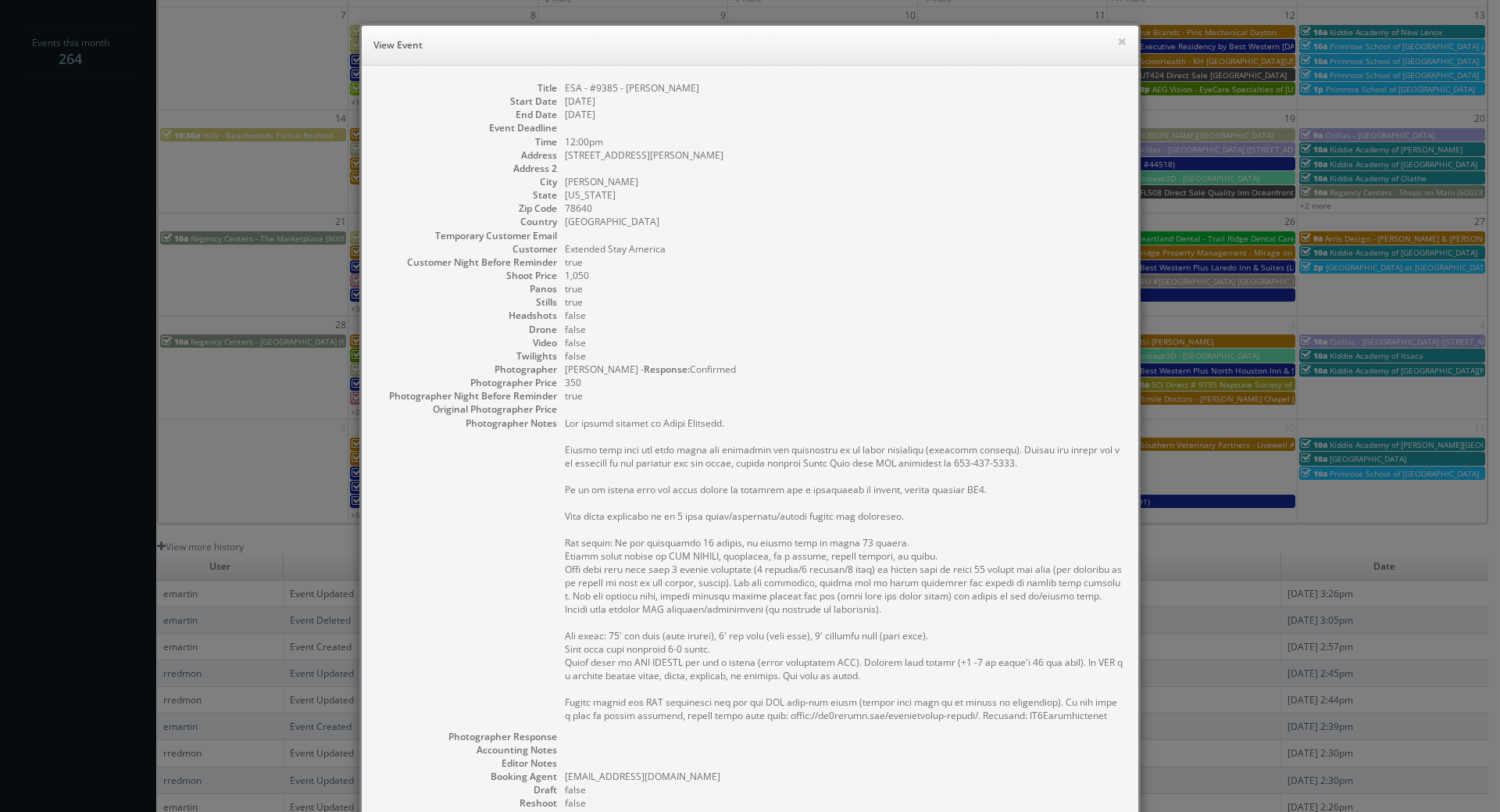
click at [945, 211] on dd "78640" at bounding box center [843, 209] width 557 height 13
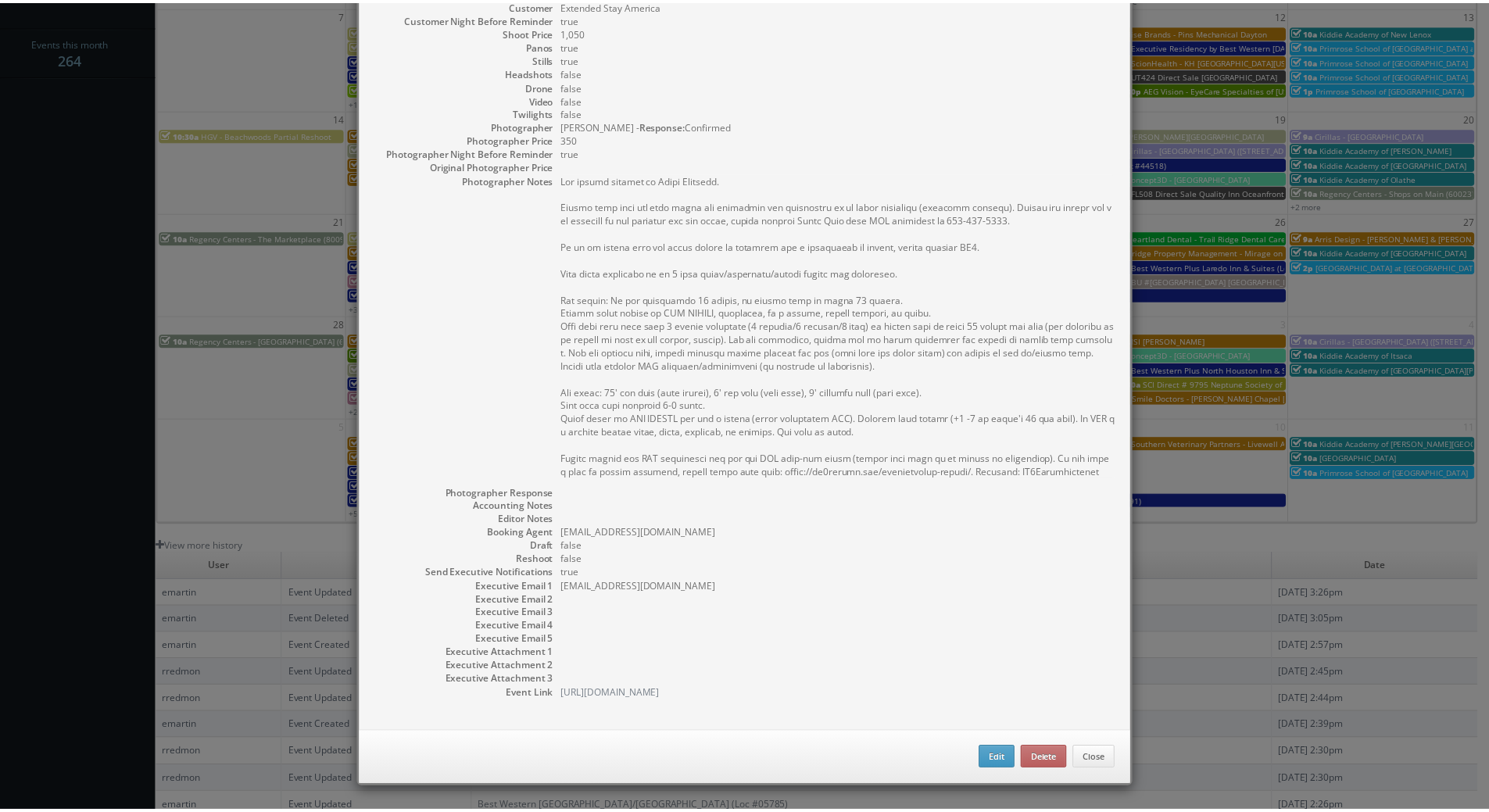
scroll to position [0, 0]
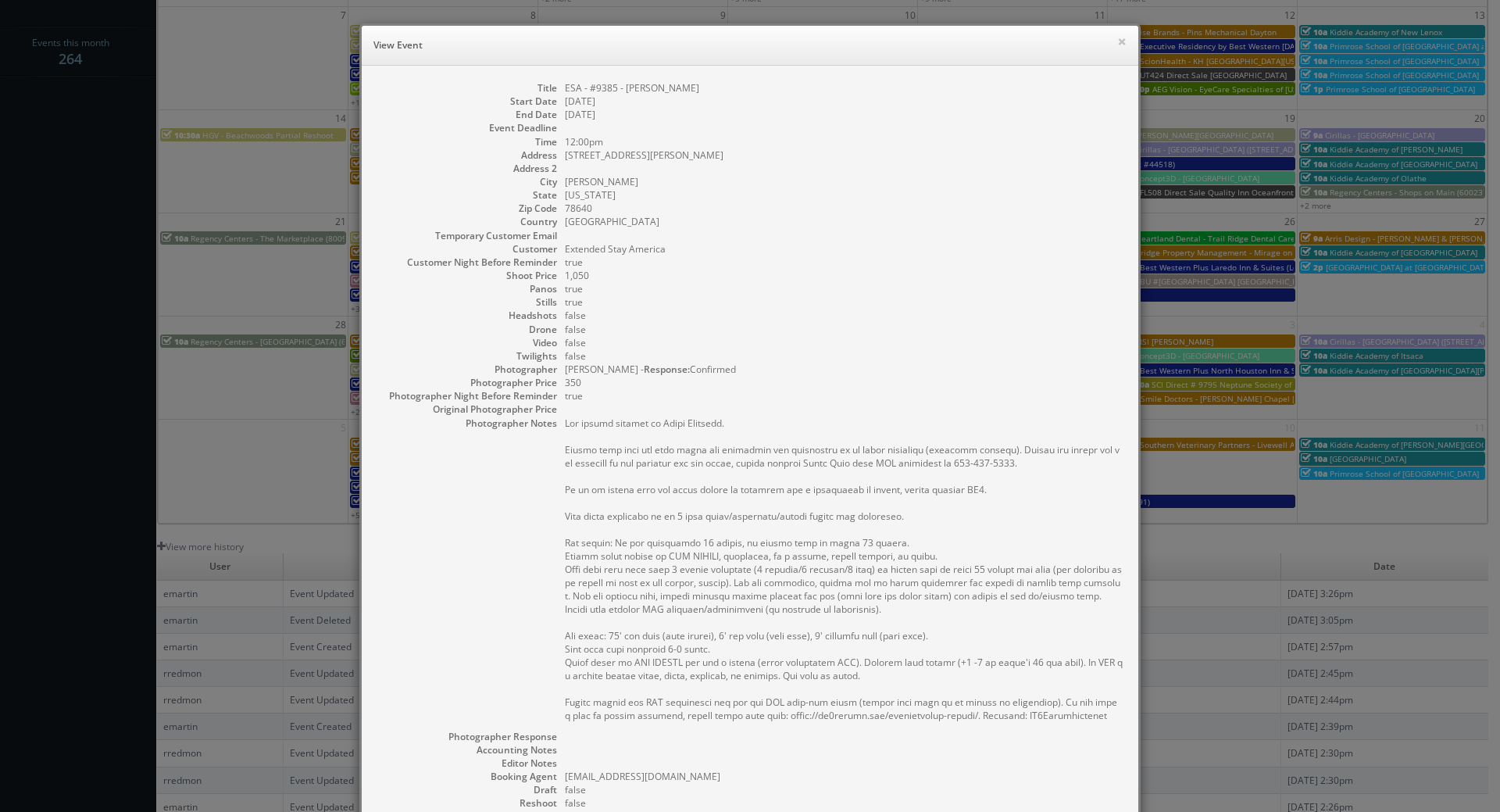
click at [1122, 40] on div "× View Event" at bounding box center [750, 45] width 777 height 40
click at [1122, 41] on div "× View Event" at bounding box center [750, 45] width 777 height 40
click at [1117, 36] on button "×" at bounding box center [1122, 41] width 9 height 11
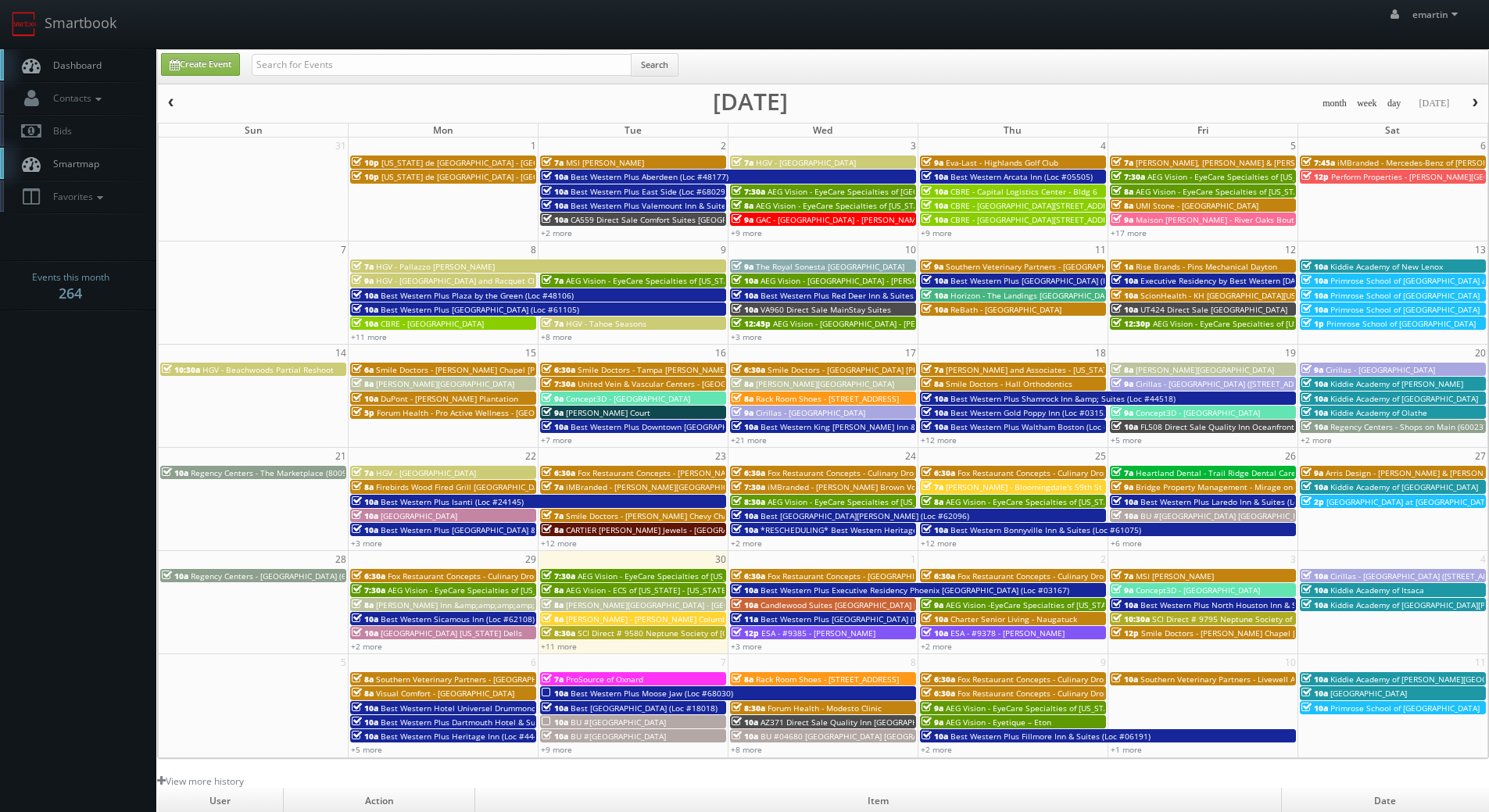
click at [85, 53] on link "Dashboard" at bounding box center [78, 65] width 156 height 32
click at [80, 53] on link "Dashboard" at bounding box center [78, 65] width 156 height 32
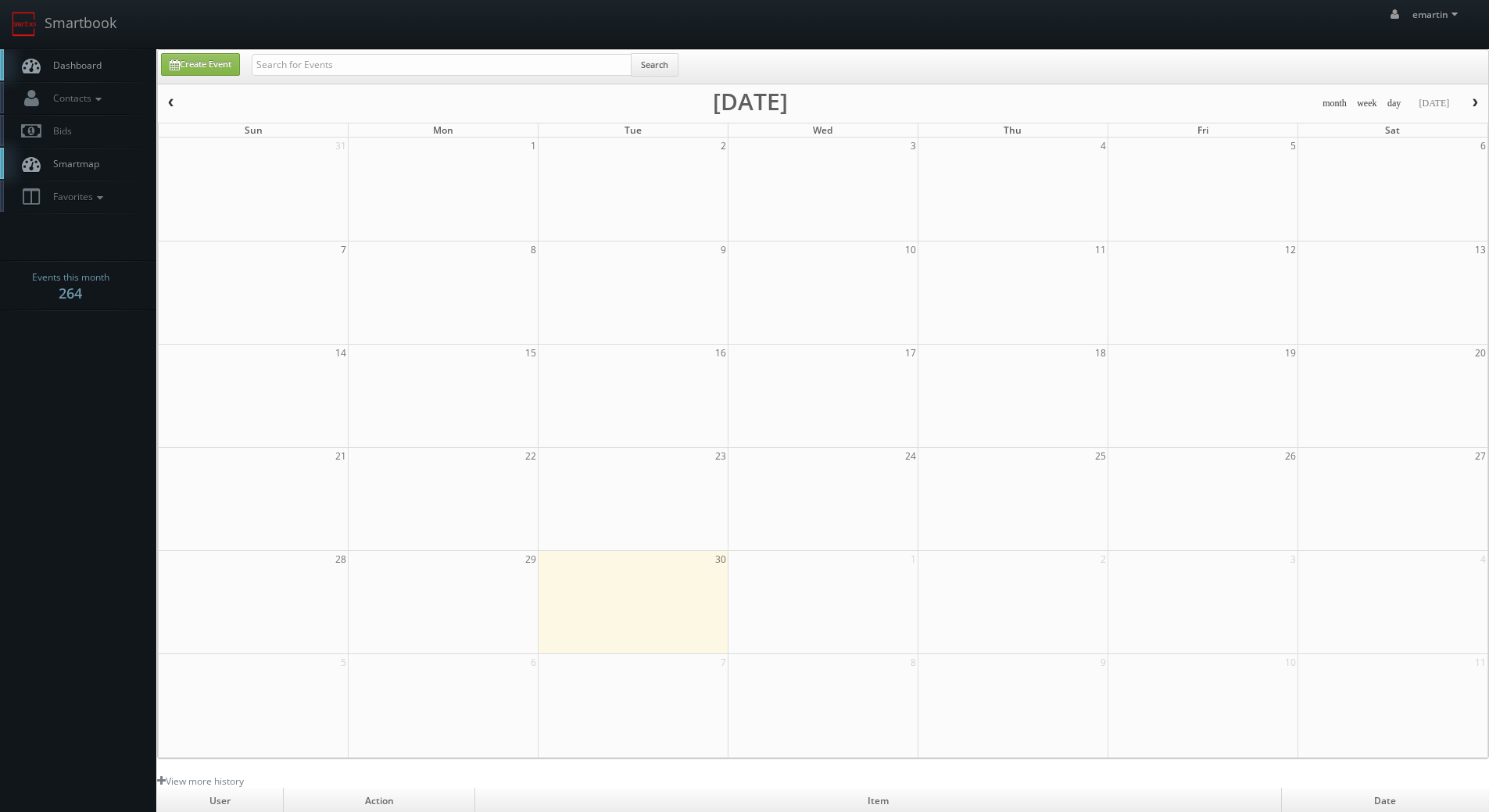
click at [329, 65] on input "text" at bounding box center [441, 65] width 379 height 22
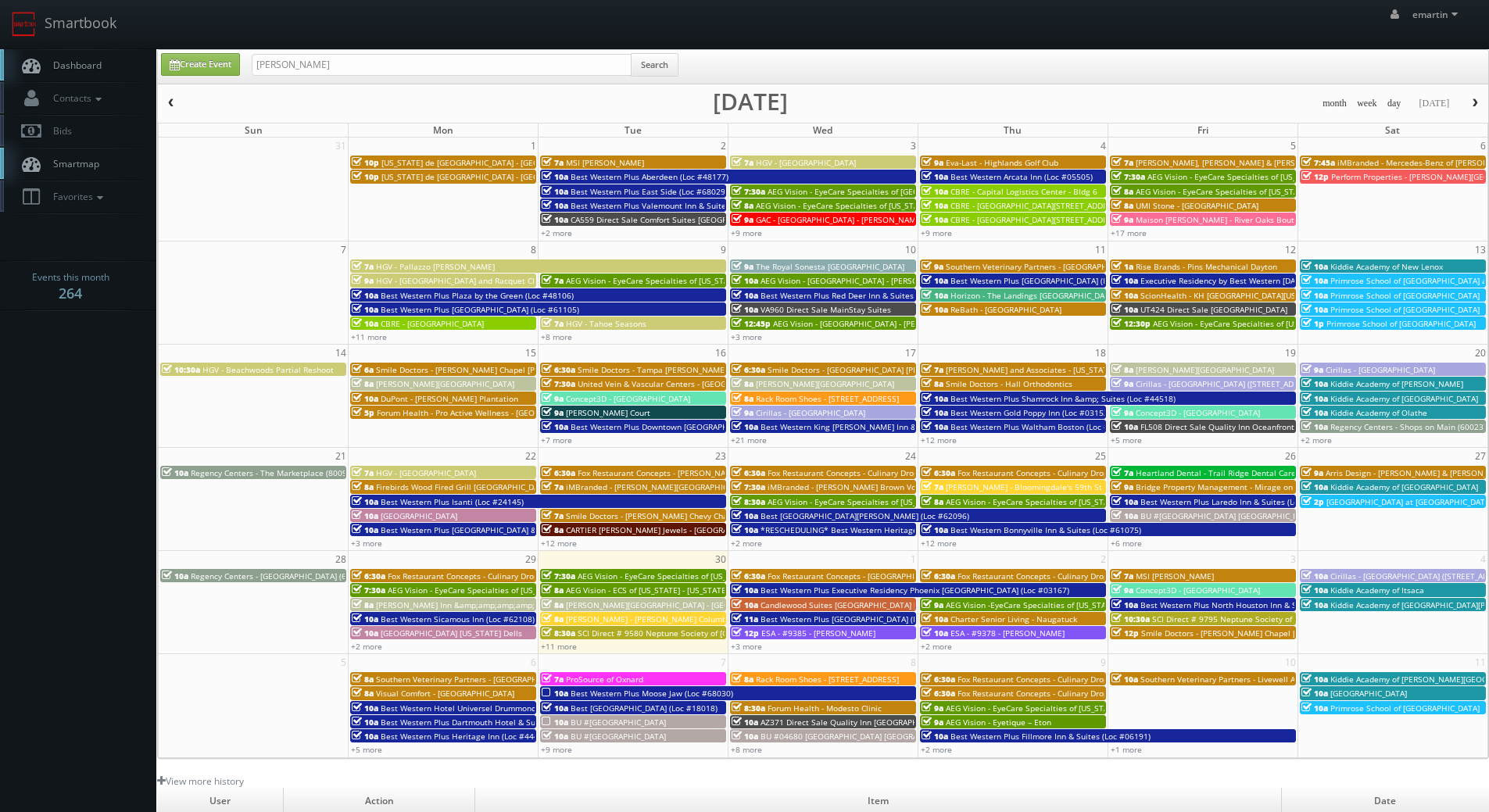
type input "[PERSON_NAME]"
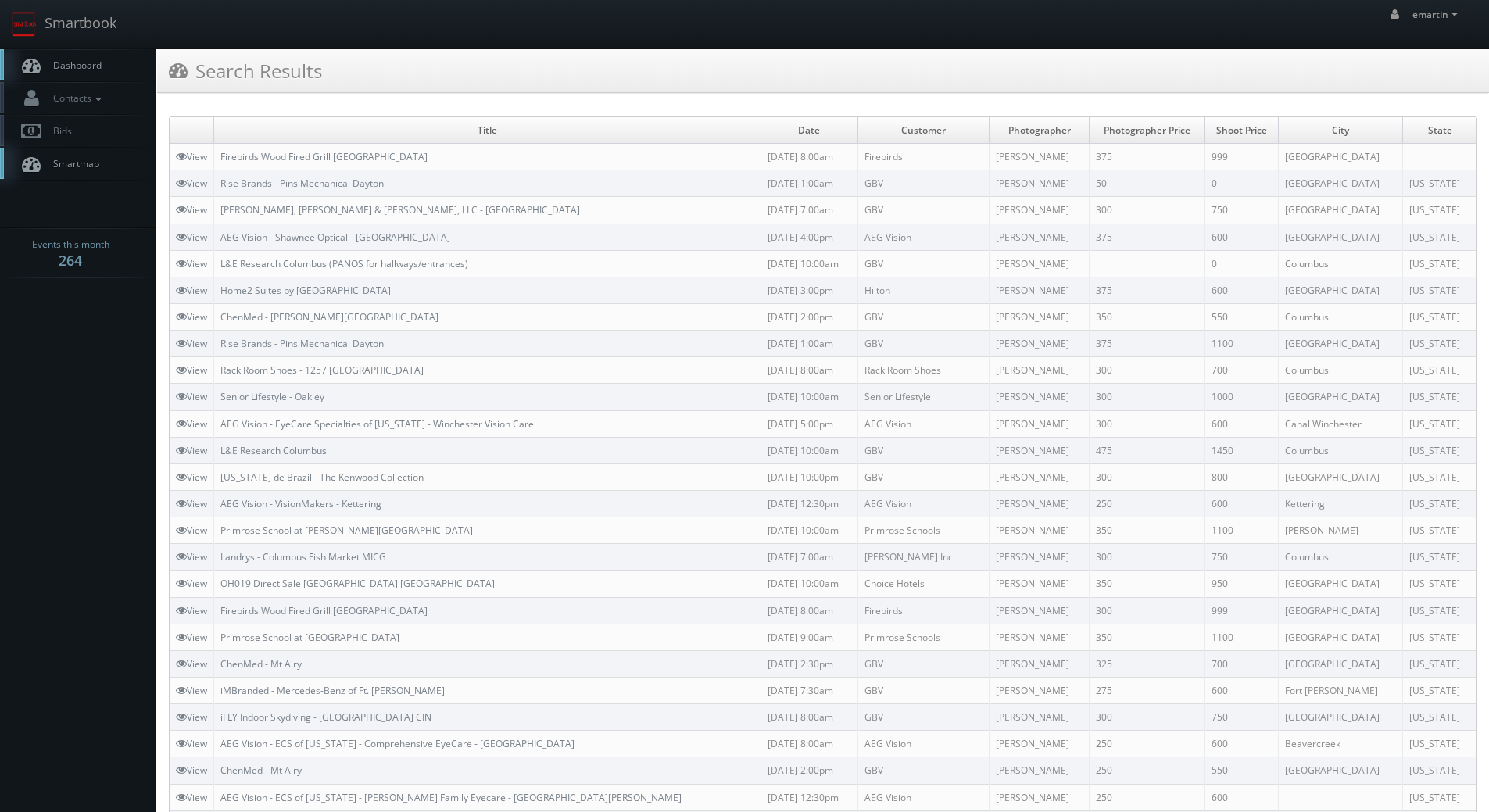
click at [88, 66] on span "Dashboard" at bounding box center [73, 65] width 57 height 13
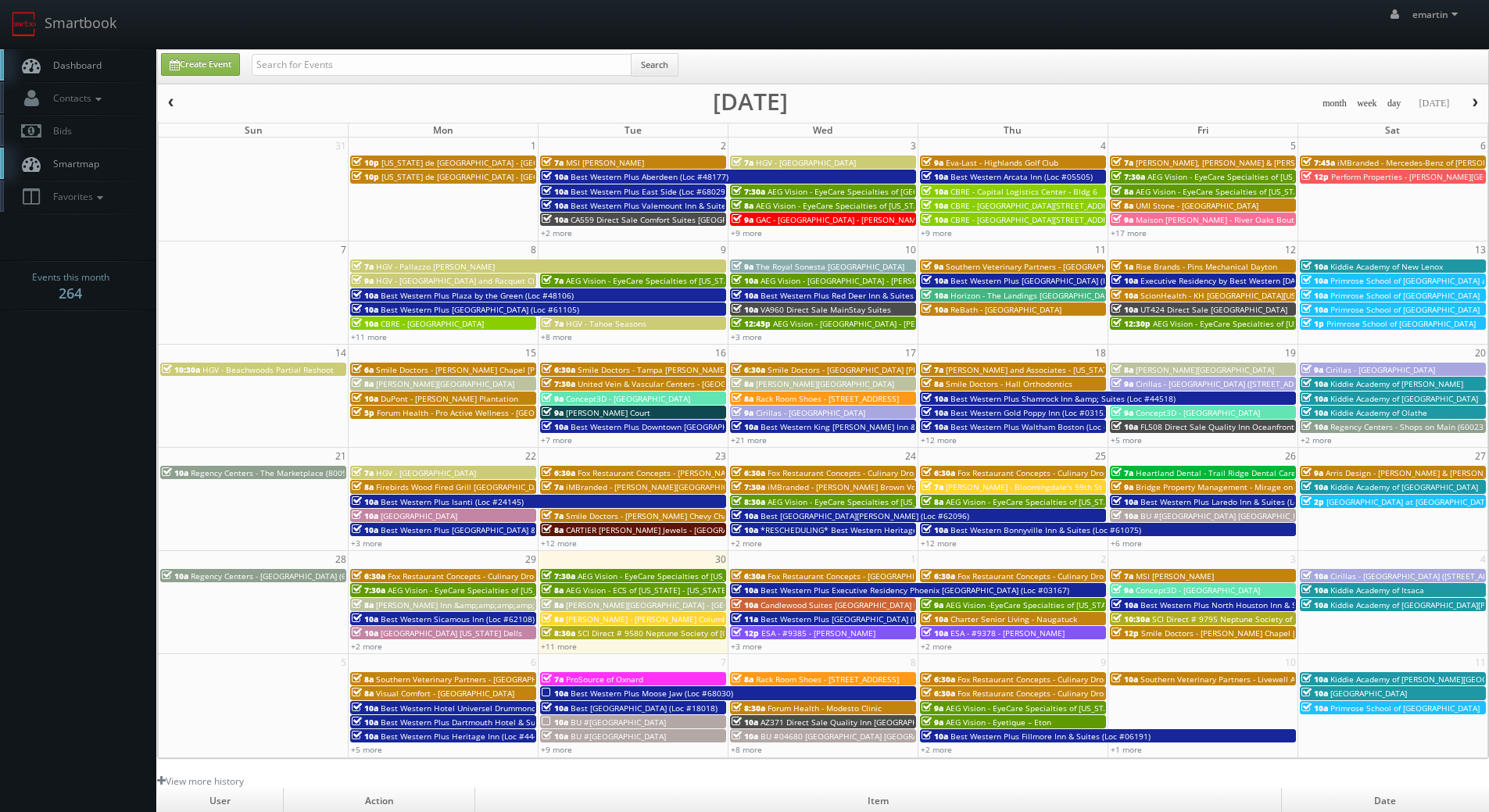
click at [71, 57] on link "Dashboard" at bounding box center [78, 65] width 156 height 32
click at [202, 68] on link "Create Event" at bounding box center [200, 65] width 79 height 23
type input "[DATE]"
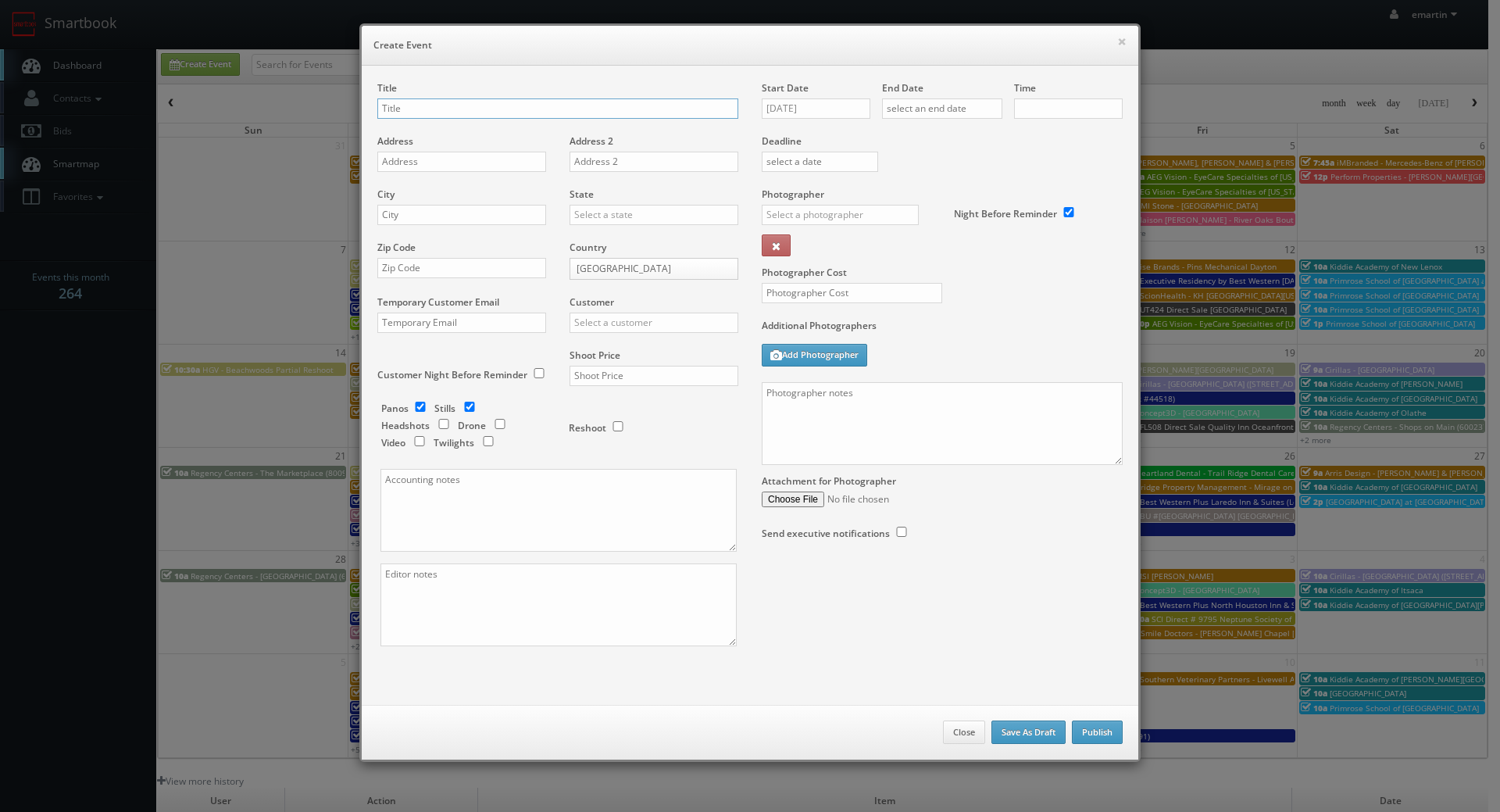
checkbox input "true"
type input "10:00am"
checkbox input "true"
click at [614, 90] on div "Title" at bounding box center [558, 108] width 361 height 53
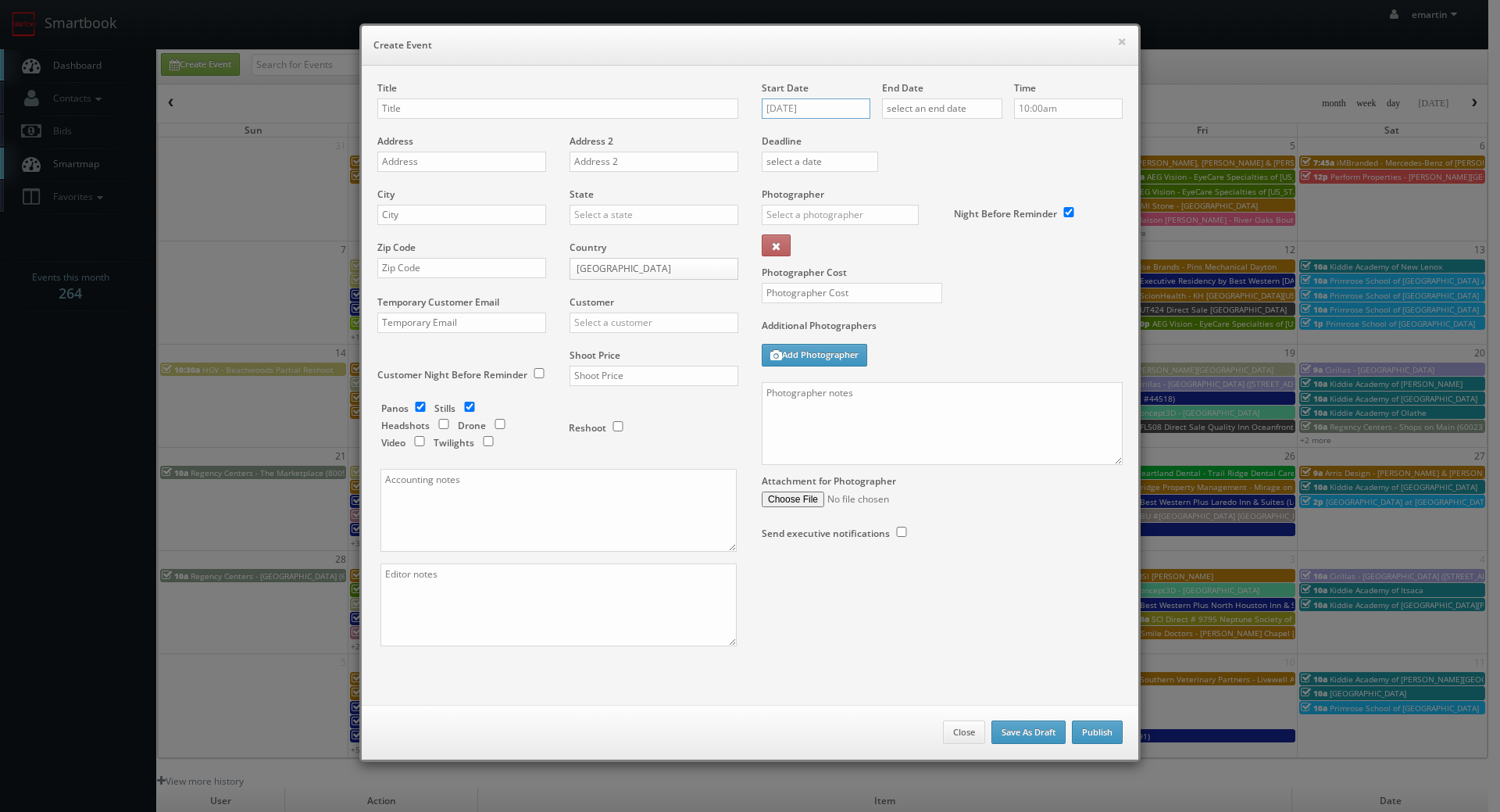
click at [799, 105] on input "[DATE]" at bounding box center [816, 108] width 108 height 21
click at [904, 131] on icon at bounding box center [905, 136] width 9 height 11
click at [839, 207] on td "5" at bounding box center [840, 205] width 24 height 23
type input "[DATE]"
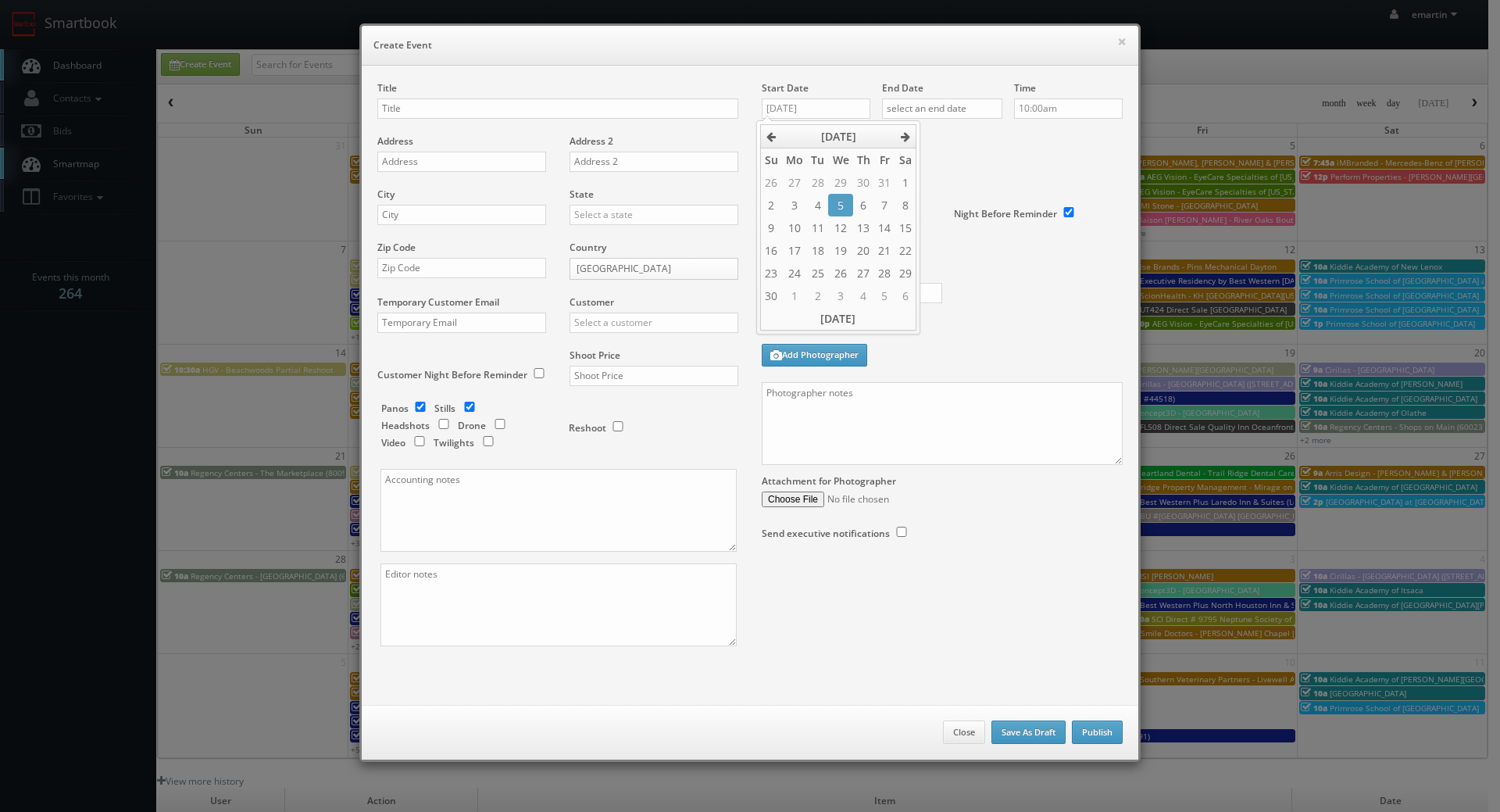
click at [952, 161] on div "Deadline" at bounding box center [943, 134] width 384 height 106
click at [960, 117] on input "text" at bounding box center [942, 108] width 121 height 21
click at [1032, 140] on th at bounding box center [1025, 136] width 21 height 24
click at [1030, 140] on icon at bounding box center [1025, 136] width 9 height 11
click at [953, 199] on td "5" at bounding box center [960, 205] width 24 height 23
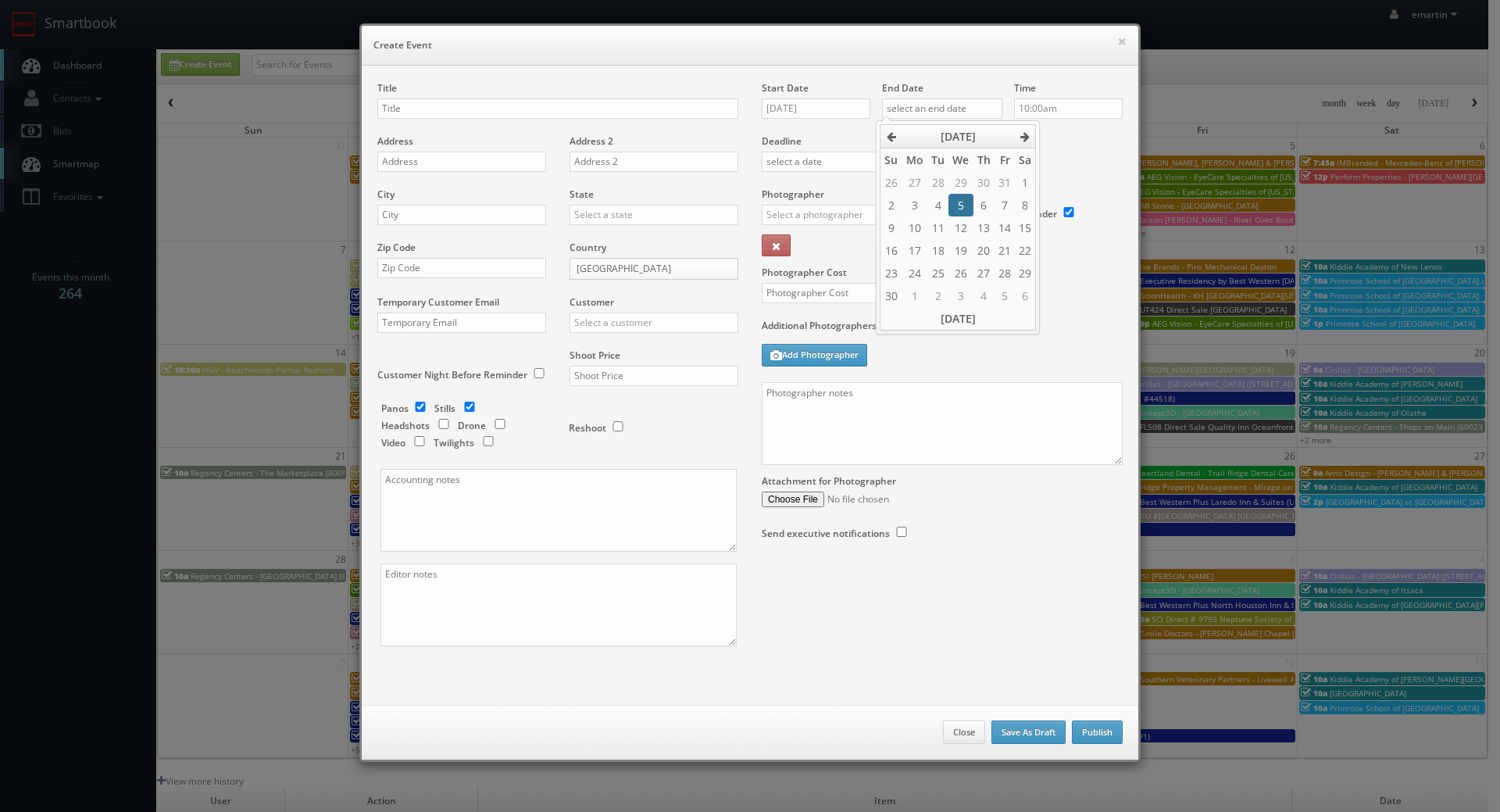
type input "[DATE]"
click at [1084, 154] on div "Deadline" at bounding box center [943, 134] width 384 height 106
click at [1047, 118] on body "Smartbook Toggle Side Navigation Toggle Top Navigation emartin emartin Profile …" at bounding box center [744, 540] width 1489 height 1080
type input "12:00pm"
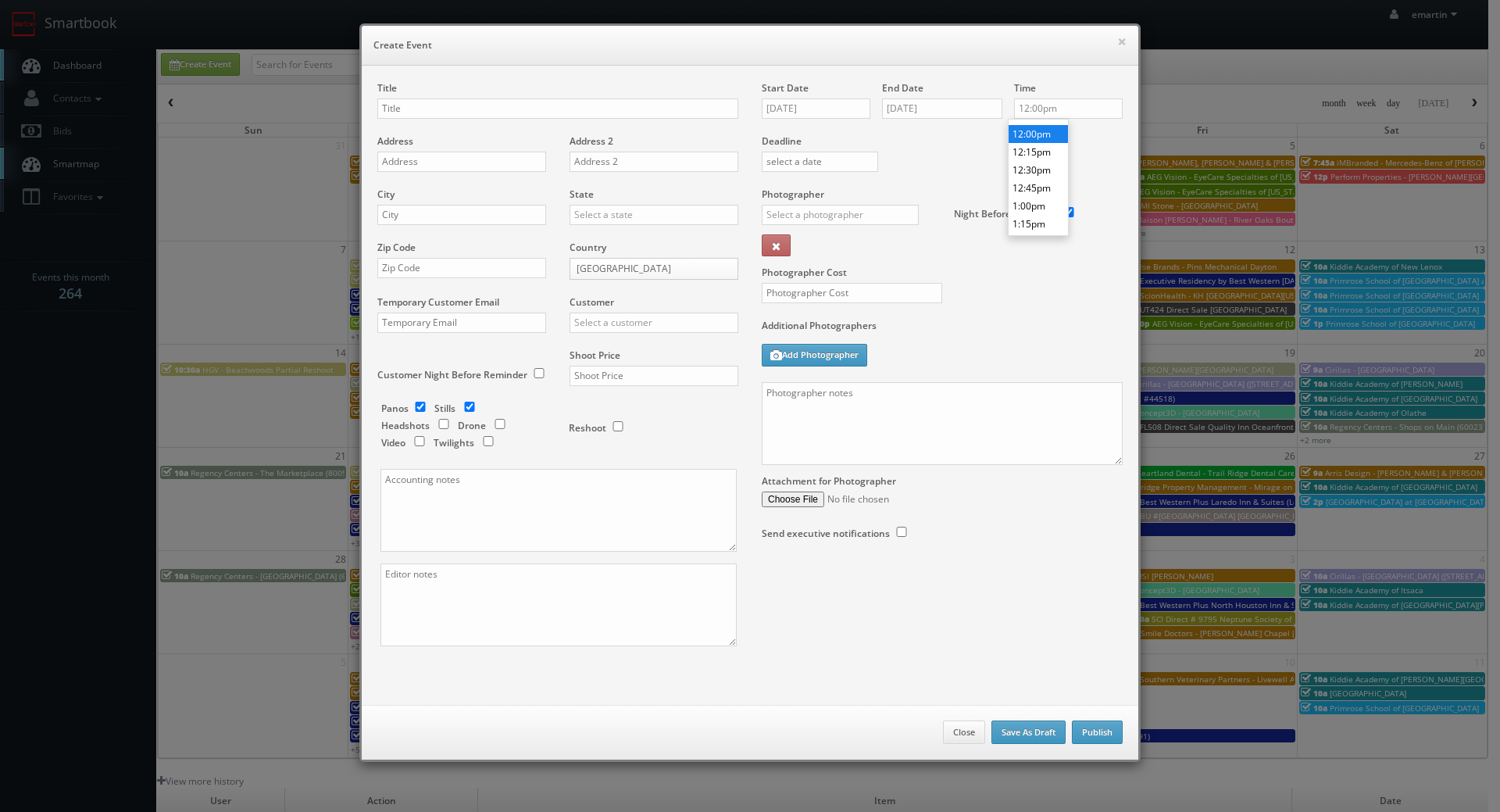
click at [1039, 140] on li "12:00pm" at bounding box center [1038, 134] width 59 height 18
click at [980, 163] on div "Deadline" at bounding box center [943, 134] width 384 height 106
click at [378, 110] on input "text" at bounding box center [558, 108] width 361 height 21
paste input "BU #[GEOGRAPHIC_DATA][PERSON_NAME]"
type input "BU #[GEOGRAPHIC_DATA][PERSON_NAME]"
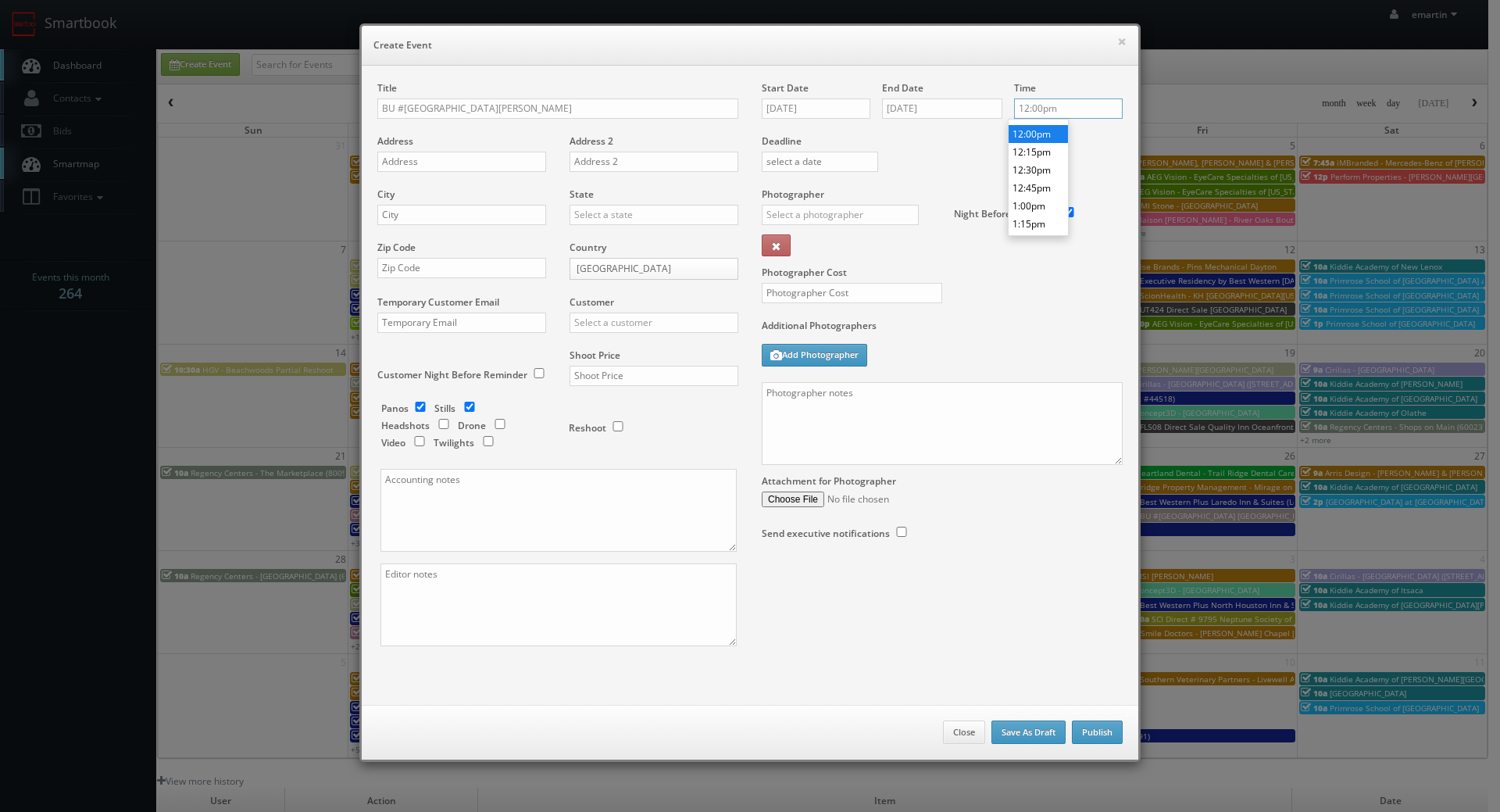
scroll to position [845, 0]
click at [1080, 109] on input "12:00pm" at bounding box center [1068, 108] width 108 height 21
type input "1:00pm"
click at [1026, 216] on li "1:00pm" at bounding box center [1038, 218] width 59 height 18
click at [990, 172] on div "Deadline" at bounding box center [943, 134] width 384 height 106
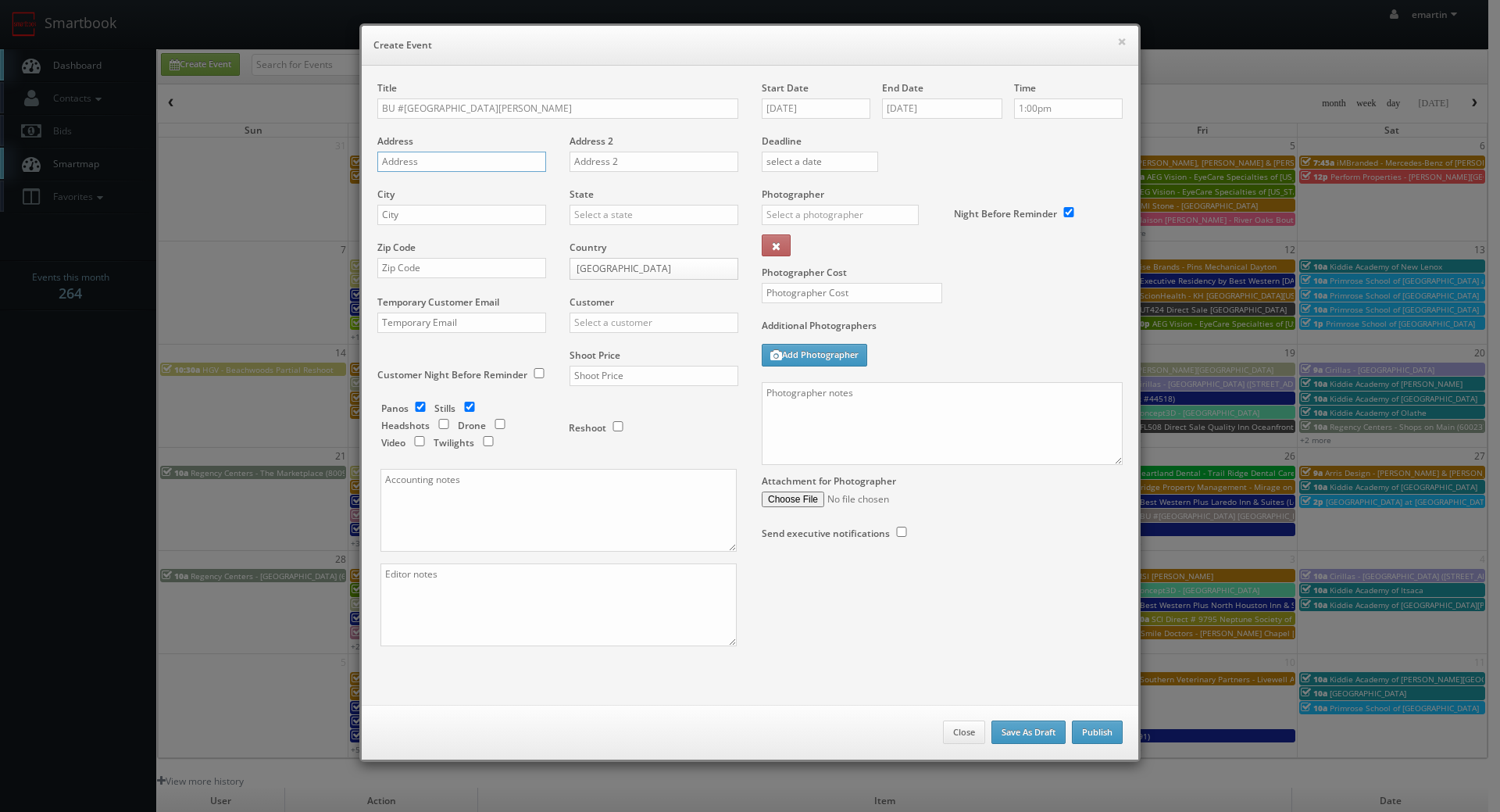
click at [412, 159] on input "text" at bounding box center [462, 162] width 169 height 21
paste input "Address [STREET_ADDRESS]"
type input "Address [STREET_ADDRESS]"
click at [472, 149] on div "Address" at bounding box center [468, 161] width 181 height 53
click at [472, 159] on input "text" at bounding box center [462, 162] width 169 height 21
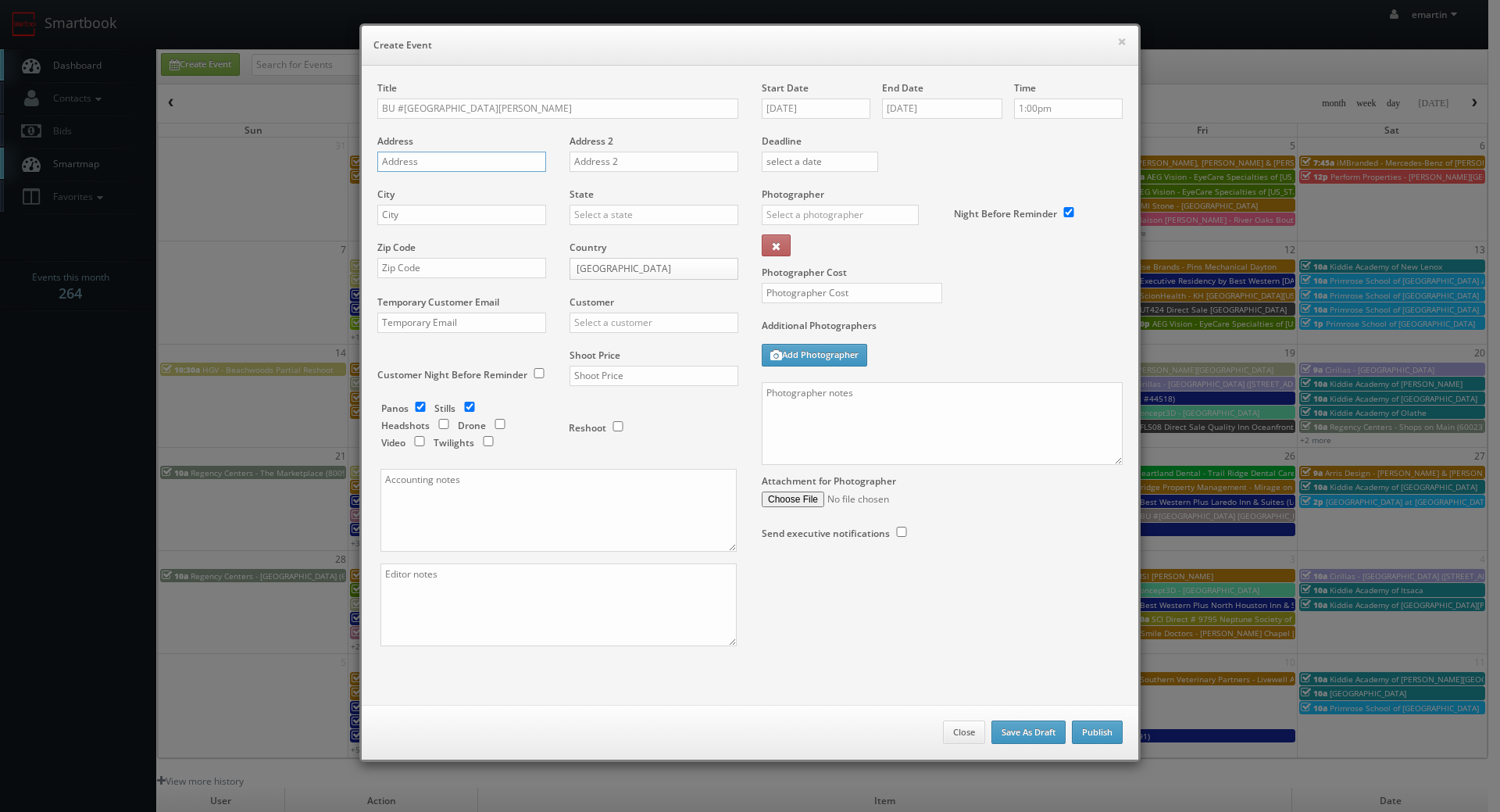
paste input "[STREET_ADDRESS]"
type input "[STREET_ADDRESS]"
click at [410, 218] on input "text" at bounding box center [462, 214] width 169 height 21
paste input "Fort Walton Beach"
type input "Fort Walton Beach"
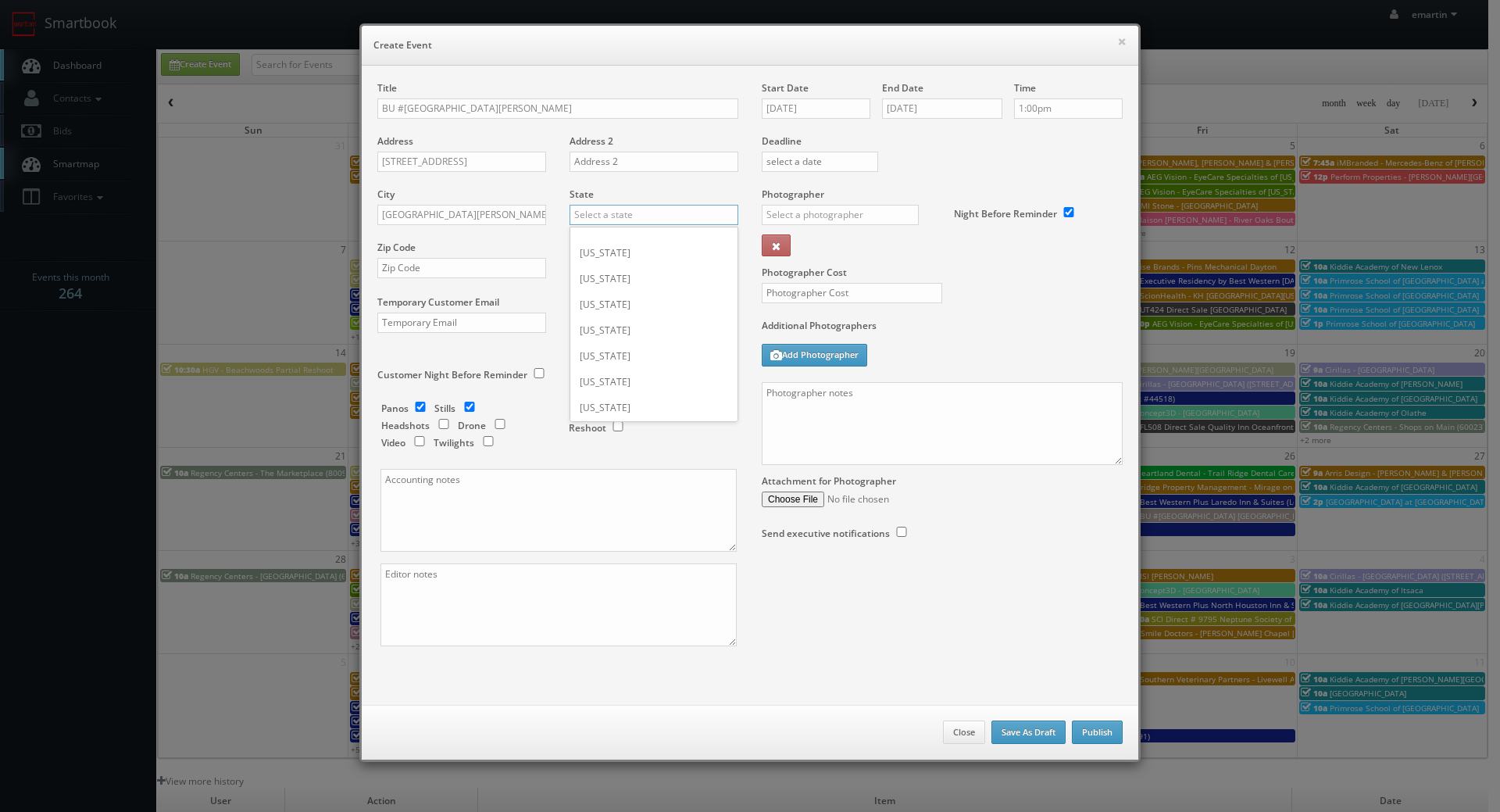
click at [693, 224] on input "text" at bounding box center [654, 214] width 169 height 21
click at [681, 245] on div "[US_STATE]" at bounding box center [654, 240] width 167 height 25
type input "[US_STATE]"
drag, startPoint x: 460, startPoint y: 268, endPoint x: 500, endPoint y: 266, distance: 40.0
click at [461, 265] on input "text" at bounding box center [462, 268] width 169 height 21
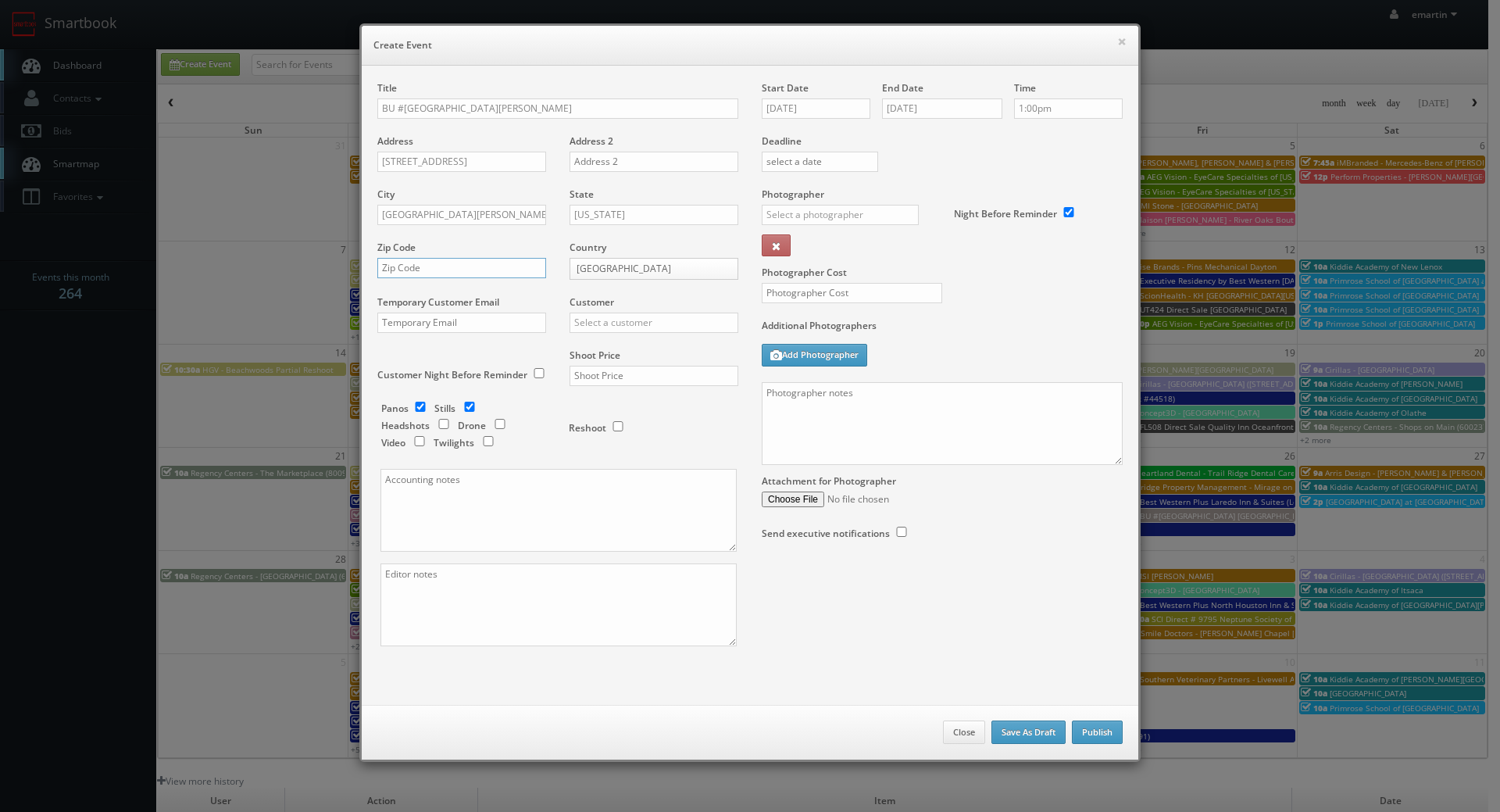
paste input "32547"
type input "32547"
click at [617, 319] on input "text" at bounding box center [654, 323] width 169 height 21
click at [612, 346] on div "Brookdale" at bounding box center [654, 347] width 167 height 25
type input "Brookdale"
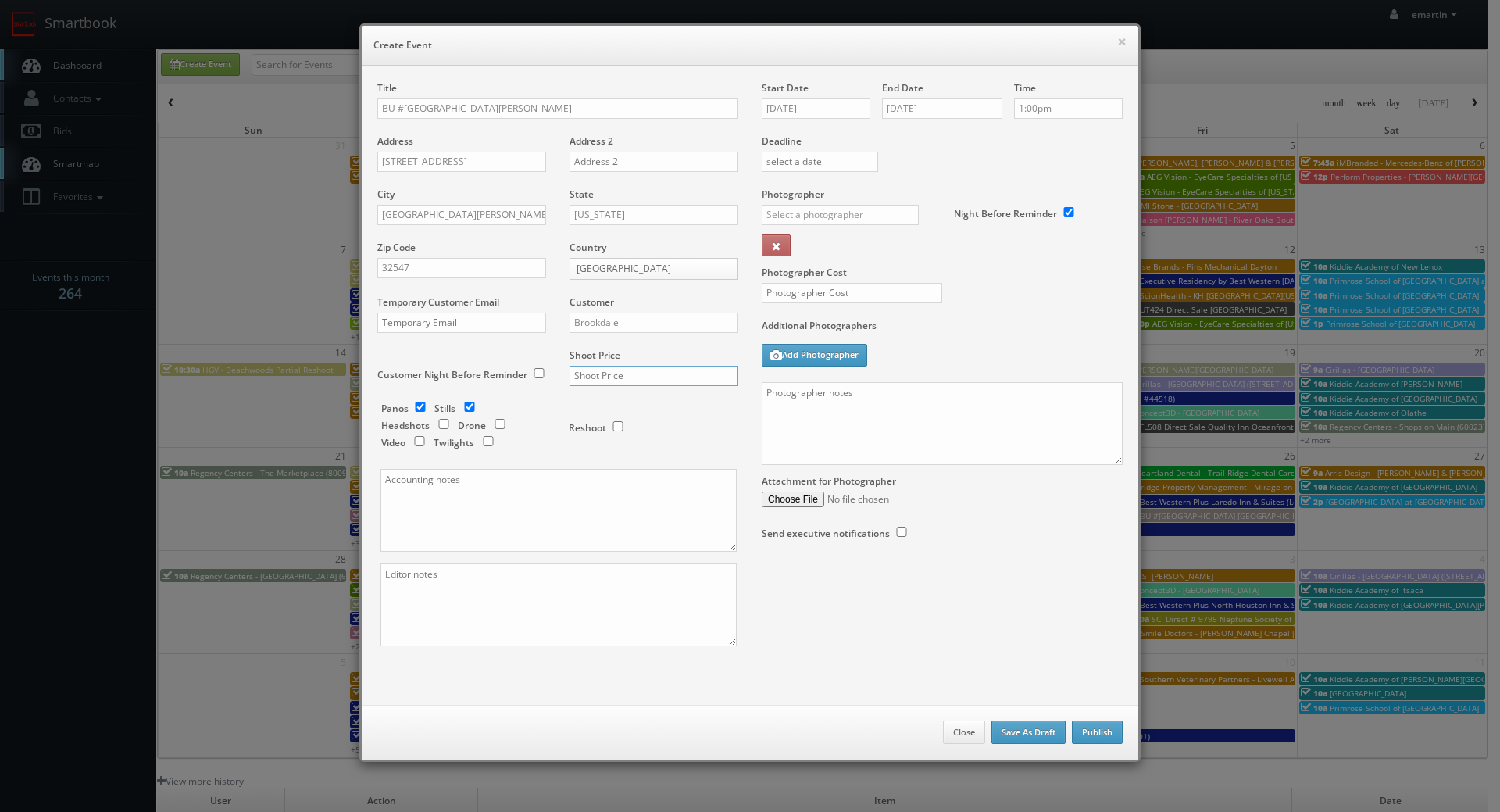
click at [584, 376] on input "text" at bounding box center [654, 375] width 169 height 21
type input "700"
click at [417, 405] on input "checkbox" at bounding box center [420, 406] width 24 height 10
checkbox input "false"
click at [808, 218] on input "text" at bounding box center [840, 214] width 157 height 21
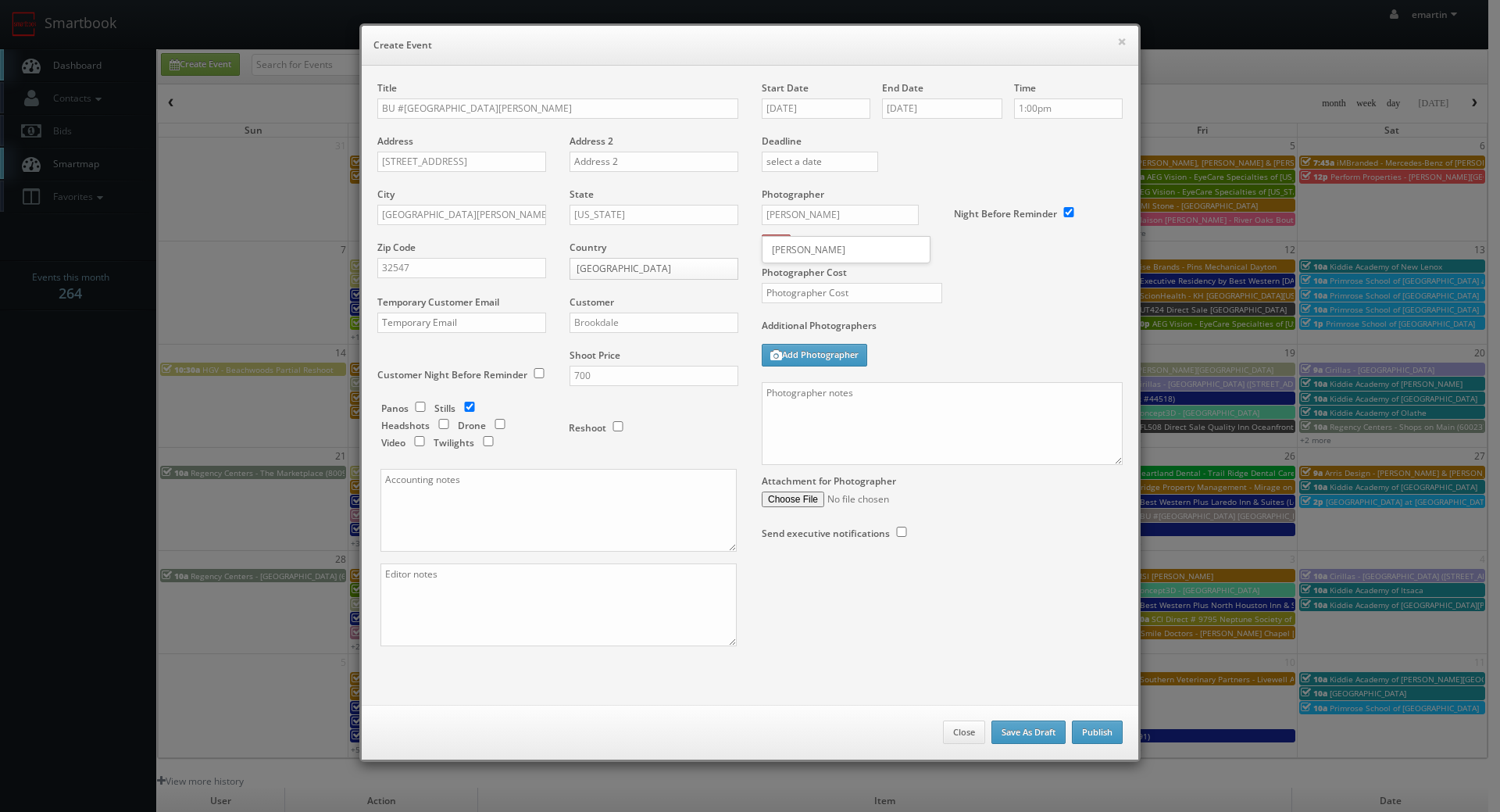
drag, startPoint x: 817, startPoint y: 250, endPoint x: 1019, endPoint y: 277, distance: 203.8
click at [817, 250] on div "Chris Dailey" at bounding box center [846, 249] width 167 height 25
type input "Chris Dailey"
click at [1135, 304] on div "× Create Event Title BU #17830 Brookdale Fort Walton Beach Address 233 Carmel D…" at bounding box center [750, 392] width 797 height 785
click at [899, 287] on input "text" at bounding box center [852, 292] width 181 height 21
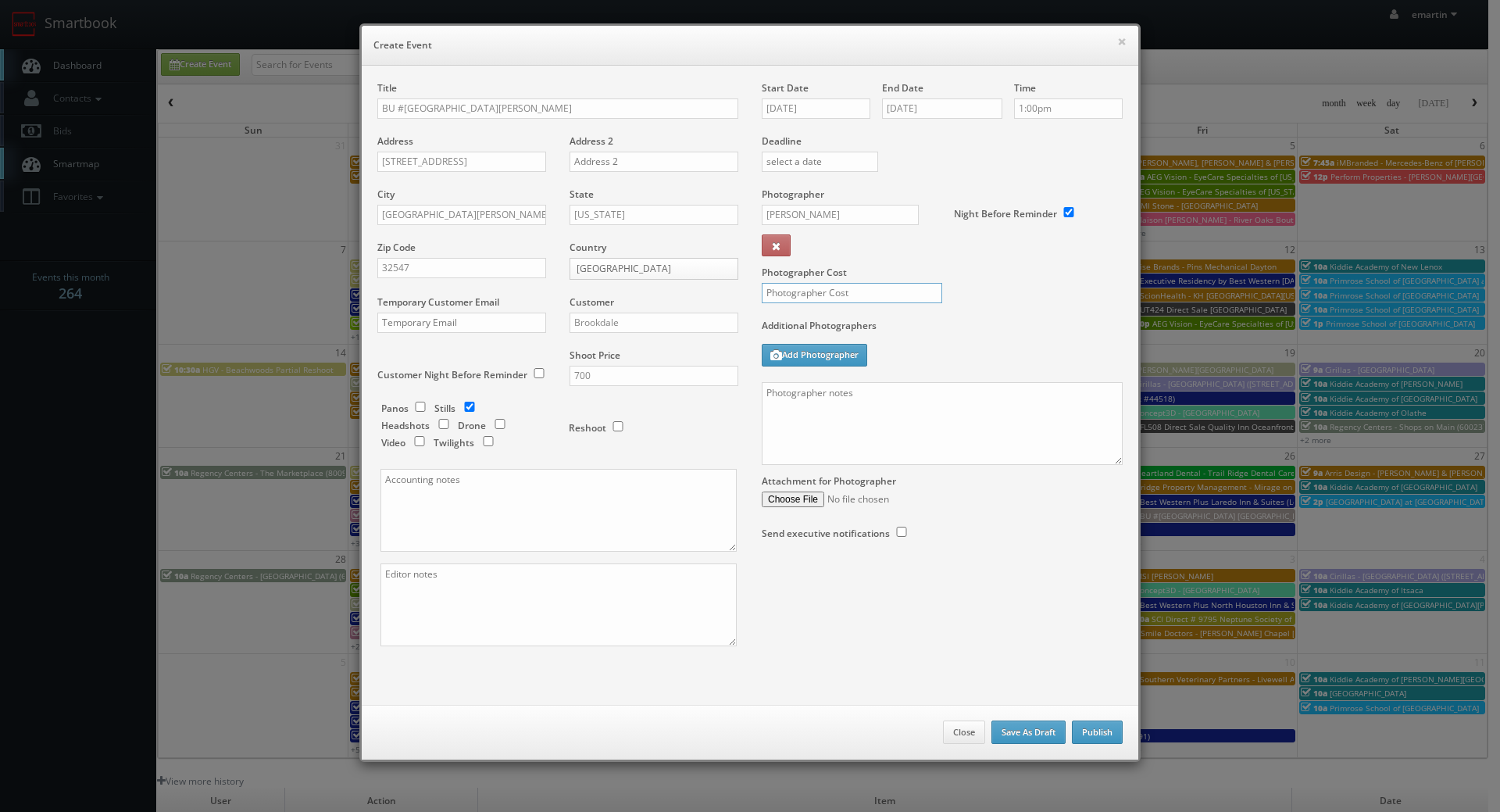
type input "2"
type input "300"
click at [885, 420] on textarea at bounding box center [943, 423] width 361 height 83
paste textarea "his will be for the renovated common area only - no other areas needed. Onsite …"
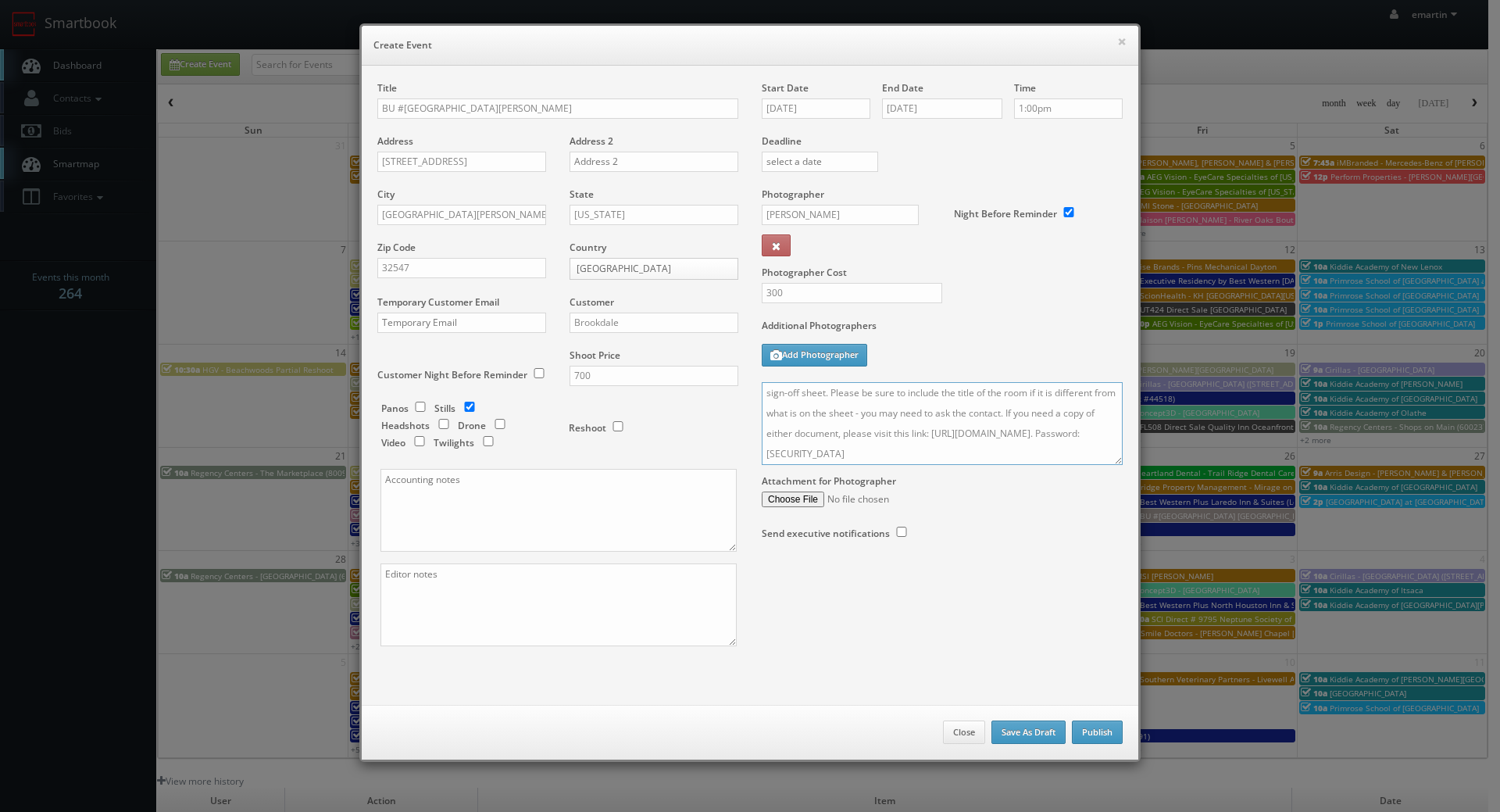
click at [1109, 456] on textarea "his will be for the renovated common area only - no other areas needed. Onsite …" at bounding box center [943, 423] width 361 height 83
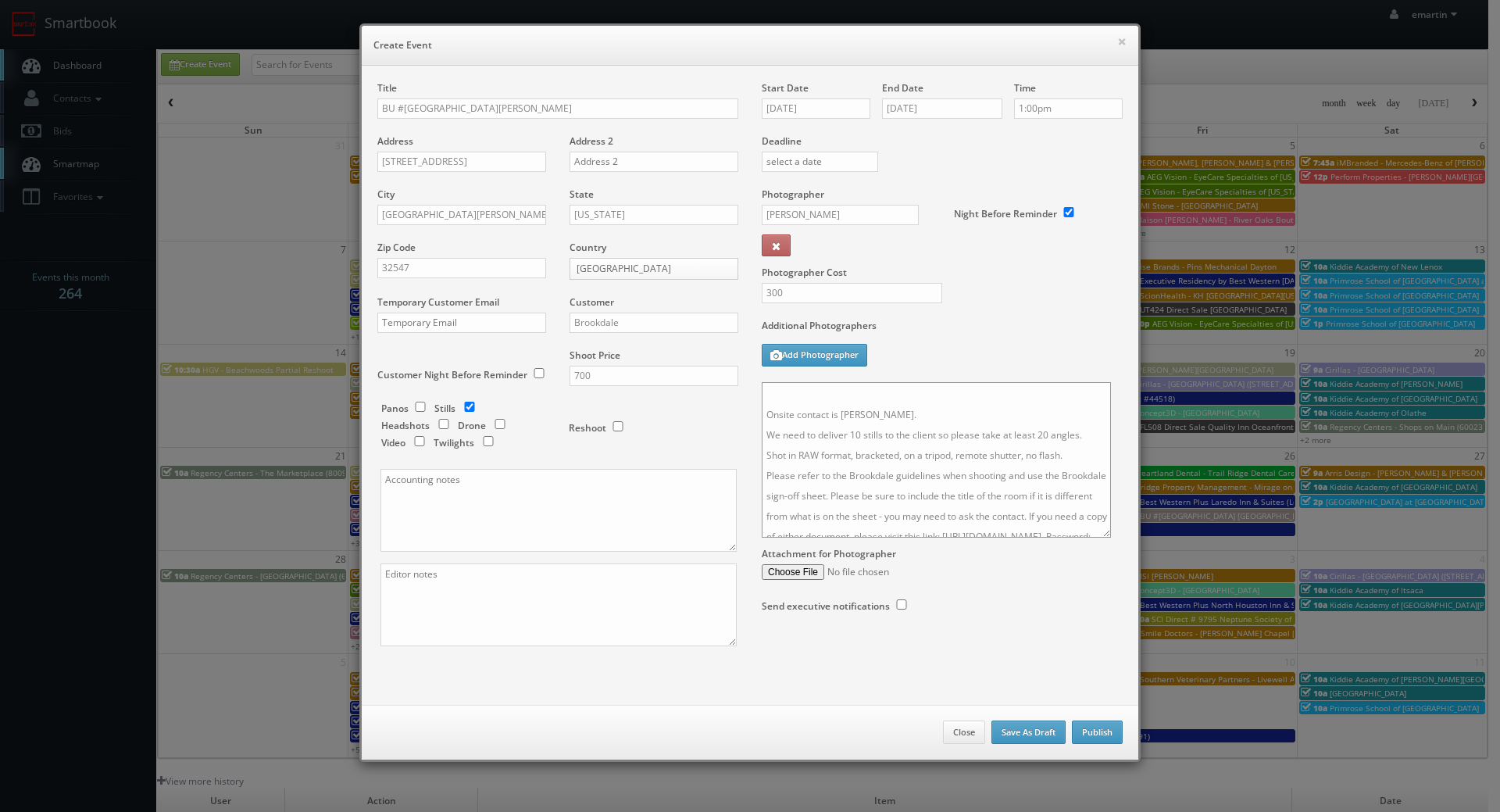
scroll to position [0, 0]
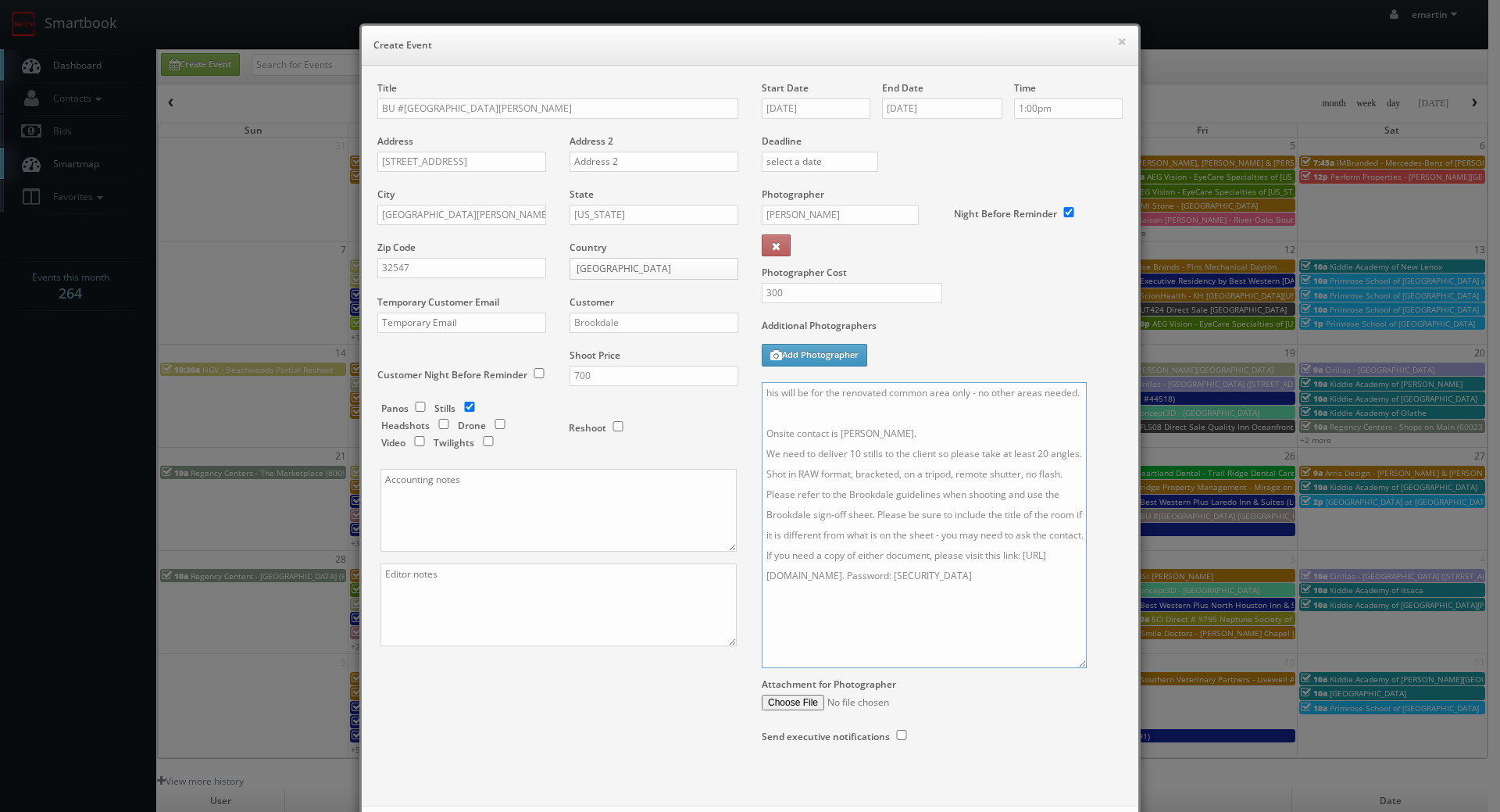
drag, startPoint x: 1112, startPoint y: 458, endPoint x: 1053, endPoint y: 680, distance: 229.7
click at [1071, 668] on textarea "his will be for the renovated common area only - no other areas needed. Onsite …" at bounding box center [924, 525] width 325 height 286
click at [765, 397] on textarea "his will be for the renovated common area only - no other areas needed. Onsite …" at bounding box center [924, 542] width 323 height 320
click at [762, 392] on textarea "his will be for the renovated common area only - no other areas needed. Onsite …" at bounding box center [924, 542] width 323 height 320
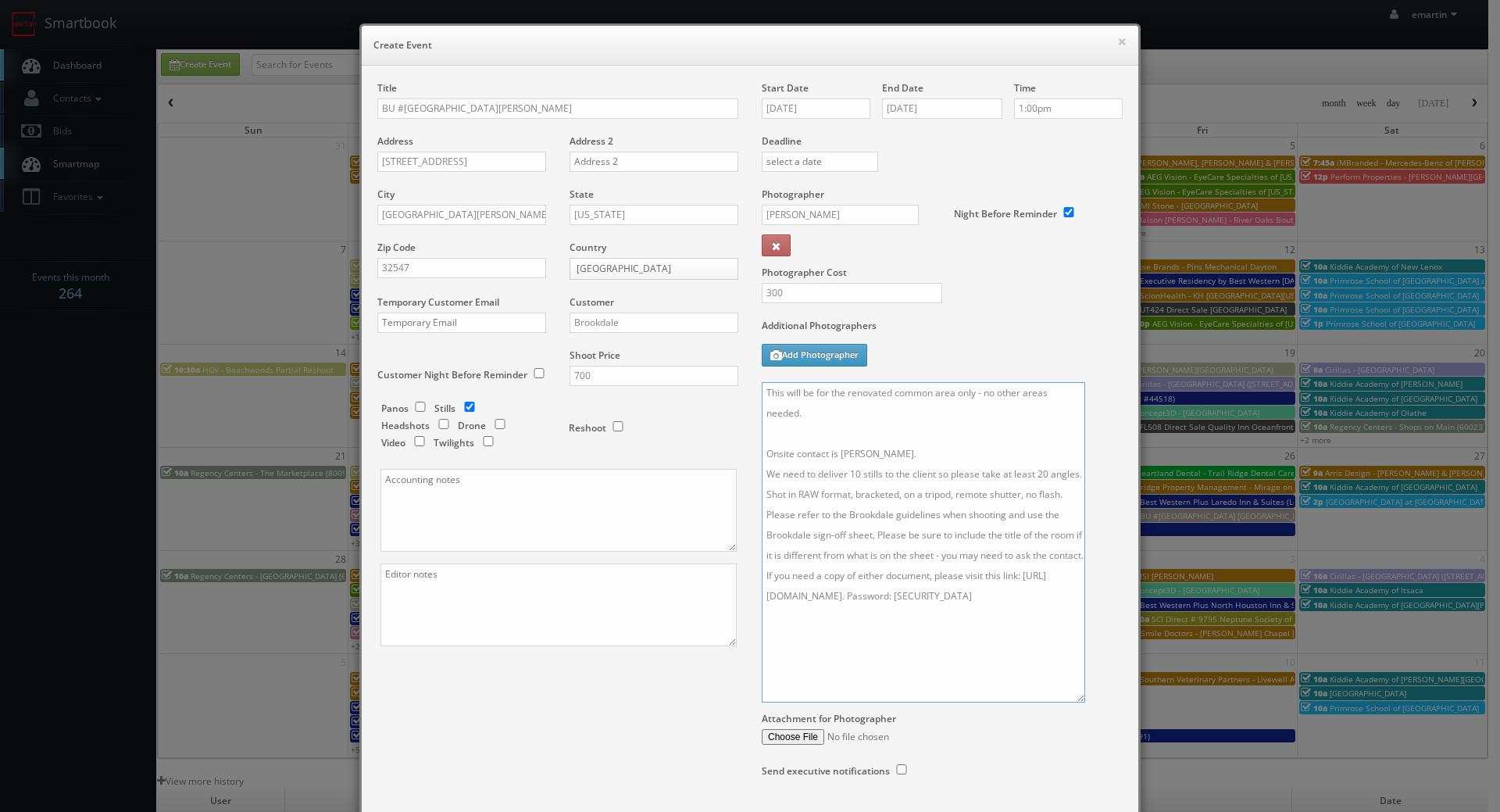
click at [829, 454] on textarea "This will be for the renovated common area only - no other areas needed. Onsite…" at bounding box center [924, 542] width 323 height 320
type textarea "This will be for the renovated common area only - no other areas needed. Onsite…"
click at [909, 498] on textarea "This will be for the renovated common area only - no other areas needed. Onsite…" at bounding box center [924, 542] width 323 height 320
click at [634, 763] on div "Title BU #17830 Brookdale Fort Walton Beach Address 233 Carmel Drive Address 2 …" at bounding box center [750, 445] width 768 height 727
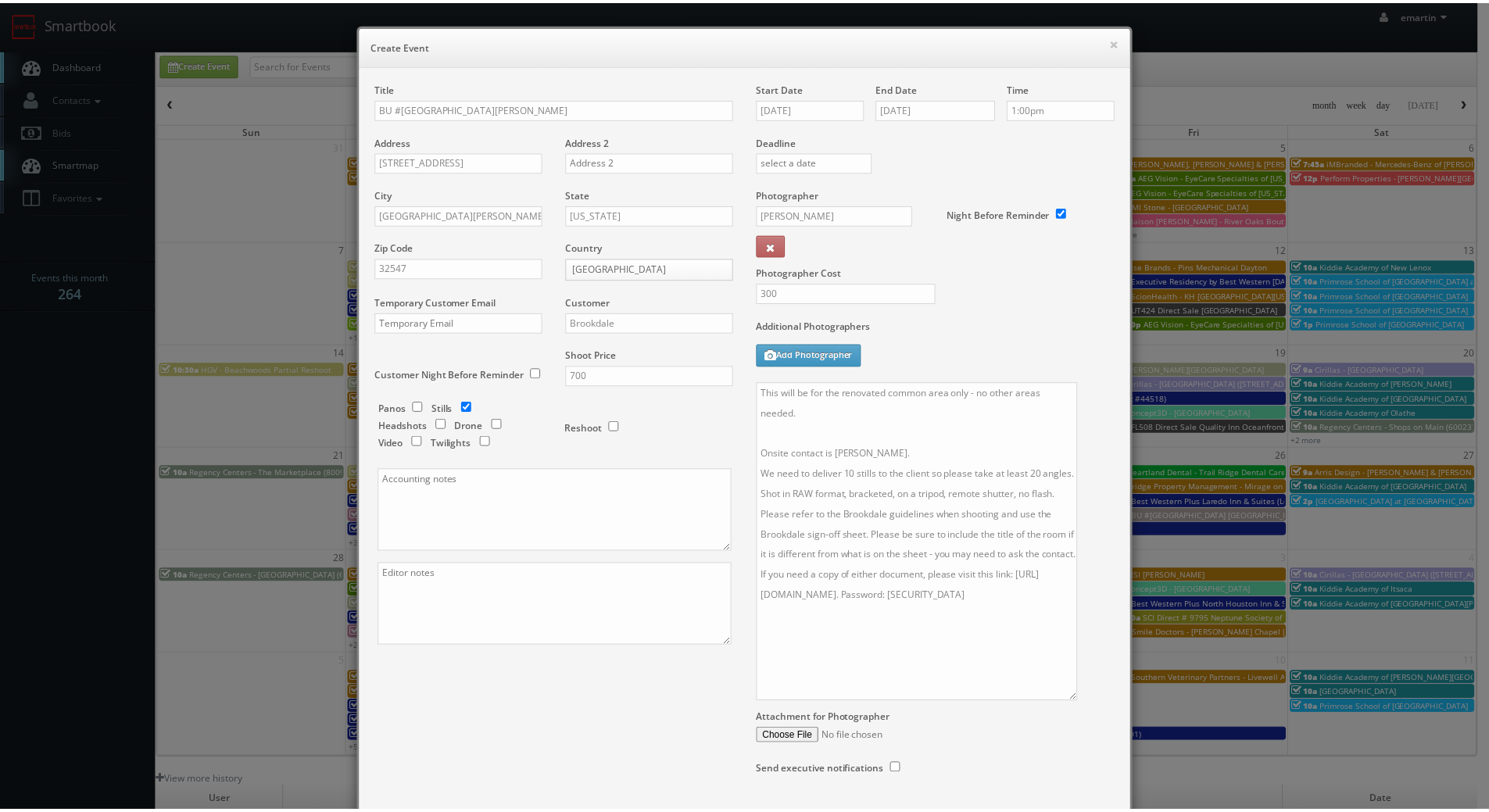
scroll to position [108, 0]
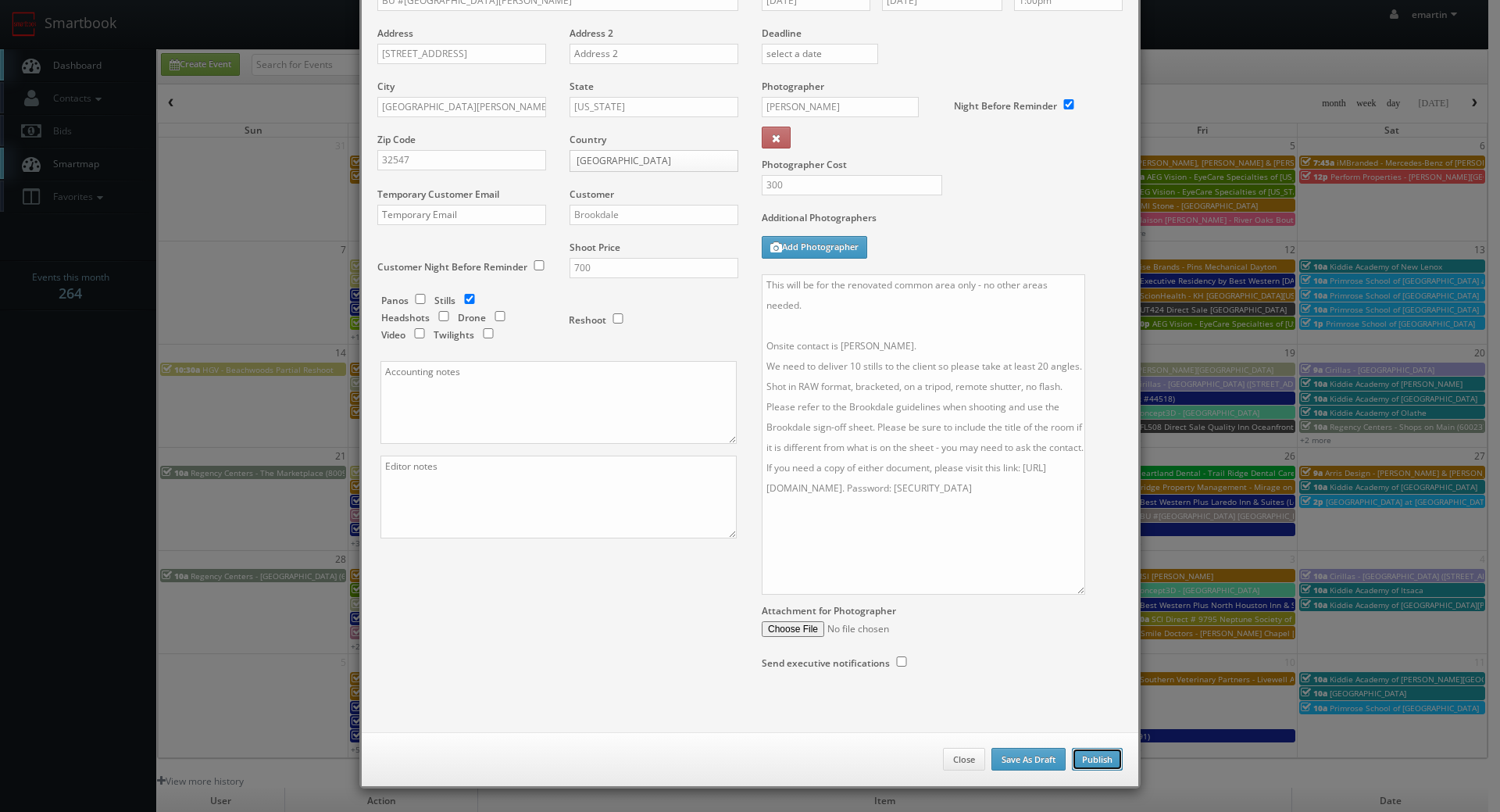
click at [1094, 756] on button "Publish" at bounding box center [1098, 759] width 51 height 24
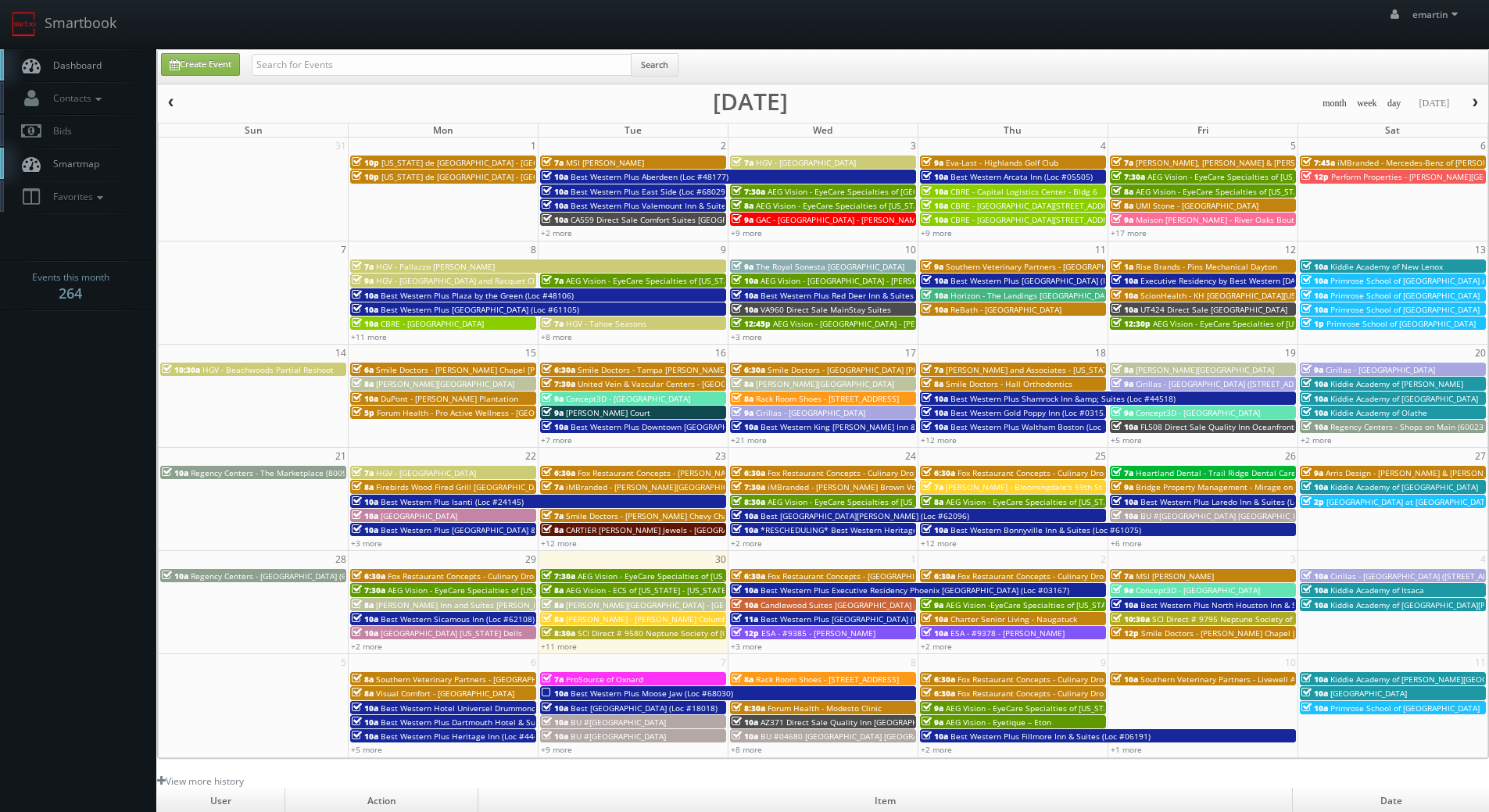
click at [105, 59] on link "Dashboard" at bounding box center [78, 65] width 156 height 32
click at [1477, 104] on span "button" at bounding box center [1474, 103] width 11 height 9
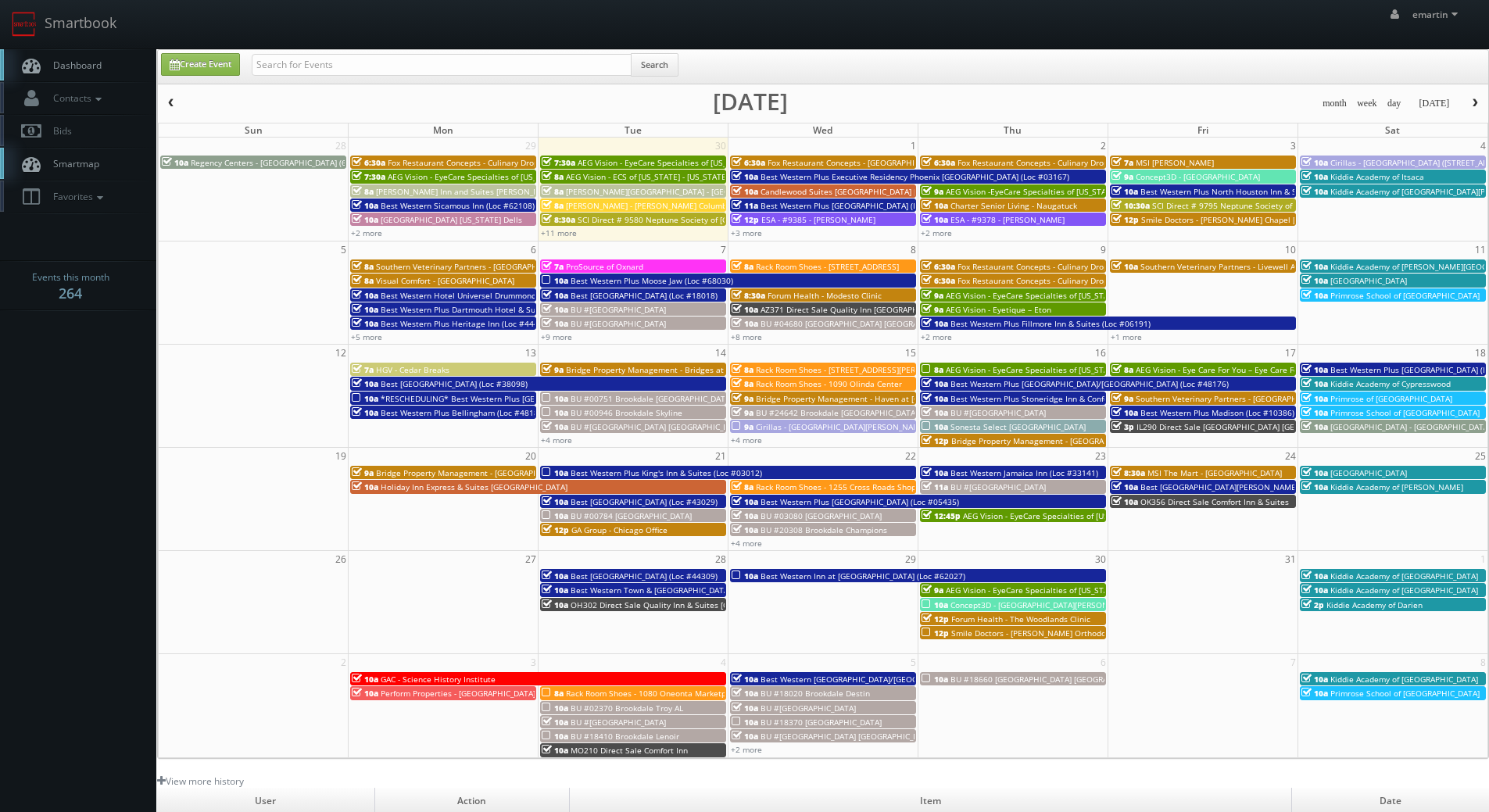
click at [1477, 104] on span "button" at bounding box center [1474, 103] width 11 height 9
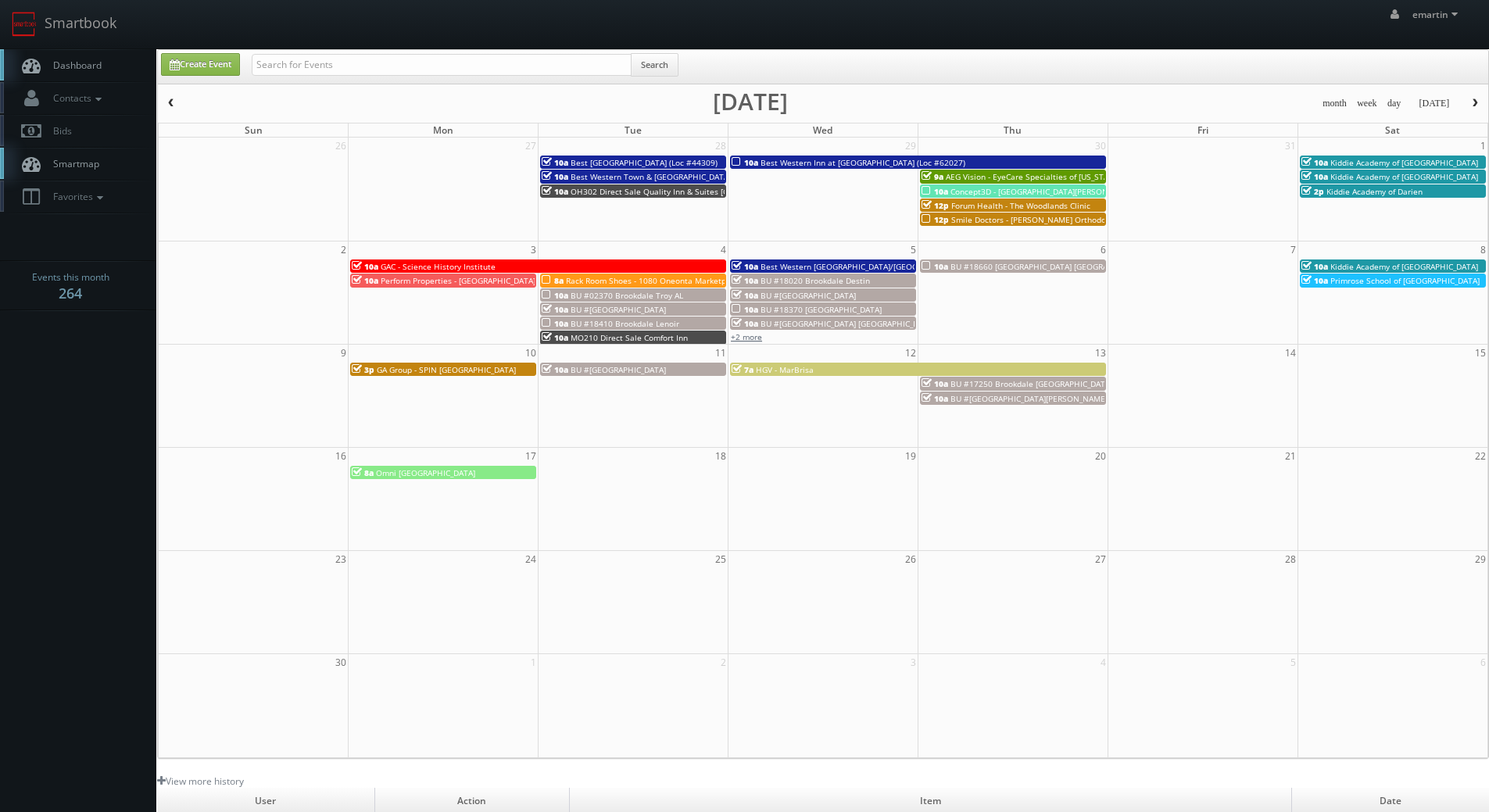
click at [749, 337] on link "+2 more" at bounding box center [747, 336] width 31 height 11
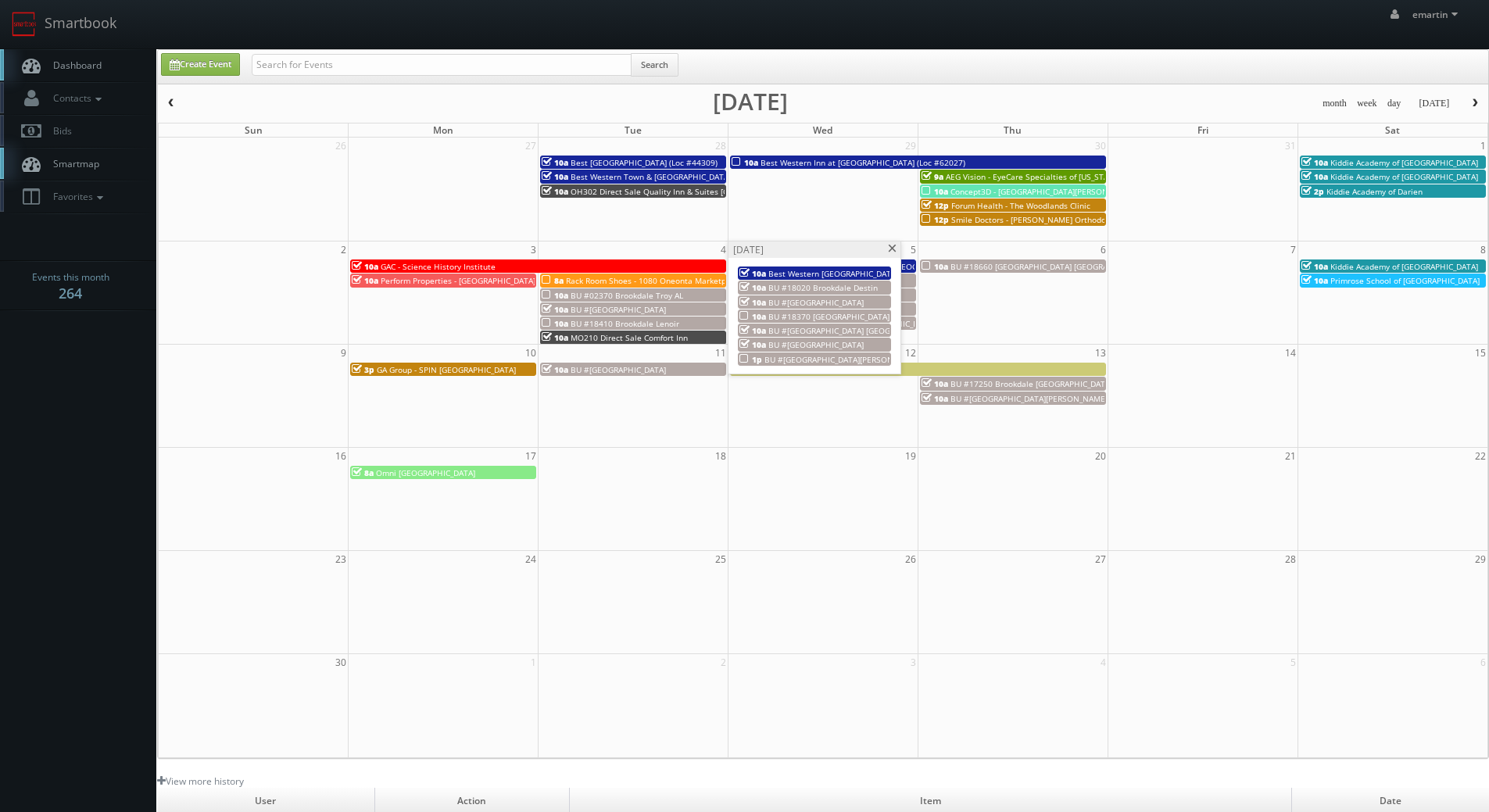
click at [758, 286] on span "10a" at bounding box center [752, 287] width 26 height 11
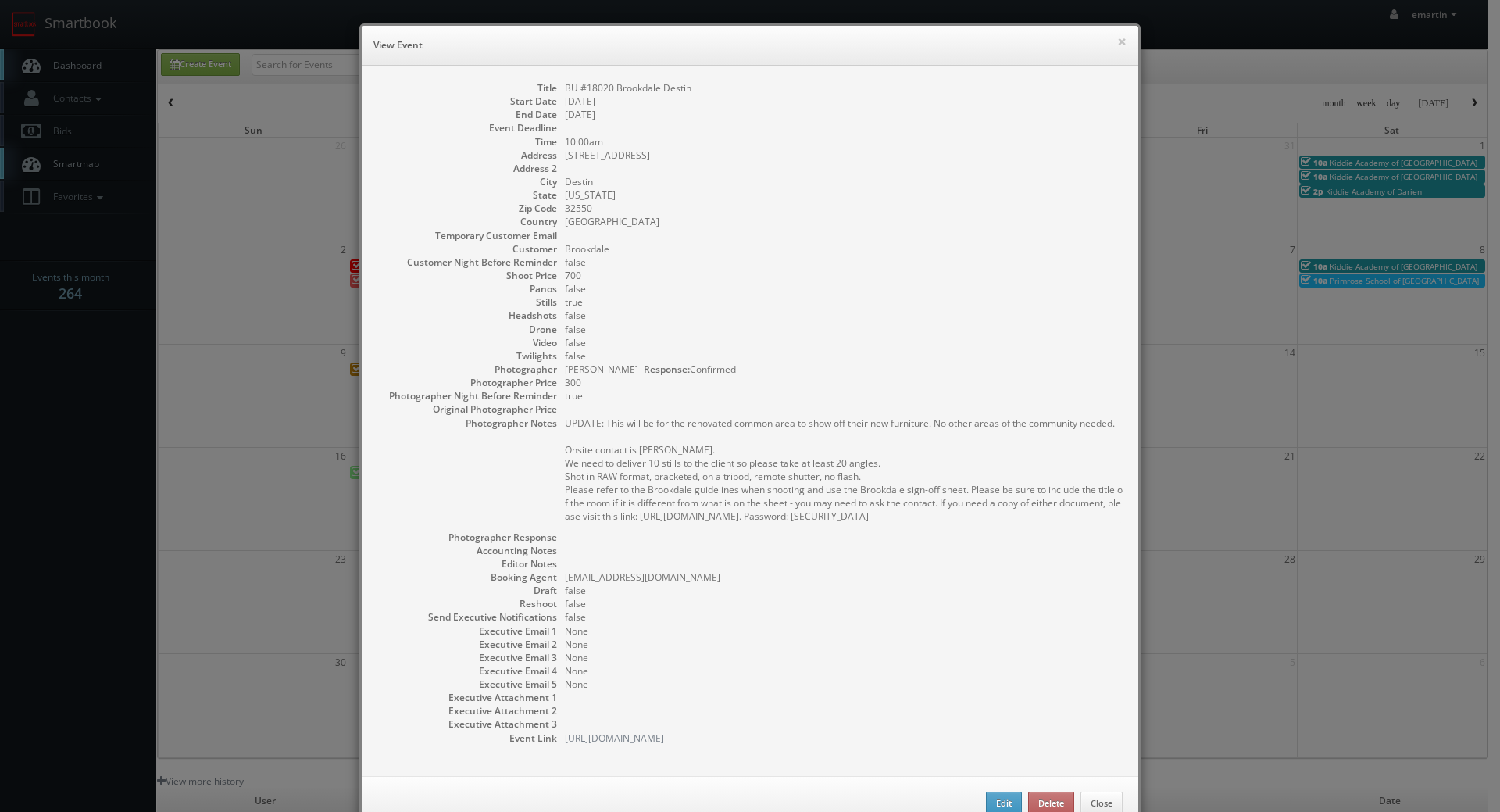
click at [1101, 38] on h6 "View Event" at bounding box center [750, 45] width 753 height 16
click at [1117, 38] on button "×" at bounding box center [1122, 41] width 9 height 11
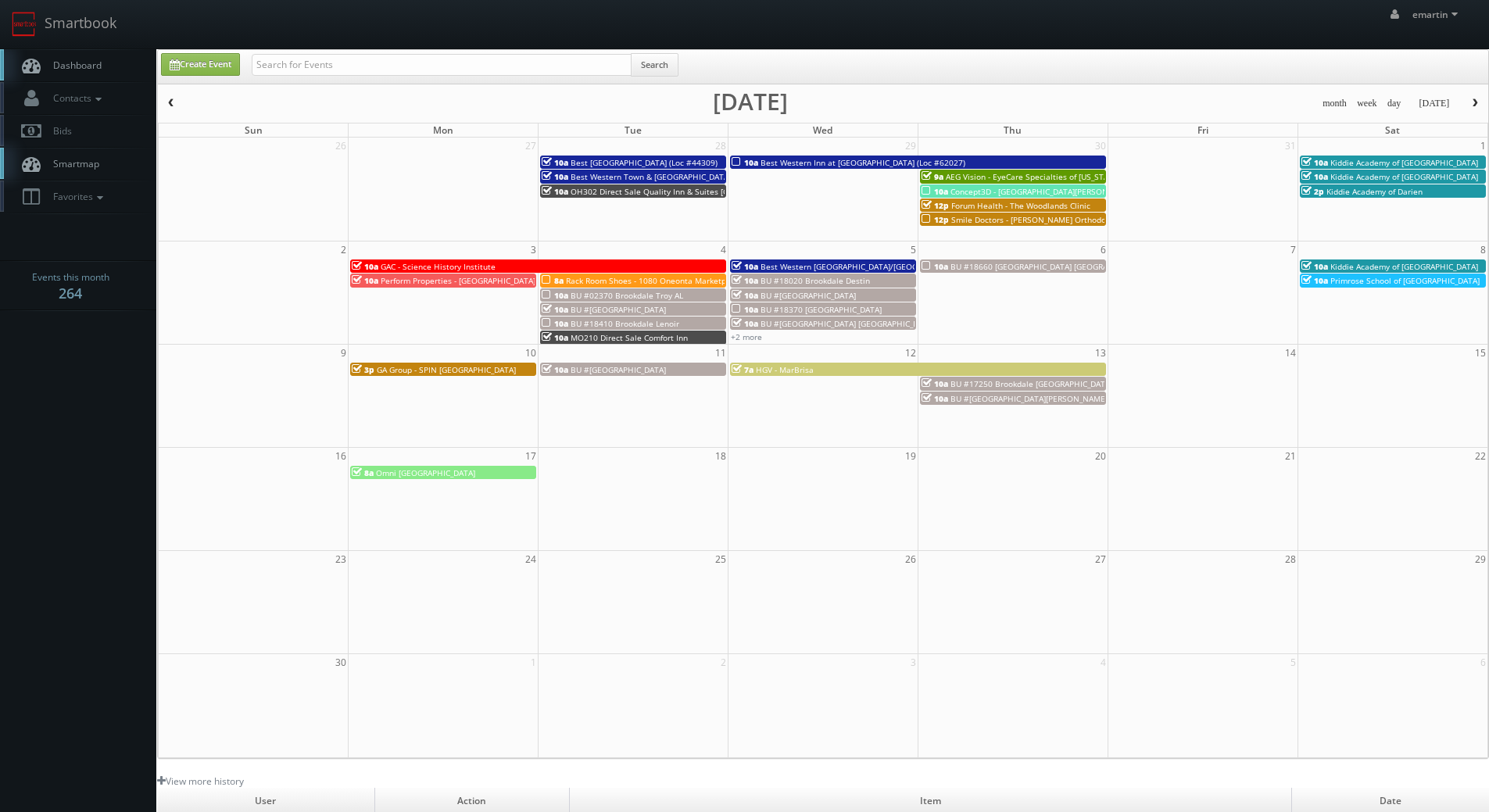
click at [70, 53] on link "Dashboard" at bounding box center [78, 65] width 156 height 32
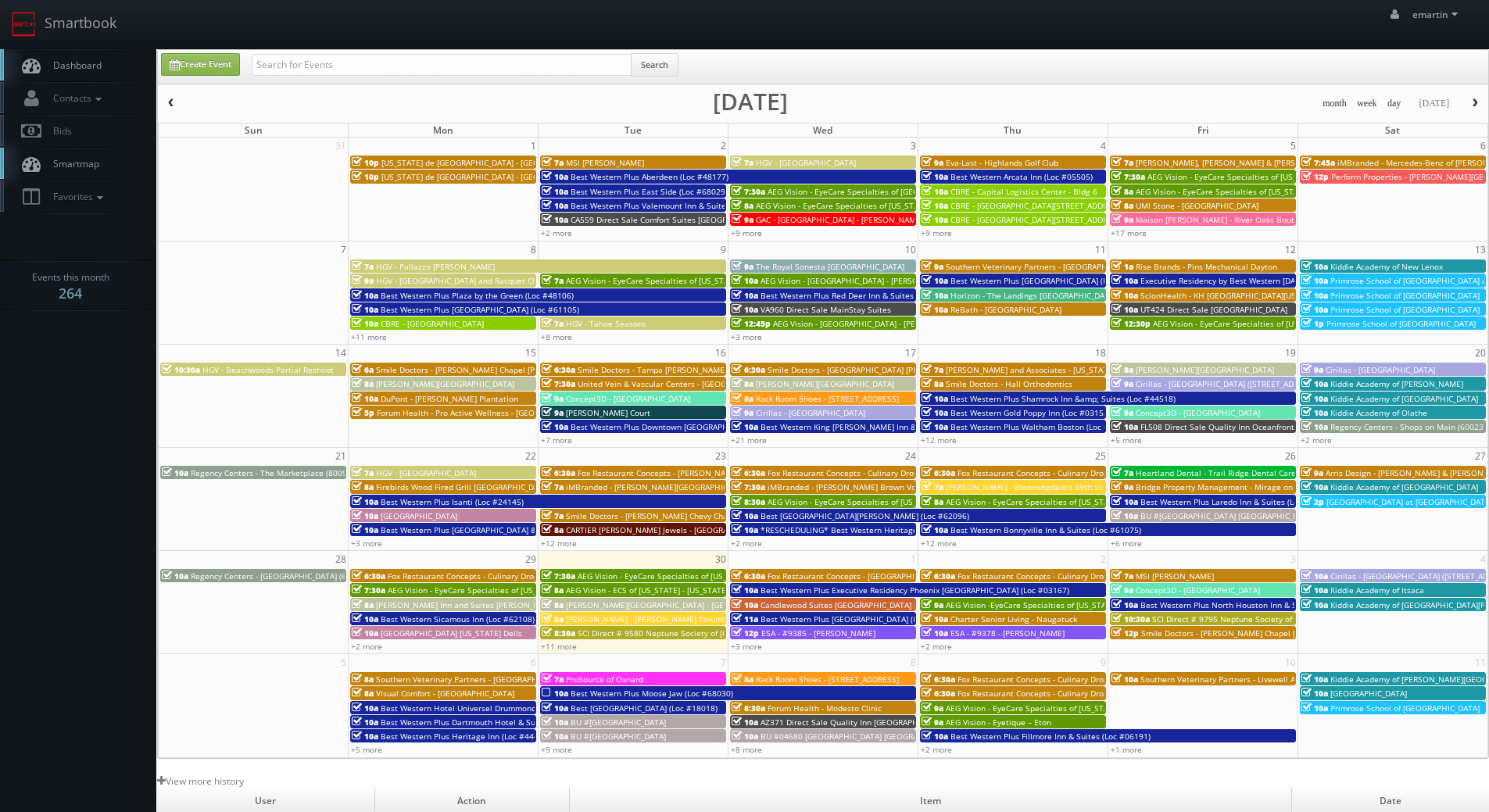
click at [78, 57] on link "Dashboard" at bounding box center [78, 65] width 156 height 32
click at [434, 57] on input "text" at bounding box center [441, 65] width 379 height 22
type input "chambrel"
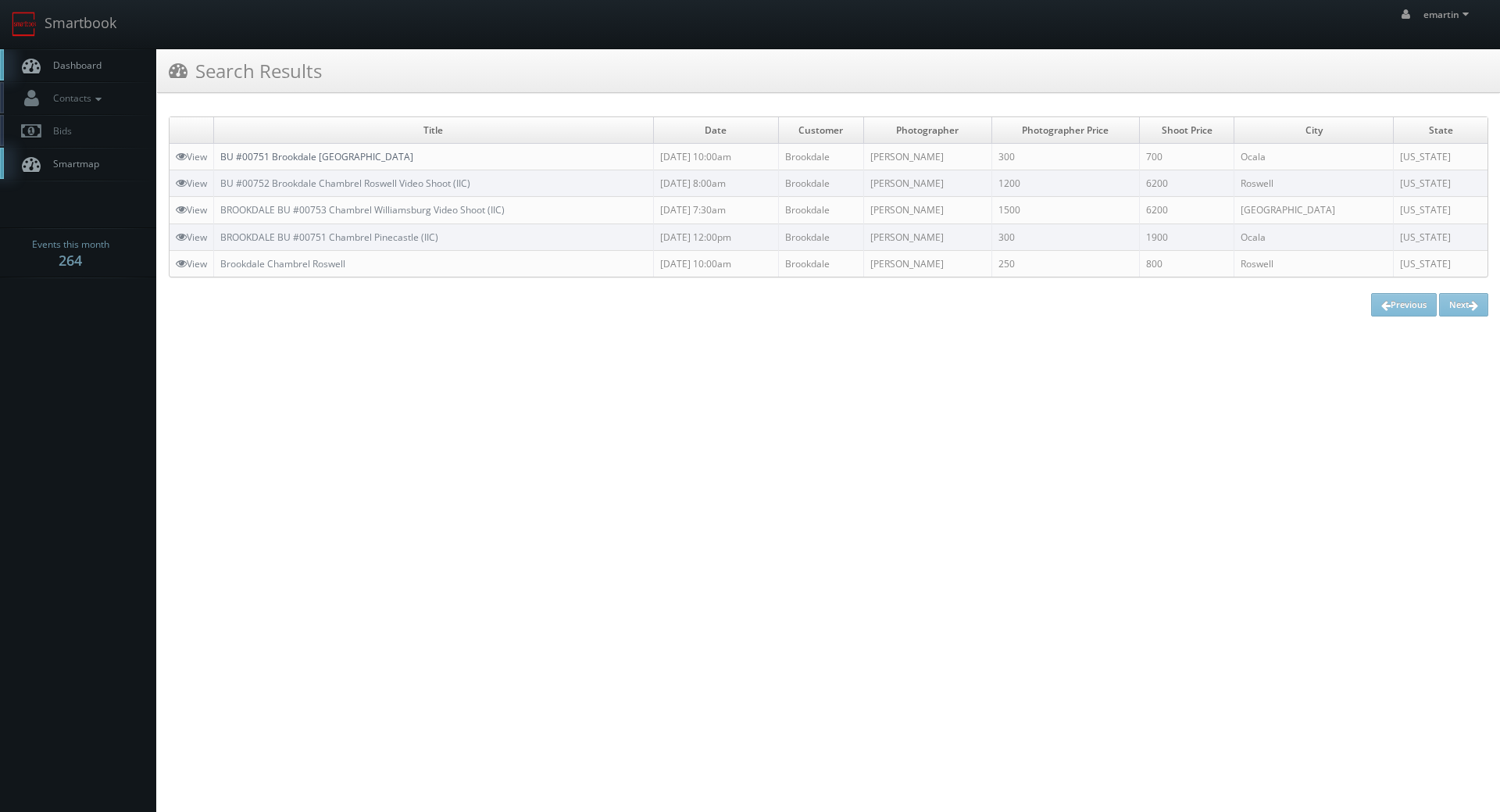
click at [352, 152] on link "BU #00751 Brookdale [GEOGRAPHIC_DATA]" at bounding box center [316, 157] width 193 height 13
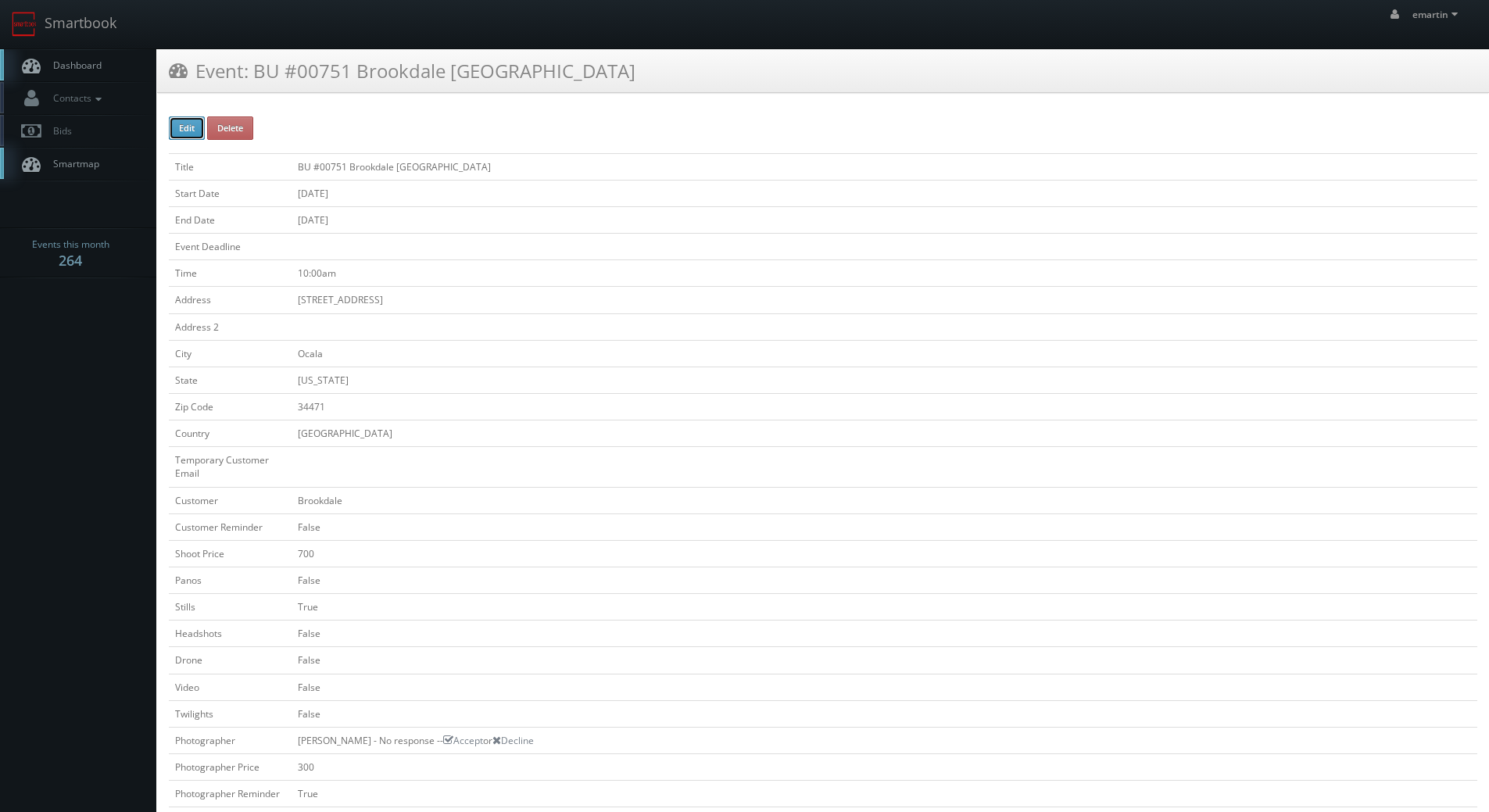
click at [179, 126] on button "Edit" at bounding box center [187, 128] width 36 height 24
type input "BU #00751 Brookdale [GEOGRAPHIC_DATA]"
type input "[STREET_ADDRESS]"
type input "Ocala"
type input "34471"
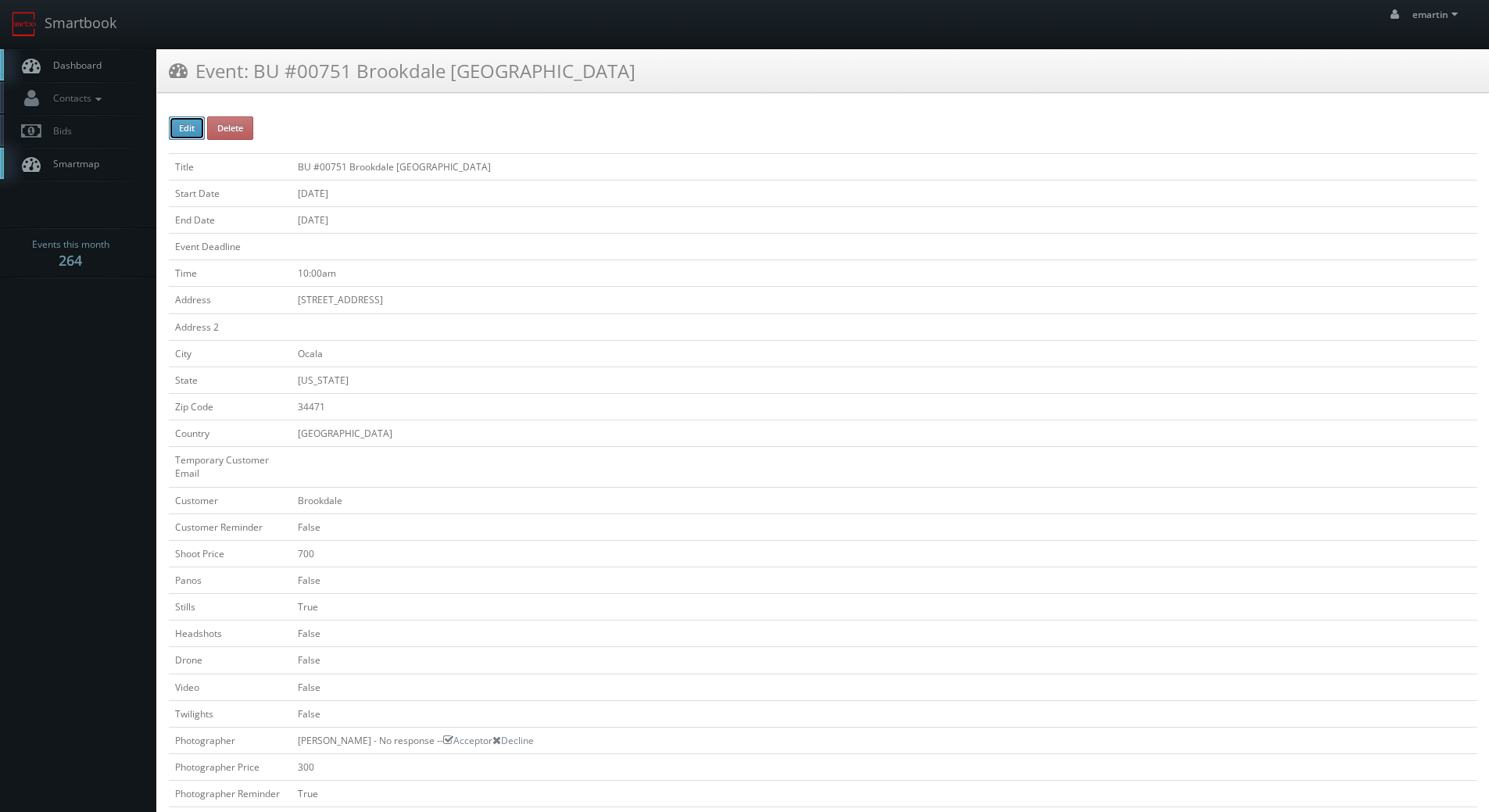
checkbox input "false"
type input "700"
checkbox input "false"
checkbox input "true"
checkbox input "false"
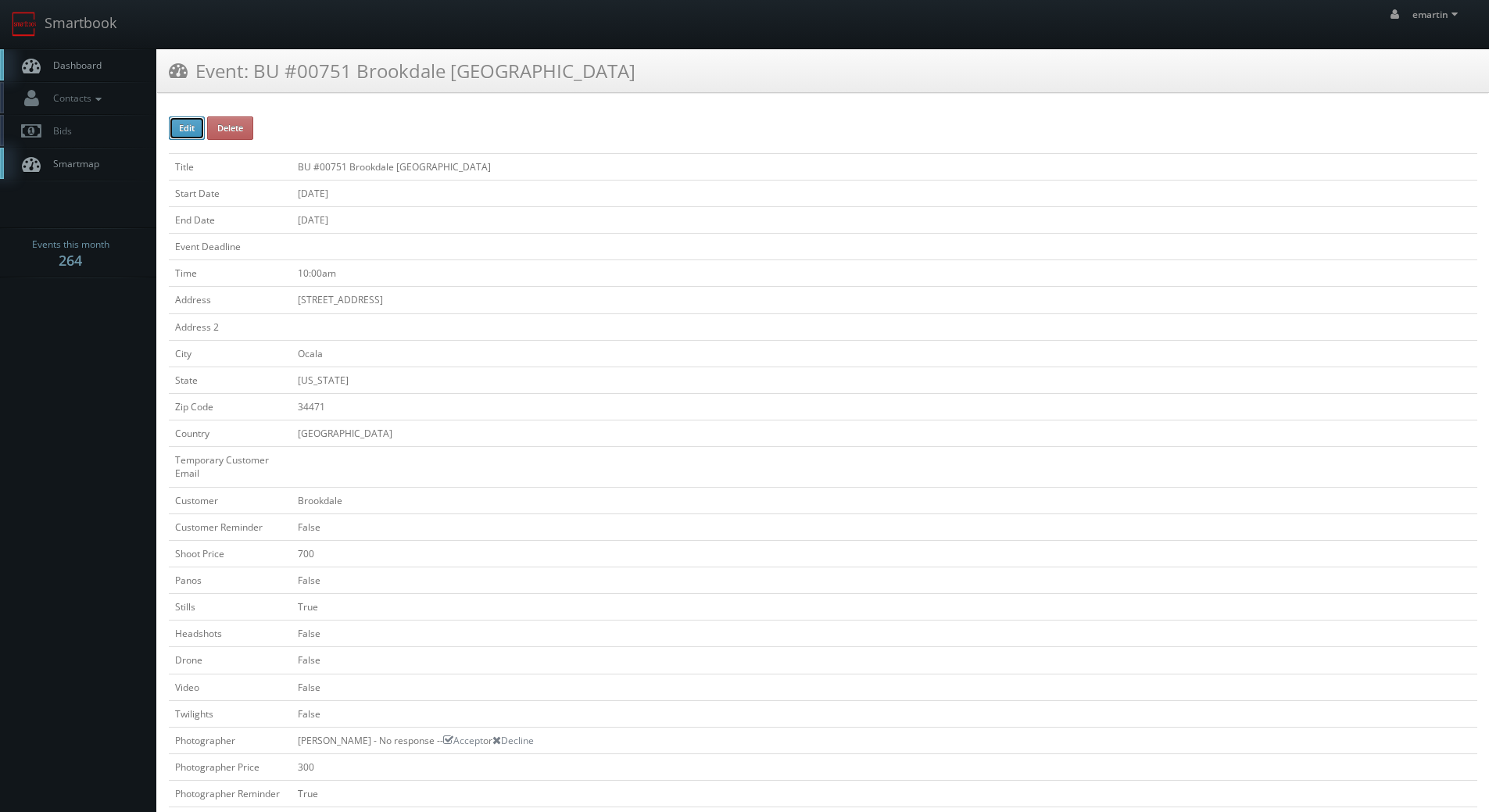
checkbox input "false"
type input "10/14/2025"
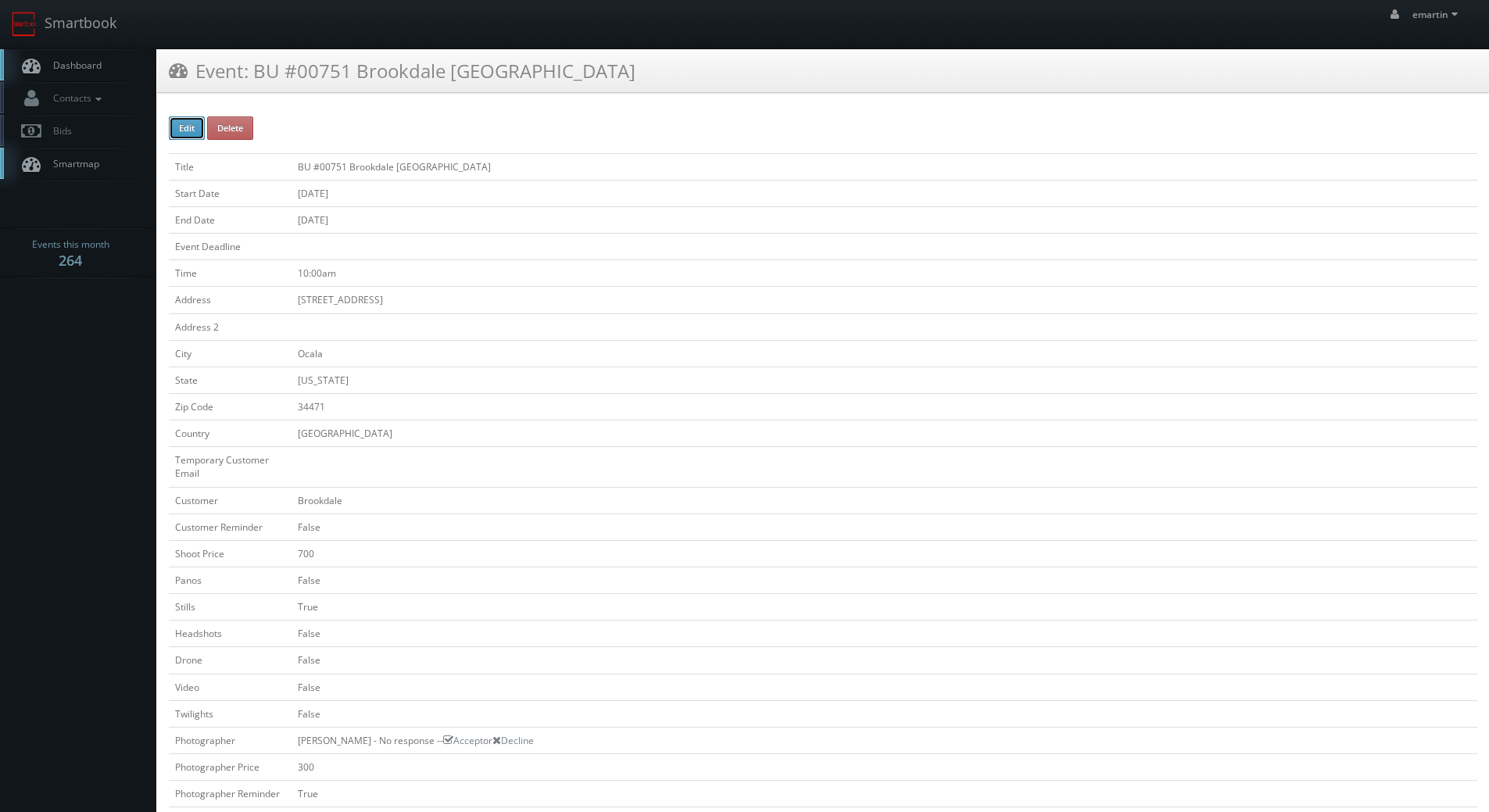
type input "10/14/2025"
type input "10:00am"
checkbox input "true"
checkbox input "false"
select select "[US_STATE]"
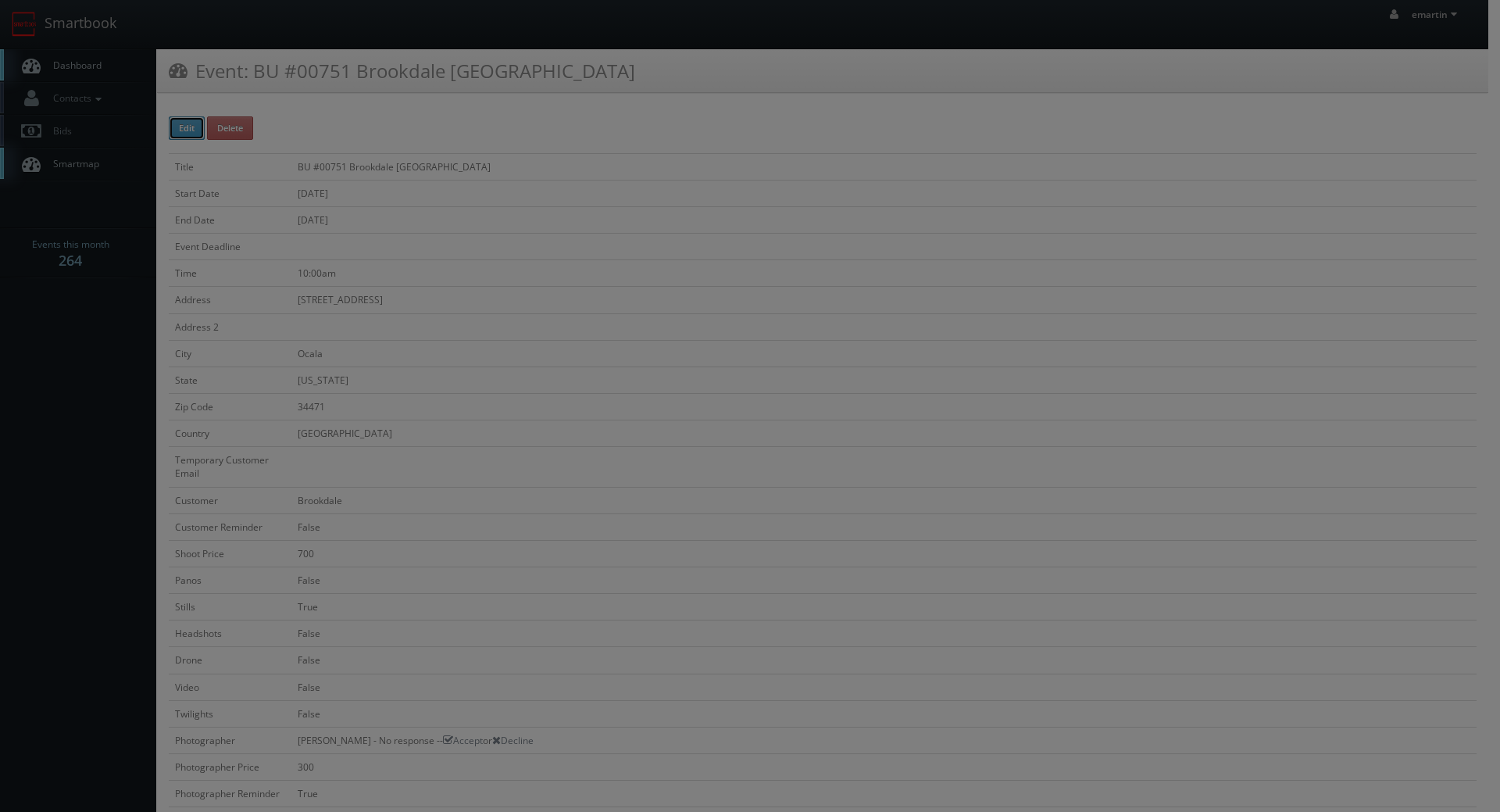
type input "700"
type input "300"
select select "[EMAIL_ADDRESS][DOMAIN_NAME]"
select select "tonybrucecat@gmail.com"
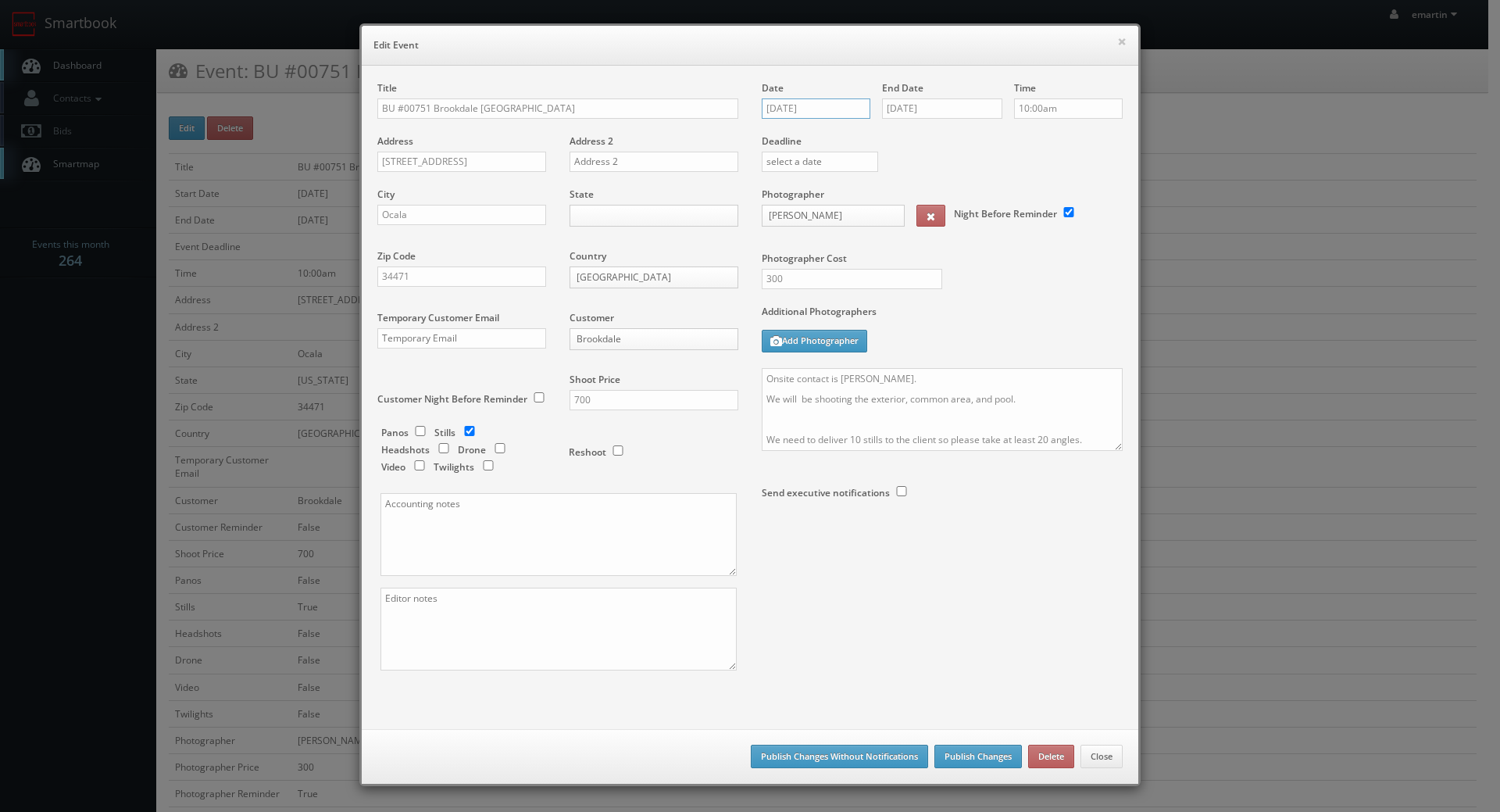
click at [833, 118] on input "10/14/2025" at bounding box center [816, 108] width 108 height 21
click at [897, 131] on th at bounding box center [906, 136] width 21 height 24
click at [901, 132] on icon at bounding box center [905, 136] width 9 height 11
click at [838, 248] on td "19" at bounding box center [840, 250] width 24 height 23
type input "11/19/2025"
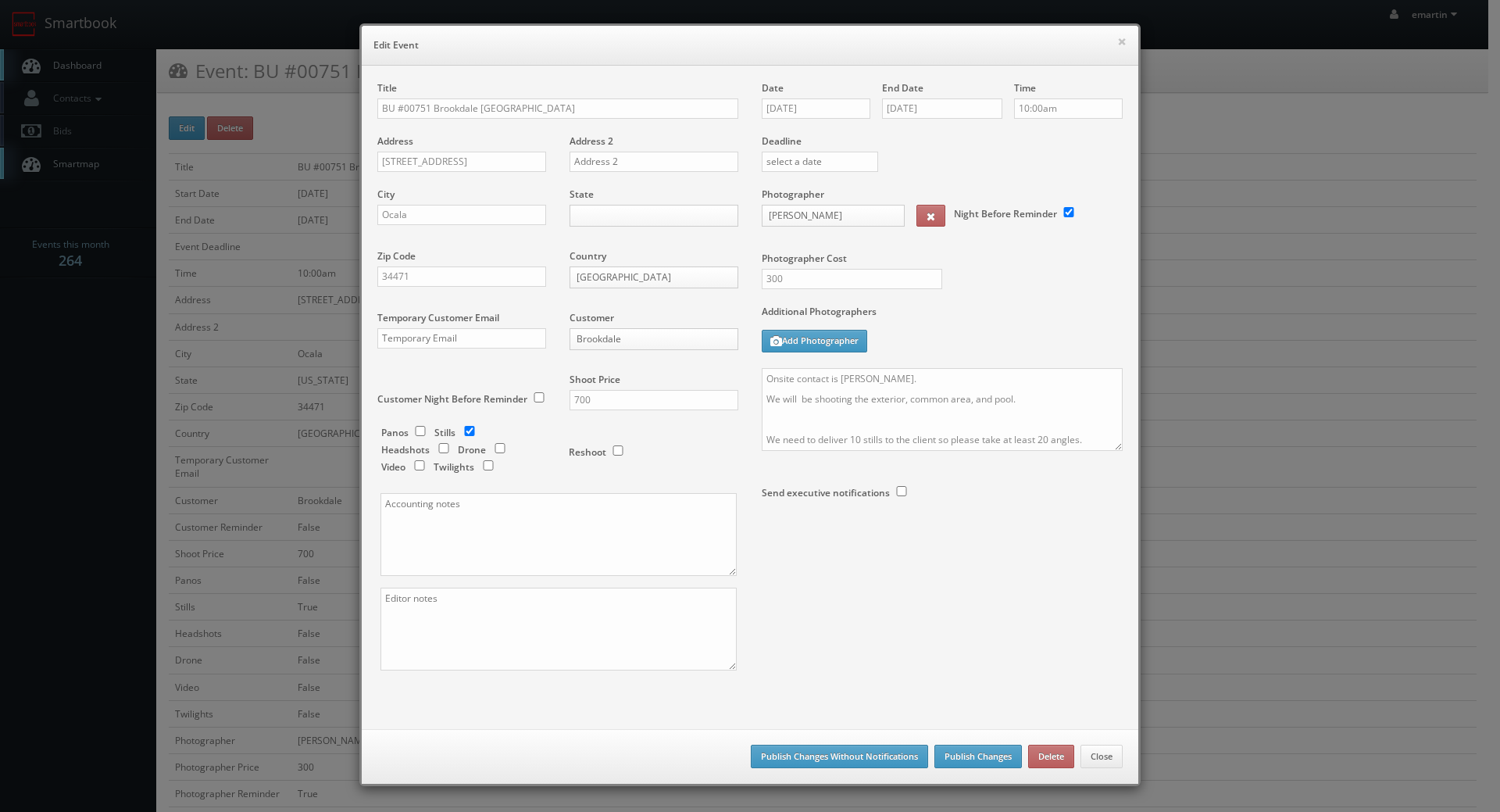
click at [962, 155] on div "Deadline" at bounding box center [943, 134] width 384 height 106
click at [977, 117] on input "10/14/2025" at bounding box center [942, 108] width 121 height 21
click at [1019, 139] on th at bounding box center [1025, 136] width 21 height 24
click at [1020, 139] on th at bounding box center [1025, 136] width 21 height 24
click at [960, 251] on td "19" at bounding box center [960, 250] width 24 height 23
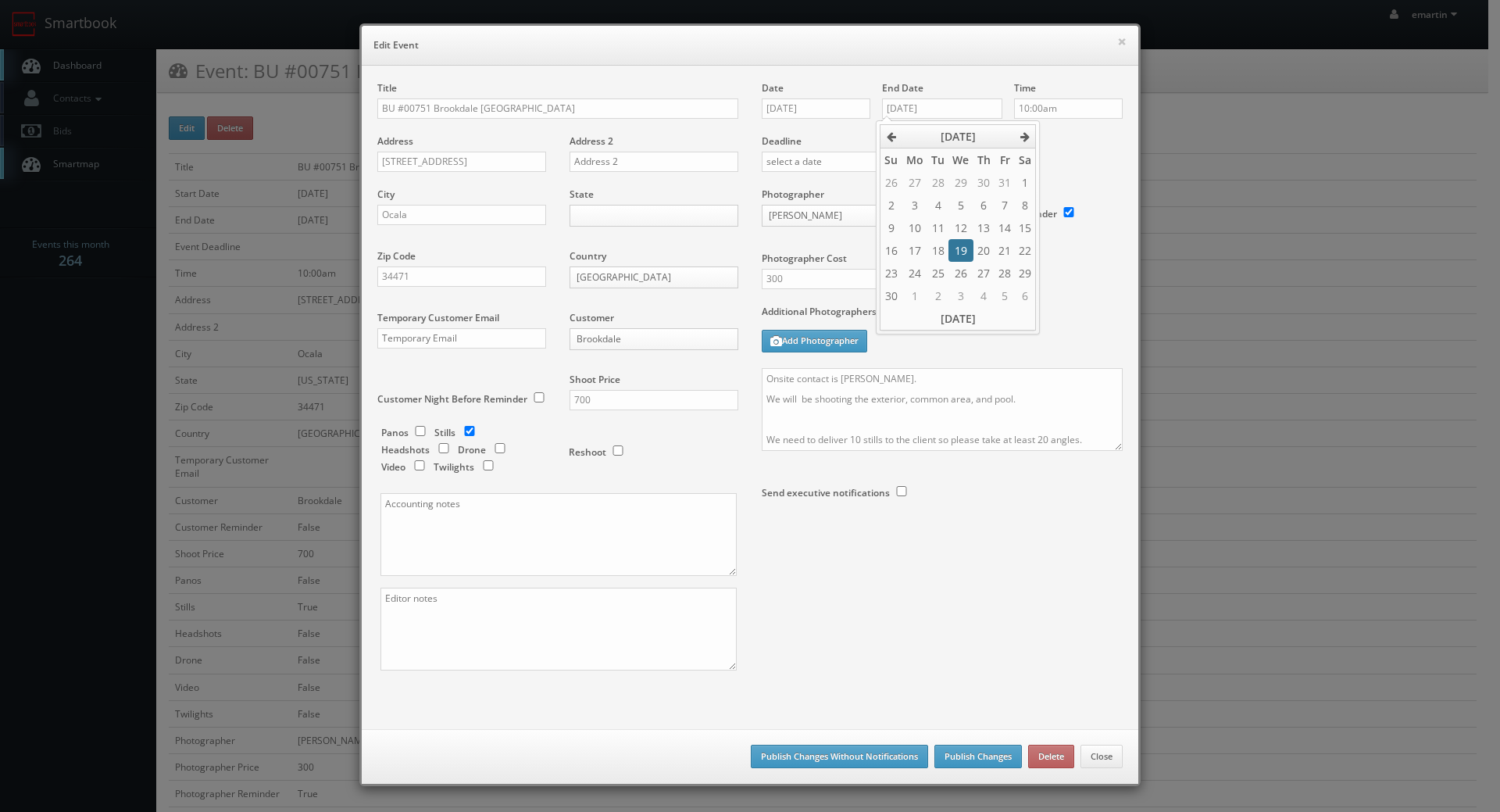
type input "11/19/2025"
drag, startPoint x: 1087, startPoint y: 169, endPoint x: 1047, endPoint y: 187, distance: 43.9
click at [1086, 169] on div "Deadline" at bounding box center [943, 134] width 384 height 106
drag, startPoint x: 759, startPoint y: 383, endPoint x: 769, endPoint y: 383, distance: 10.0
click at [762, 382] on textarea "Onsite contact is Dawn Bare. We will be shooting the exterior, common area, and…" at bounding box center [943, 409] width 361 height 83
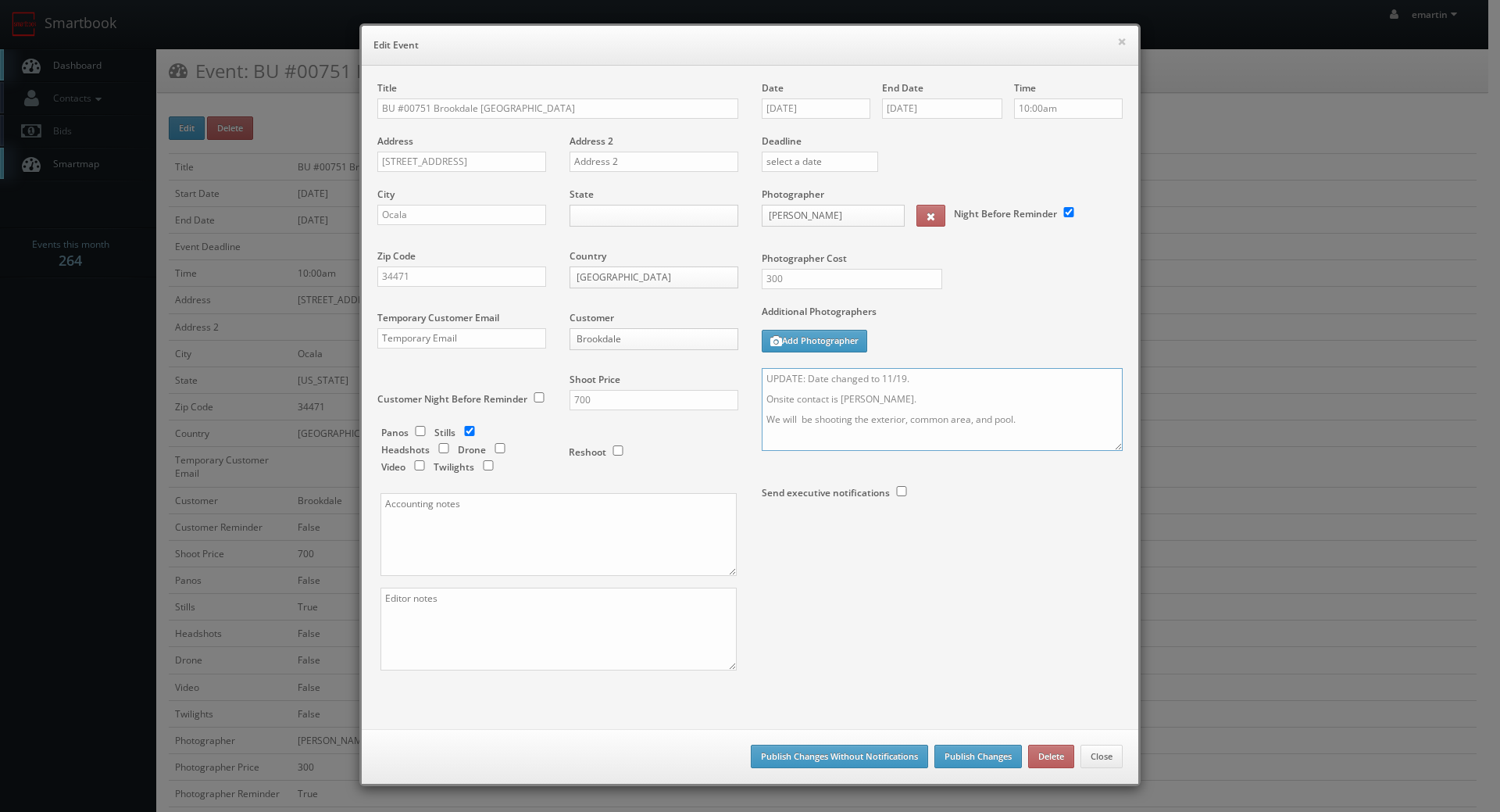
type textarea "UPDATE: Date changed to 11/19. Onsite contact is Dawn Bare. We will be shooting…"
click at [1030, 681] on div "Title BU #00751 Brookdale Chambrel Pinecastle Address 1801 SE 24th Road Address…" at bounding box center [750, 389] width 768 height 617
click at [958, 755] on button "Publish Changes" at bounding box center [978, 756] width 88 height 24
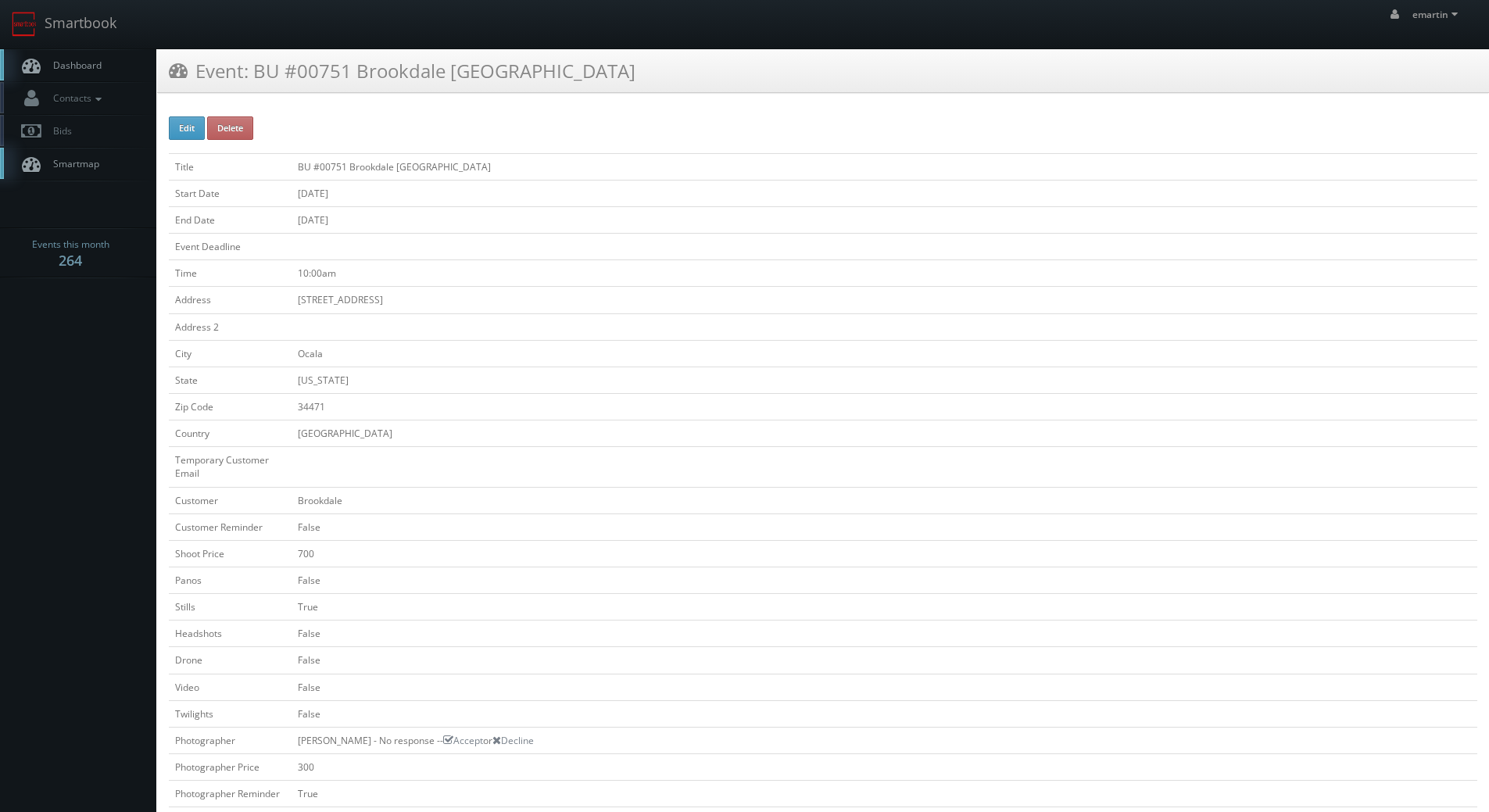
click at [112, 67] on link "Dashboard" at bounding box center [78, 65] width 156 height 32
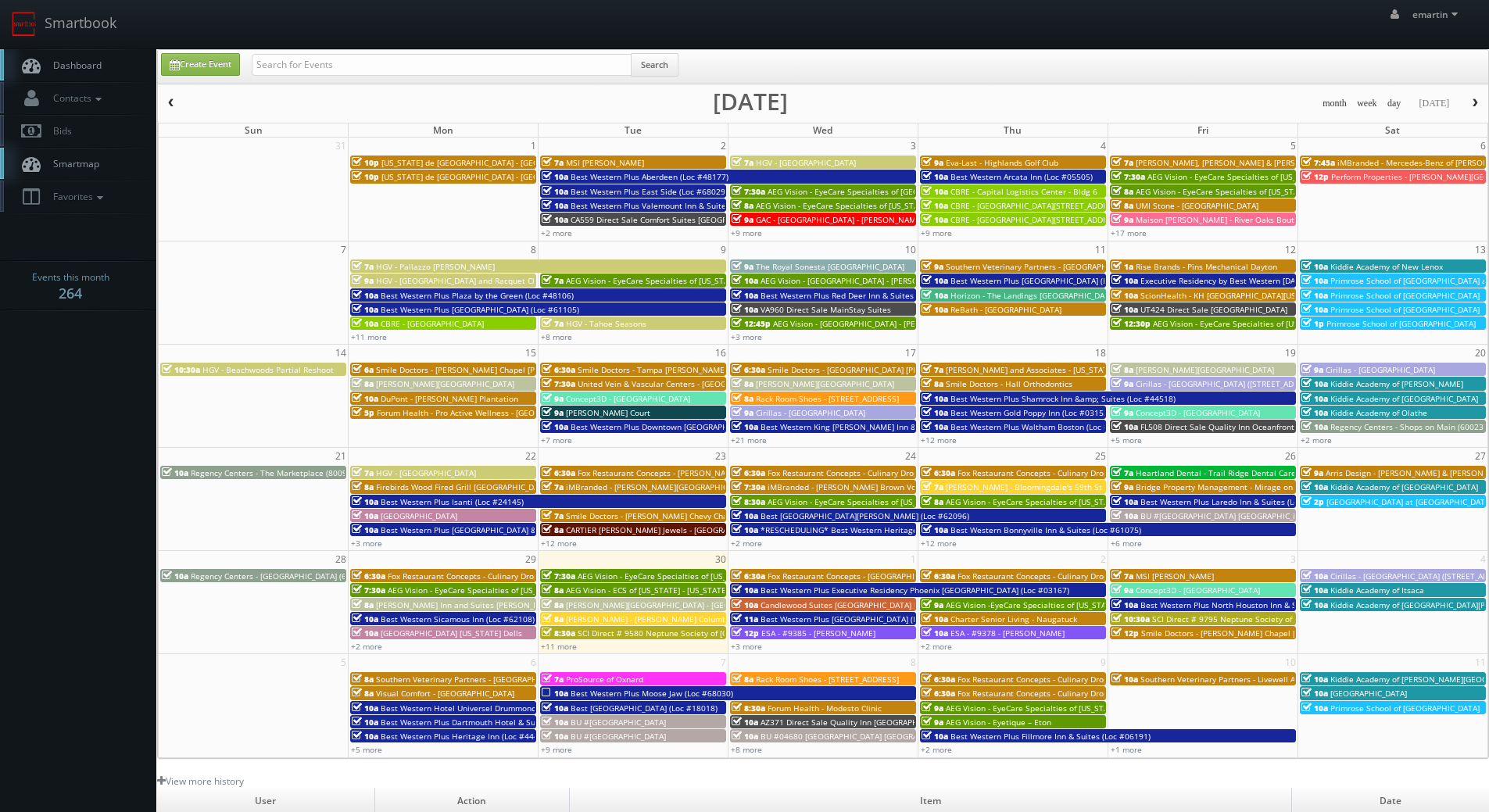
scroll to position [268, 0]
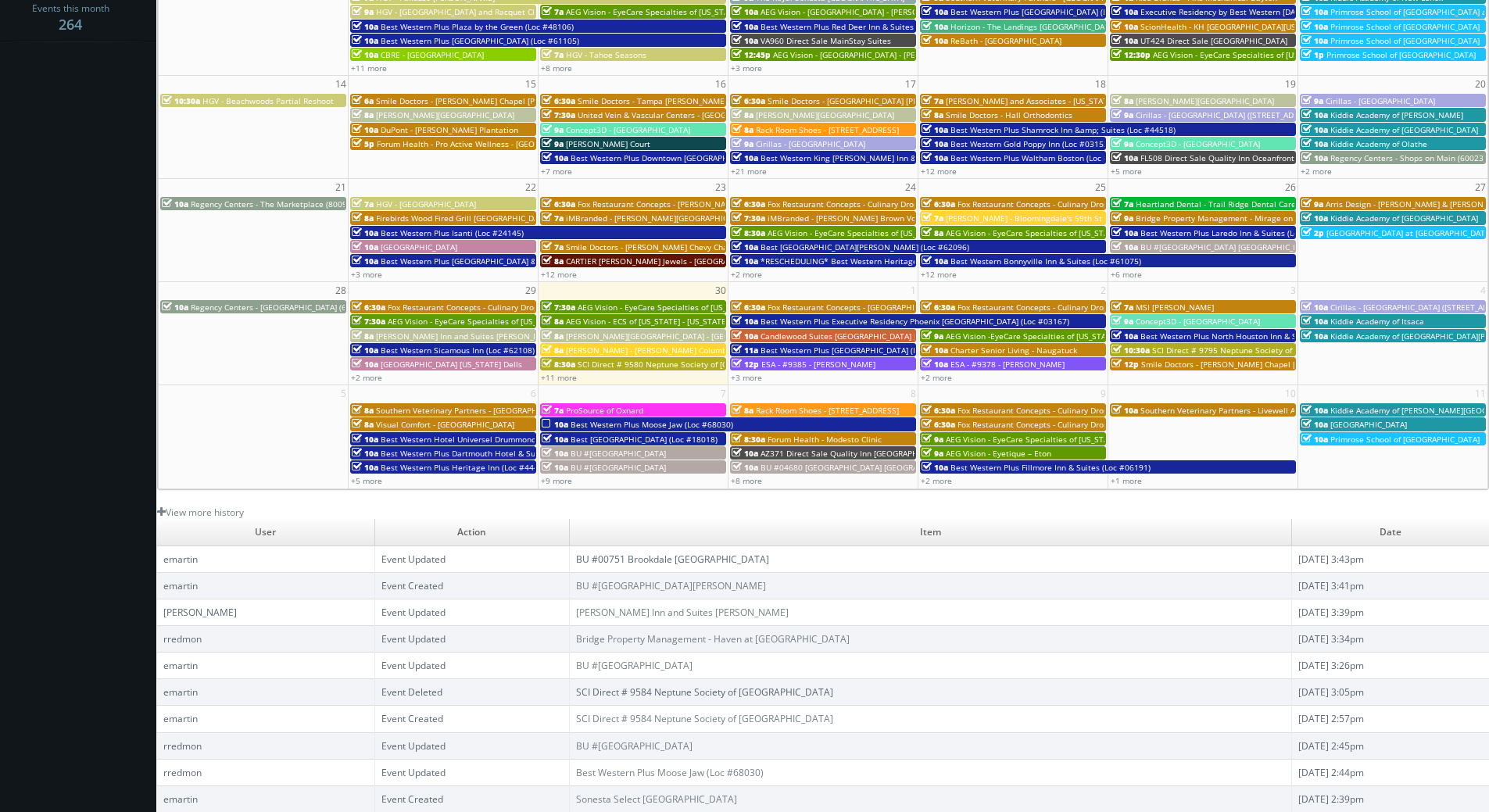
click at [618, 554] on link "BU #00751 Brookdale [GEOGRAPHIC_DATA]" at bounding box center [672, 559] width 193 height 13
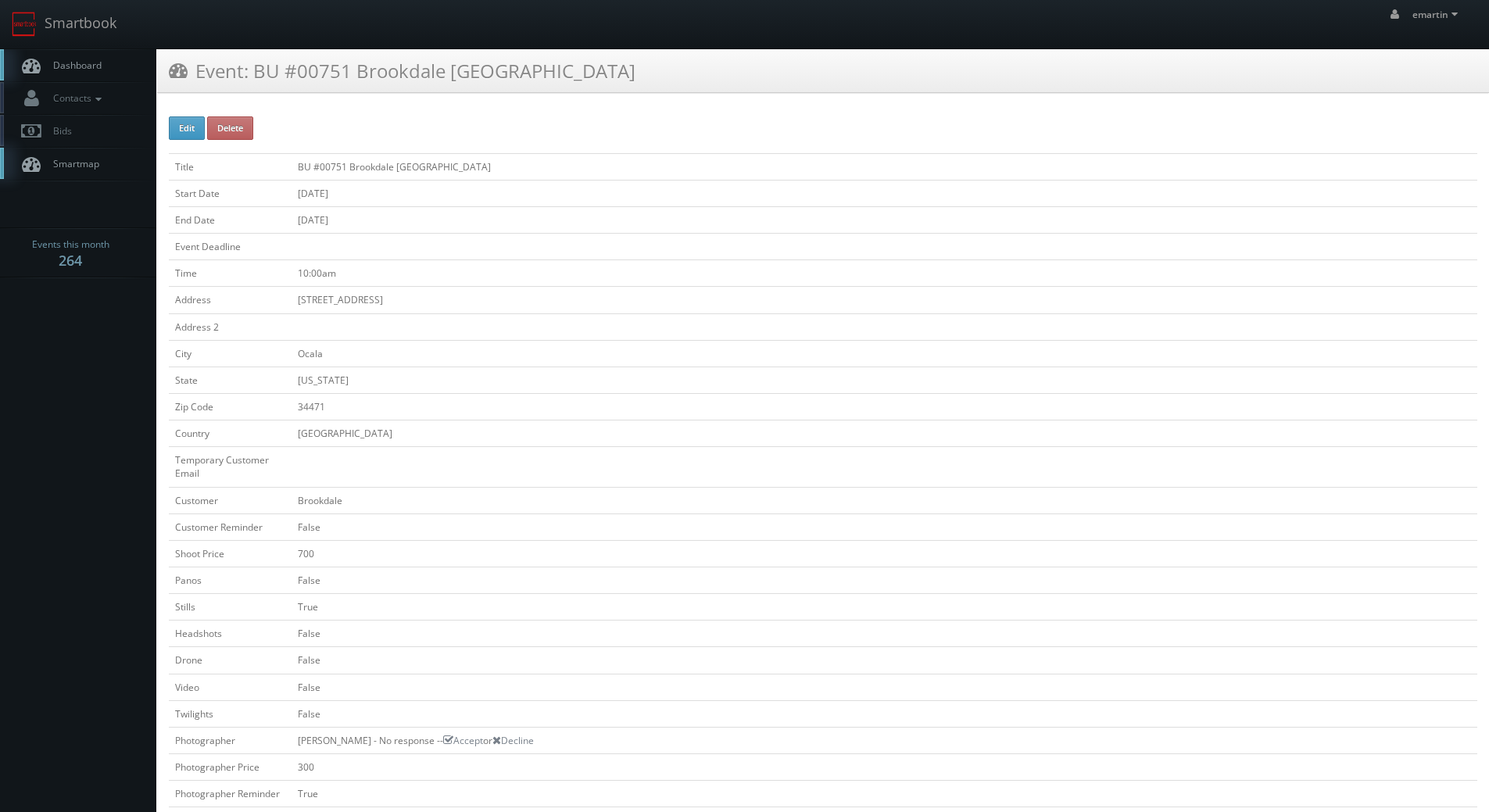
click at [57, 58] on link "Dashboard" at bounding box center [78, 65] width 156 height 32
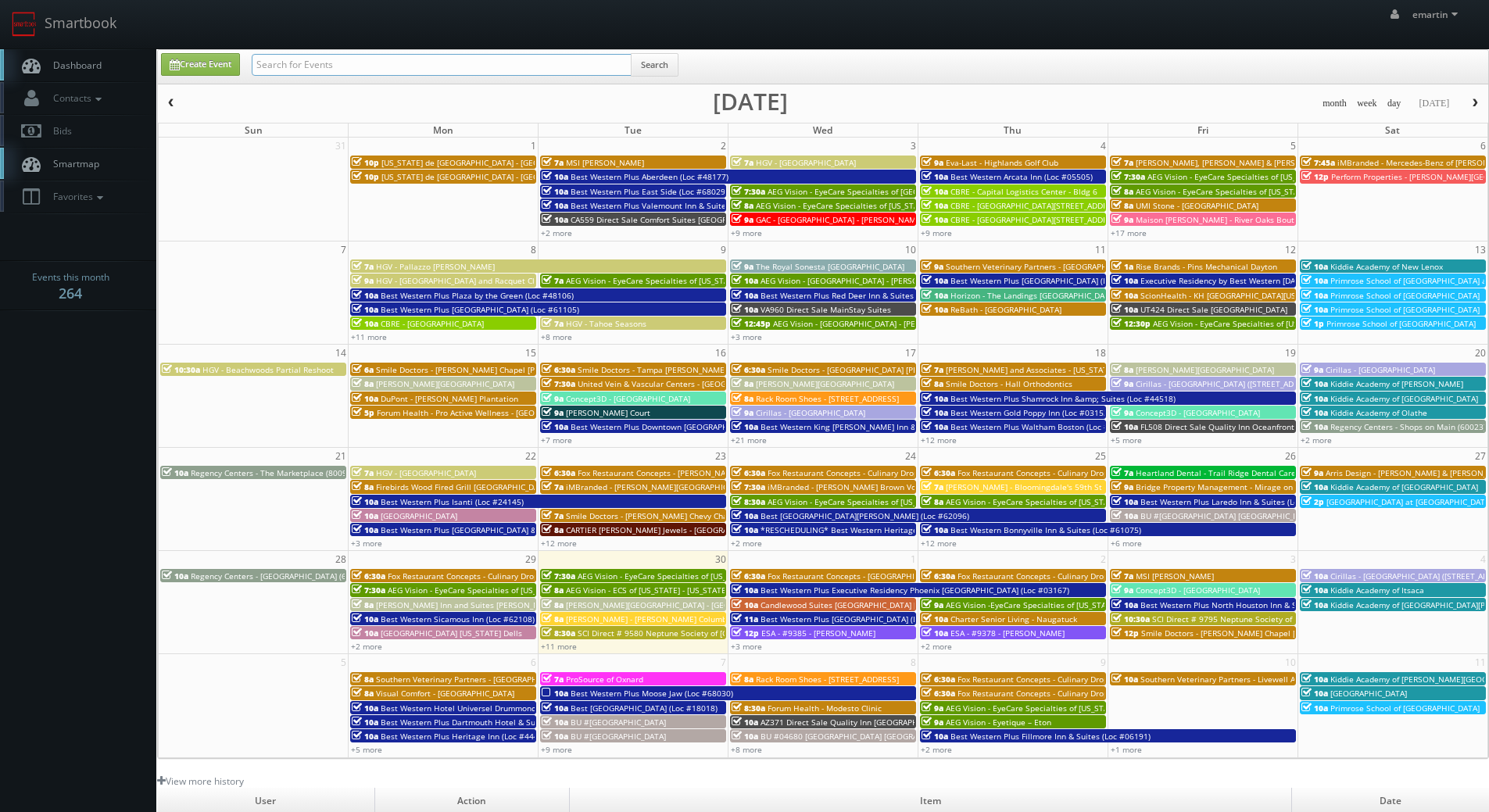
click at [296, 62] on input "text" at bounding box center [441, 65] width 379 height 22
type input "montclair"
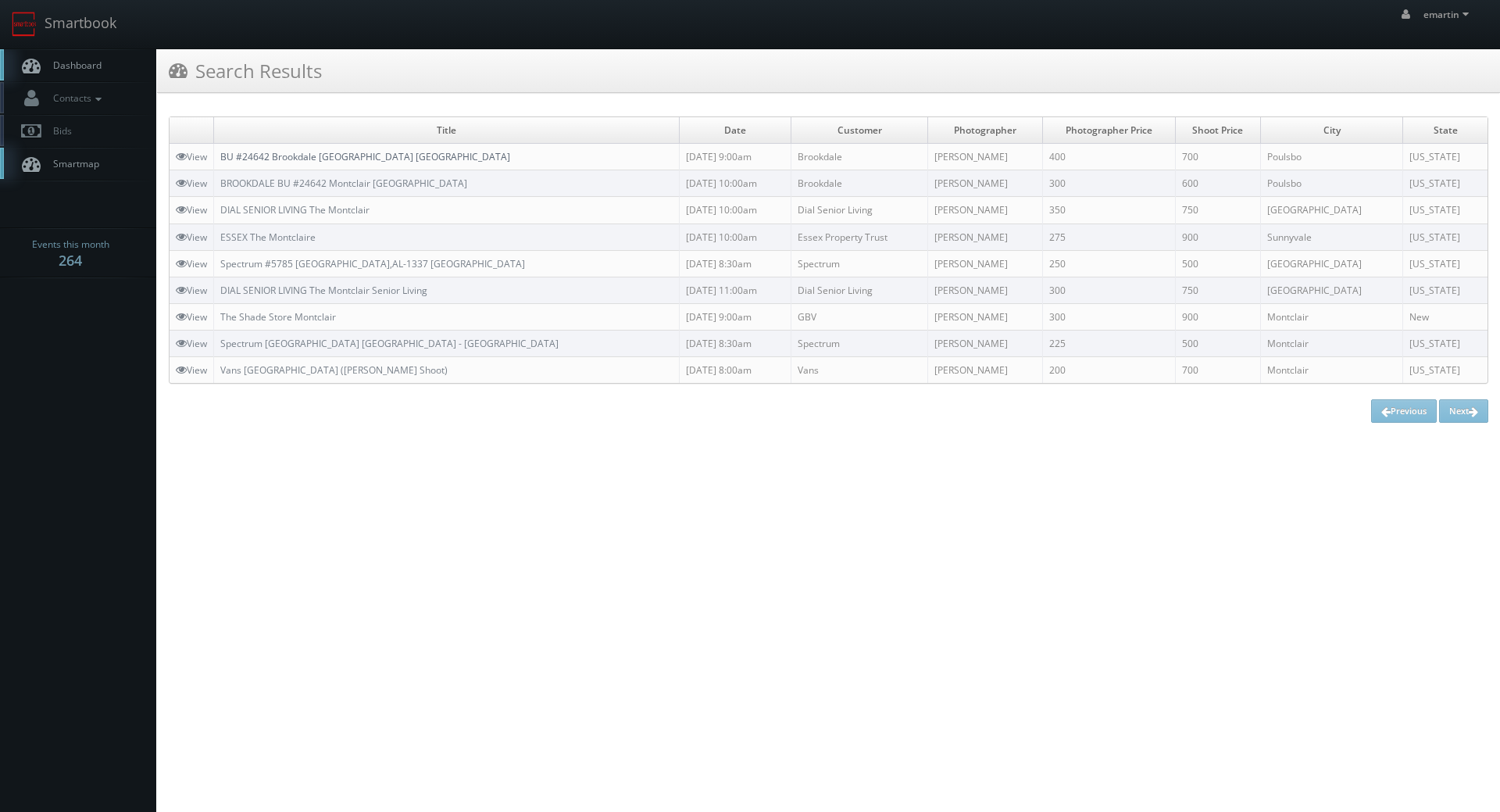
click at [244, 157] on link "BU #24642 Brookdale [GEOGRAPHIC_DATA] [GEOGRAPHIC_DATA]" at bounding box center [365, 157] width 290 height 13
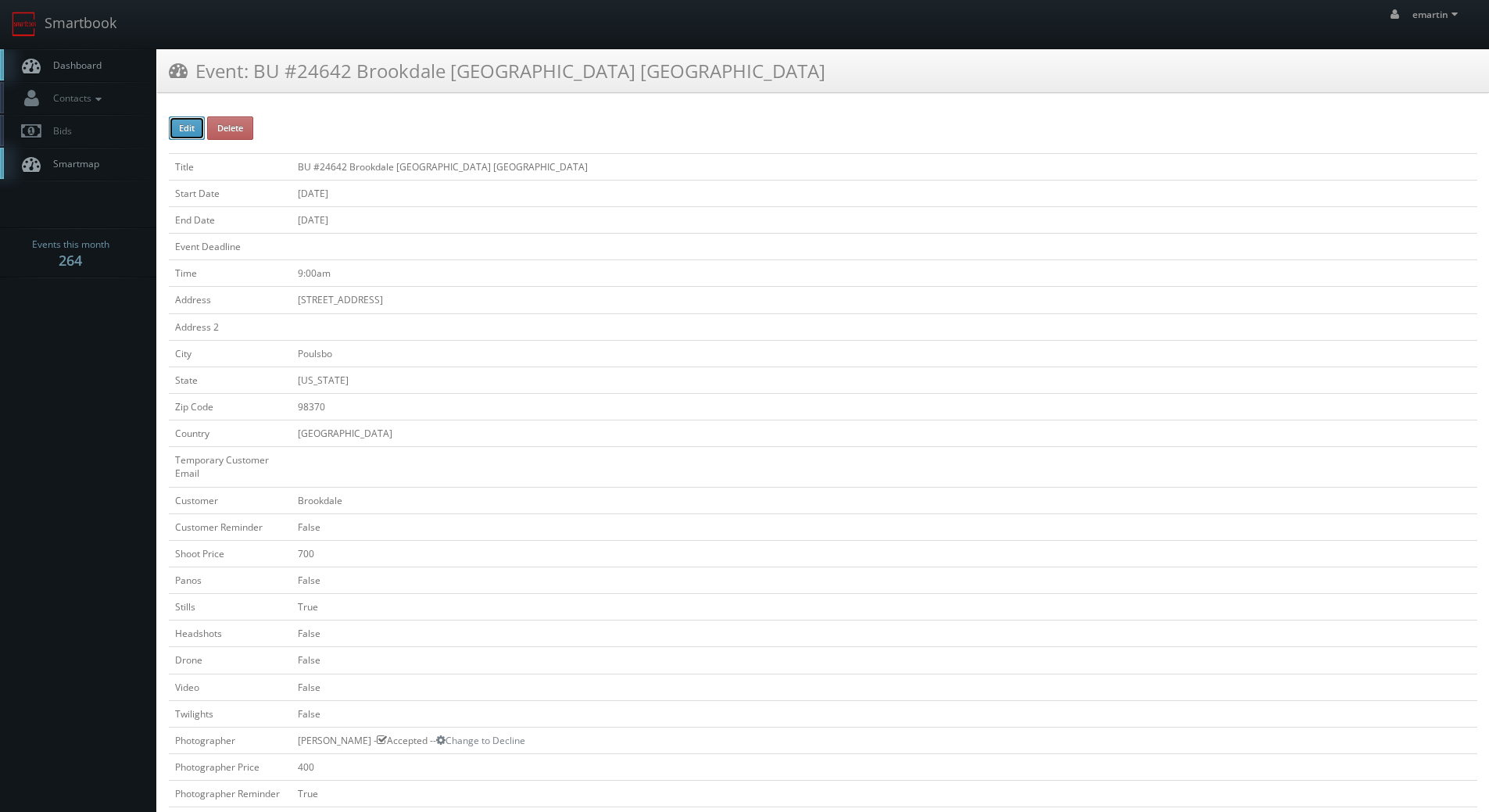
click at [197, 129] on button "Edit" at bounding box center [187, 128] width 36 height 24
type input "BU #24642 Brookdale [GEOGRAPHIC_DATA] [GEOGRAPHIC_DATA]"
type input "[STREET_ADDRESS]"
type input "Poulsbo"
type input "98370"
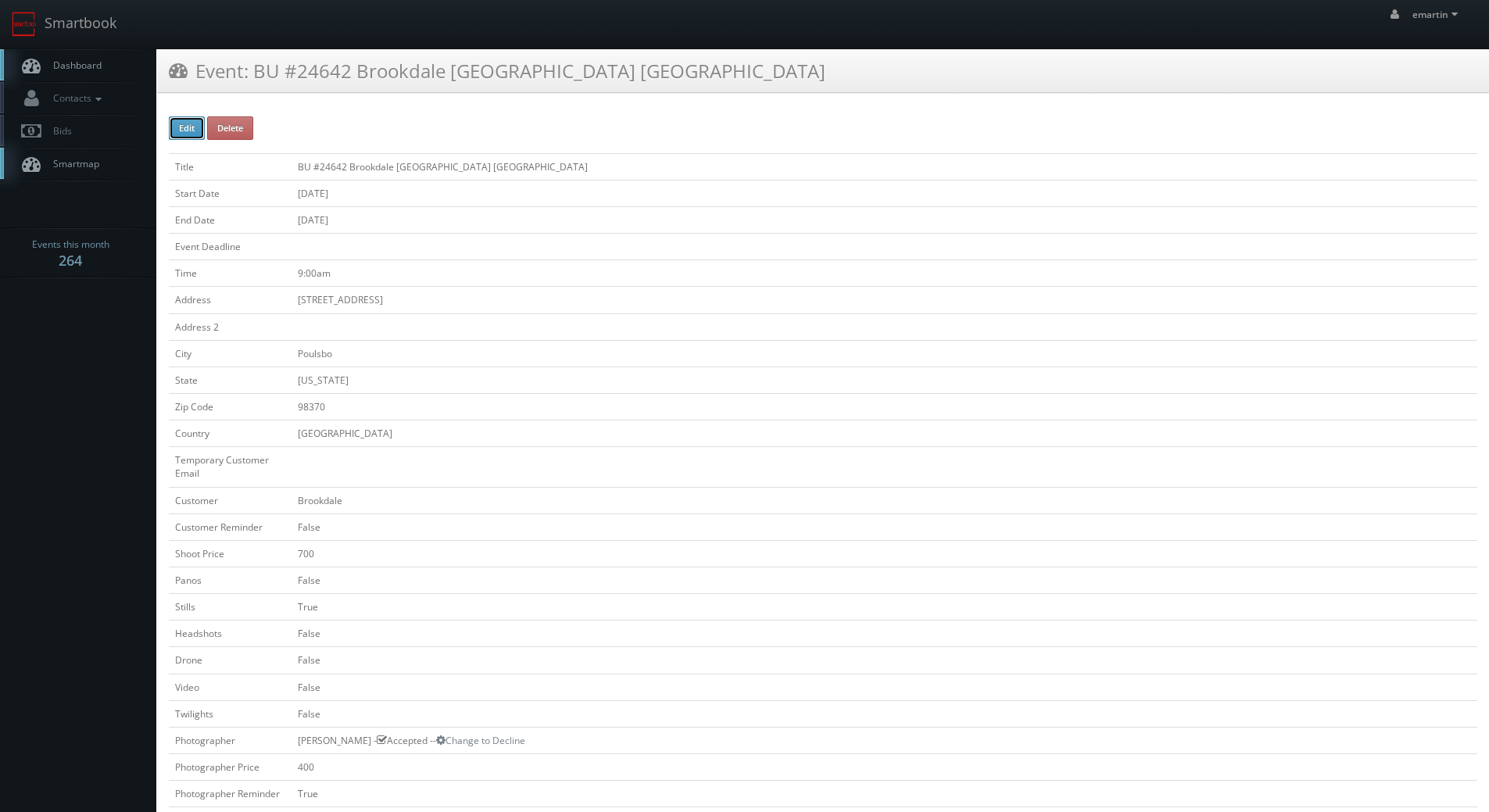
checkbox input "false"
type input "700"
checkbox input "false"
checkbox input "true"
checkbox input "false"
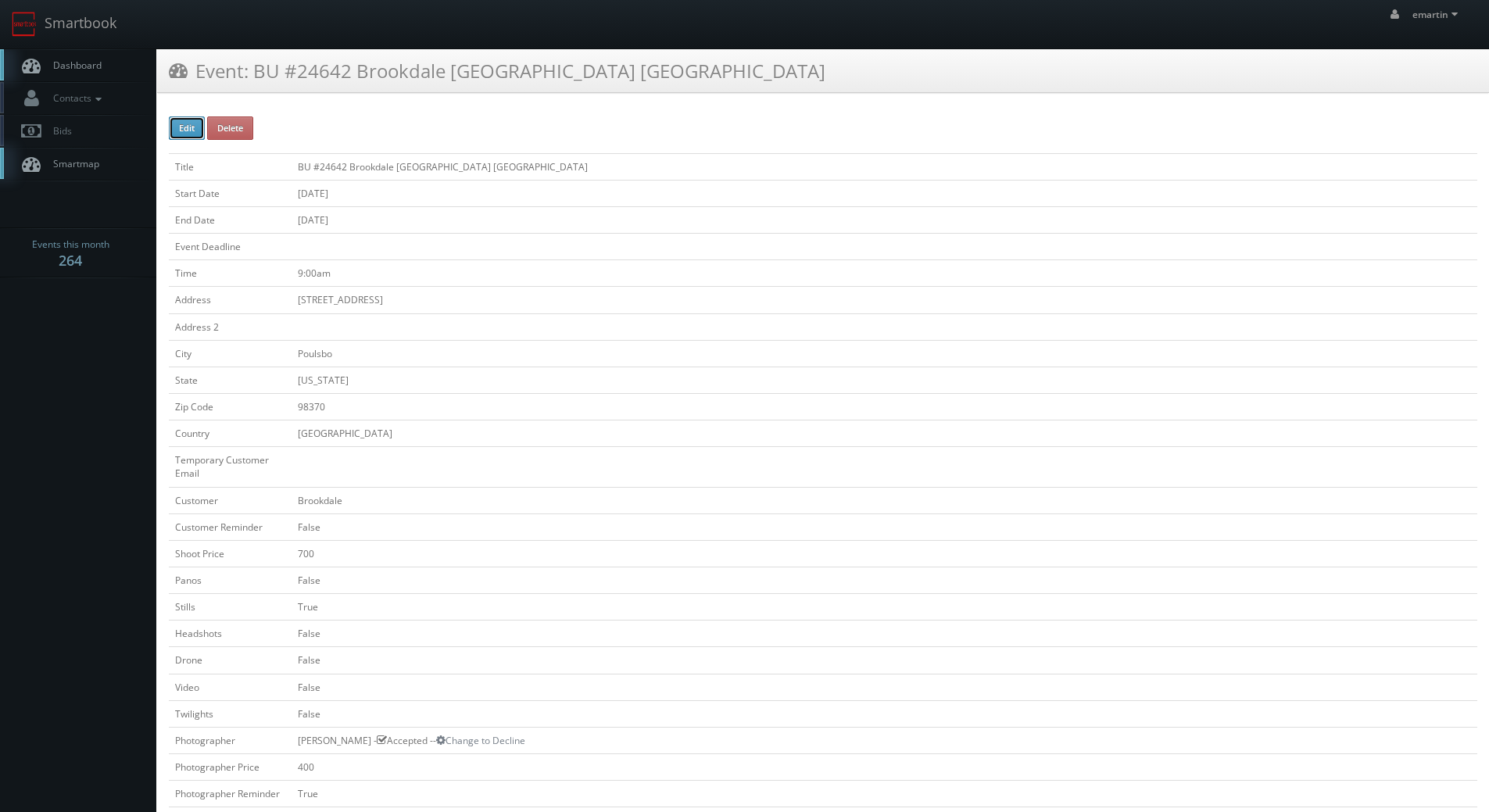
checkbox input "false"
type input "[DATE]"
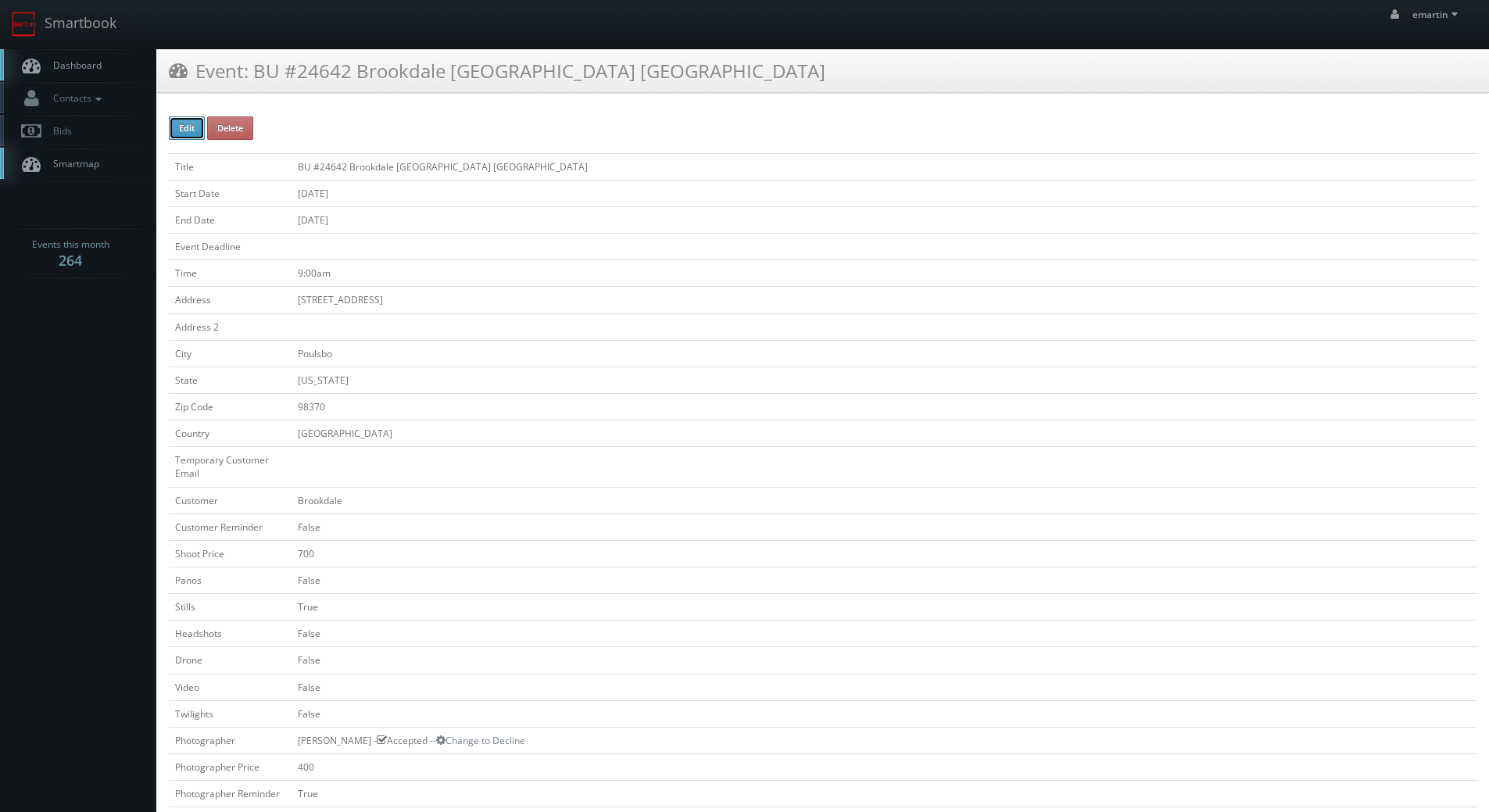
type input "[DATE]"
type input "9:00am"
checkbox input "true"
checkbox input "false"
type input "700"
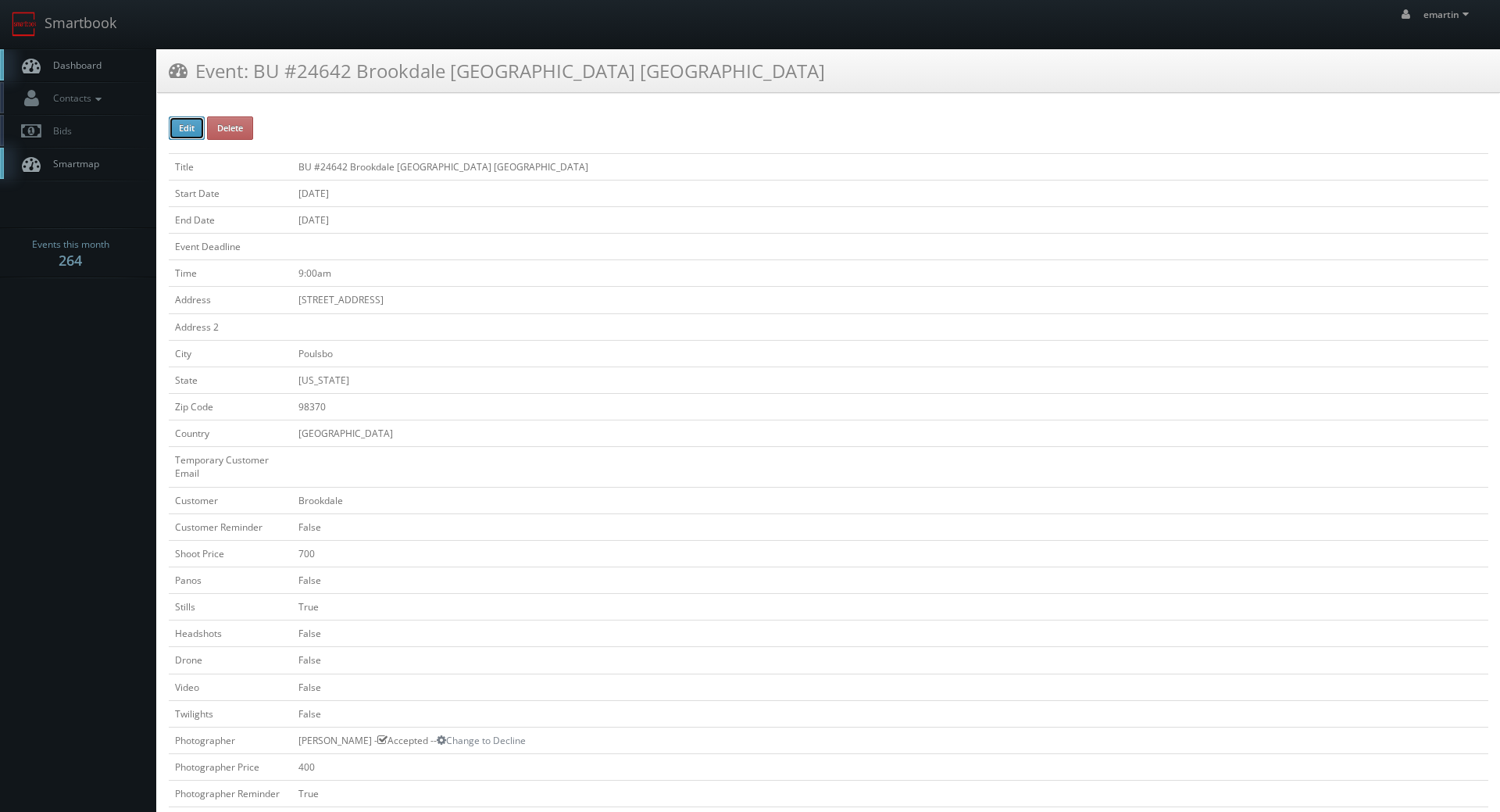
type input "400"
select select "[US_STATE]"
select select "[EMAIL_ADDRESS][DOMAIN_NAME]"
select select "[PERSON_NAME][EMAIL_ADDRESS][DOMAIN_NAME]"
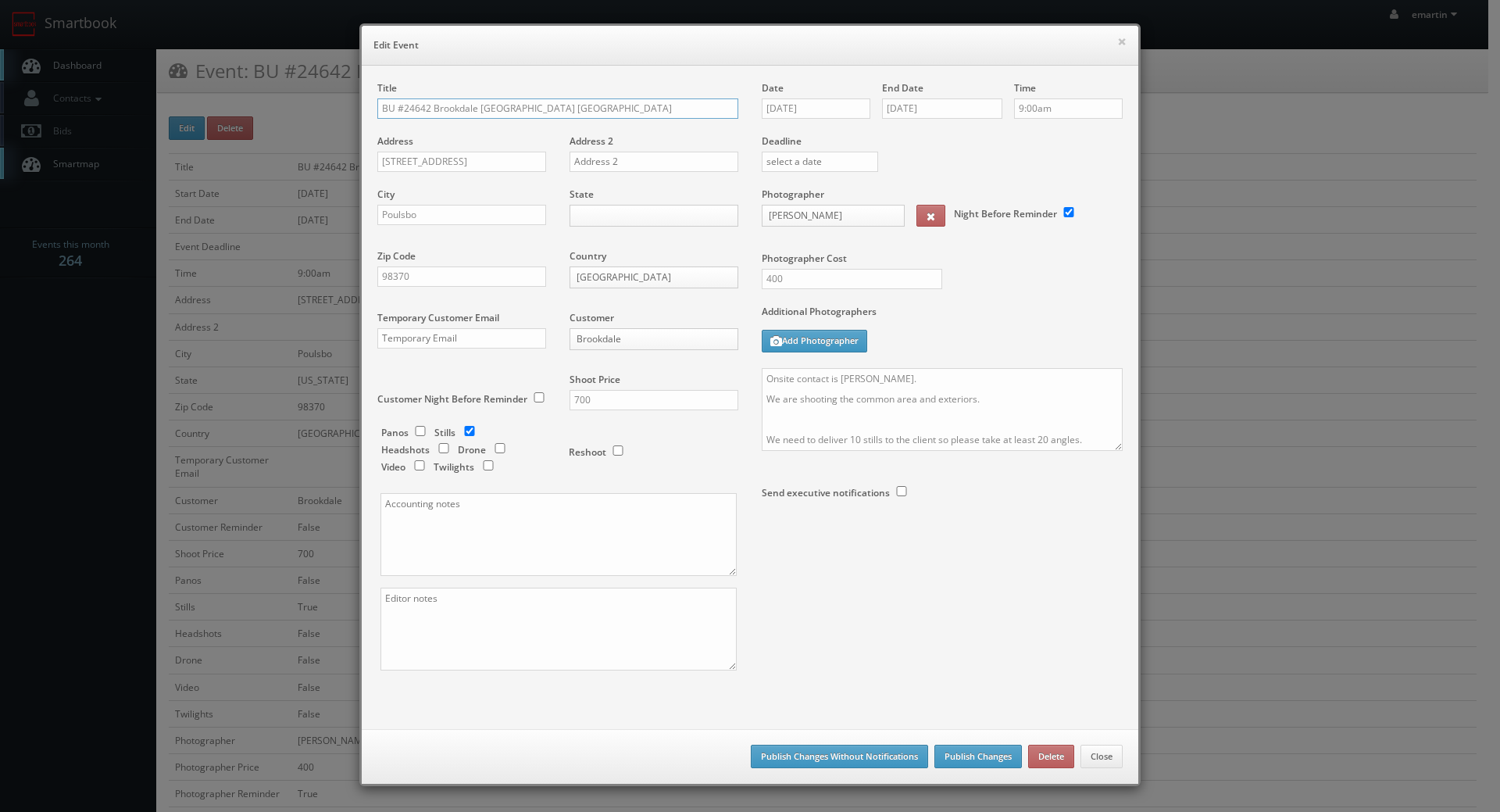
drag, startPoint x: 373, startPoint y: 104, endPoint x: 392, endPoint y: 116, distance: 22.5
click at [378, 104] on input "BU #24642 Brookdale [GEOGRAPHIC_DATA] [GEOGRAPHIC_DATA]" at bounding box center [558, 108] width 361 height 21
type input "*RESCHEDULING* BU #24642 Brookdale [GEOGRAPHIC_DATA] [GEOGRAPHIC_DATA]"
click at [762, 380] on textarea "Onsite contact is [PERSON_NAME]. We are shooting the common area and exteriors.…" at bounding box center [943, 409] width 361 height 83
type textarea "RESCHEDULING Onsite contact is [PERSON_NAME]. We are shooting the common area a…"
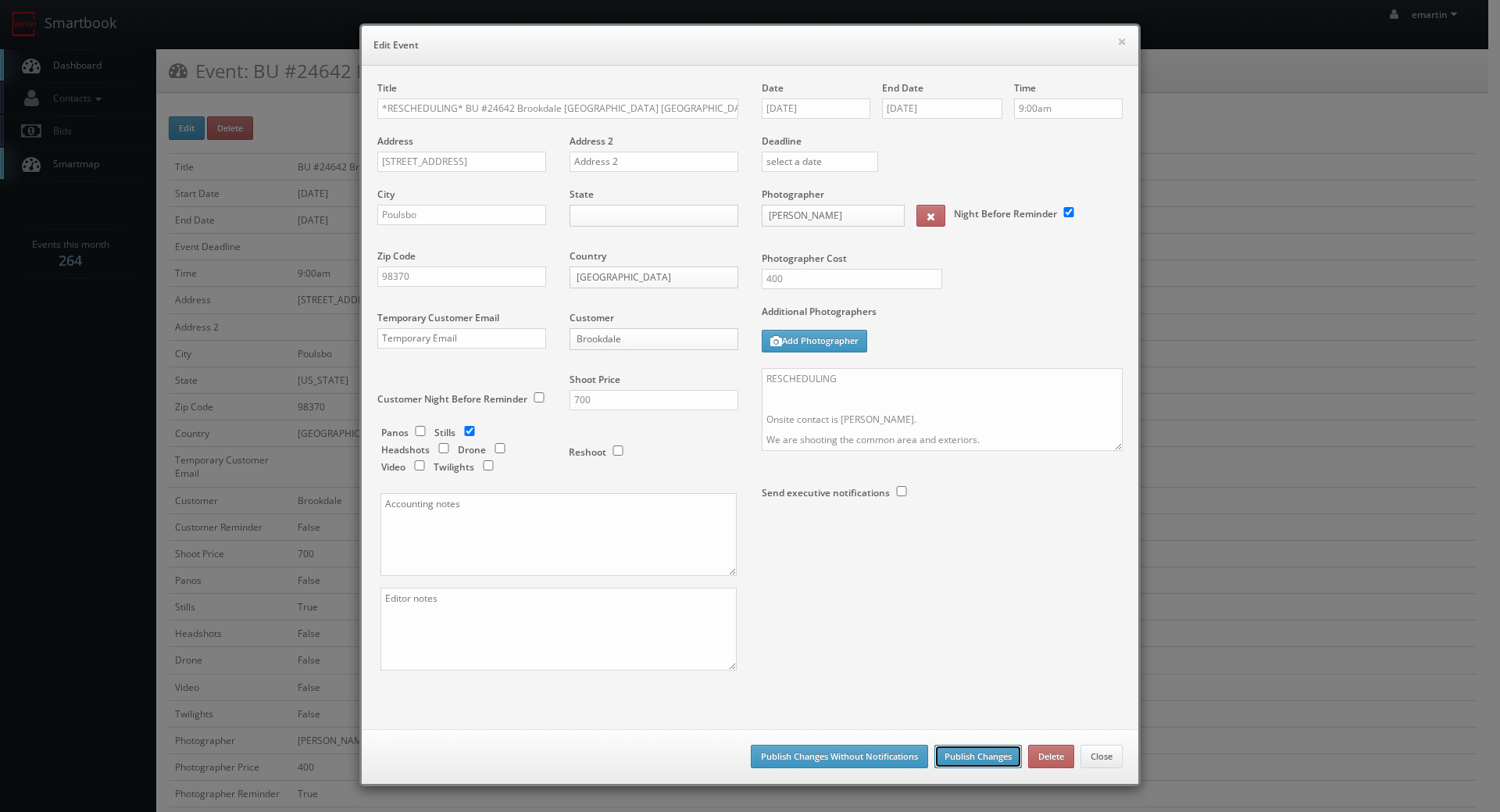
click at [964, 754] on button "Publish Changes" at bounding box center [978, 756] width 88 height 24
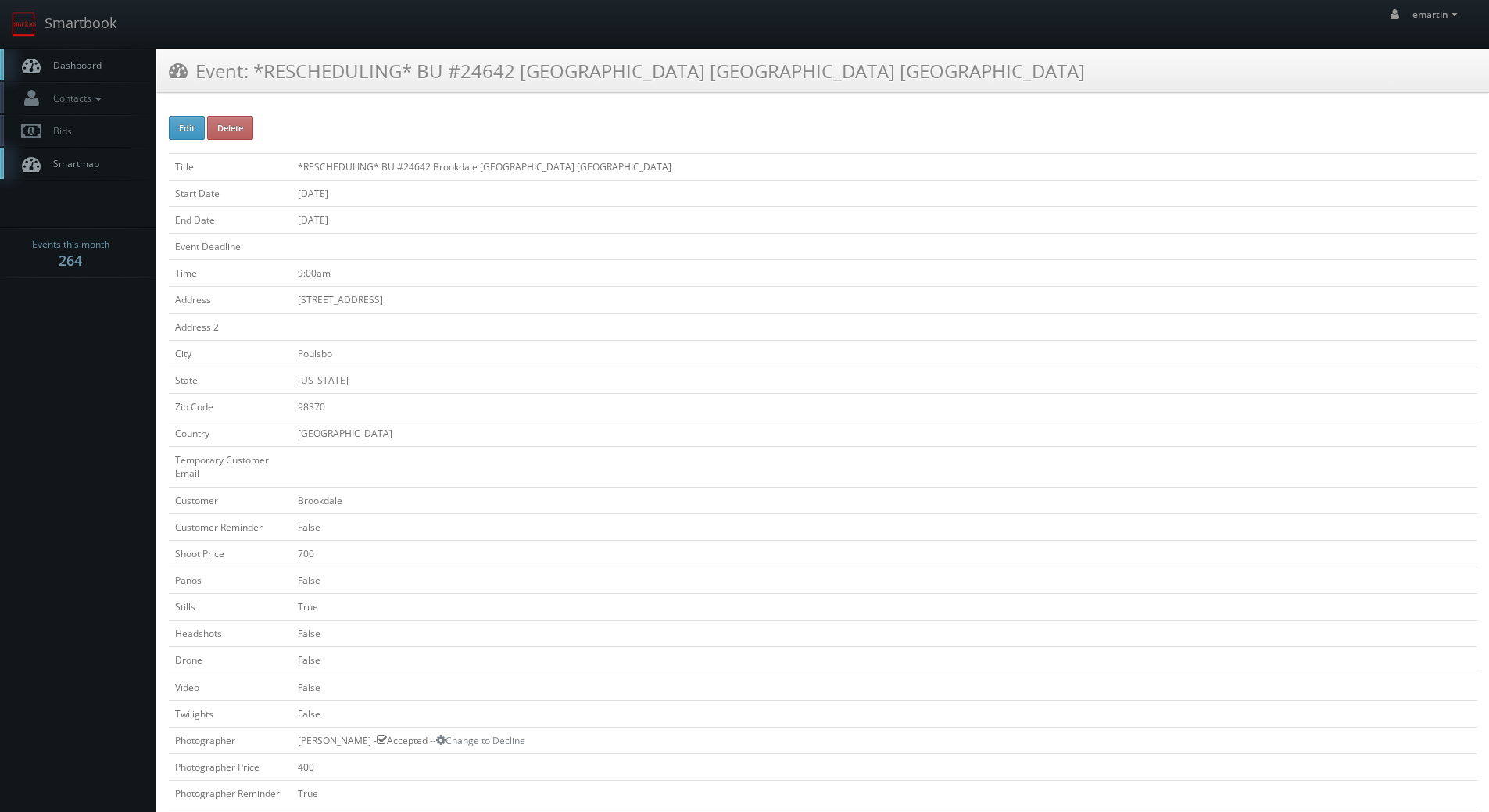
click at [484, 67] on h3 "Event: *RESCHEDULING* BU #24642 [GEOGRAPHIC_DATA] [GEOGRAPHIC_DATA] [GEOGRAPHIC…" at bounding box center [627, 70] width 916 height 27
click at [484, 67] on h3 "Event: *RESCHEDULING* BU #24642 Brookdale Montclair Poulsbo" at bounding box center [627, 70] width 916 height 27
copy h3 "24642"
click at [94, 54] on link "Dashboard" at bounding box center [78, 65] width 156 height 32
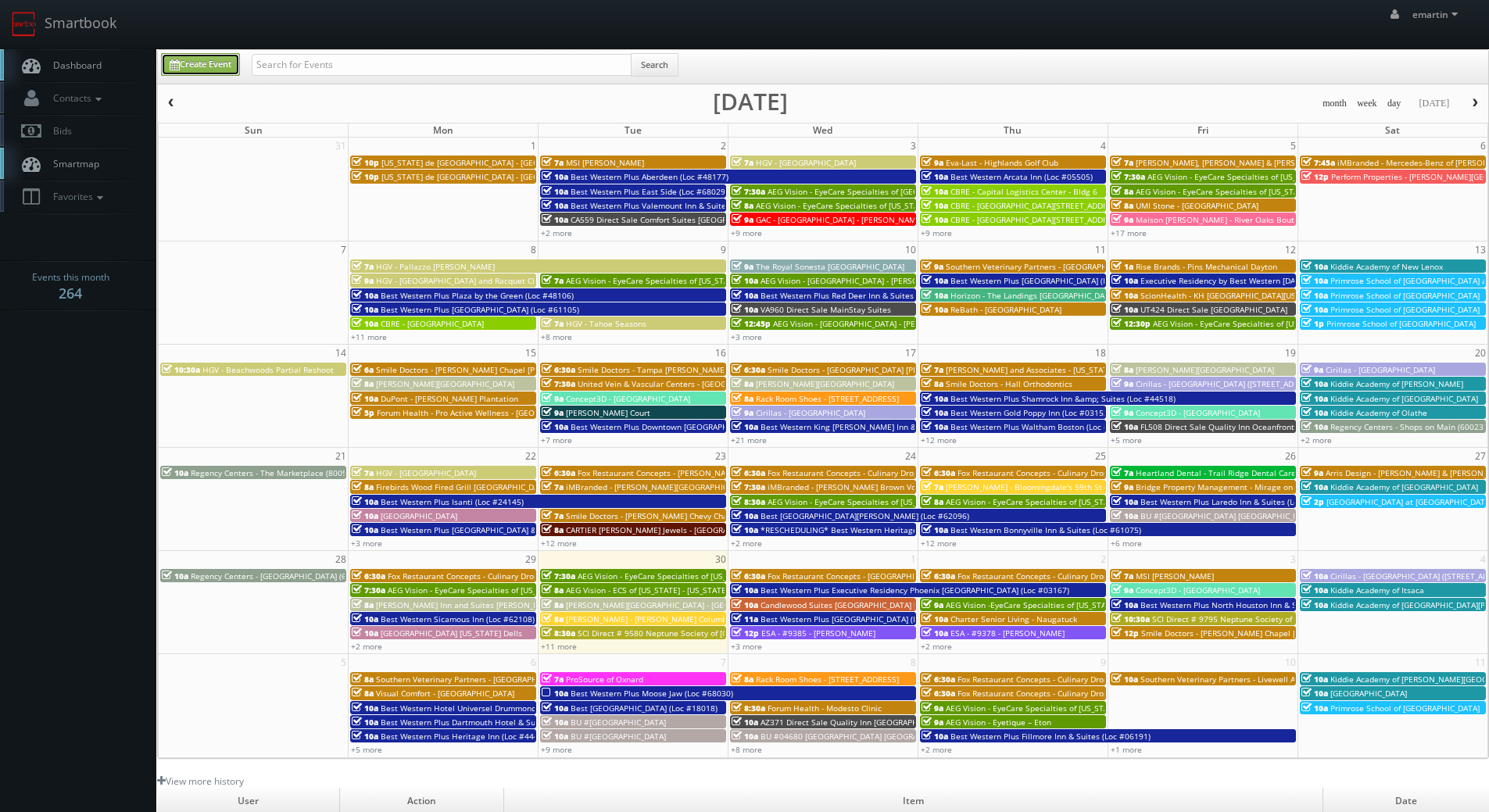
click at [186, 58] on link "Create Event" at bounding box center [200, 65] width 79 height 23
type input "[DATE]"
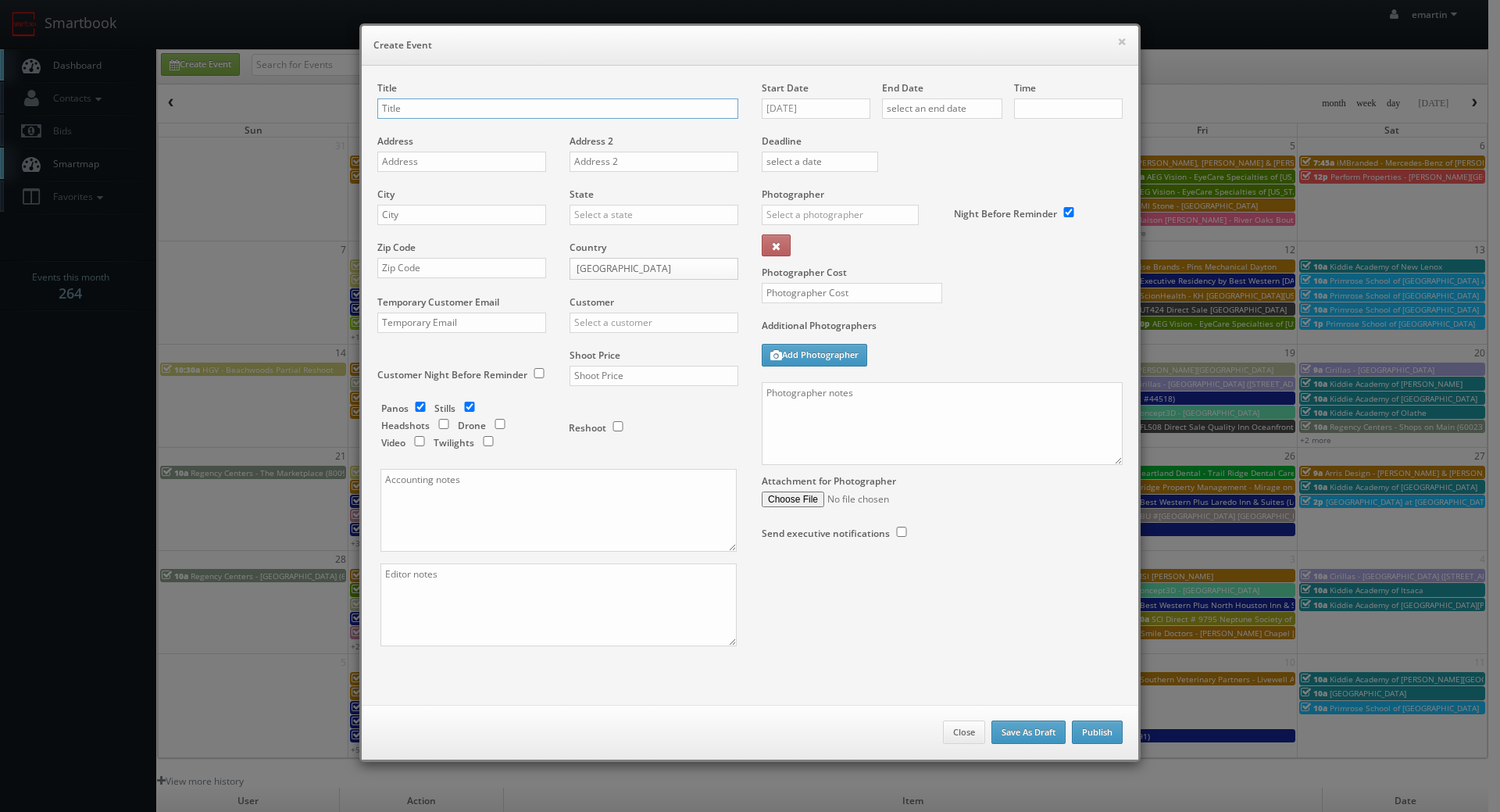
checkbox input "true"
type input "10:00am"
checkbox input "true"
click at [807, 108] on input "09/30/2025" at bounding box center [816, 108] width 108 height 21
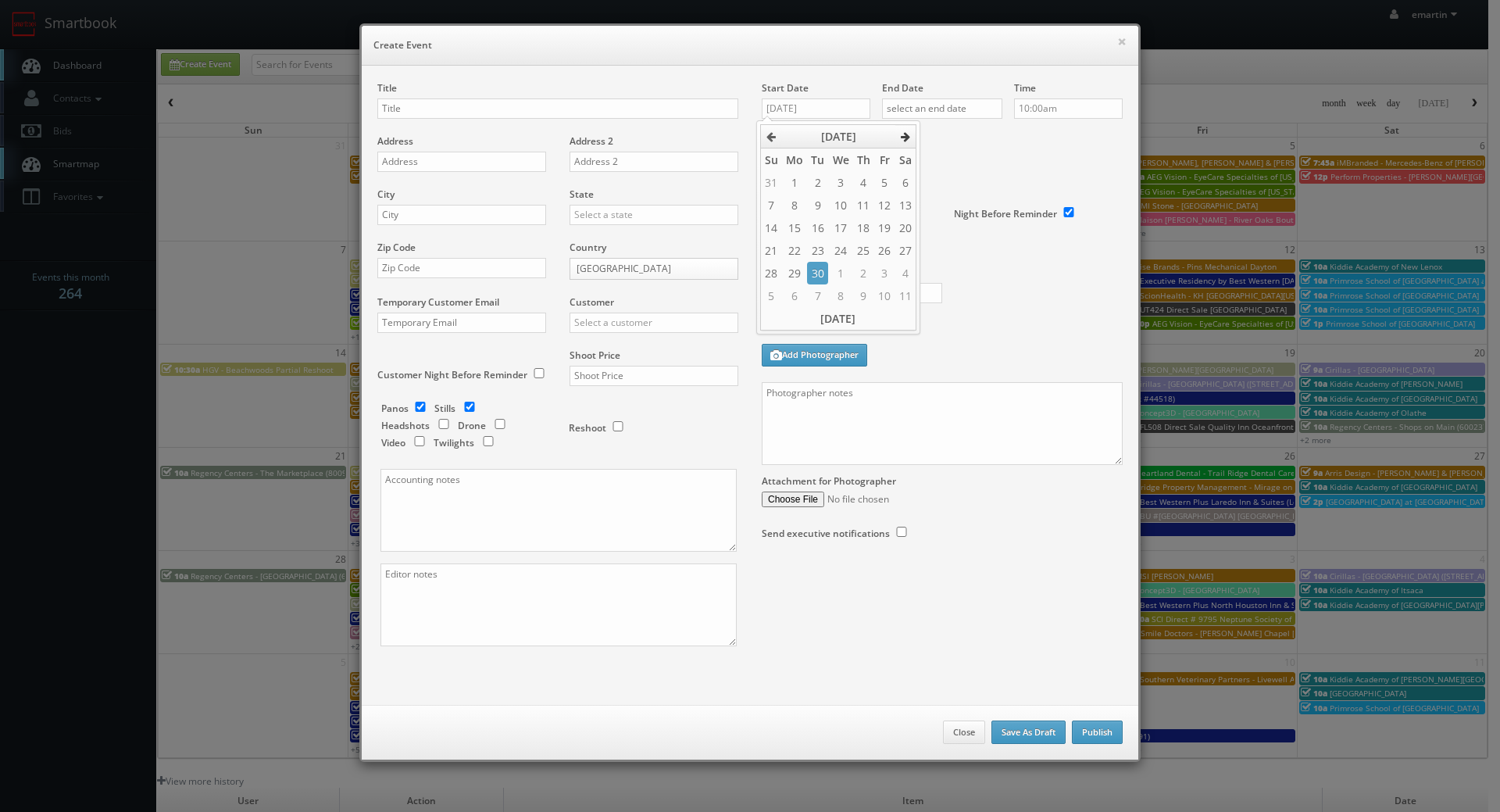
click at [908, 141] on icon at bounding box center [905, 136] width 9 height 11
click at [842, 248] on td "22" at bounding box center [840, 250] width 24 height 23
type input "10/22/2025"
drag, startPoint x: 1016, startPoint y: 154, endPoint x: 1011, endPoint y: 146, distance: 9.4
click at [1013, 151] on div "Deadline" at bounding box center [943, 134] width 384 height 106
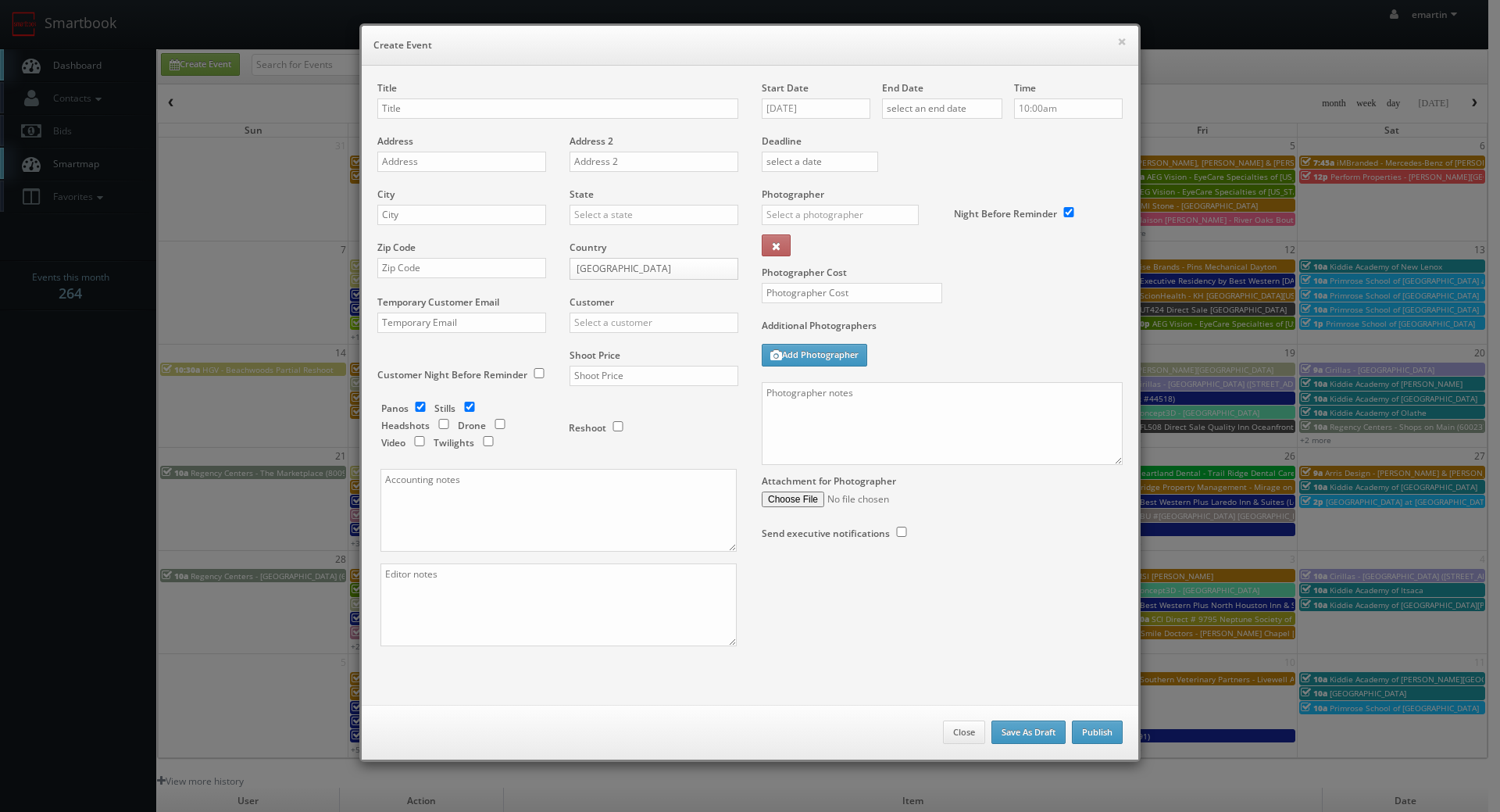
drag, startPoint x: 972, startPoint y: 89, endPoint x: 972, endPoint y: 99, distance: 10.0
click at [972, 97] on div "End Date" at bounding box center [942, 108] width 121 height 53
click at [975, 108] on input "text" at bounding box center [942, 108] width 121 height 21
click at [1022, 129] on th at bounding box center [1025, 136] width 21 height 24
click at [952, 241] on td "22" at bounding box center [960, 250] width 24 height 23
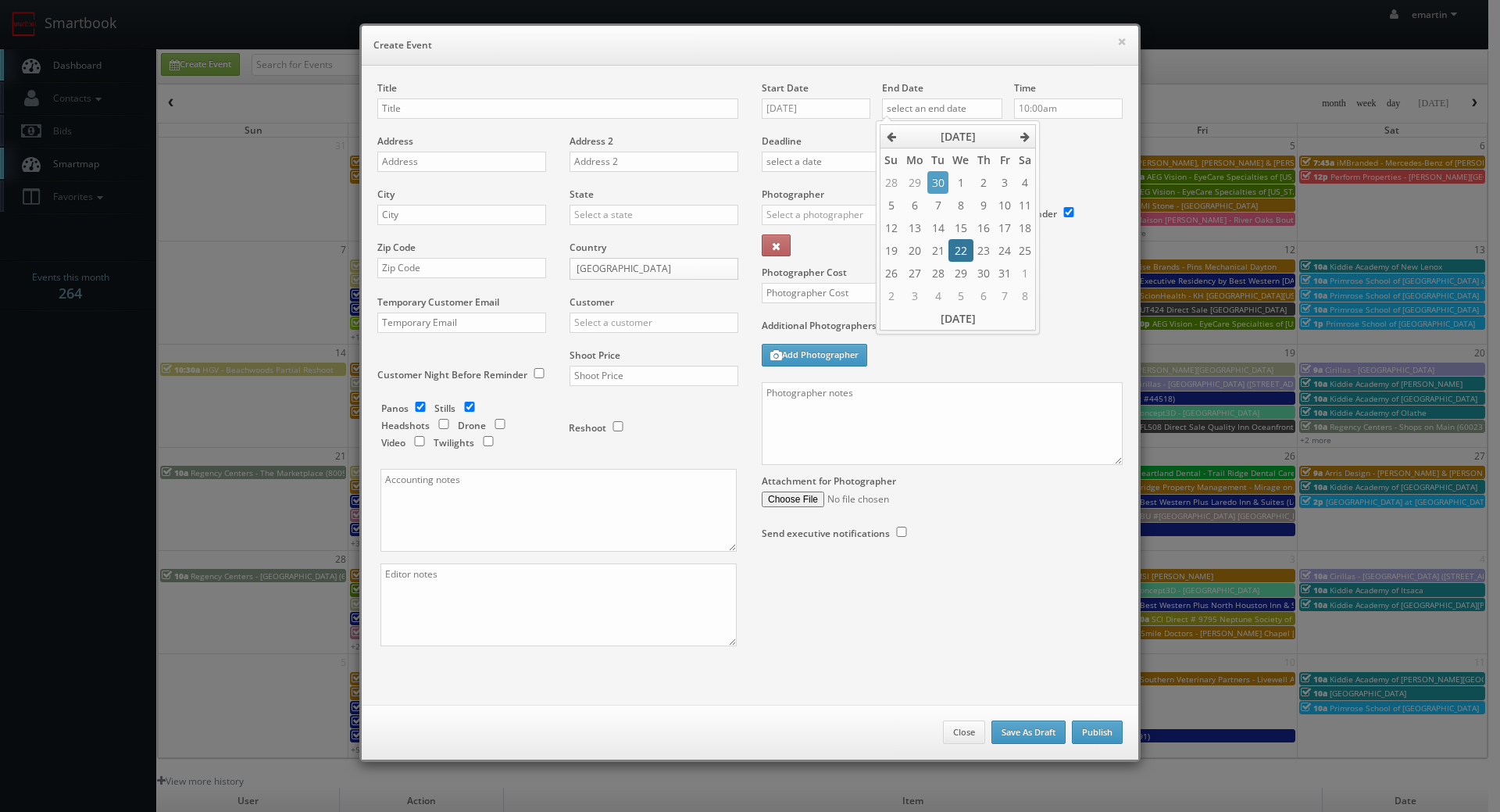
type input "10/22/2025"
click at [1076, 160] on div "Deadline" at bounding box center [943, 134] width 384 height 106
click at [814, 223] on input "text" at bounding box center [840, 214] width 157 height 21
click at [851, 262] on div "Rheis Hair" at bounding box center [846, 249] width 167 height 25
type input "Rheis Hair"
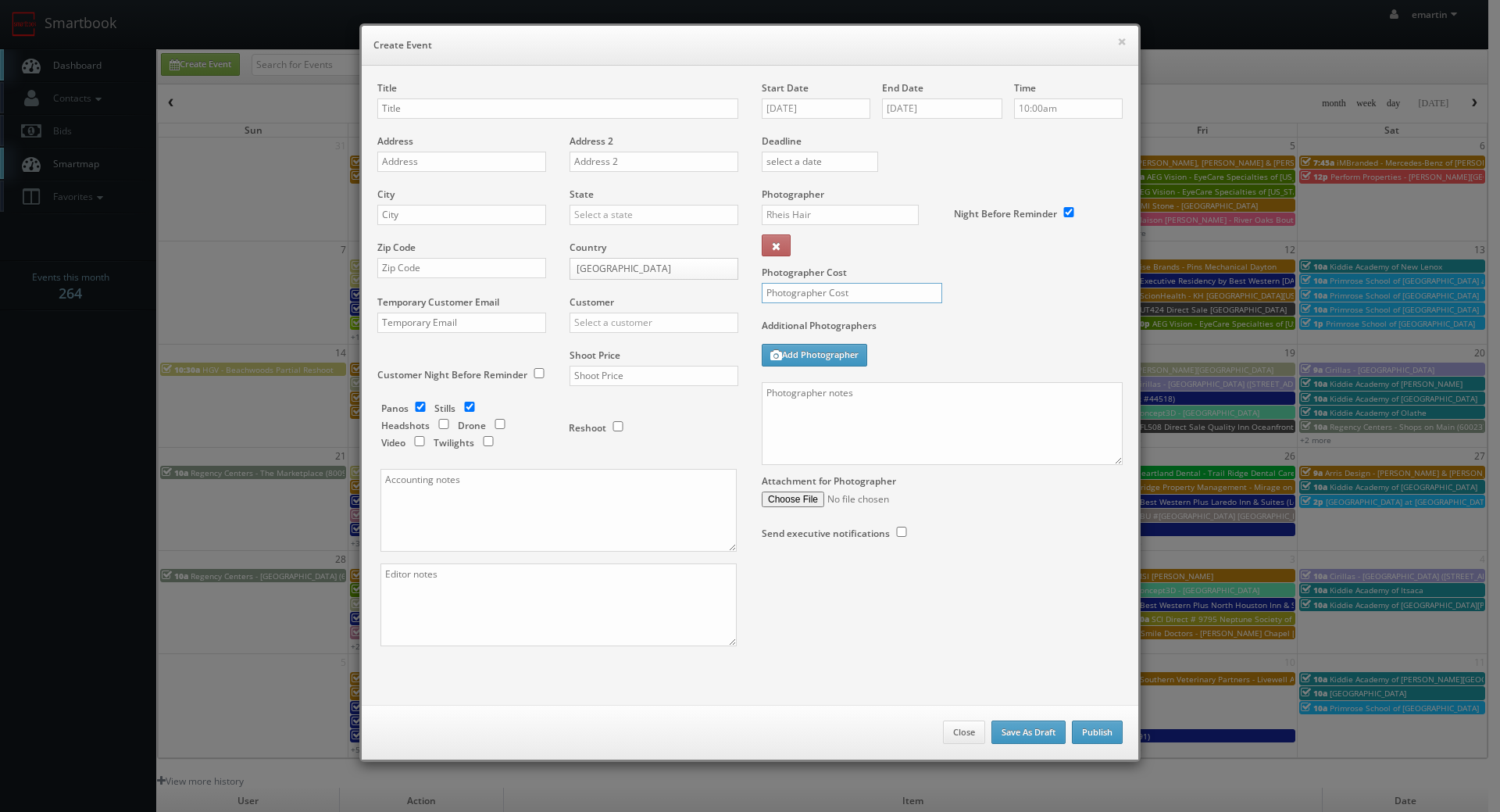
drag, startPoint x: 836, startPoint y: 283, endPoint x: 838, endPoint y: 275, distance: 8.2
click at [836, 283] on input "text" at bounding box center [852, 292] width 181 height 21
type input "400"
drag, startPoint x: 963, startPoint y: 331, endPoint x: 594, endPoint y: 291, distance: 371.2
click at [963, 330] on label "Additional Photographers" at bounding box center [943, 329] width 361 height 21
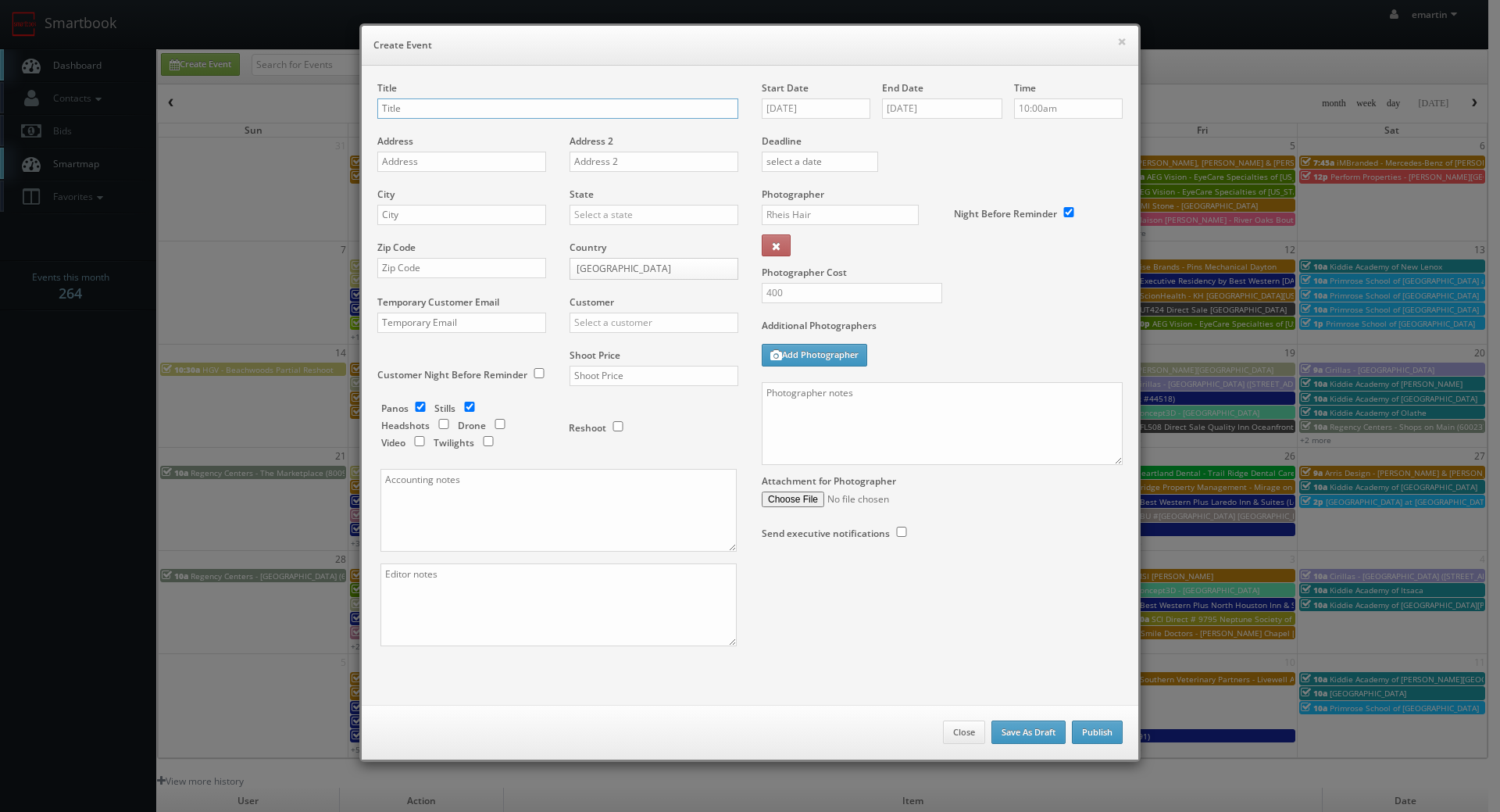
click at [452, 102] on input "text" at bounding box center [558, 108] width 361 height 21
paste input "BU #07260"
click at [473, 112] on input "BU #07260" at bounding box center [558, 108] width 361 height 21
paste input "Brookdale Yakima"
type input "BU #07260 Brookdale Yakima"
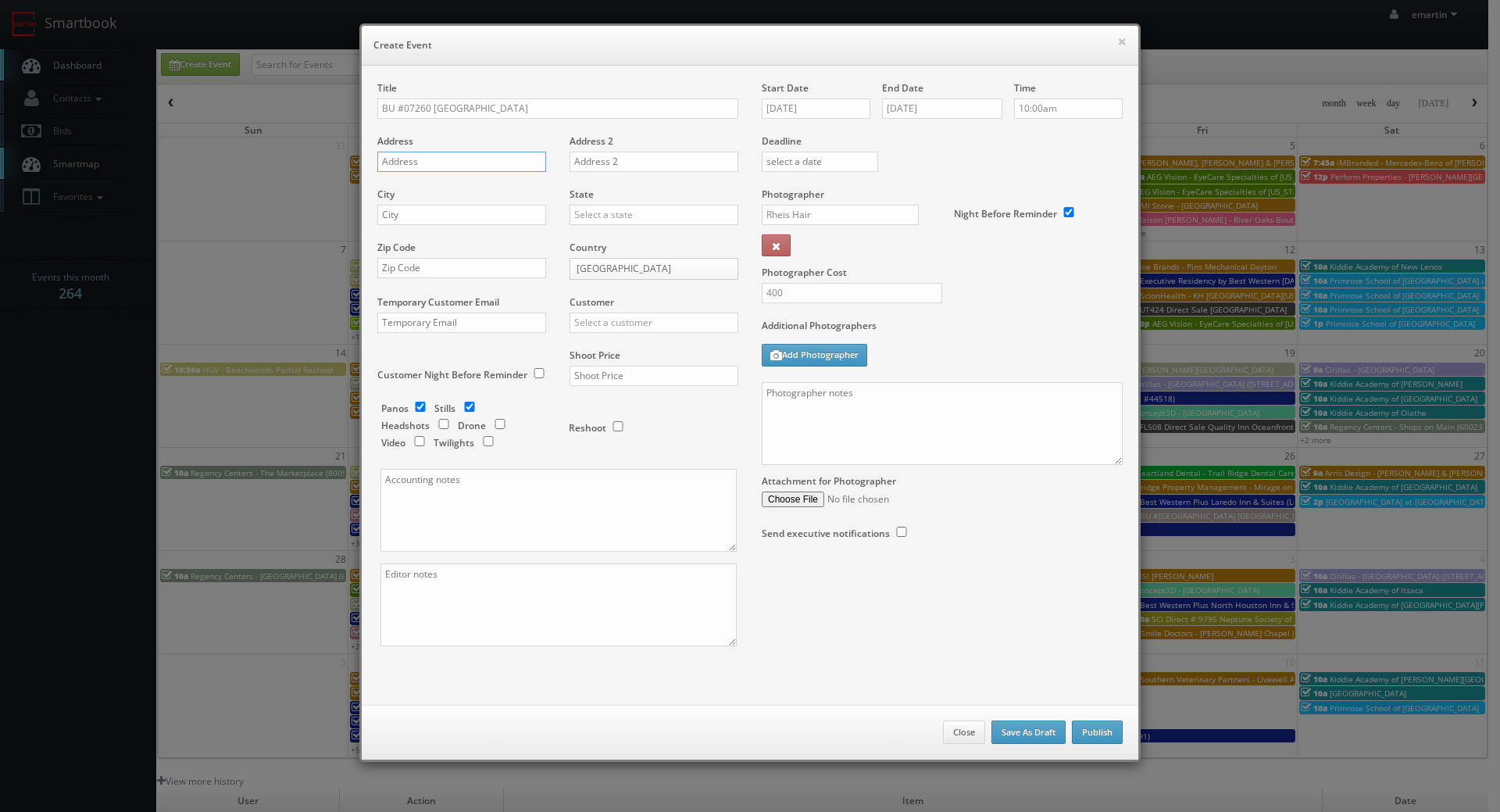
click at [404, 161] on input "text" at bounding box center [462, 162] width 169 height 21
paste input "4100 West Englewood Avenue"
type input "4100 West Englewood Avenue"
drag, startPoint x: 495, startPoint y: 218, endPoint x: 514, endPoint y: 218, distance: 19.0
click at [495, 218] on input "text" at bounding box center [462, 214] width 169 height 21
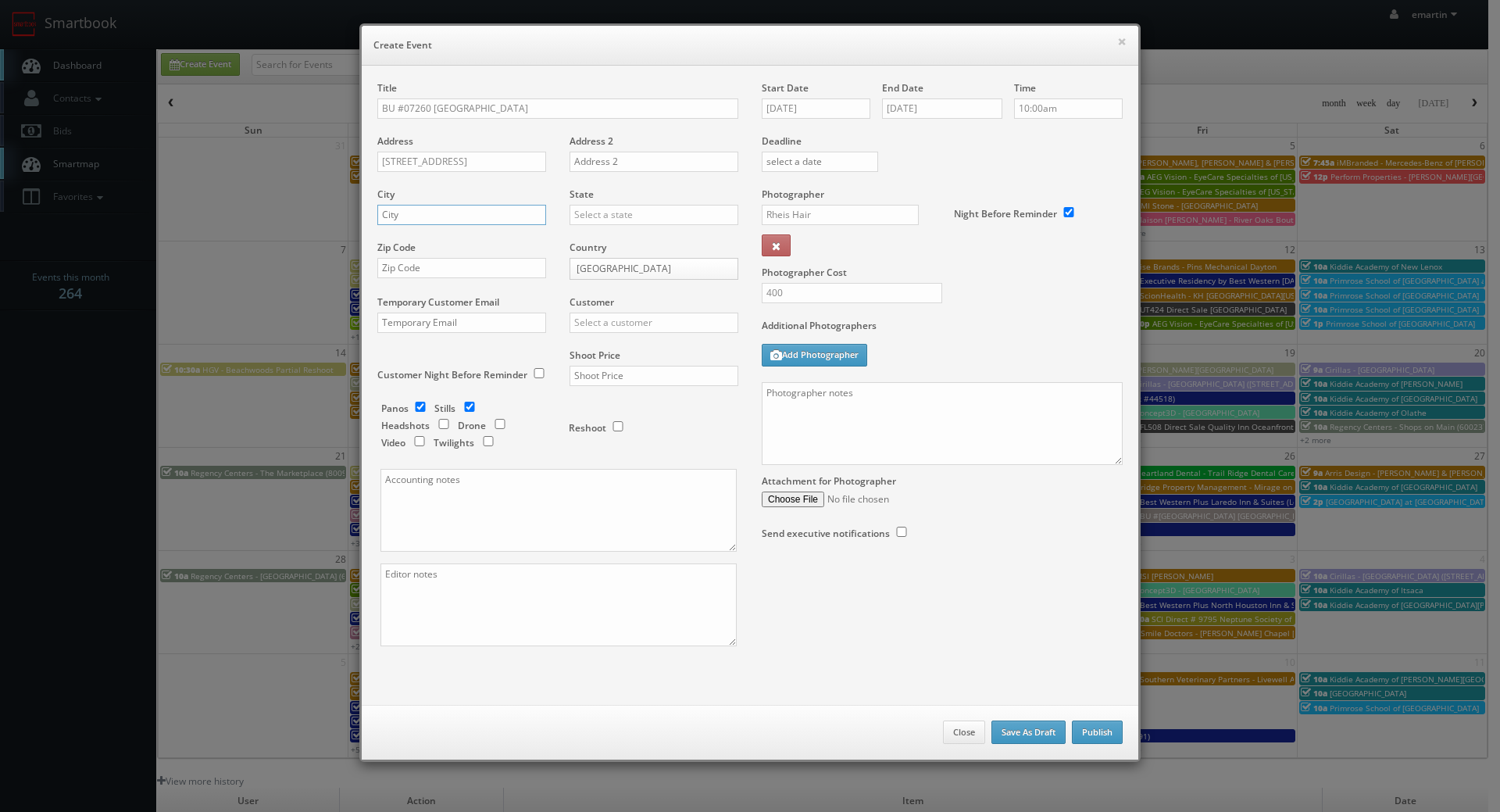
paste input "Yakima"
type input "Yakima"
click at [668, 218] on input "text" at bounding box center [654, 214] width 169 height 21
click at [632, 229] on div "Washington" at bounding box center [654, 240] width 167 height 25
type input "Washington"
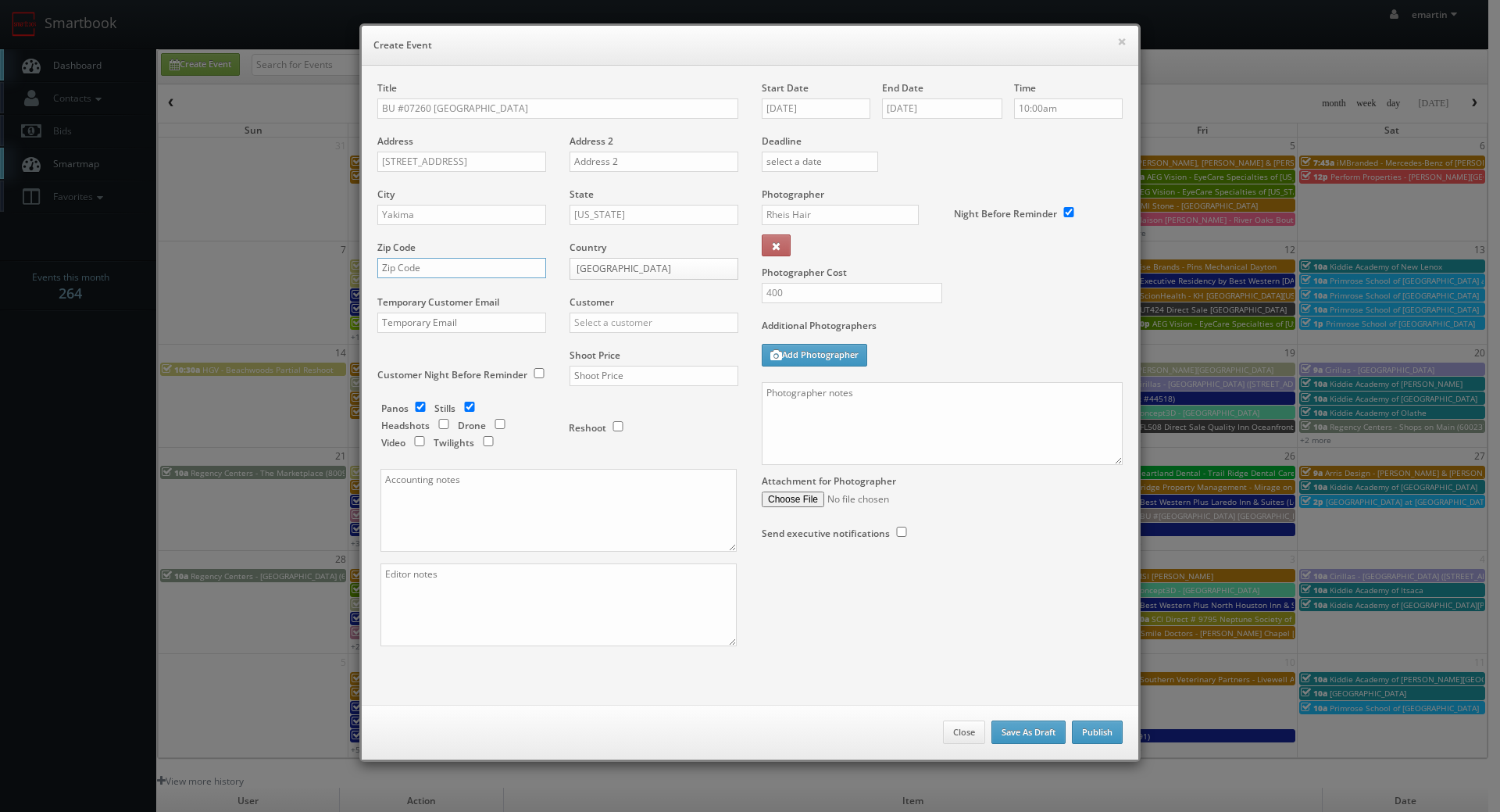
drag, startPoint x: 439, startPoint y: 269, endPoint x: 463, endPoint y: 266, distance: 24.2
click at [439, 269] on input "text" at bounding box center [462, 268] width 169 height 21
paste input "98908-2677"
type input "98908-2677"
click at [622, 326] on input "text" at bounding box center [654, 323] width 169 height 21
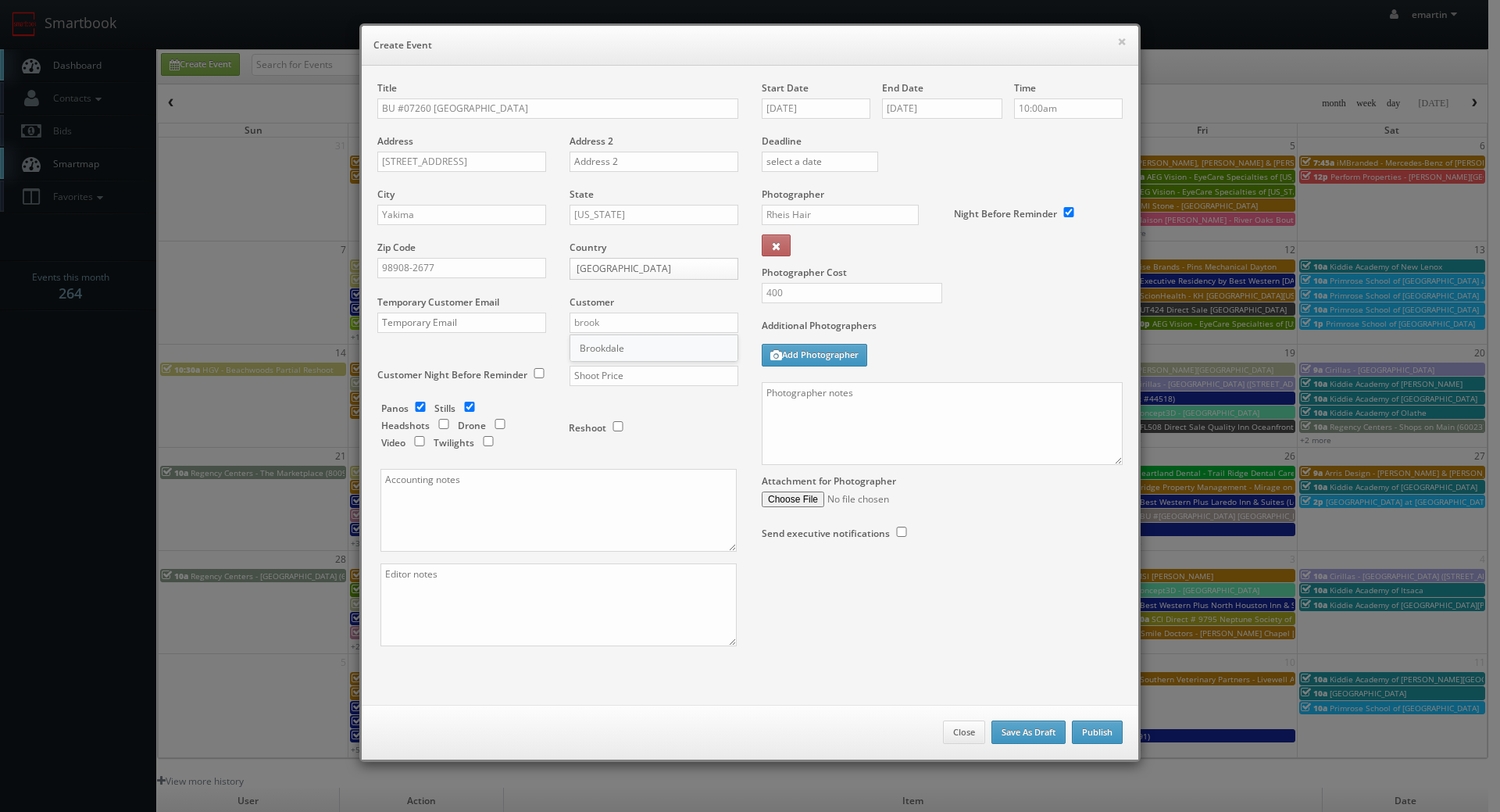
click at [617, 346] on div "Brookdale" at bounding box center [654, 347] width 167 height 25
type input "Brookdale"
click at [621, 373] on input "text" at bounding box center [654, 375] width 169 height 21
type input "700"
click at [604, 411] on div "Reshoot" at bounding box center [647, 420] width 156 height 37
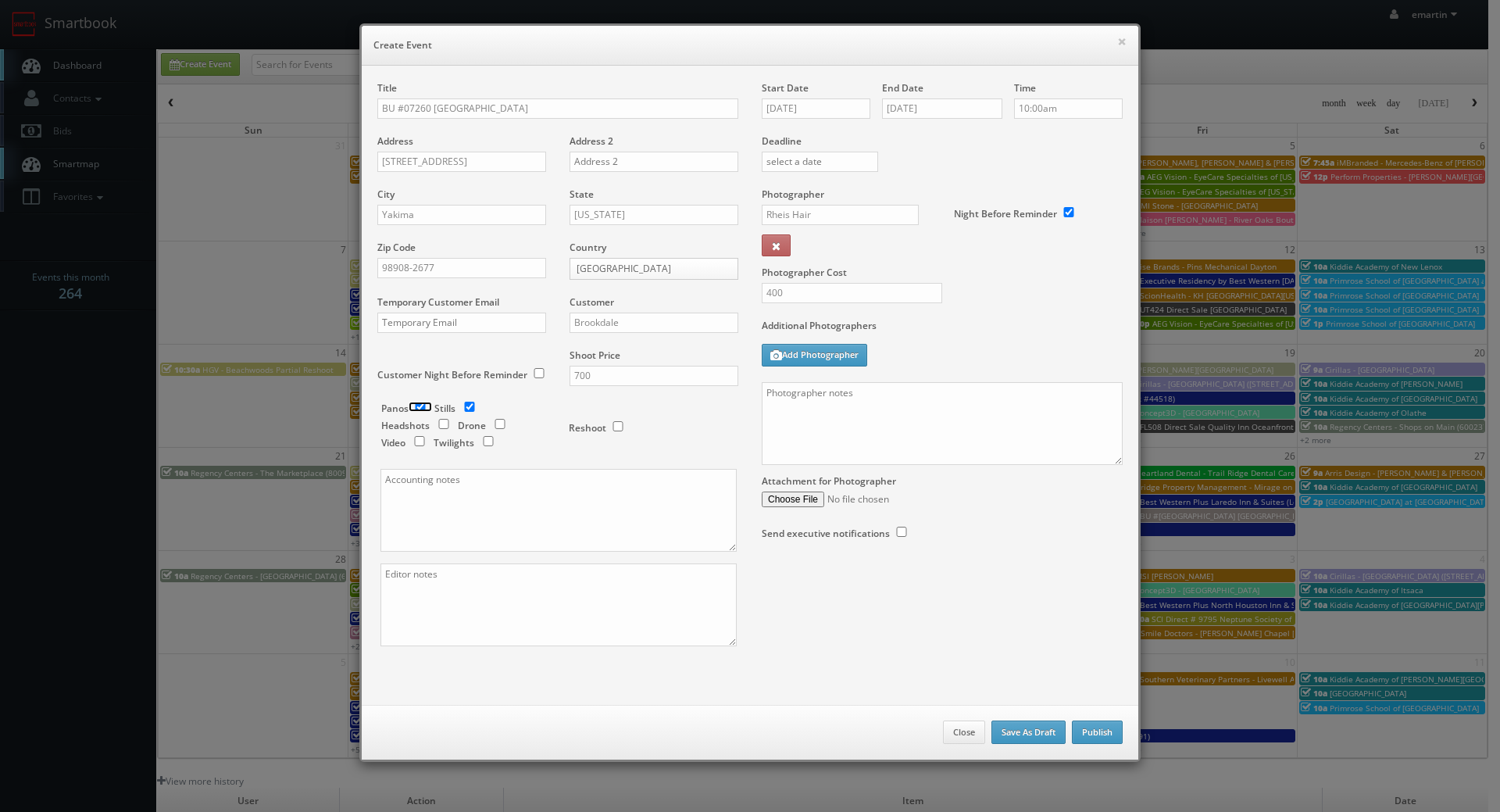
click at [420, 406] on input "checkbox" at bounding box center [420, 406] width 24 height 10
checkbox input "false"
click at [1044, 317] on div "Photographer Cost 400" at bounding box center [943, 253] width 384 height 131
drag, startPoint x: 844, startPoint y: 462, endPoint x: 848, endPoint y: 439, distance: 23.3
click at [845, 462] on textarea at bounding box center [943, 423] width 361 height 83
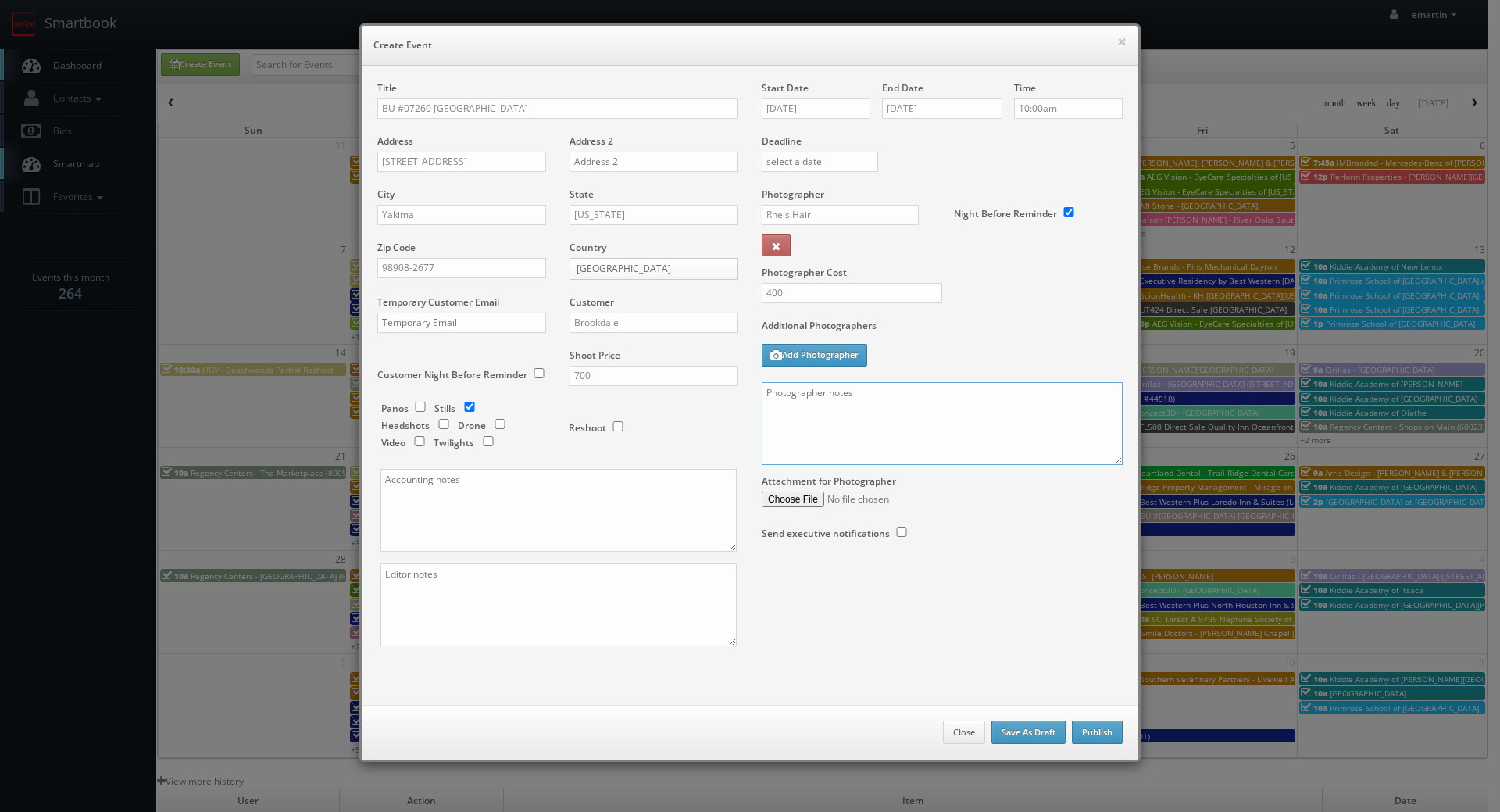
paste textarea "Onsite contact is We need to deliver 10 stills to the client so please take at …"
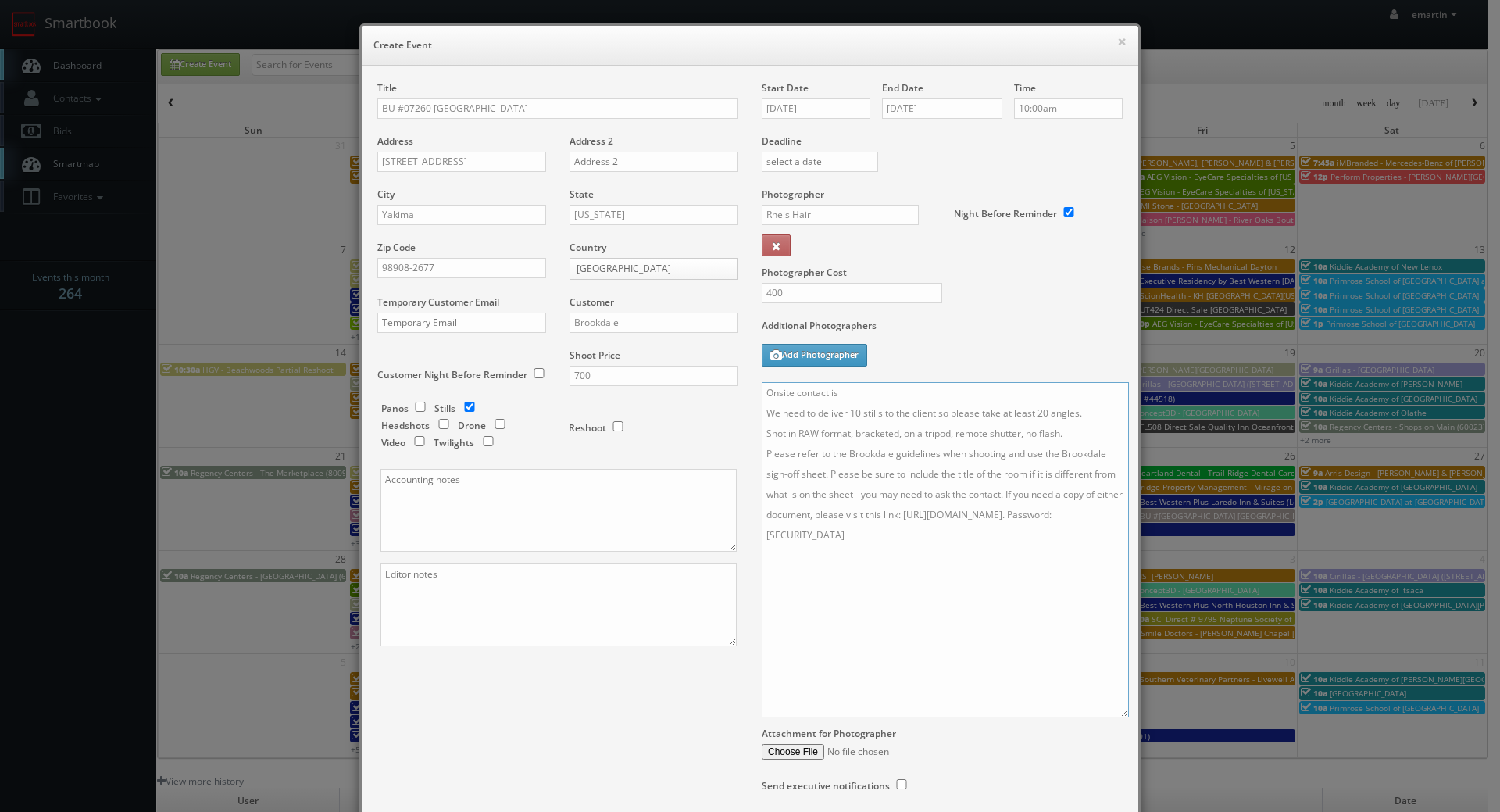
drag, startPoint x: 1108, startPoint y: 456, endPoint x: 1094, endPoint y: 702, distance: 246.4
click at [1112, 716] on textarea "Onsite contact is We need to deliver 10 stills to the client so please take at …" at bounding box center [945, 549] width 367 height 335
click at [846, 380] on div "Additional Photographers Add Photographer" at bounding box center [943, 350] width 361 height 63
click at [860, 395] on textarea "Onsite contact is We need to deliver 10 stills to the client so please take at …" at bounding box center [944, 553] width 365 height 342
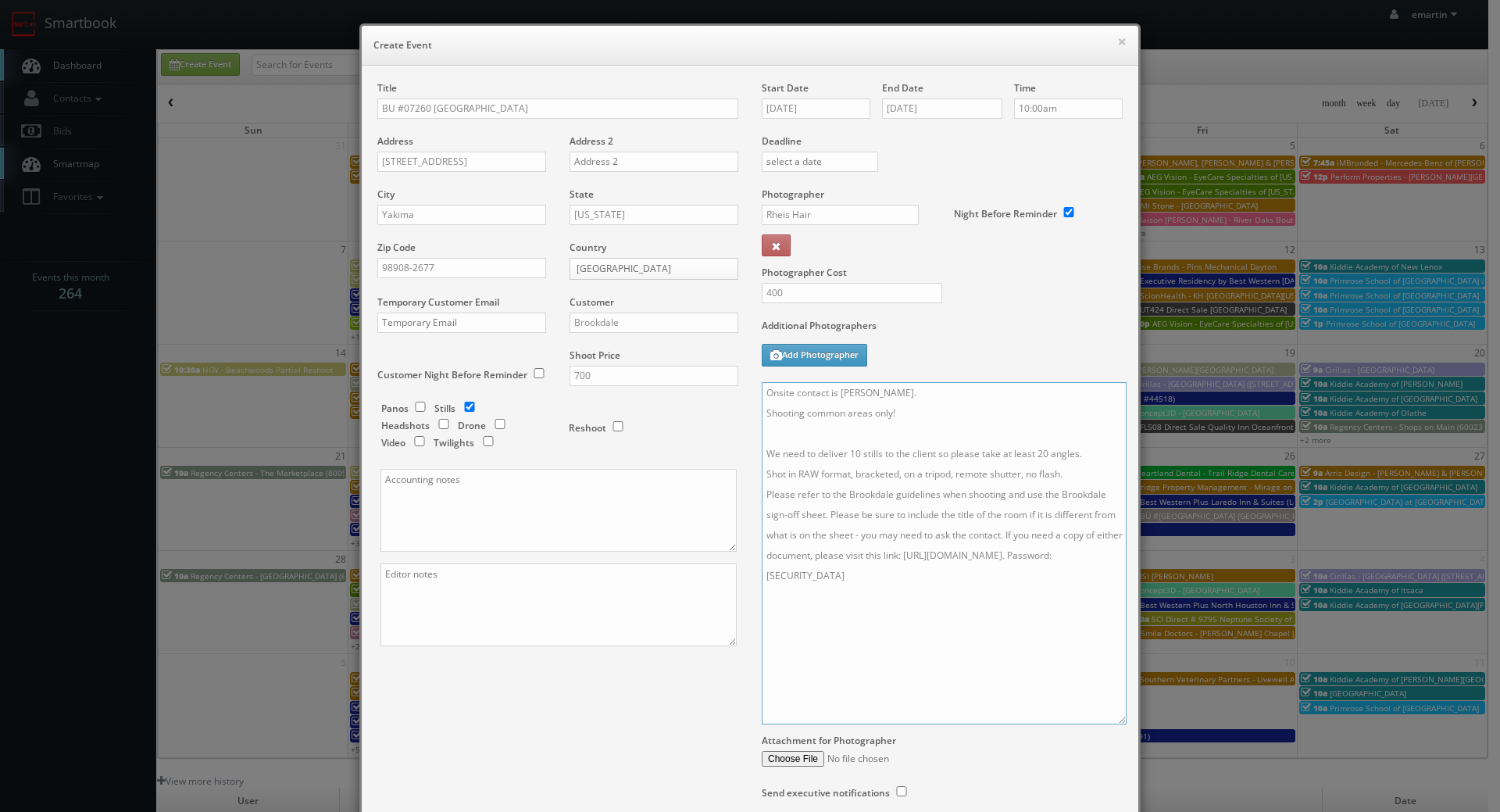
click at [1089, 475] on textarea "Onsite contact is Andrew Perrin. Shooting common areas only! We need to deliver…" at bounding box center [944, 553] width 365 height 342
type textarea "Onsite contact is Andrew Perrin. Shooting common areas only! We need to deliver…"
click at [1031, 350] on div "Additional Photographers Add Photographer" at bounding box center [943, 350] width 361 height 63
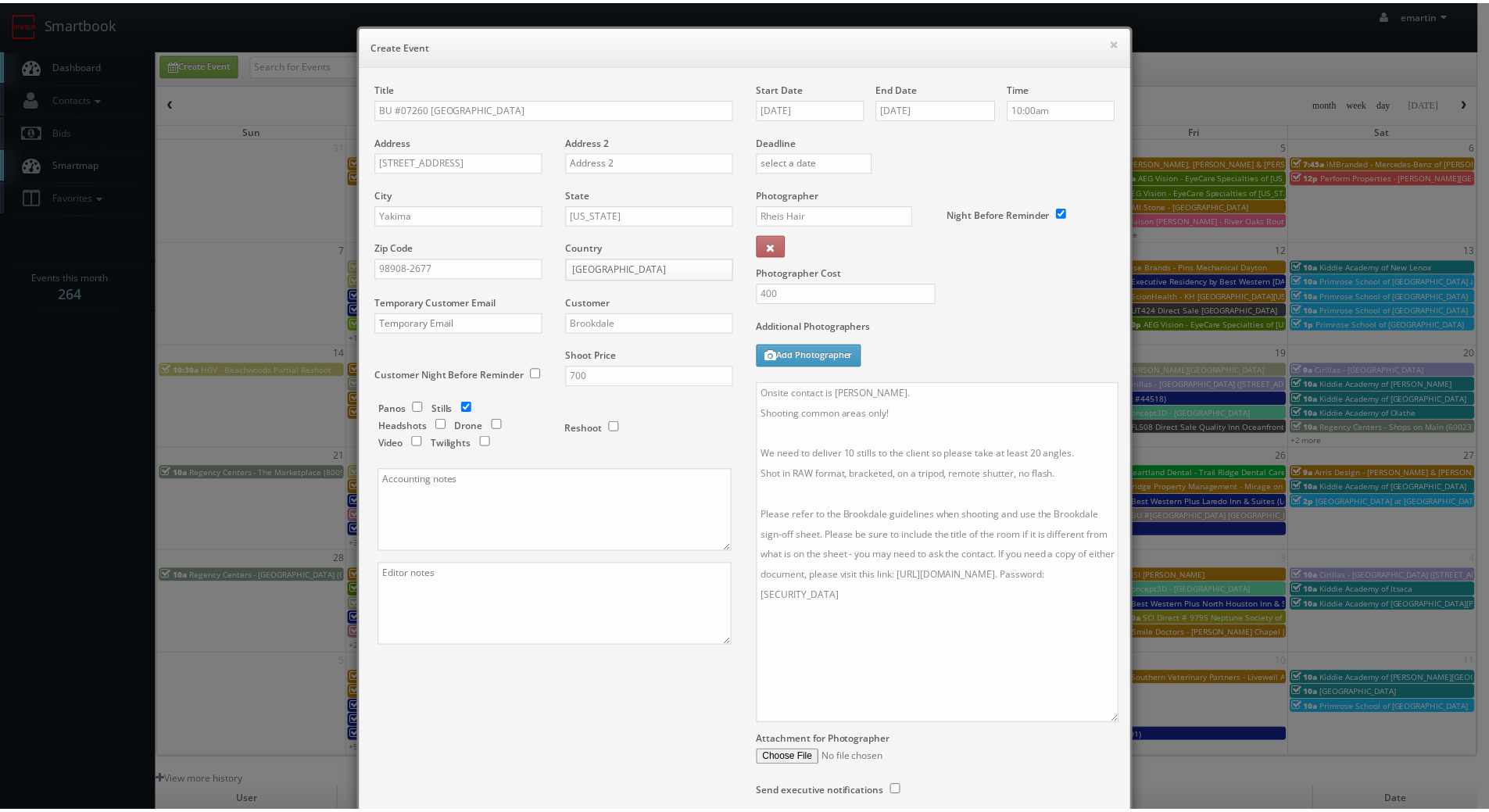
scroll to position [130, 0]
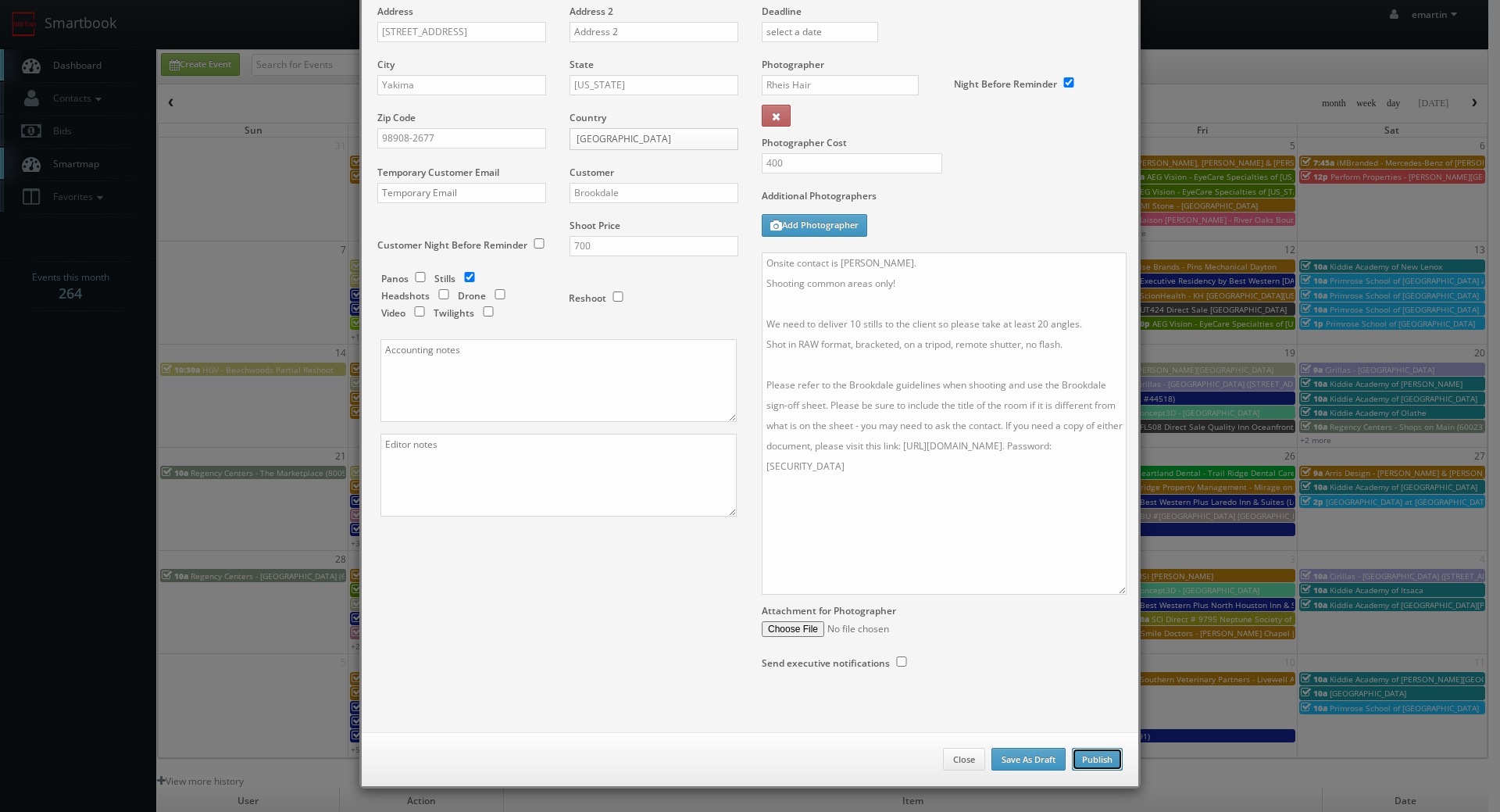
click at [1098, 765] on button "Publish" at bounding box center [1098, 759] width 51 height 24
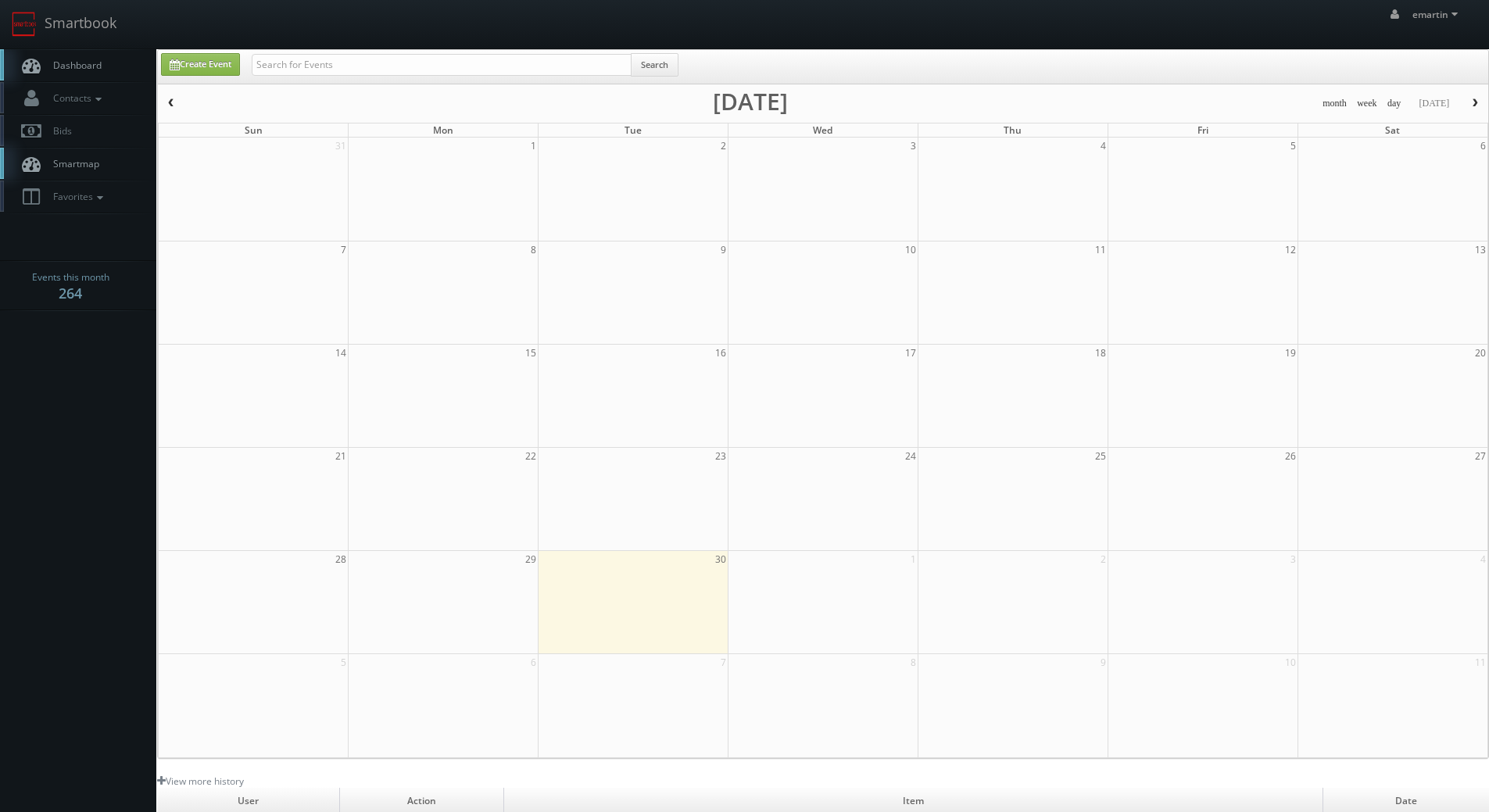
click at [65, 57] on link "Dashboard" at bounding box center [78, 65] width 156 height 32
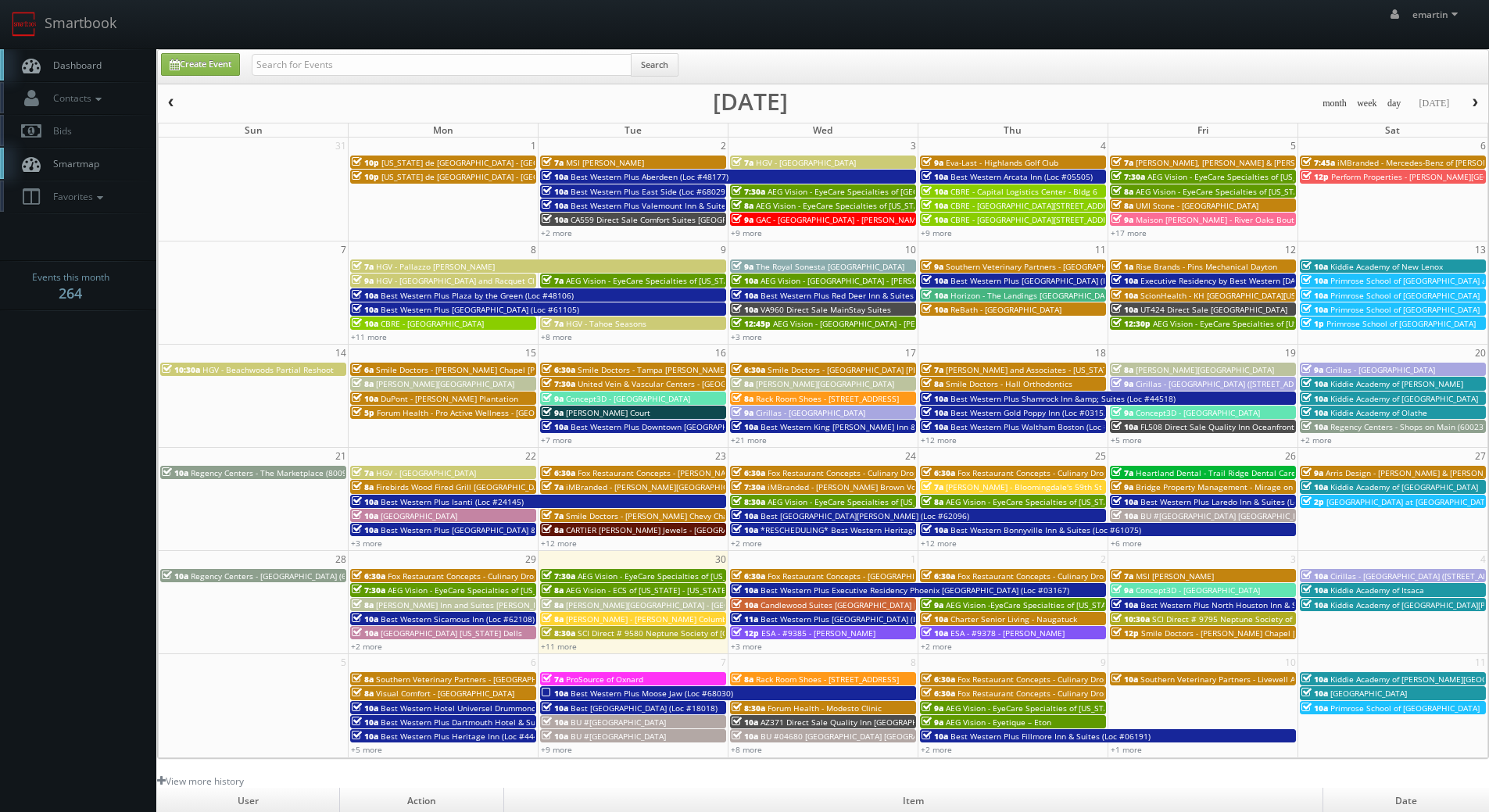
click at [78, 52] on link "Dashboard" at bounding box center [78, 65] width 156 height 32
click at [113, 70] on link "Dashboard" at bounding box center [78, 65] width 156 height 32
click at [101, 64] on span "Dashboard" at bounding box center [73, 65] width 57 height 13
click at [110, 57] on link "Dashboard" at bounding box center [78, 65] width 156 height 32
click at [338, 66] on input "text" at bounding box center [441, 65] width 379 height 22
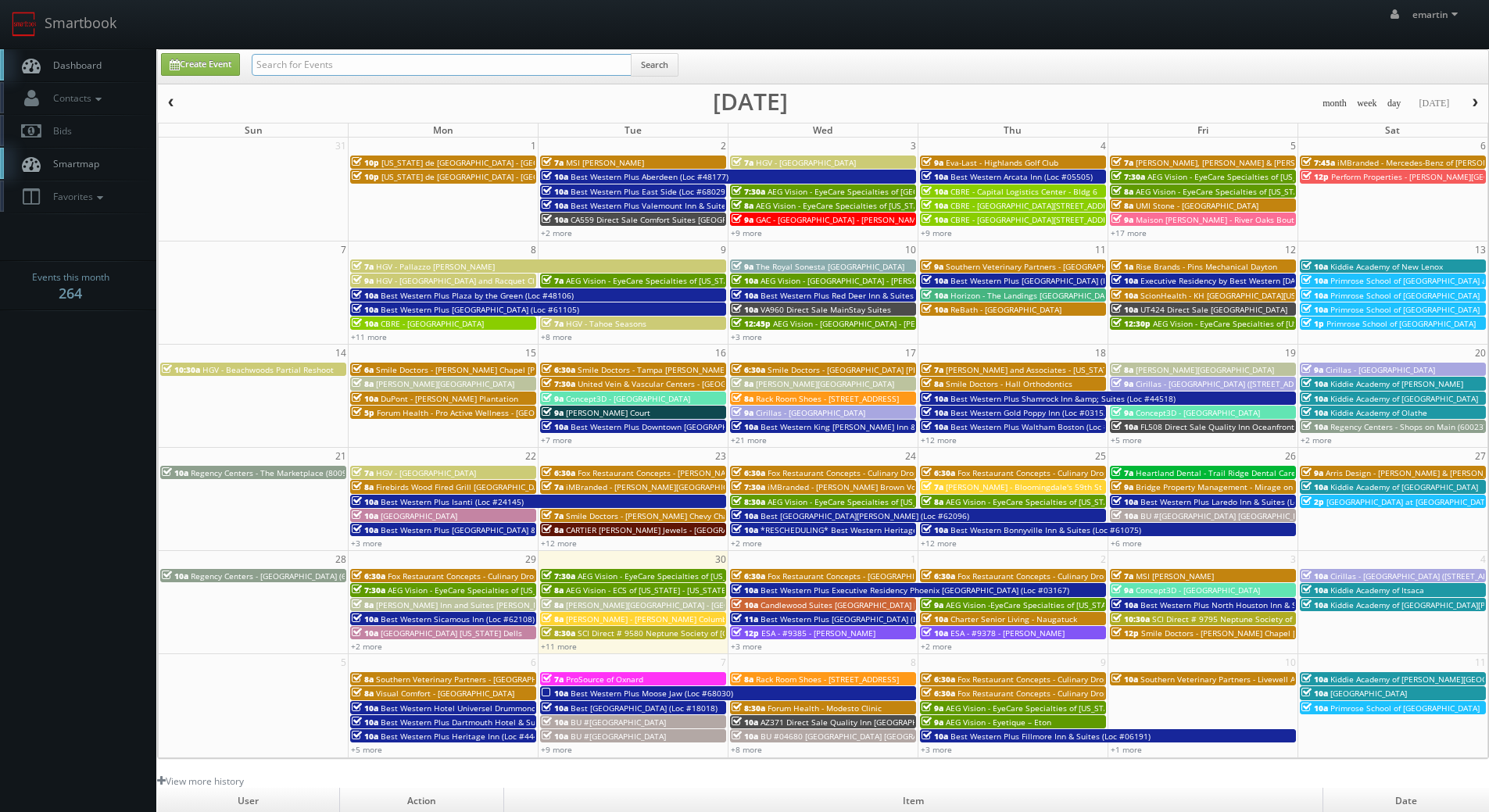
paste input "[PERSON_NAME]"
type input "[PERSON_NAME]"
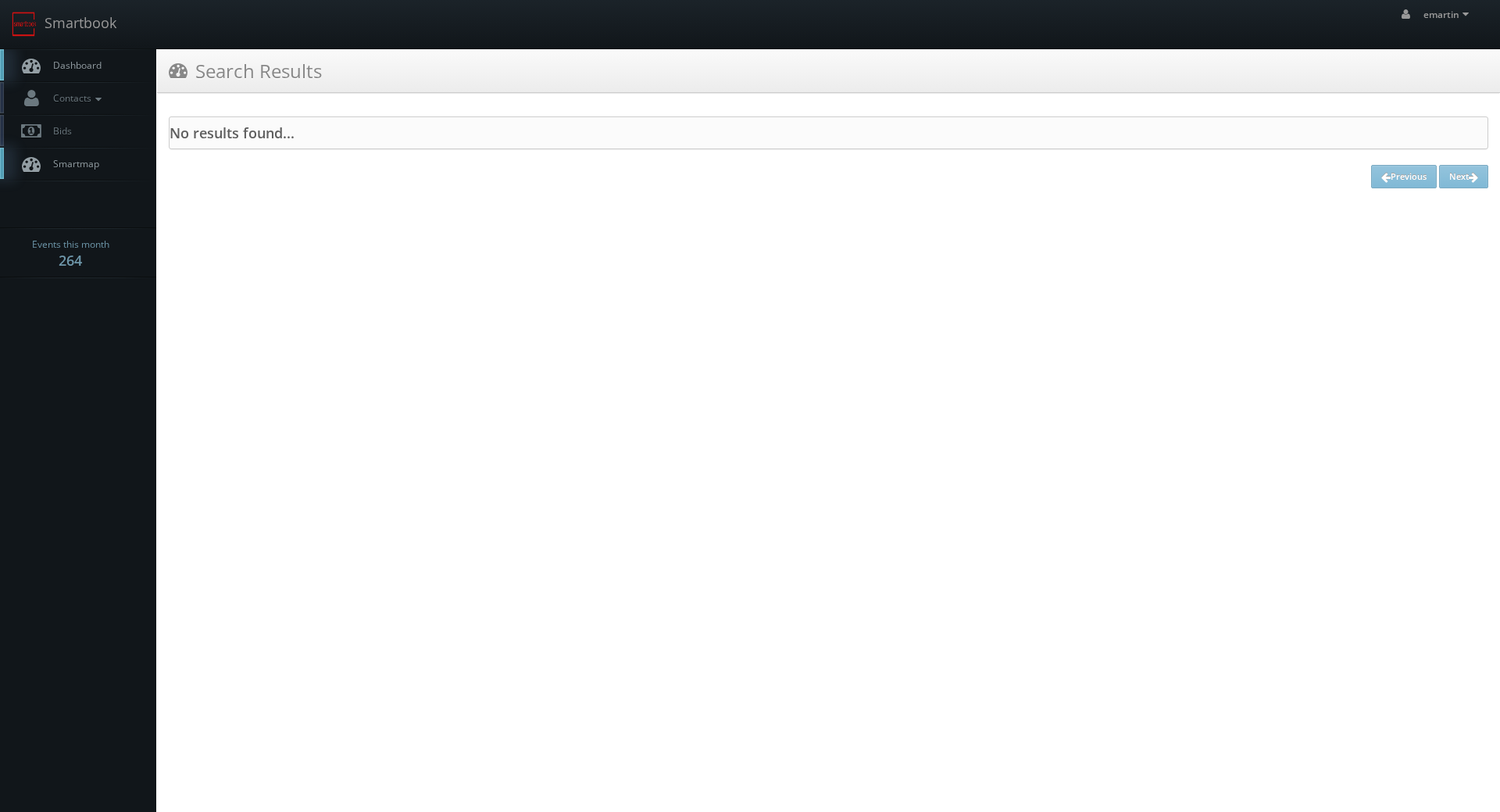
click at [109, 62] on link "Dashboard" at bounding box center [78, 65] width 156 height 32
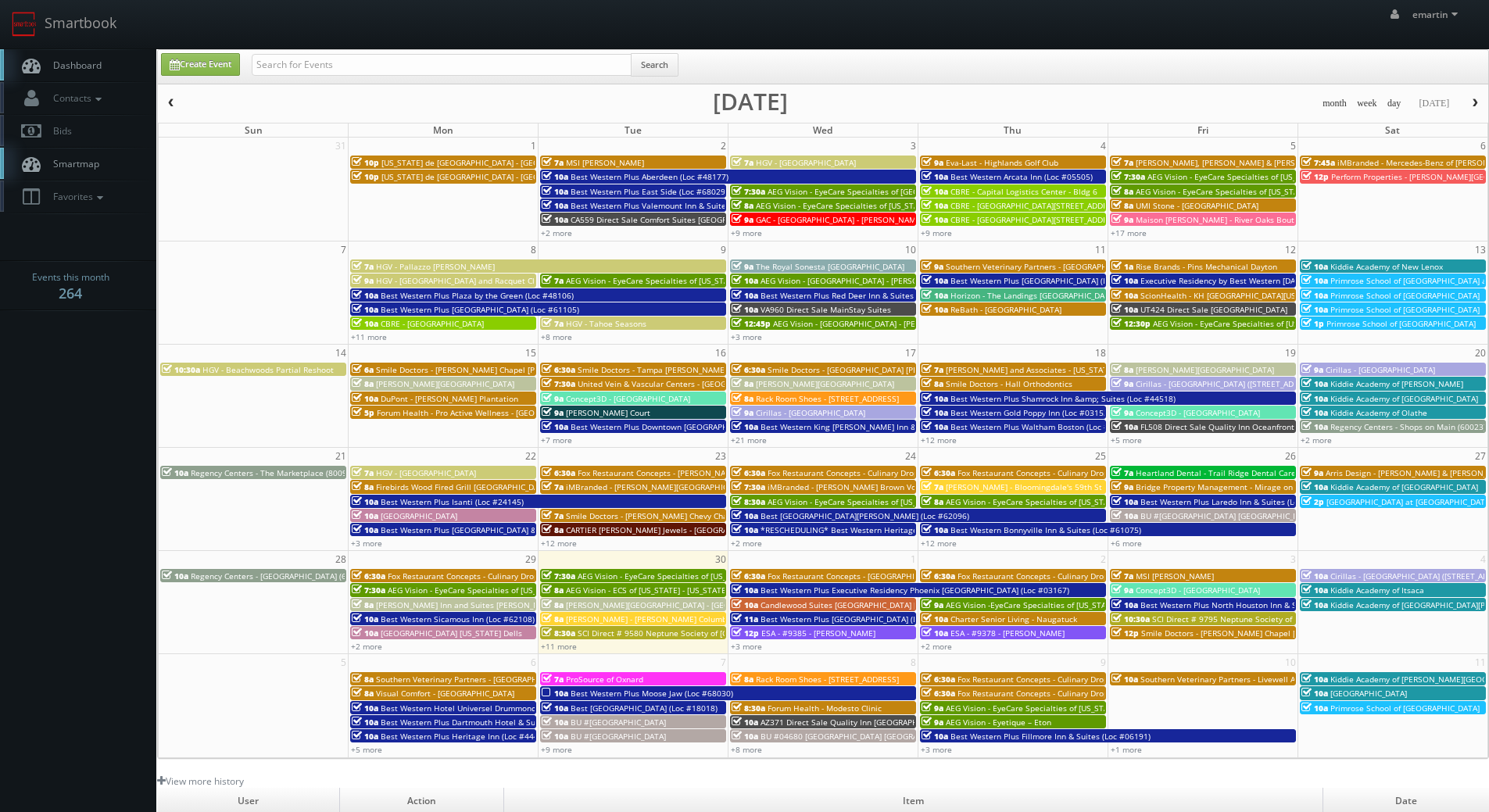
click at [306, 52] on div "Create Event Search month week day [DATE] [DATE] Sun Mon Tue Wed Thu Fri Sat 31…" at bounding box center [822, 404] width 1331 height 709
click at [302, 56] on input "text" at bounding box center [441, 65] width 379 height 22
paste input "[PERSON_NAME][EMAIL_ADDRESS][DOMAIN_NAME]"
type input "[PERSON_NAME][EMAIL_ADDRESS][DOMAIN_NAME]"
click at [112, 71] on link "Dashboard" at bounding box center [78, 65] width 156 height 32
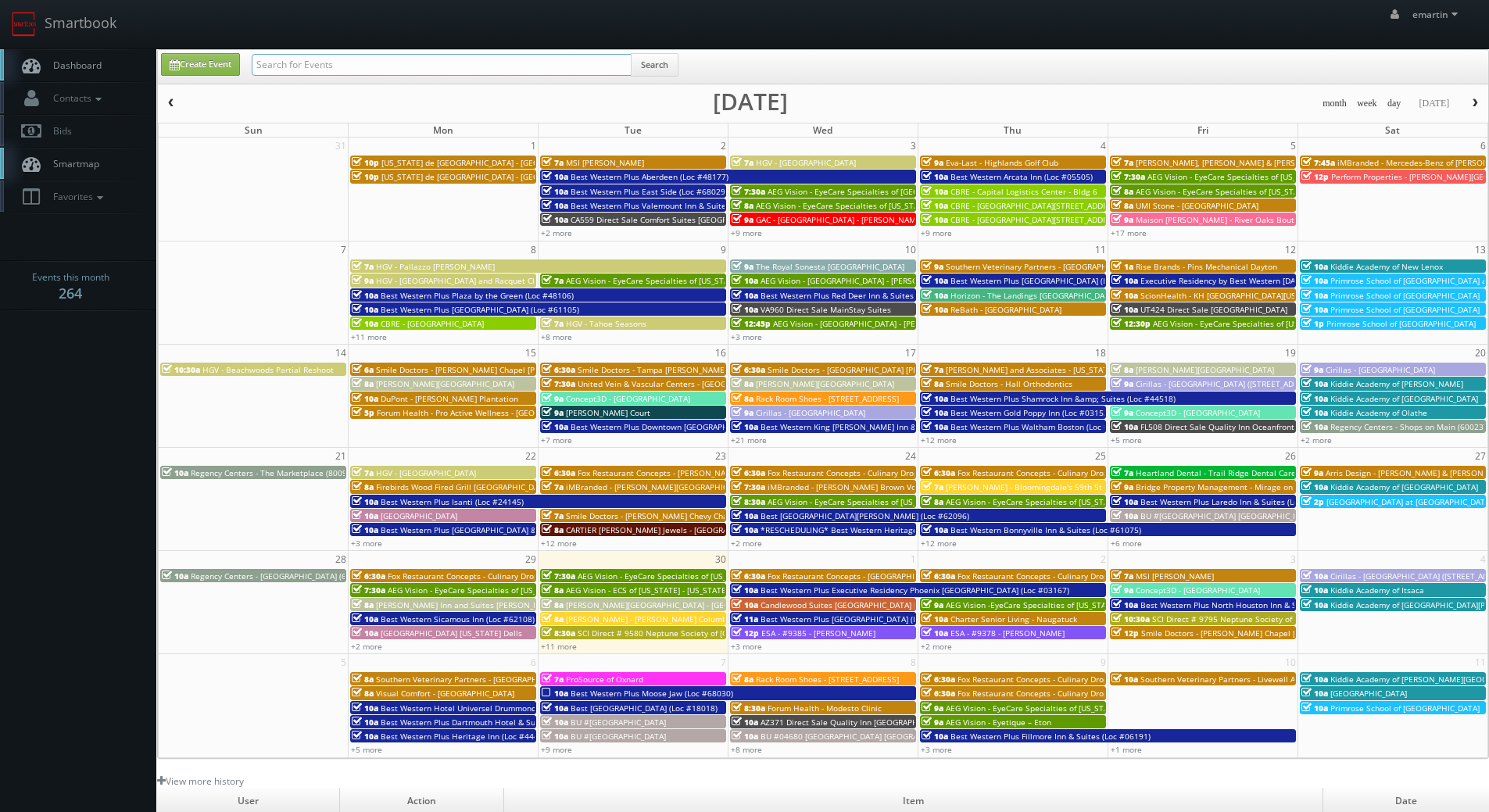
drag, startPoint x: 0, startPoint y: 0, endPoint x: 317, endPoint y: 67, distance: 324.0
click at [317, 67] on input "text" at bounding box center [441, 65] width 379 height 22
paste input "[PERSON_NAME]"
type input "[PERSON_NAME]"
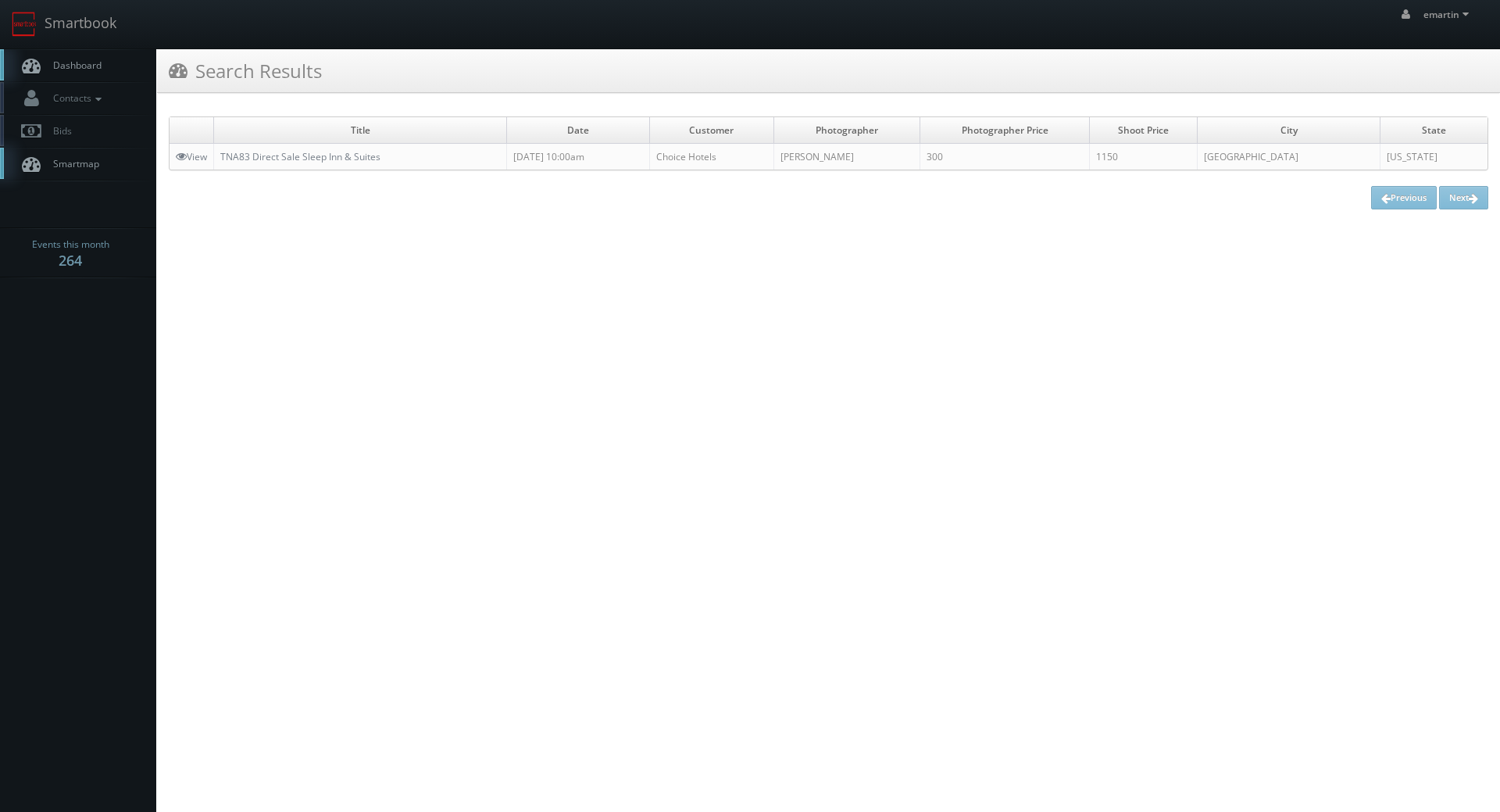
click at [85, 61] on span "Dashboard" at bounding box center [73, 65] width 57 height 13
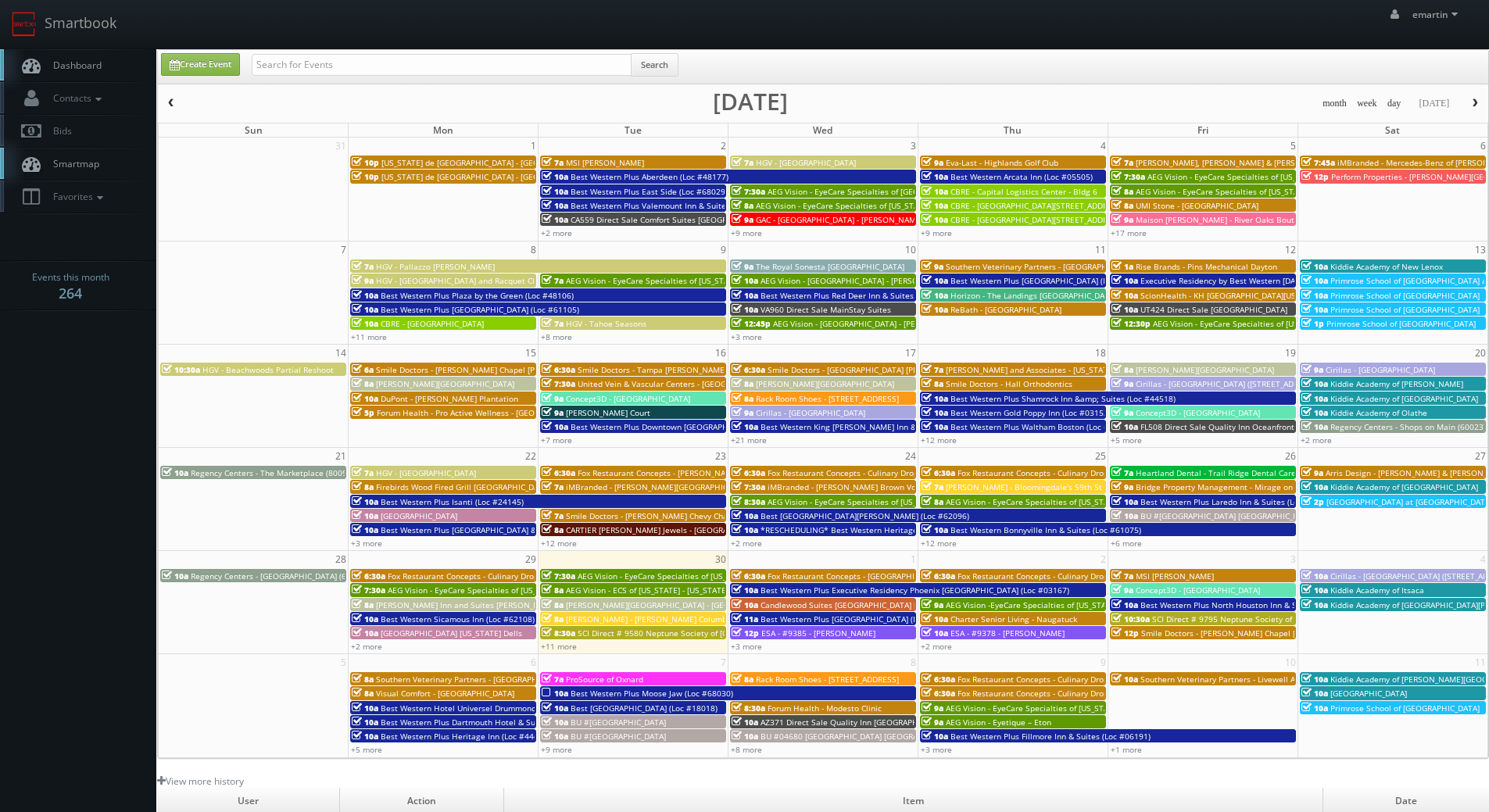
click at [342, 96] on div "month week day [DATE] [DATE]" at bounding box center [823, 103] width 1330 height 20
click at [349, 73] on input "text" at bounding box center [441, 65] width 379 height 22
paste input "[PERSON_NAME]"
type input "[PERSON_NAME]"
click at [678, 70] on button "Search" at bounding box center [655, 65] width 48 height 24
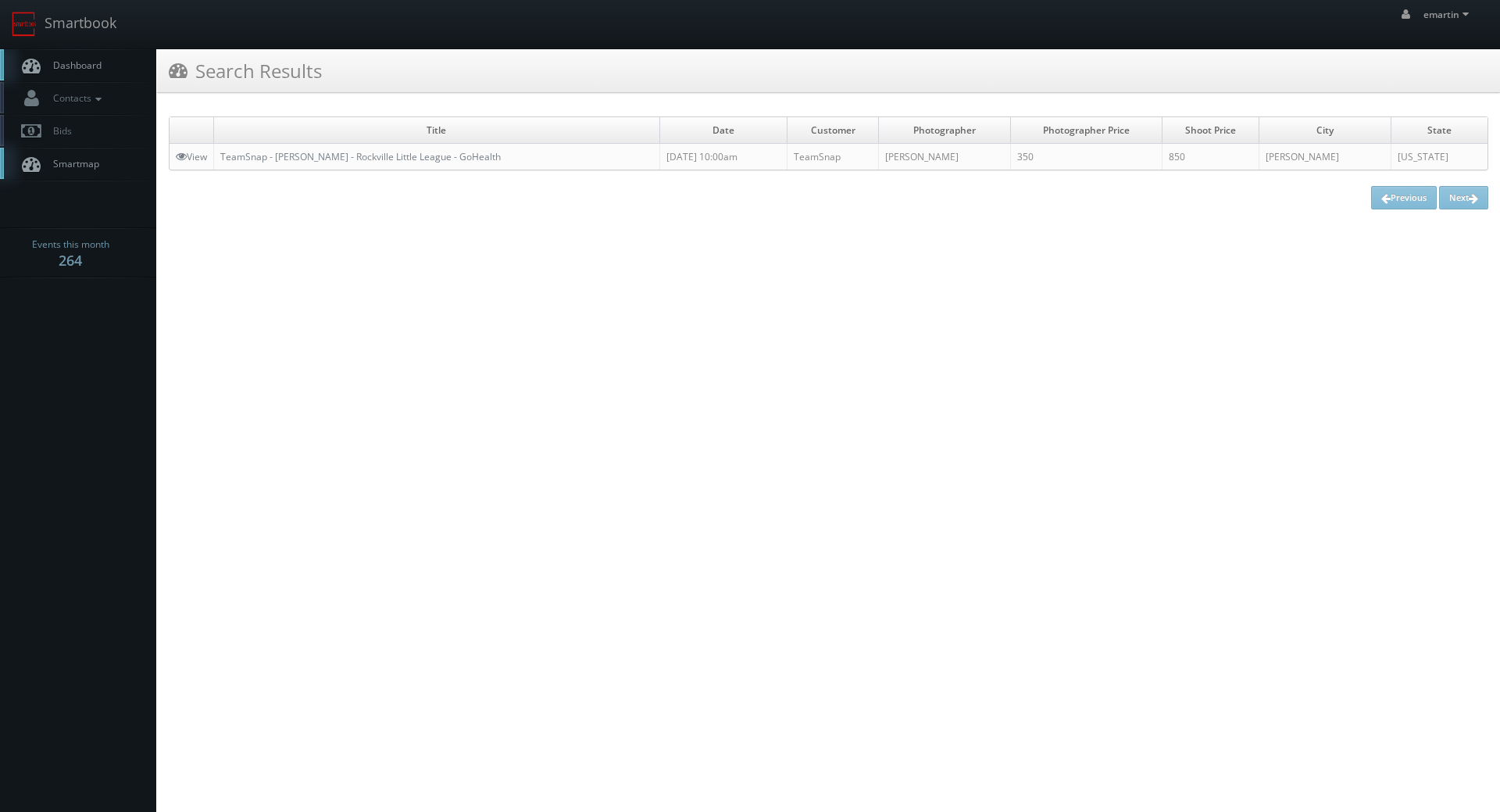
click at [105, 61] on link "Dashboard" at bounding box center [78, 65] width 156 height 32
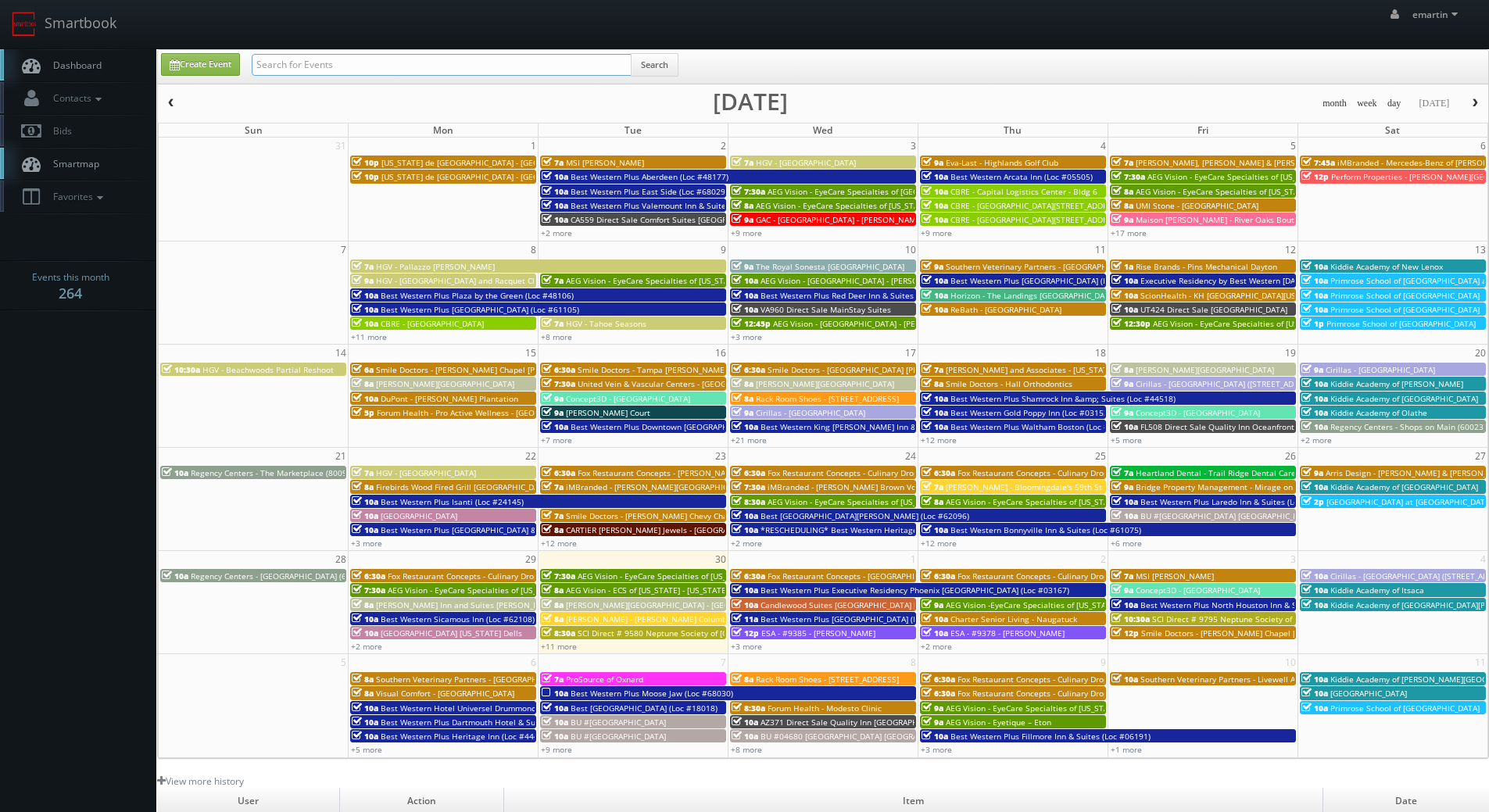
click at [380, 64] on input "text" at bounding box center [441, 65] width 379 height 22
type input "heather prohaska"
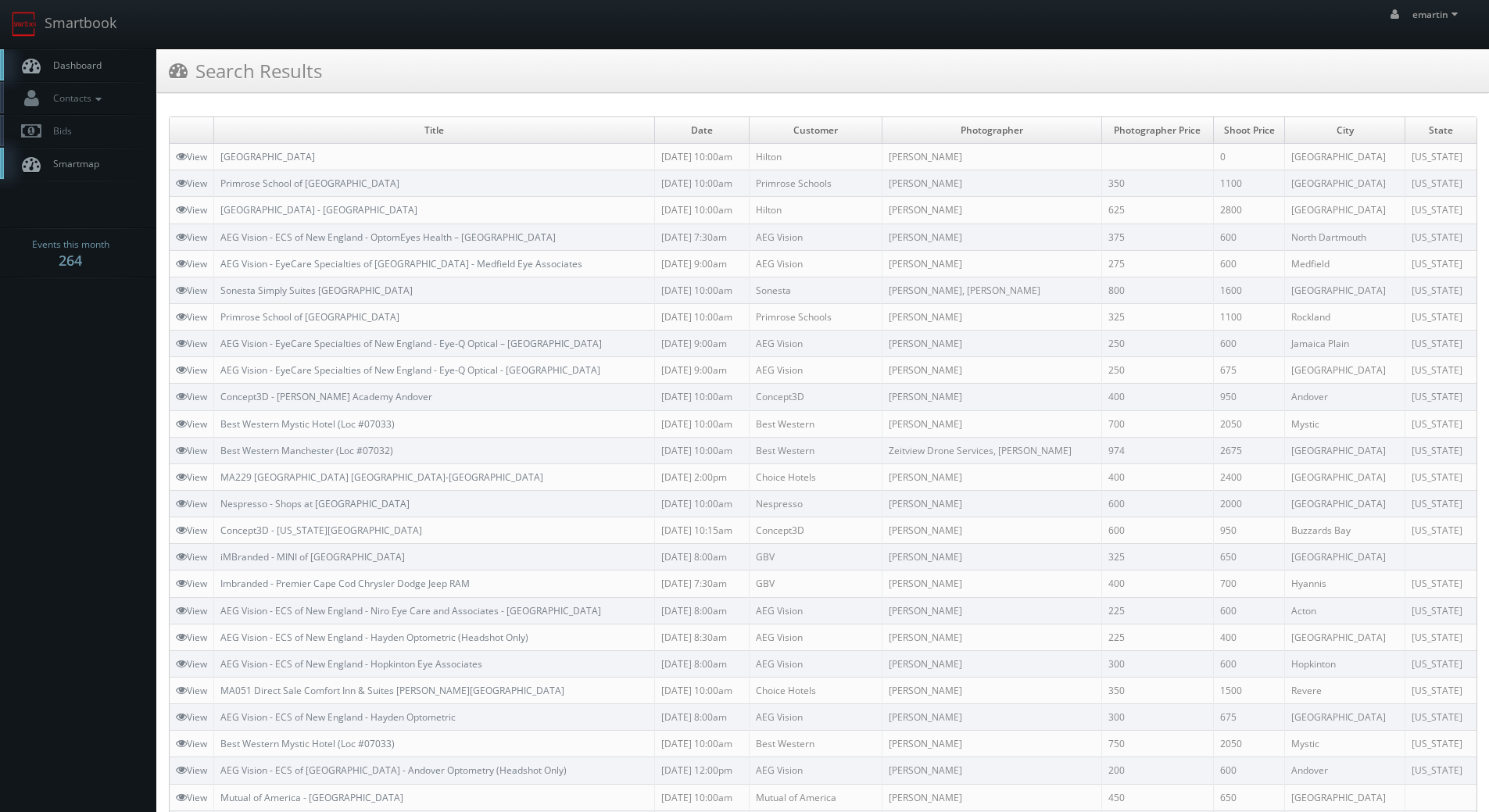
click at [97, 76] on link "Dashboard" at bounding box center [78, 65] width 156 height 32
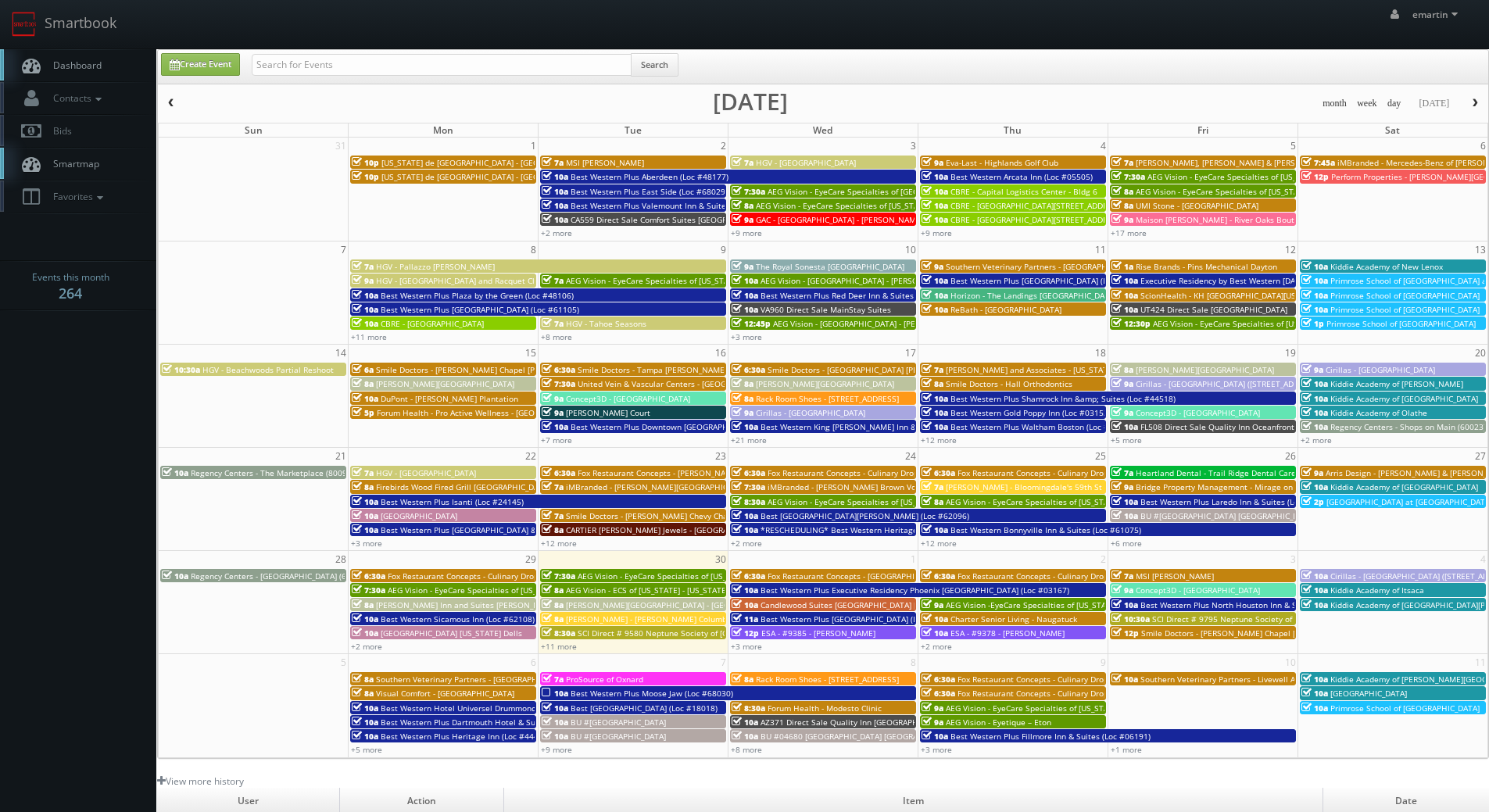
click at [253, 37] on div "emartin emartin Profile Logout" at bounding box center [744, 24] width 1489 height 48
click at [324, 76] on div "Search" at bounding box center [465, 68] width 427 height 30
click at [328, 71] on input "text" at bounding box center [441, 65] width 379 height 22
paste input "Brandon Abdalla"
type input "Brandon Abdalla"
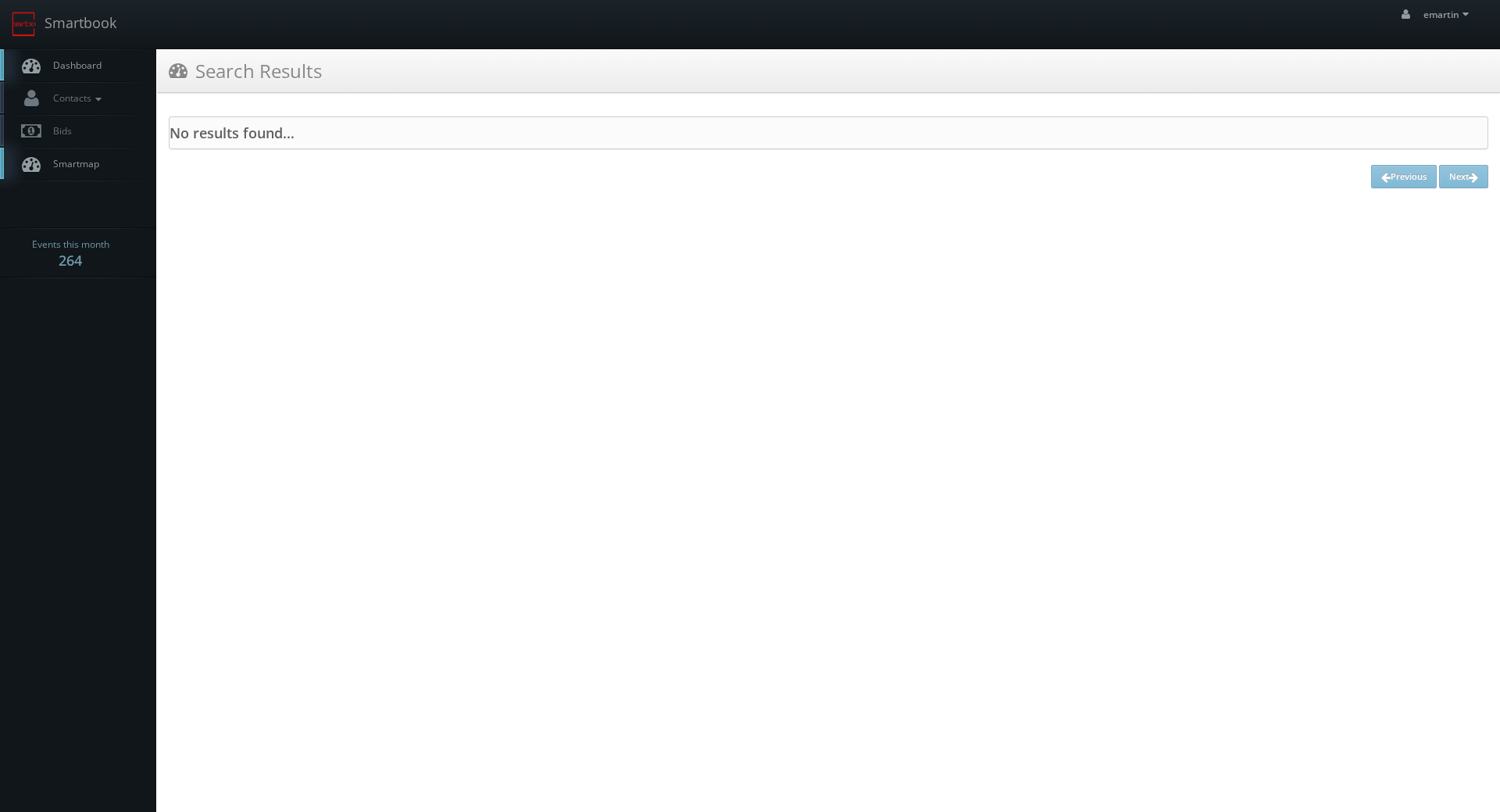
click at [43, 78] on link "Dashboard" at bounding box center [78, 65] width 156 height 32
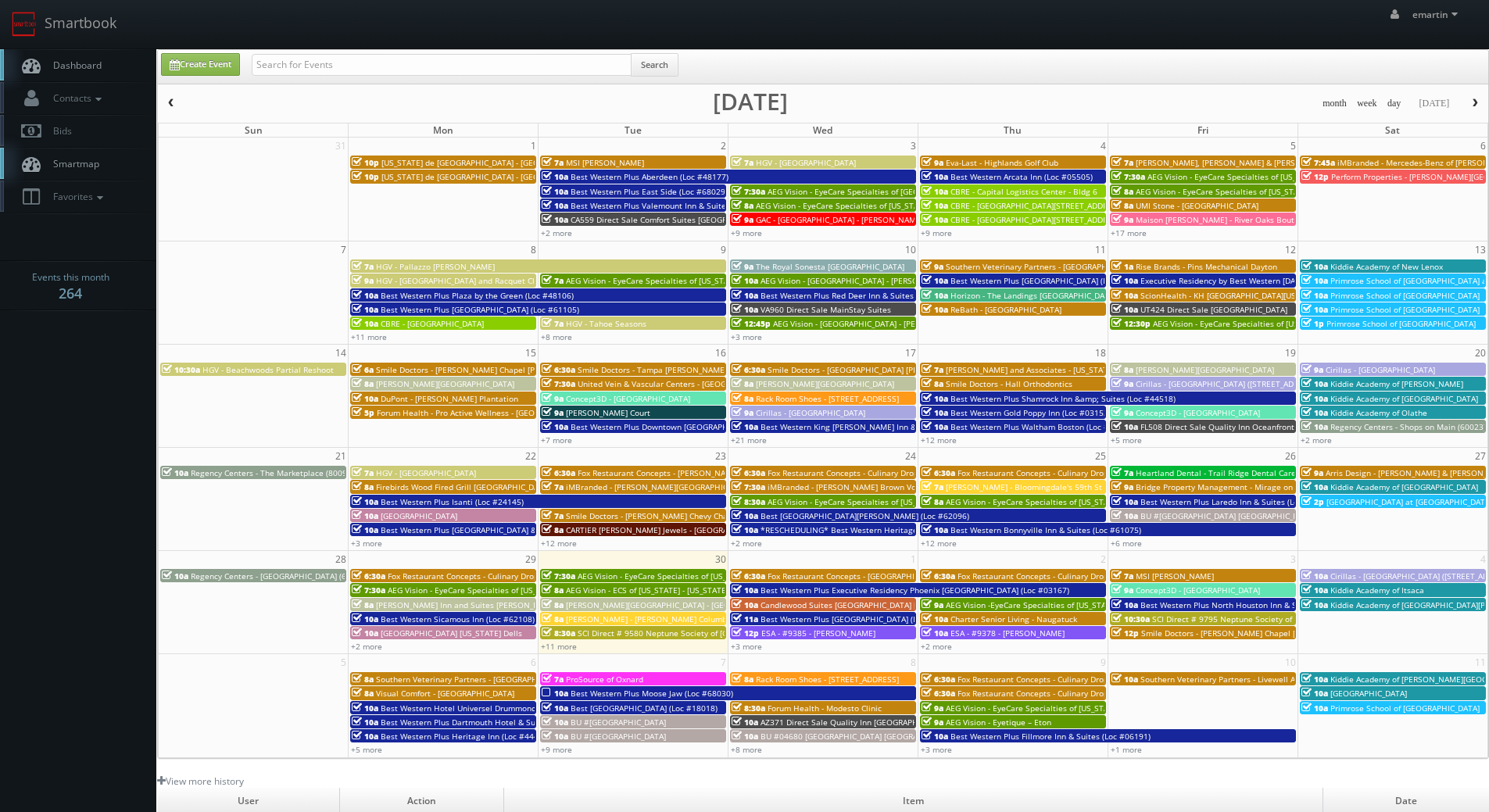
click at [329, 53] on body "Smartbook Toggle Side Navigation Toggle Top Navigation emartin emartin Profile …" at bounding box center [744, 540] width 1489 height 1080
click at [330, 65] on input "text" at bounding box center [441, 65] width 379 height 22
paste input "Tom Caruso"
type input "Tom Caruso"
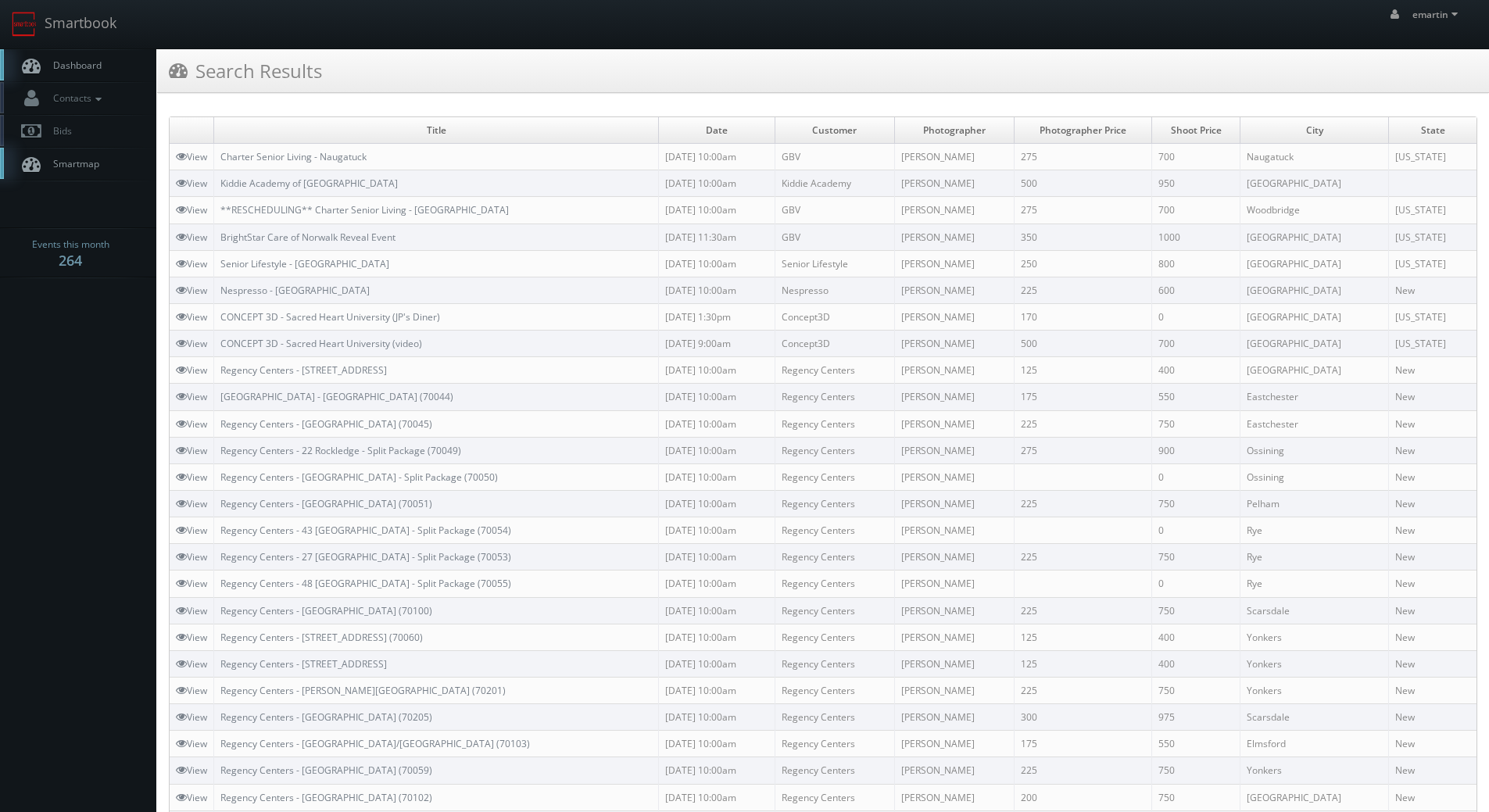
click at [107, 62] on link "Dashboard" at bounding box center [78, 65] width 156 height 32
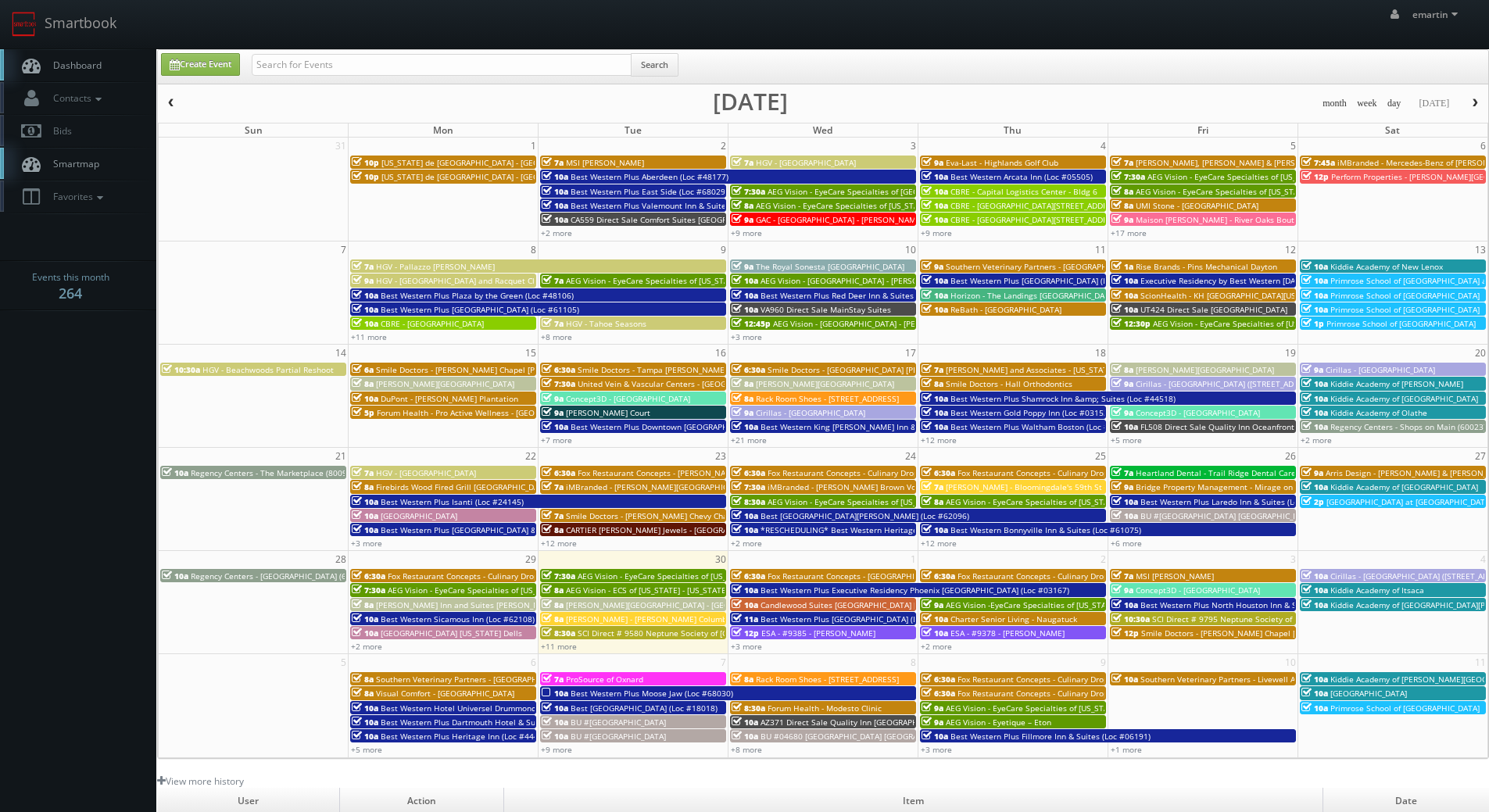
scroll to position [268, 0]
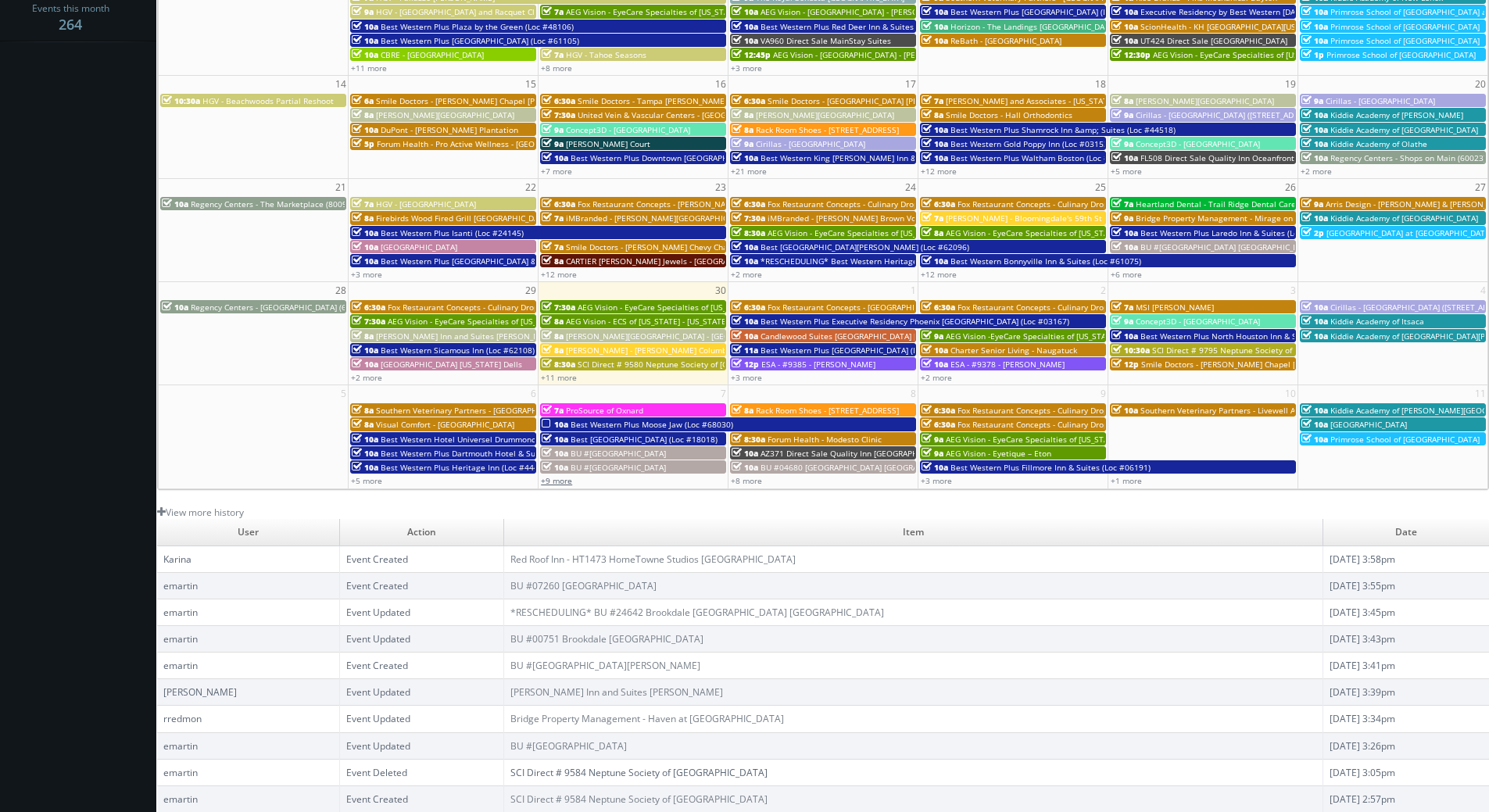
click at [565, 479] on link "+9 more" at bounding box center [556, 480] width 31 height 11
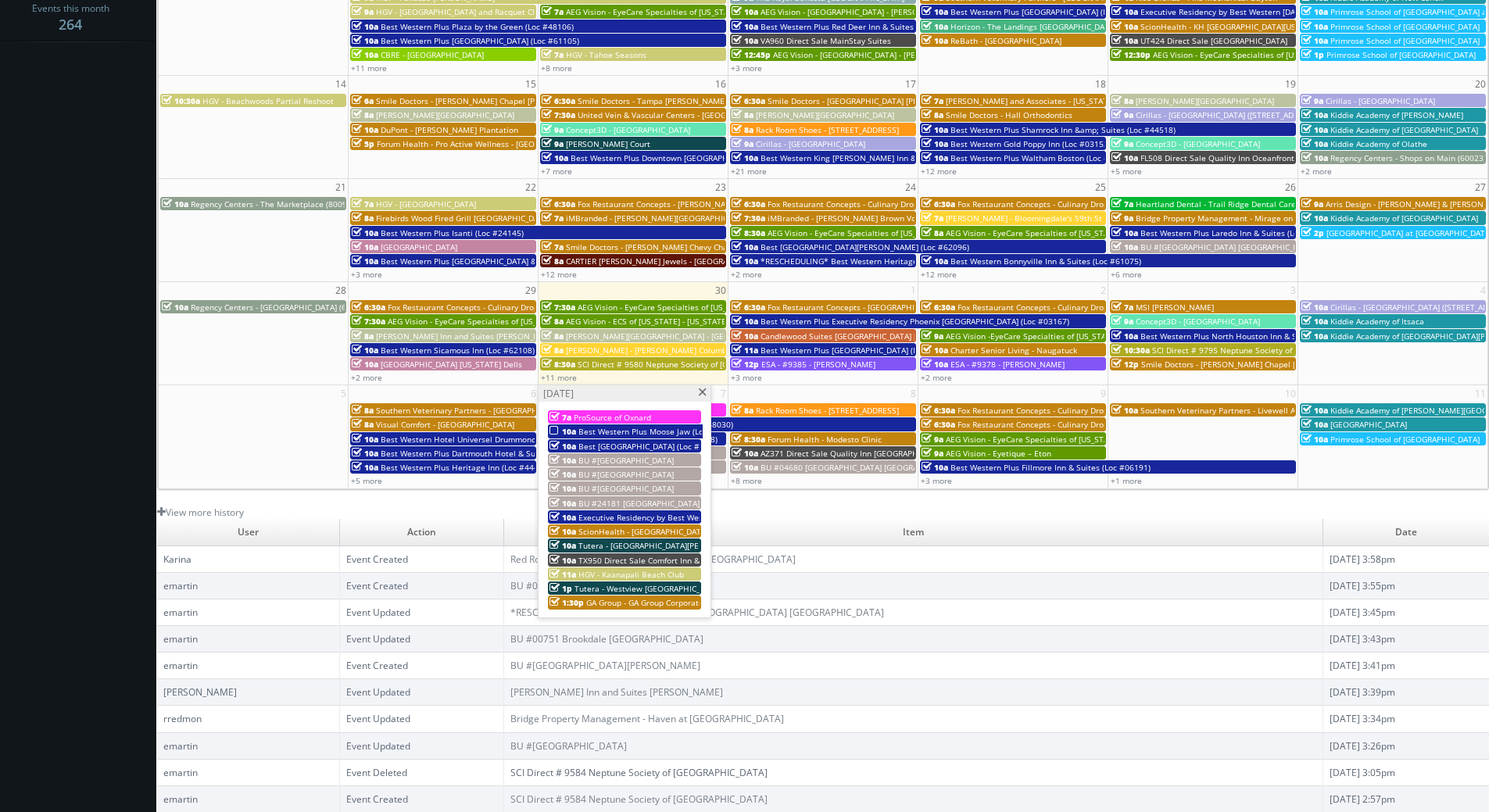
click at [600, 432] on span "Best Western Plus Moose Jaw (Loc #68030)" at bounding box center [659, 431] width 163 height 11
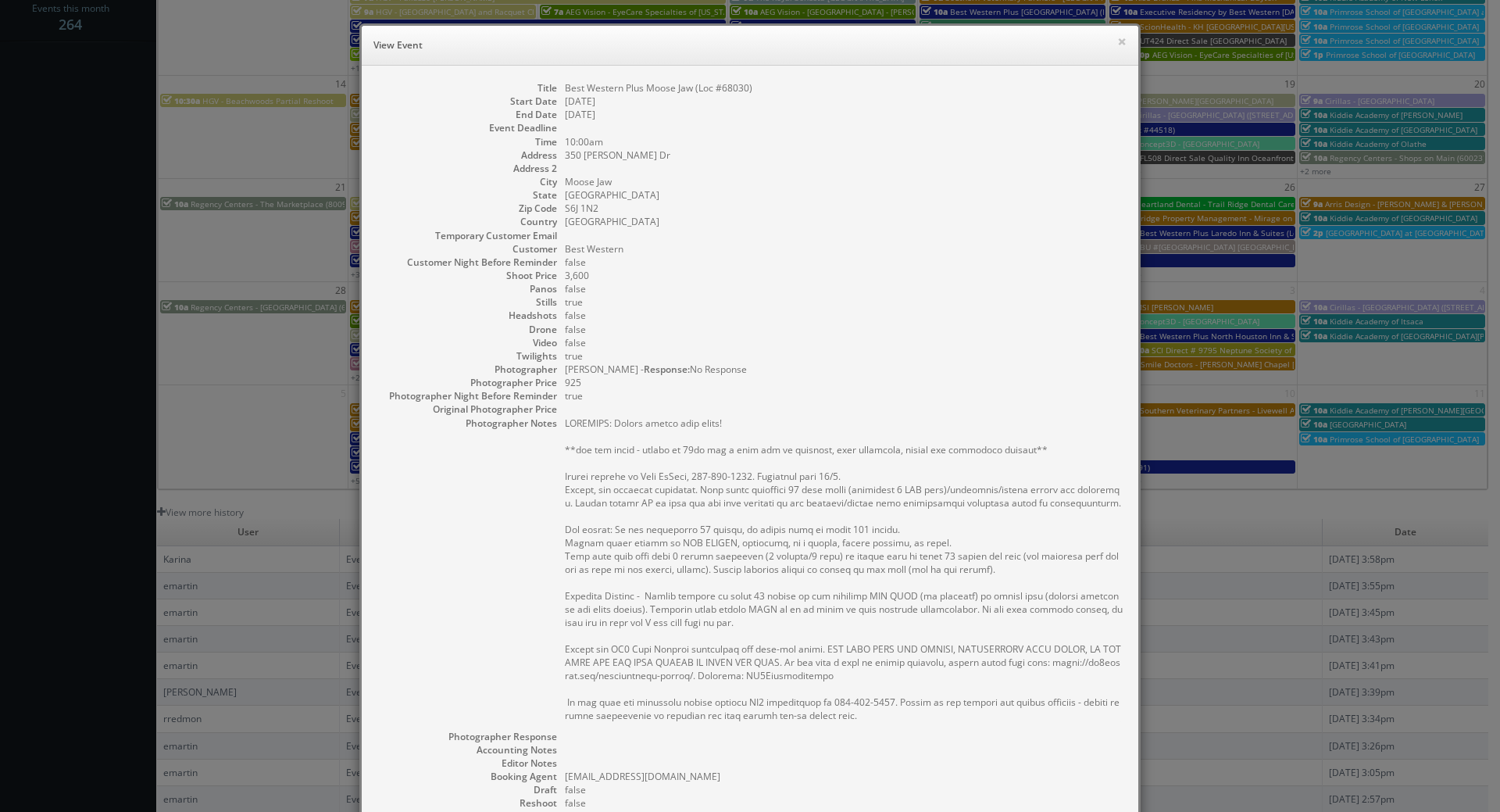
click at [741, 94] on dd "Best Western Plus Moose Jaw (Loc #68030)" at bounding box center [843, 88] width 557 height 13
click at [709, 93] on dd "Best Western Plus Moose Jaw (Loc #68030)" at bounding box center [843, 88] width 557 height 13
click at [742, 93] on dd "Best Western Plus Moose Jaw (Loc #68030)" at bounding box center [843, 88] width 557 height 13
click at [734, 88] on dd "Best Western Plus Moose Jaw (Loc #68030)" at bounding box center [843, 88] width 557 height 13
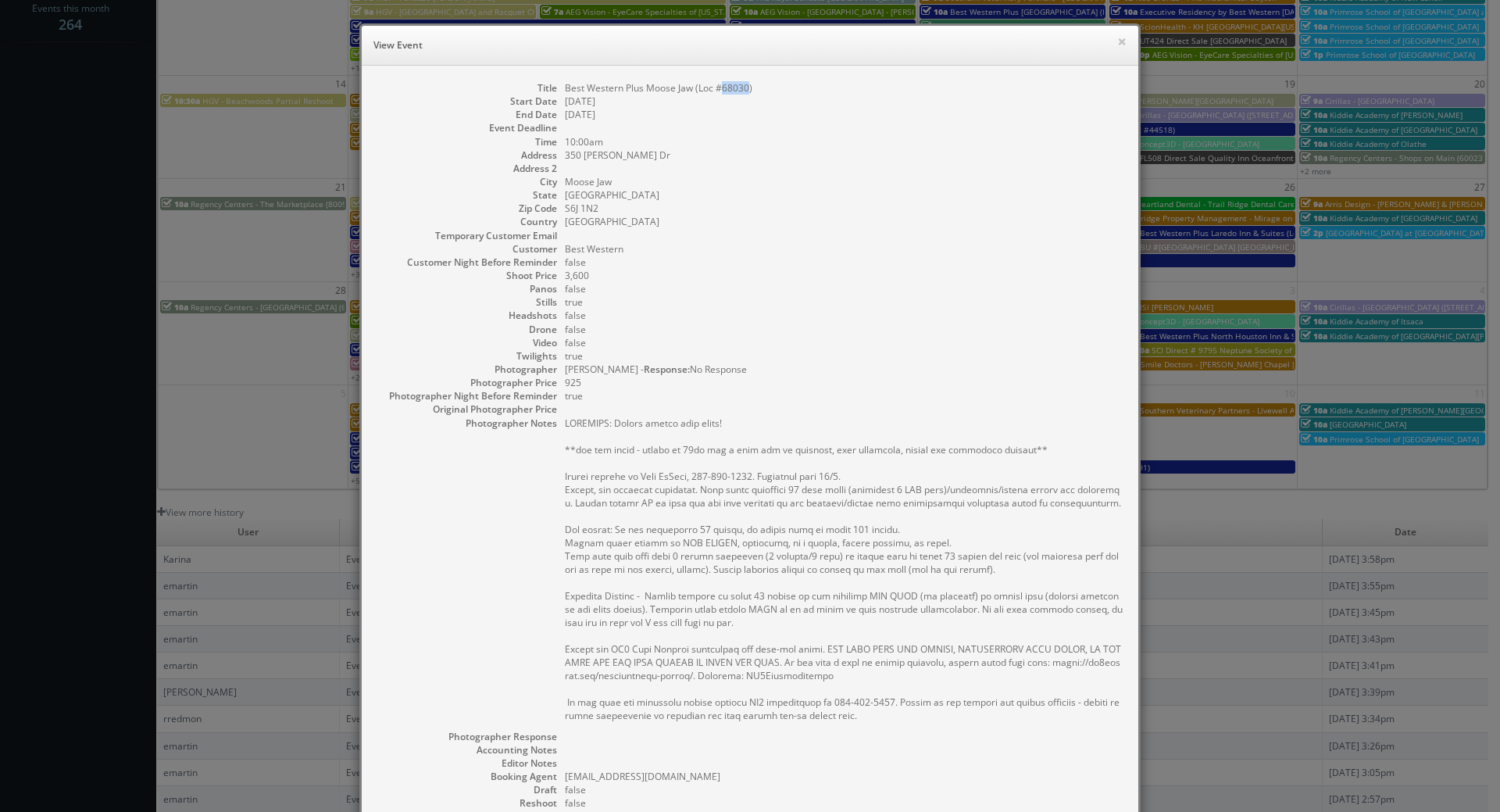
click at [734, 88] on dd "Best Western Plus Moose Jaw (Loc #68030)" at bounding box center [843, 88] width 557 height 13
copy dd "68030"
click at [1130, 50] on div "× View Event" at bounding box center [750, 45] width 777 height 40
click at [1122, 42] on div "× View Event" at bounding box center [750, 45] width 777 height 40
click at [1120, 40] on button "×" at bounding box center [1122, 41] width 9 height 11
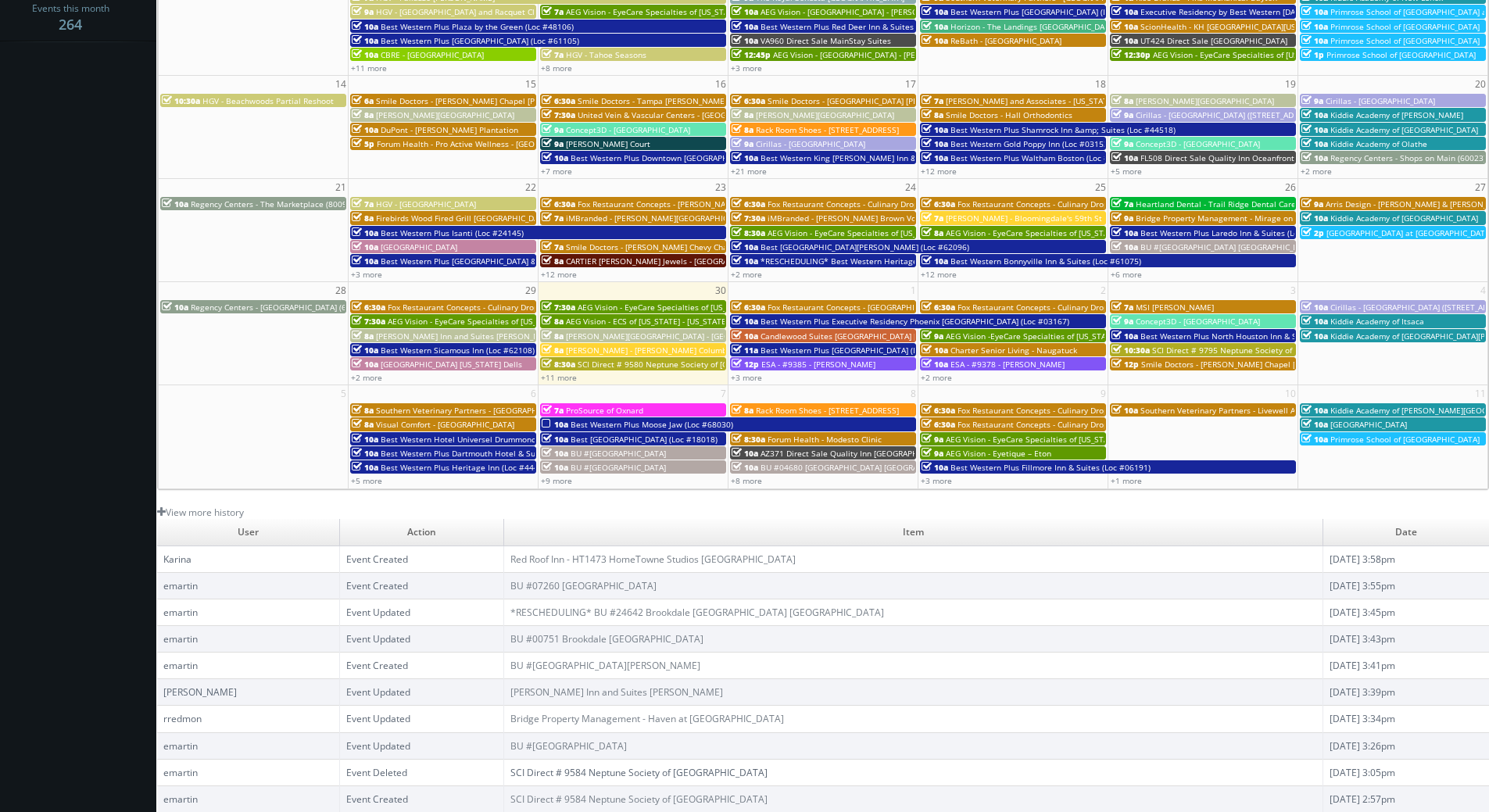
scroll to position [0, 0]
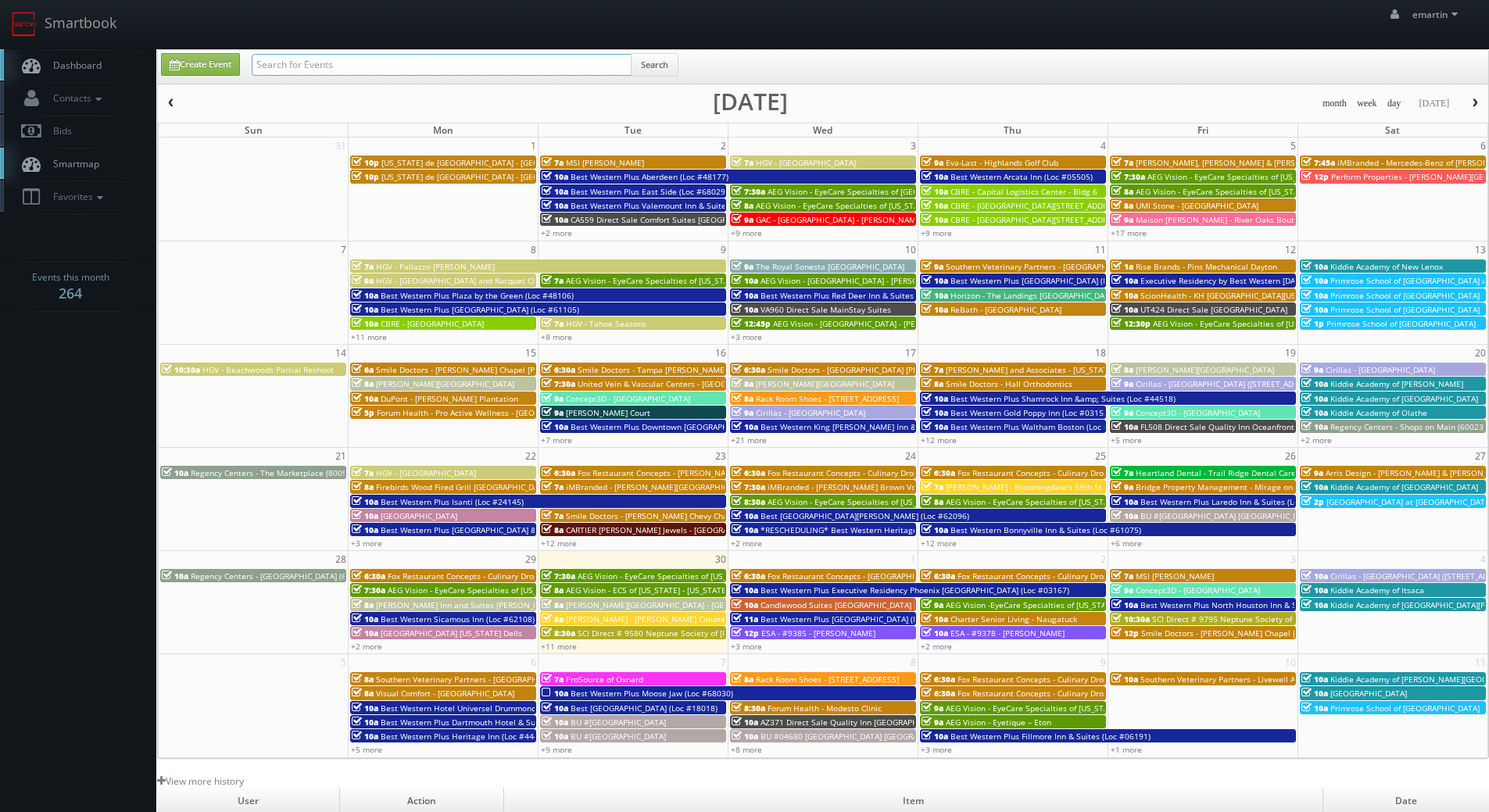
click at [430, 74] on input "text" at bounding box center [441, 65] width 379 height 22
paste input "68030"
type input "68030"
click at [71, 62] on span "Dashboard" at bounding box center [73, 65] width 57 height 13
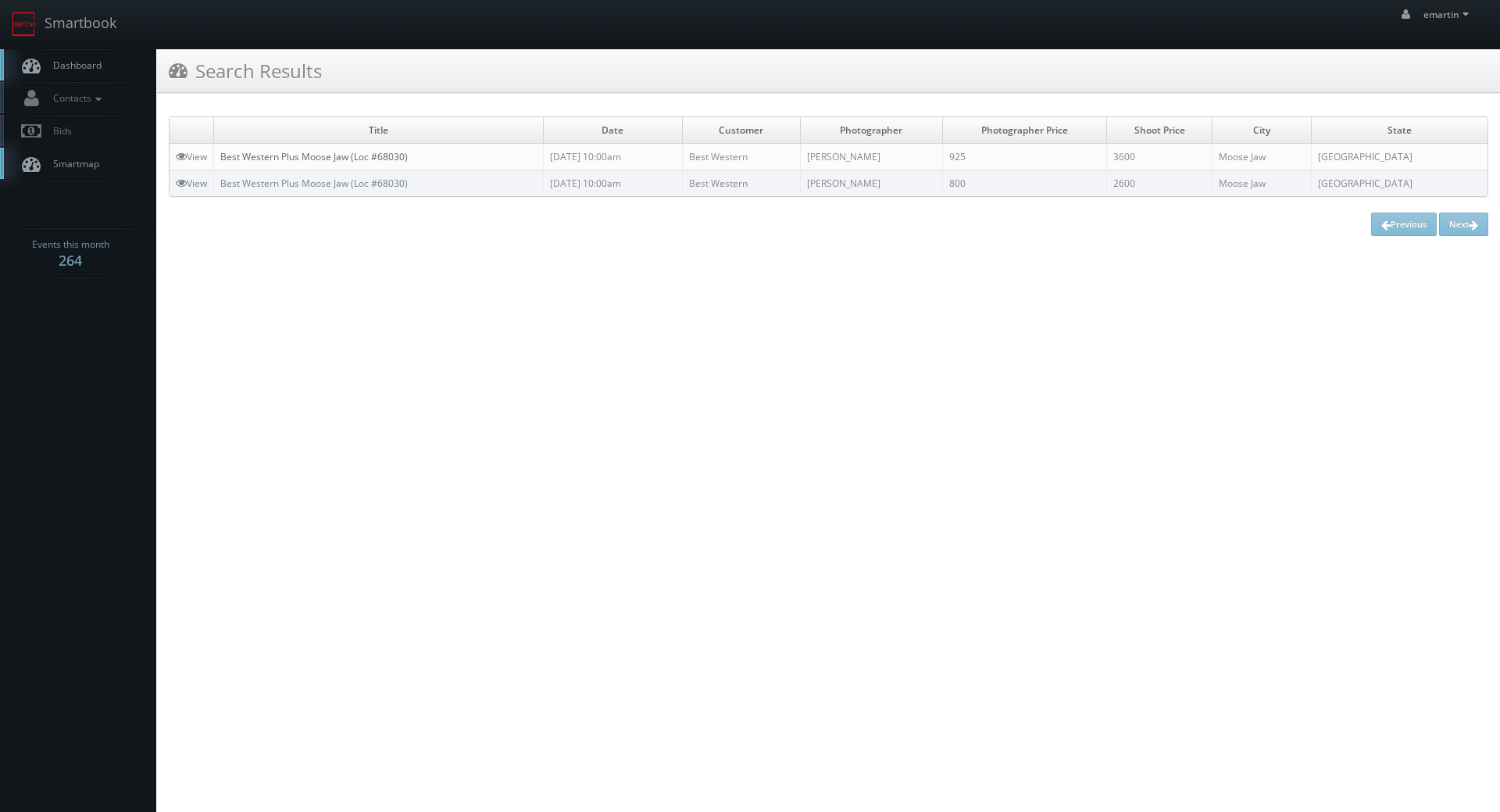
click at [395, 150] on link "Best Western Plus Moose Jaw (Loc #68030)" at bounding box center [314, 157] width 187 height 13
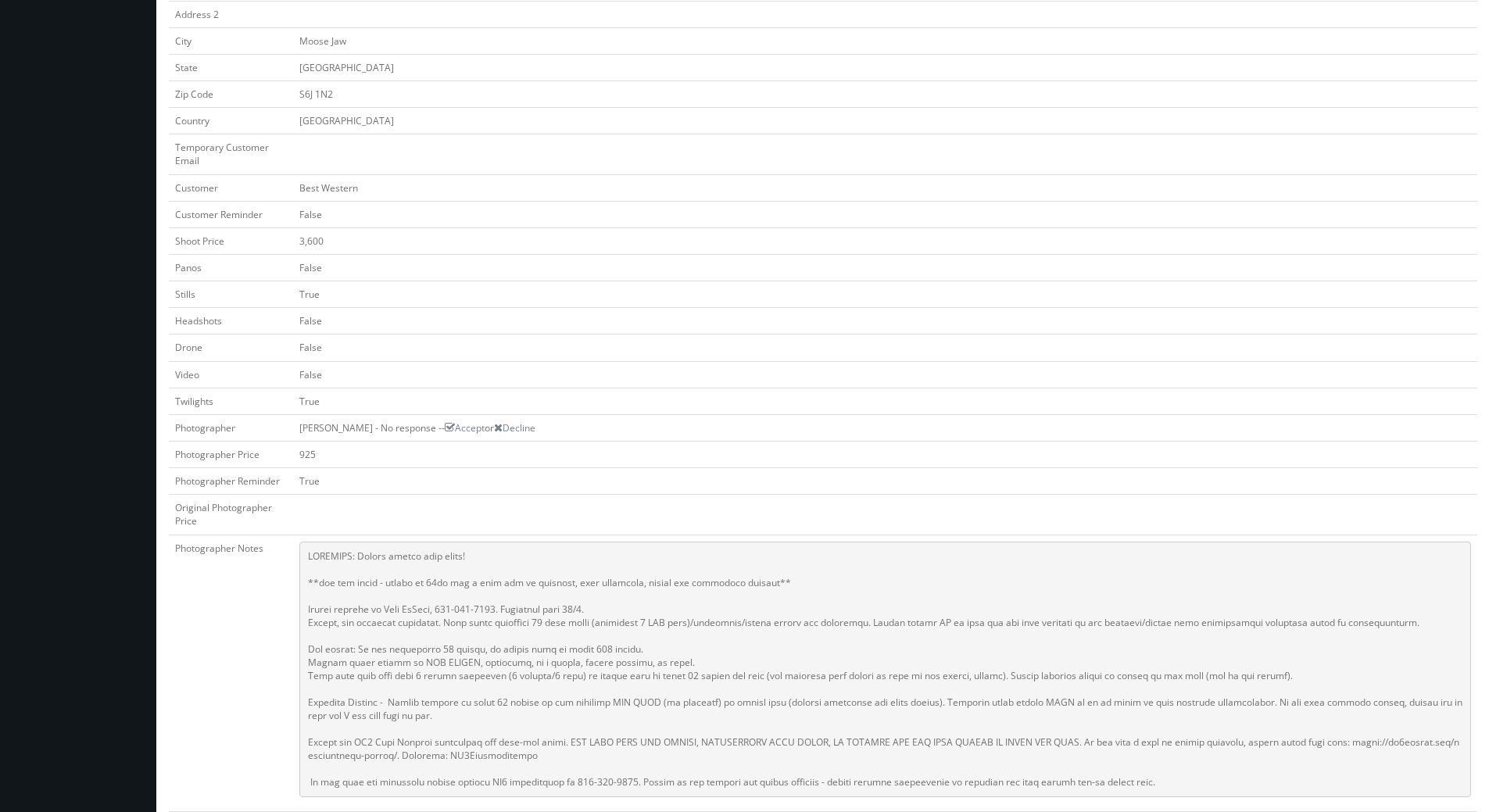
scroll to position [625, 0]
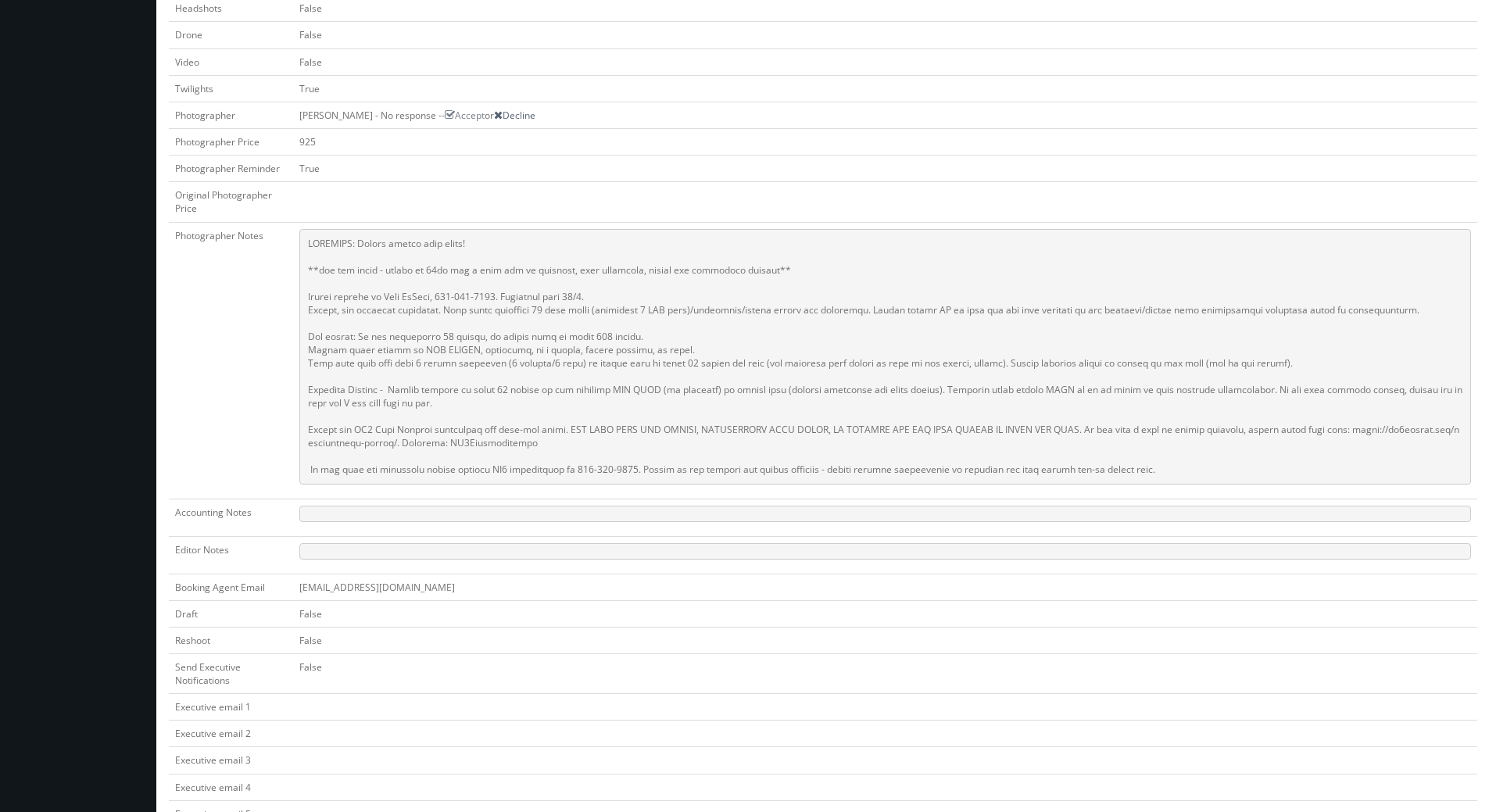
click at [512, 121] on link "Decline" at bounding box center [514, 115] width 41 height 13
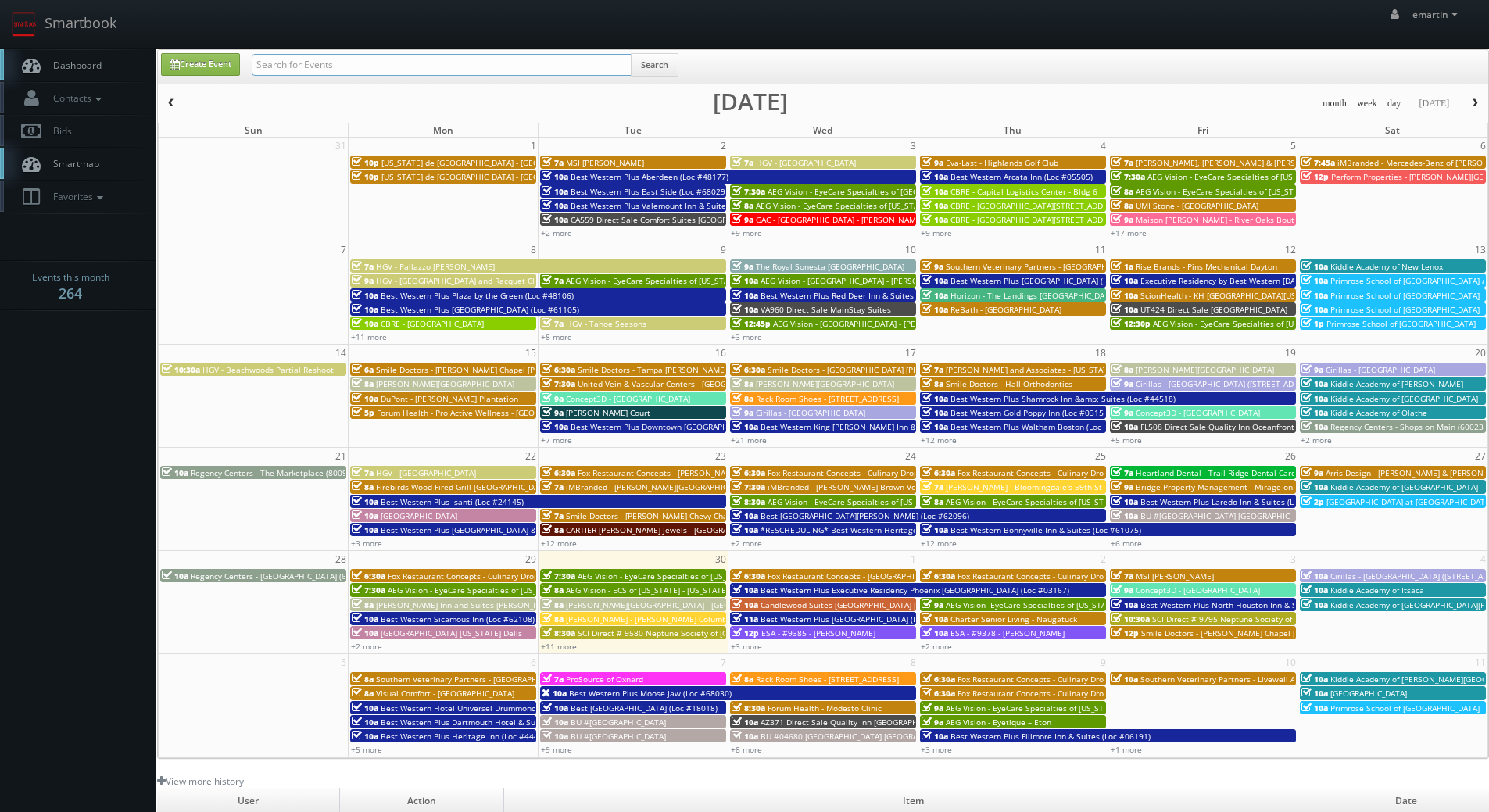
click at [339, 68] on input "text" at bounding box center [441, 65] width 379 height 22
click at [240, 53] on link "Create Event" at bounding box center [200, 65] width 79 height 23
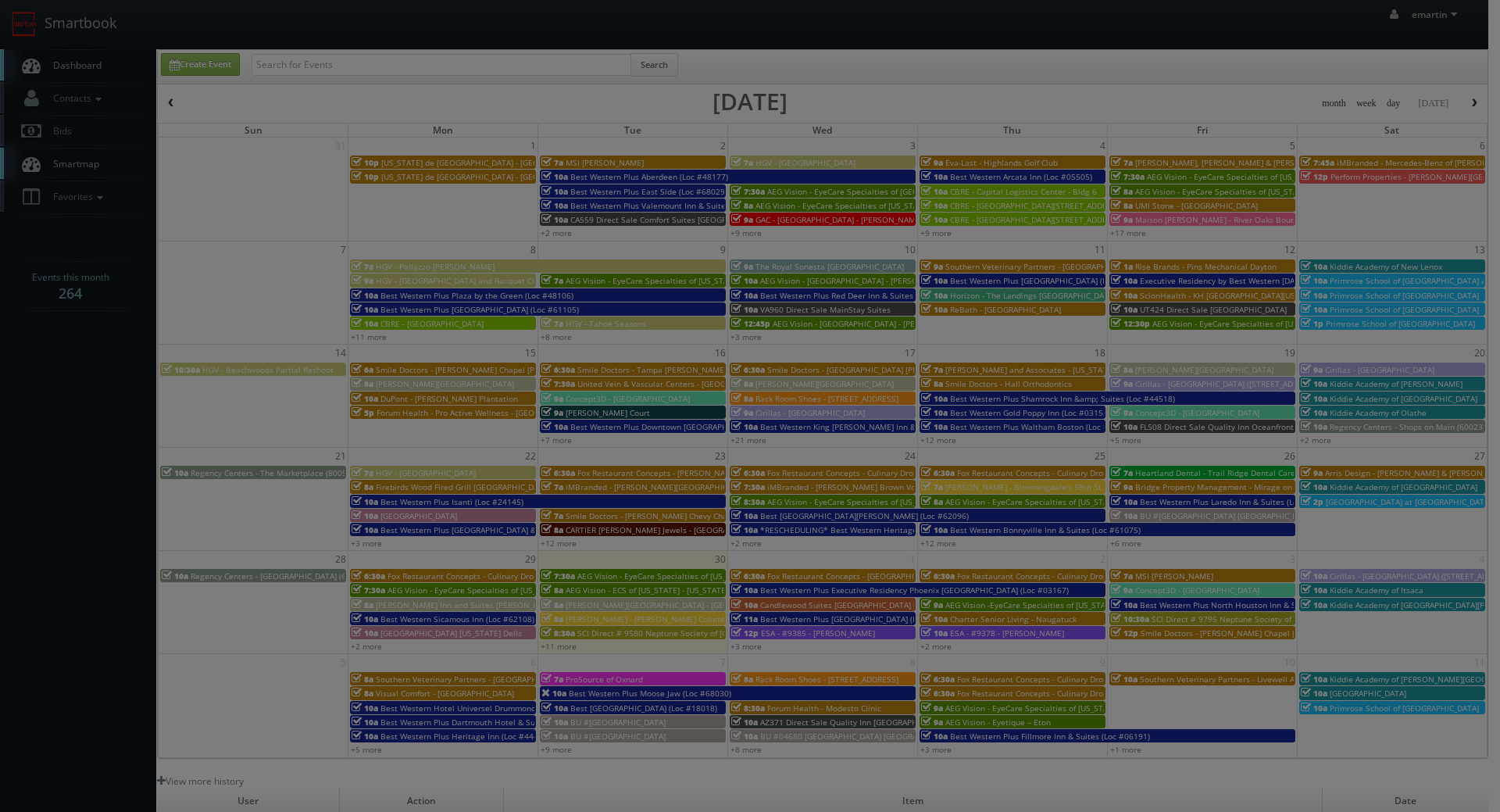
click at [0, 0] on div "× Create Event Title Address Address 2 City State Alabama Alaska Arizona Arkans…" at bounding box center [0, 0] width 0 height 0
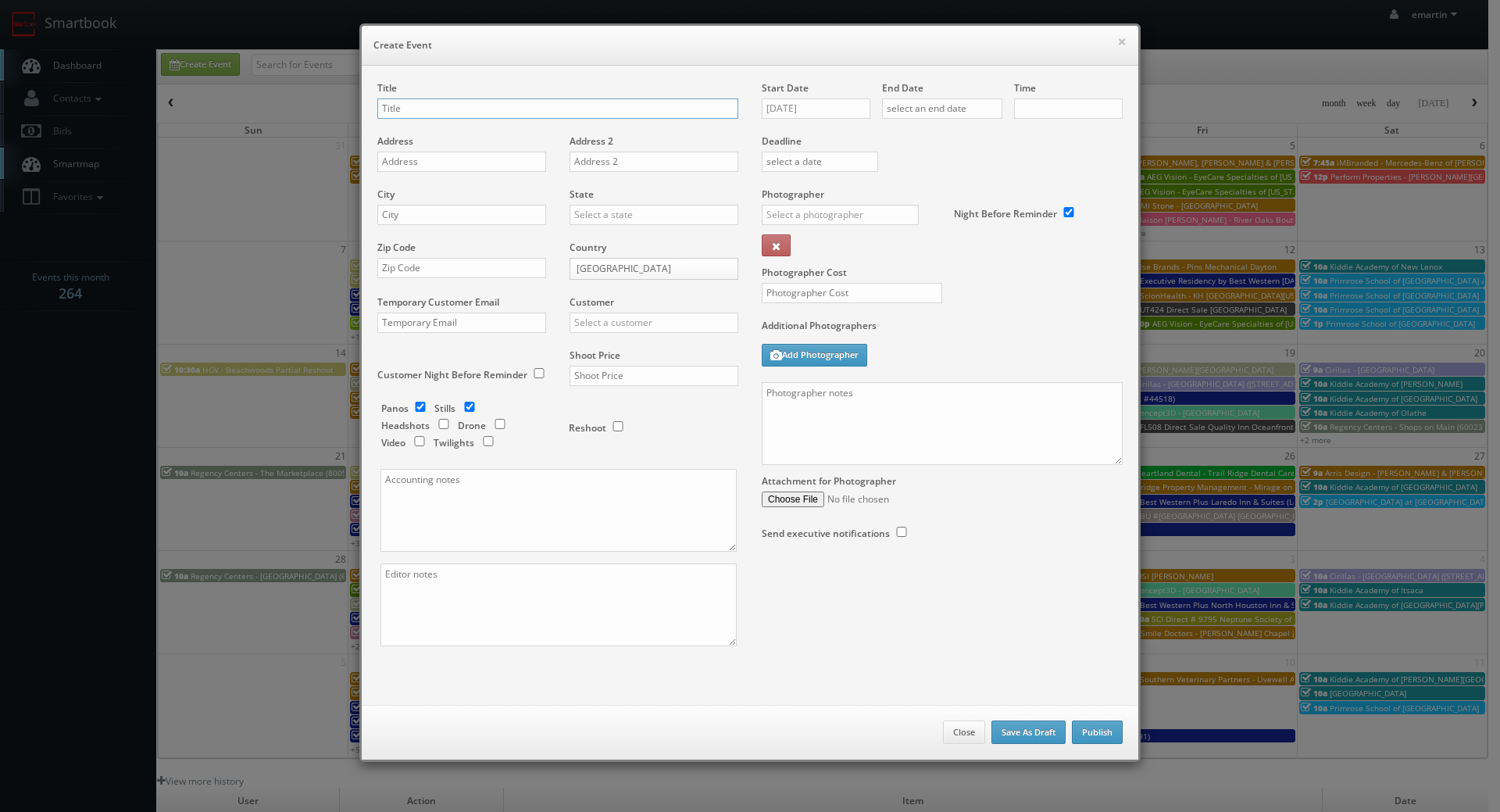
checkbox input "true"
type input "10:00am"
checkbox input "true"
click at [1117, 43] on button "×" at bounding box center [1122, 41] width 9 height 11
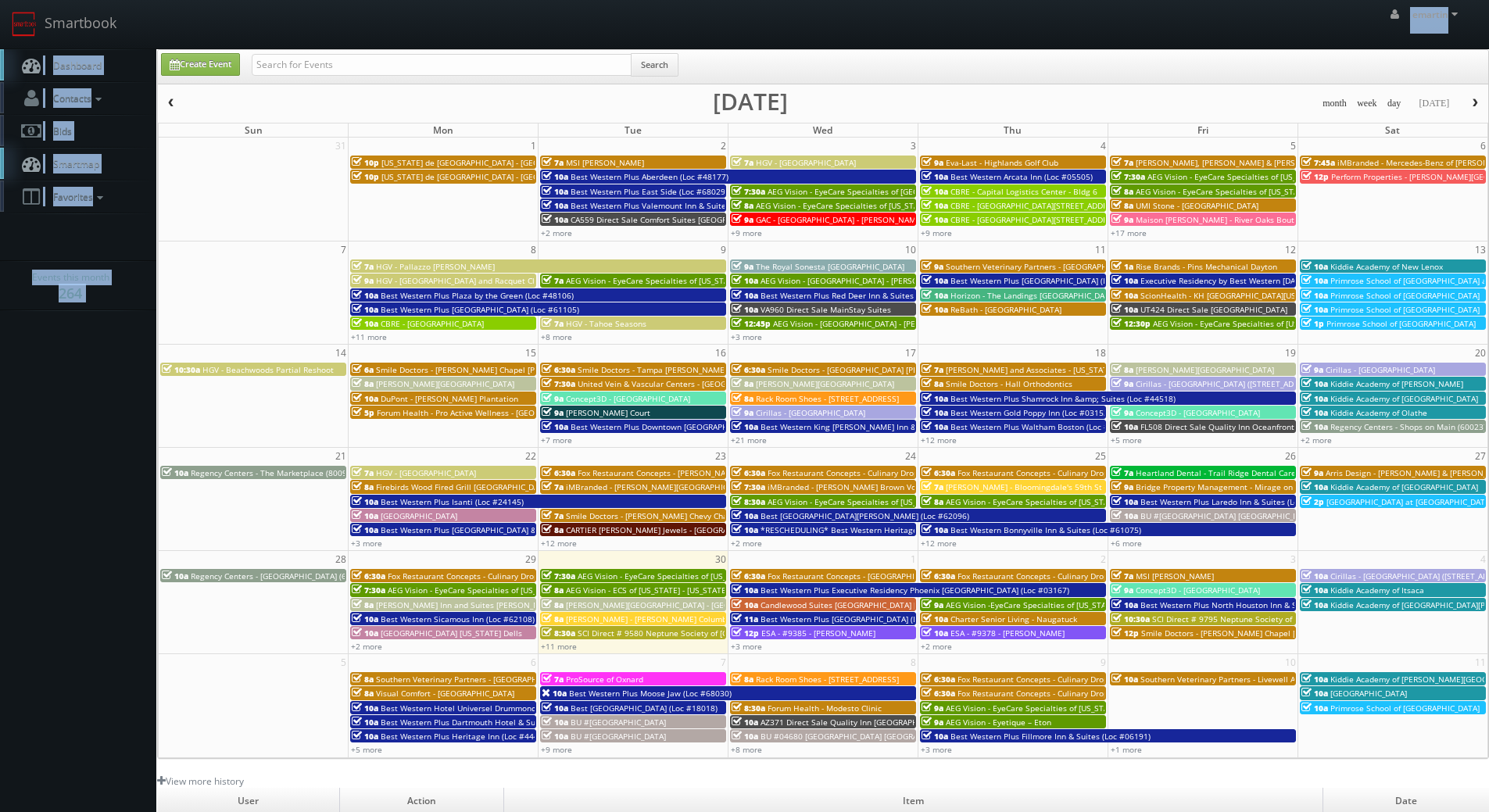
drag, startPoint x: 389, startPoint y: 49, endPoint x: 388, endPoint y: 57, distance: 8.1
click at [389, 54] on body "Smartbook Toggle Side Navigation Toggle Top Navigation emartin emartin Profile …" at bounding box center [744, 540] width 1489 height 1080
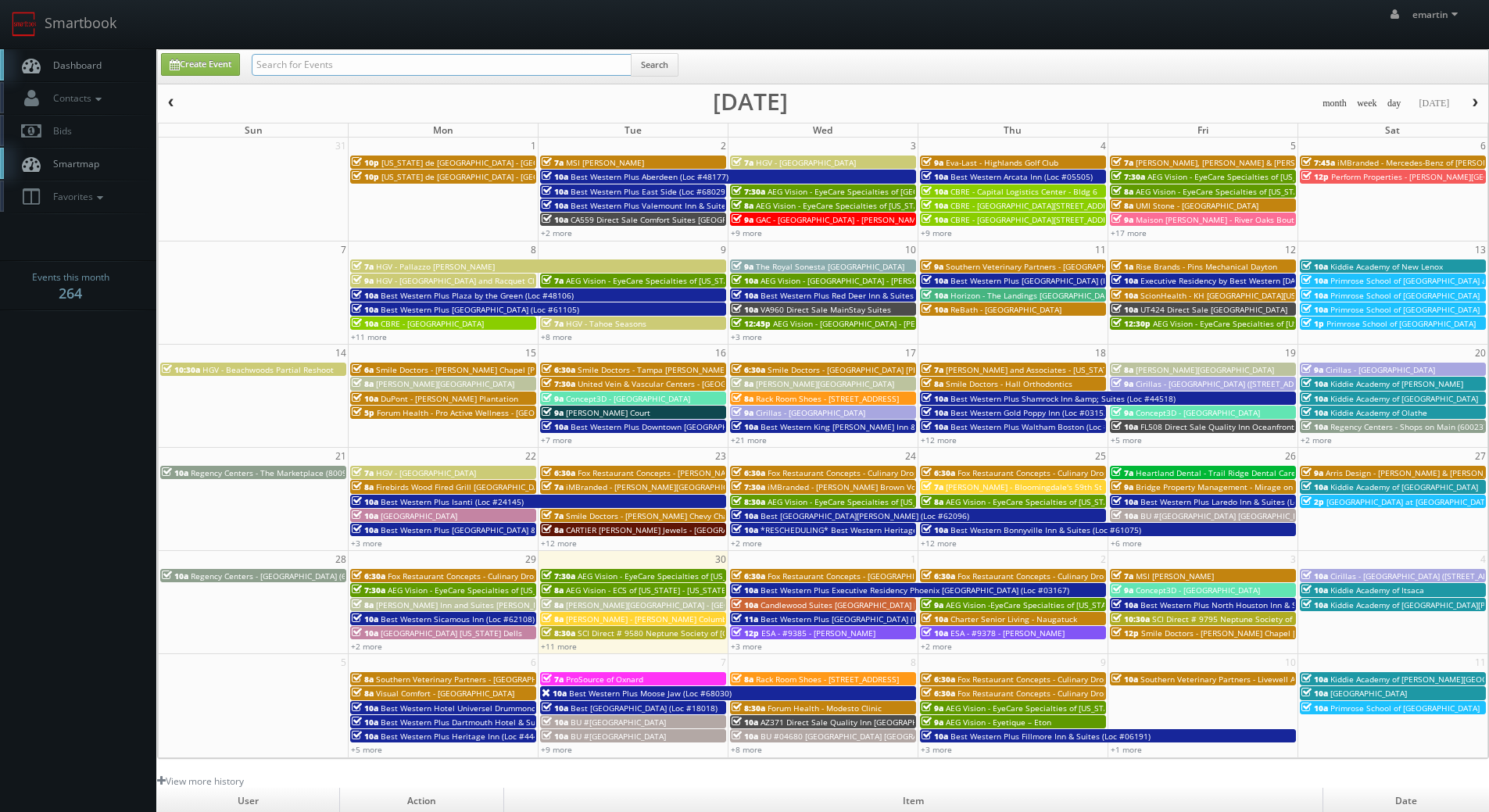
click at [387, 59] on input "text" at bounding box center [441, 65] width 379 height 22
type input "tom caruso"
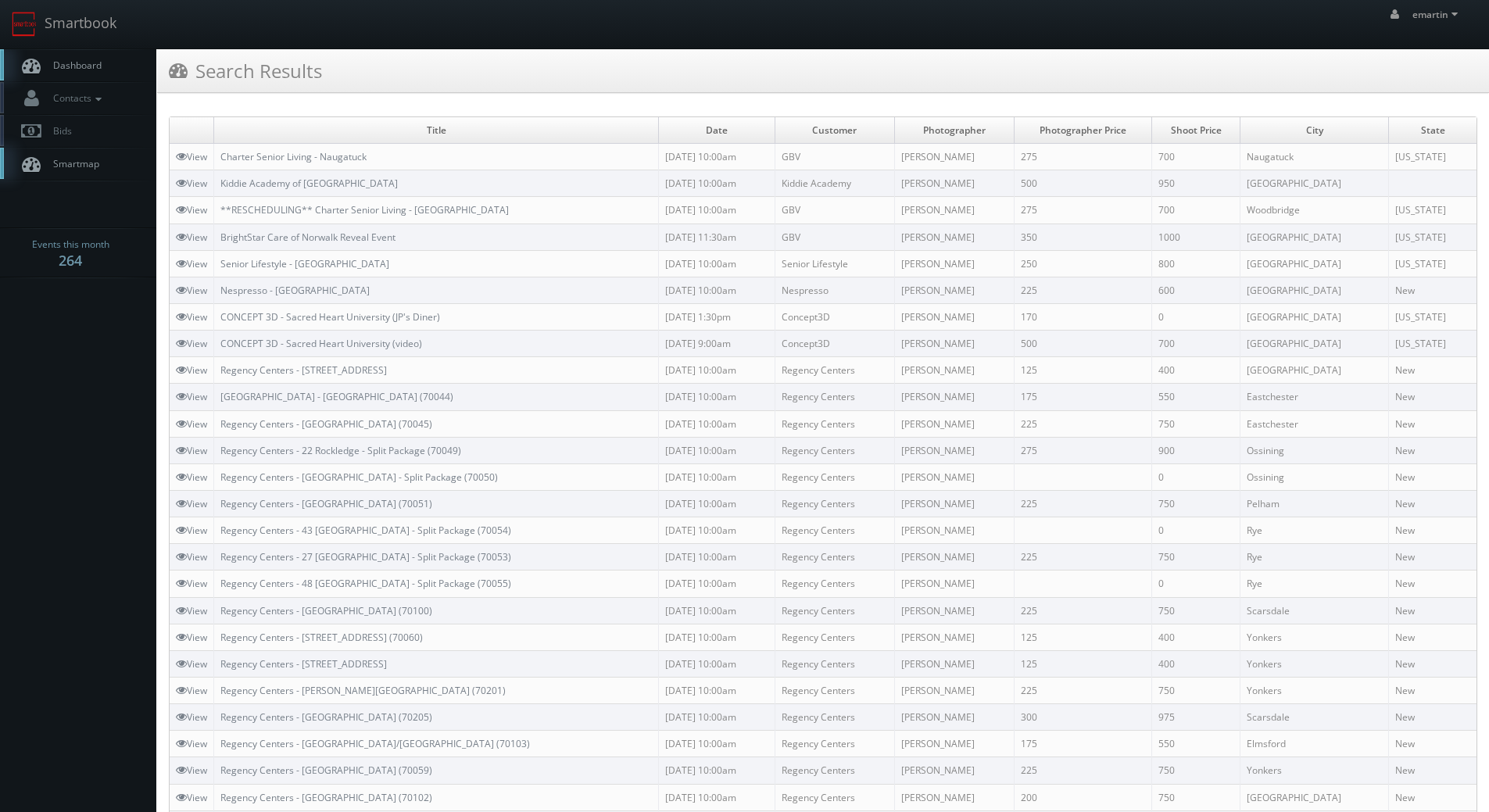
click at [70, 51] on link "Dashboard" at bounding box center [78, 65] width 156 height 32
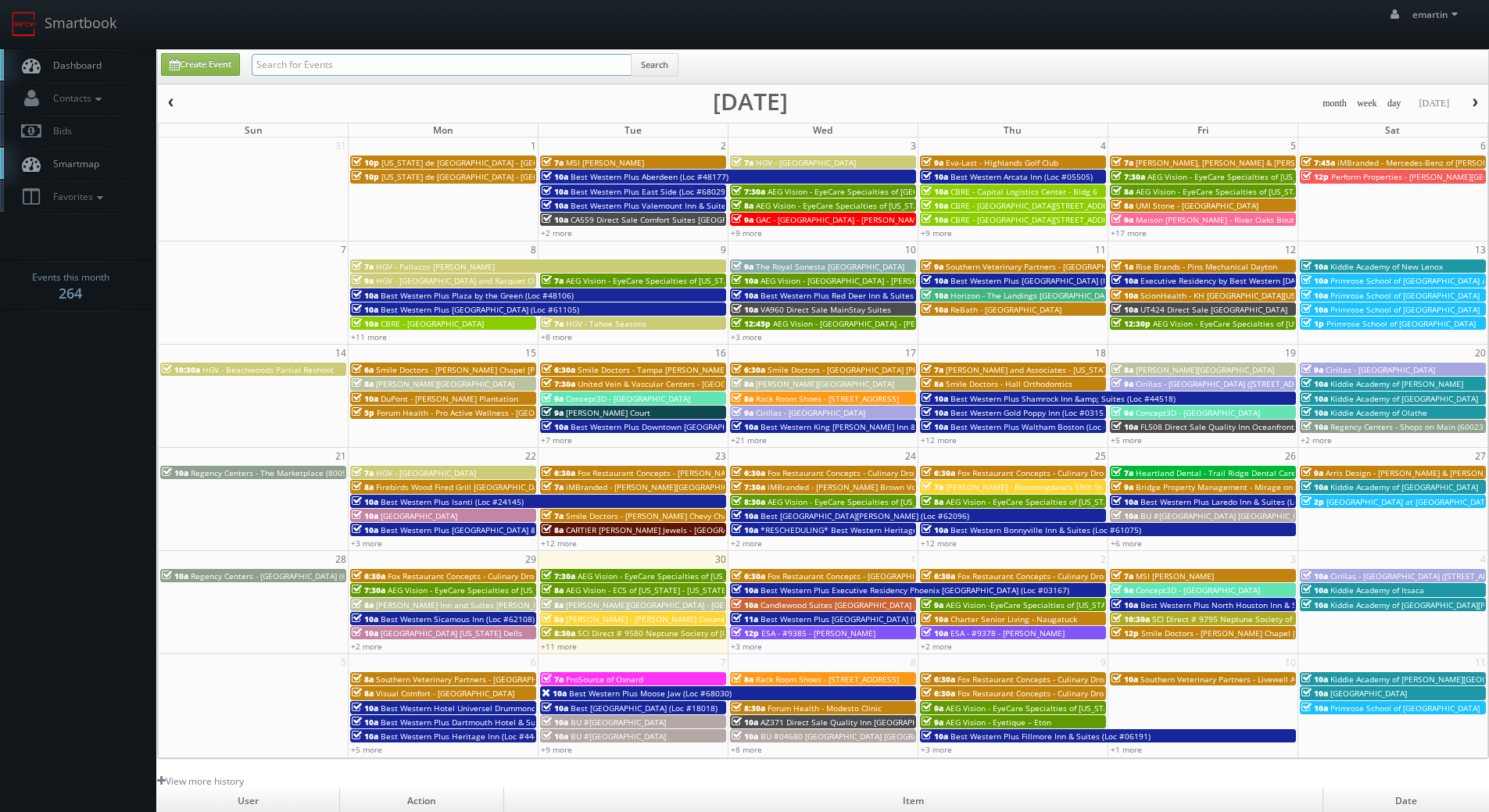
click at [341, 57] on input "text" at bounding box center [441, 65] width 379 height 22
type input "adam suiter"
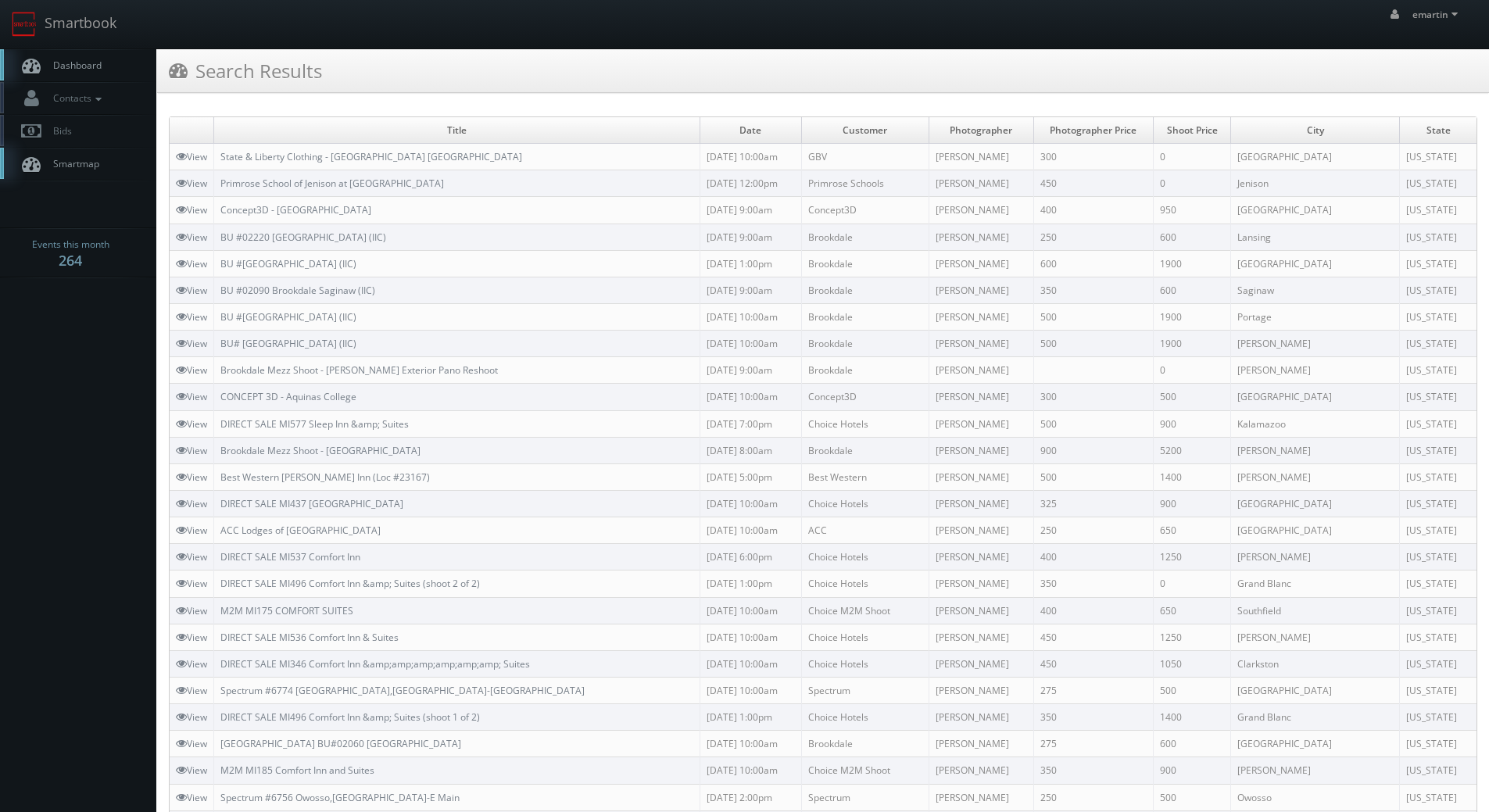
click at [85, 56] on link "Dashboard" at bounding box center [78, 65] width 156 height 32
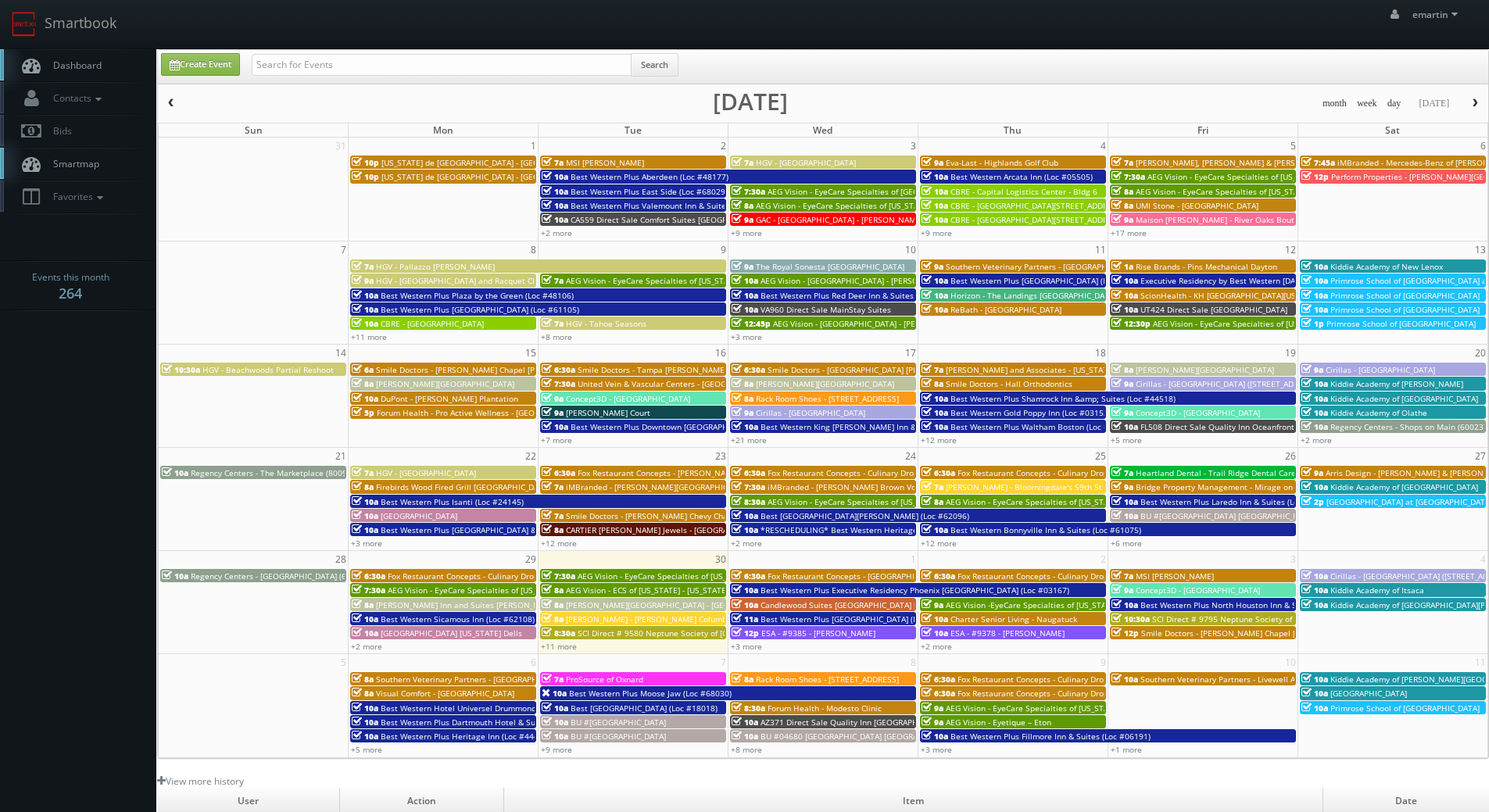
click at [94, 63] on span "Dashboard" at bounding box center [73, 65] width 57 height 13
click at [86, 47] on link "Smartbook" at bounding box center [64, 24] width 128 height 48
click at [126, 57] on link "Dashboard" at bounding box center [78, 65] width 156 height 32
drag, startPoint x: 53, startPoint y: 65, endPoint x: 347, endPoint y: 58, distance: 294.1
click at [54, 63] on span "Dashboard" at bounding box center [73, 65] width 57 height 13
